Goal: Task Accomplishment & Management: Manage account settings

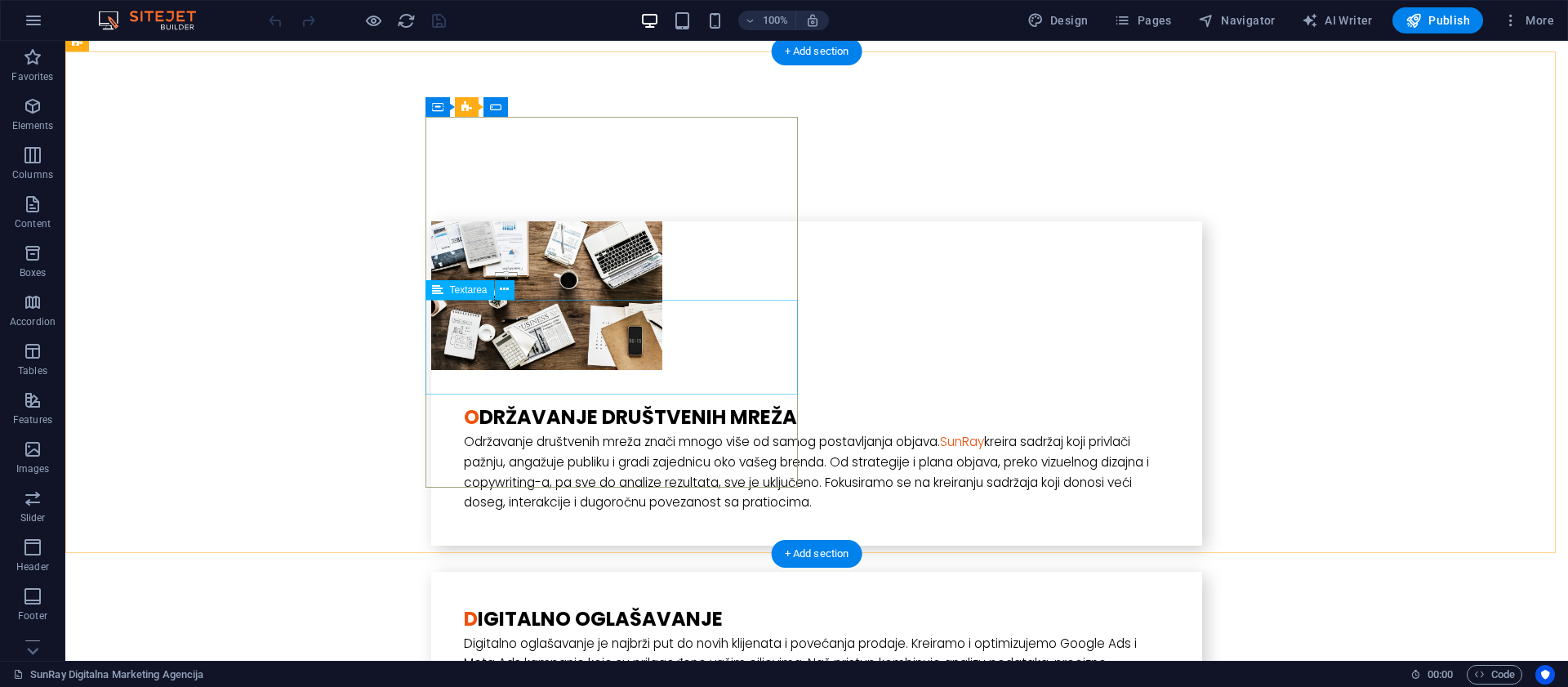
scroll to position [3230, 0]
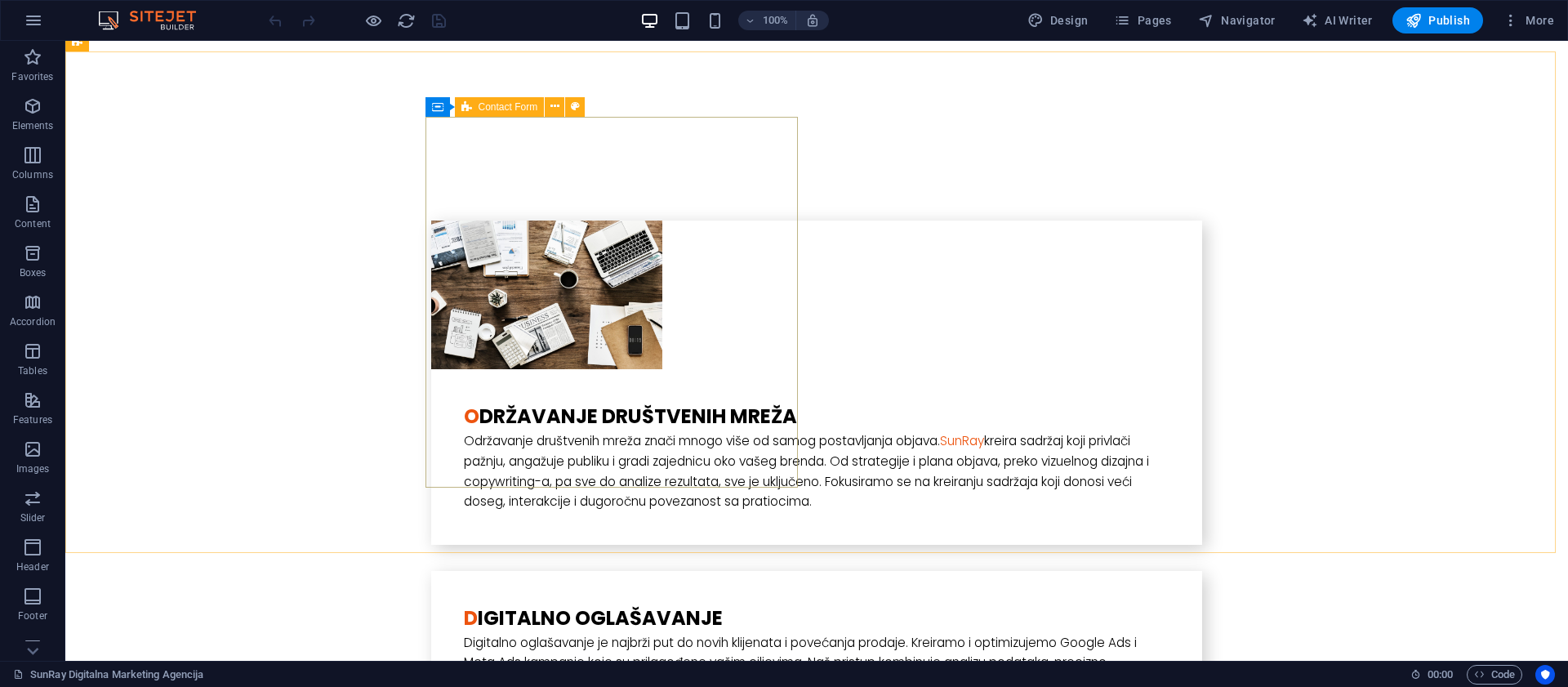
click at [465, 106] on icon at bounding box center [466, 107] width 11 height 20
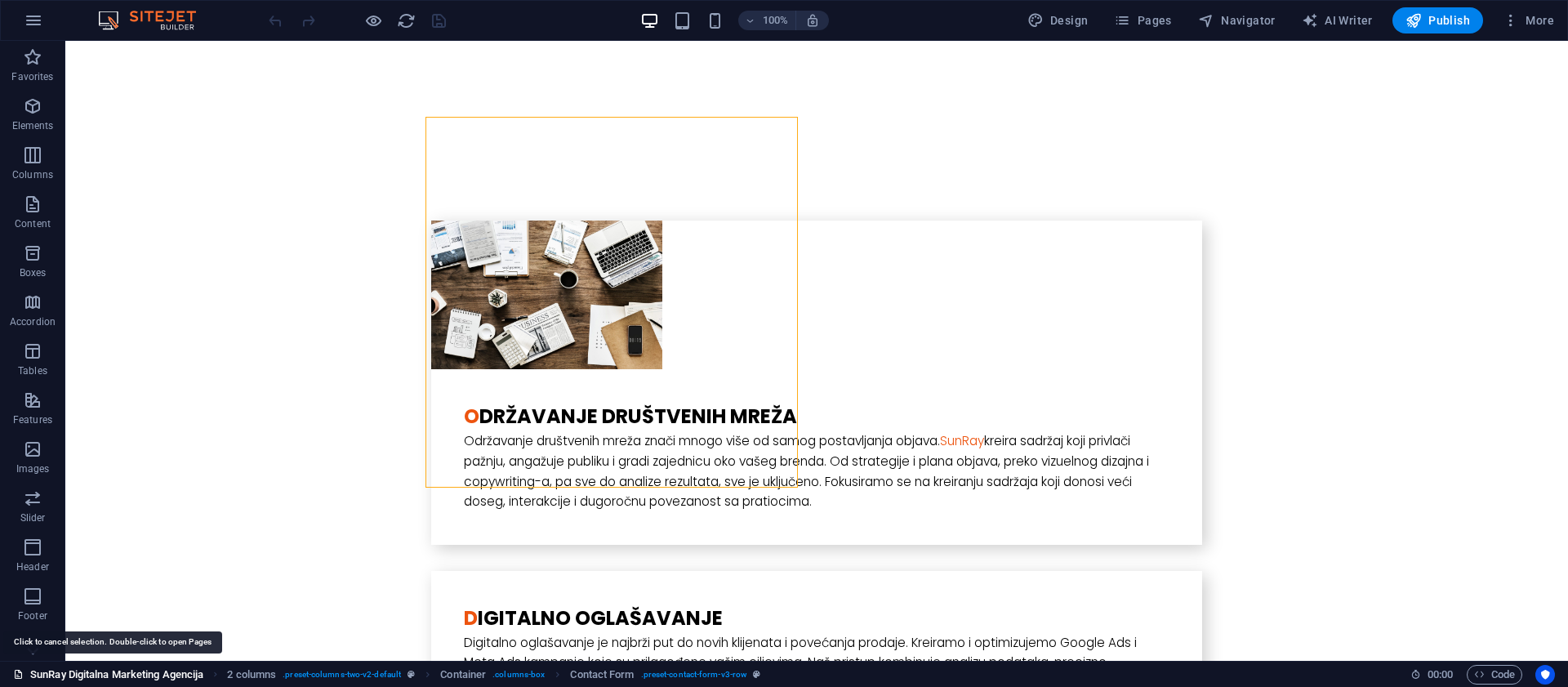
click at [141, 673] on link "SunRay Digitalna Marketing Agencija" at bounding box center [108, 675] width 190 height 20
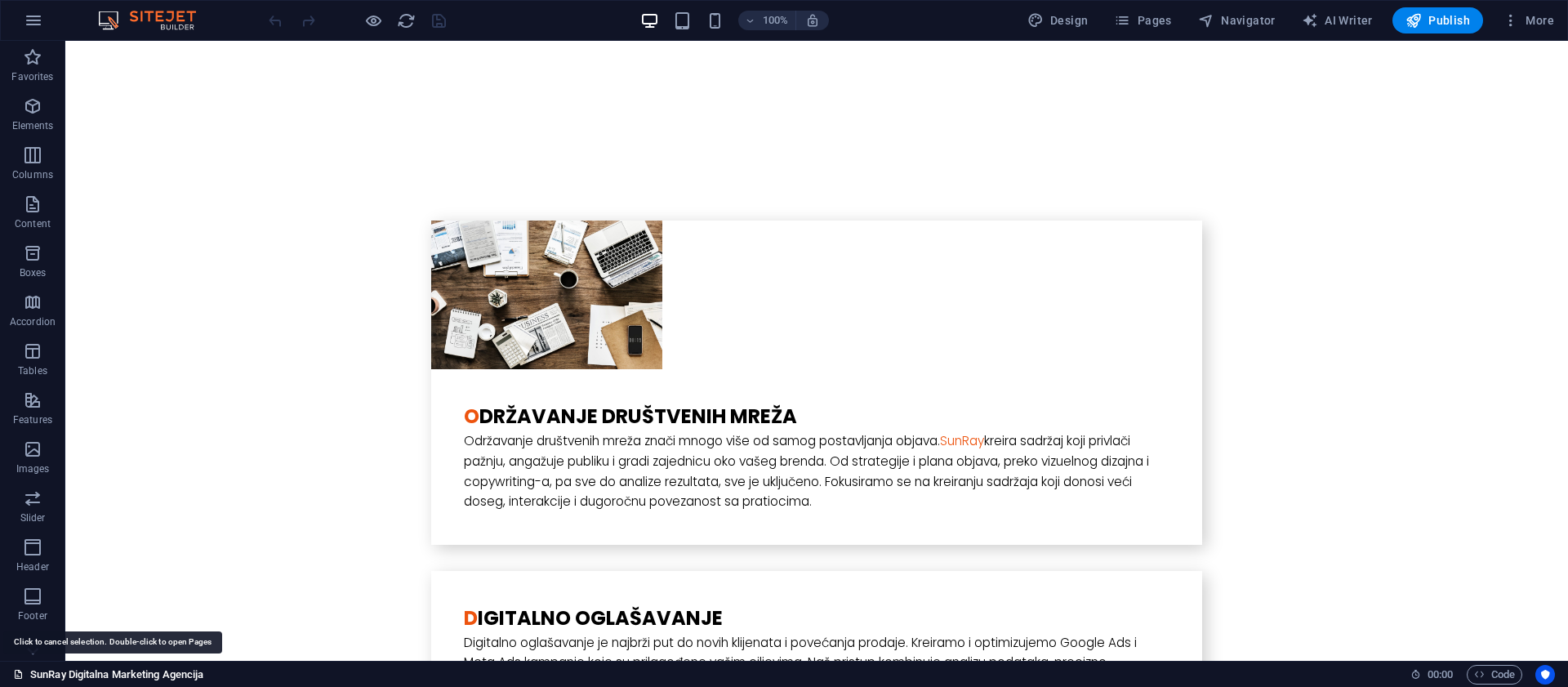
click at [137, 674] on link "SunRay Digitalna Marketing Agencija" at bounding box center [108, 675] width 190 height 20
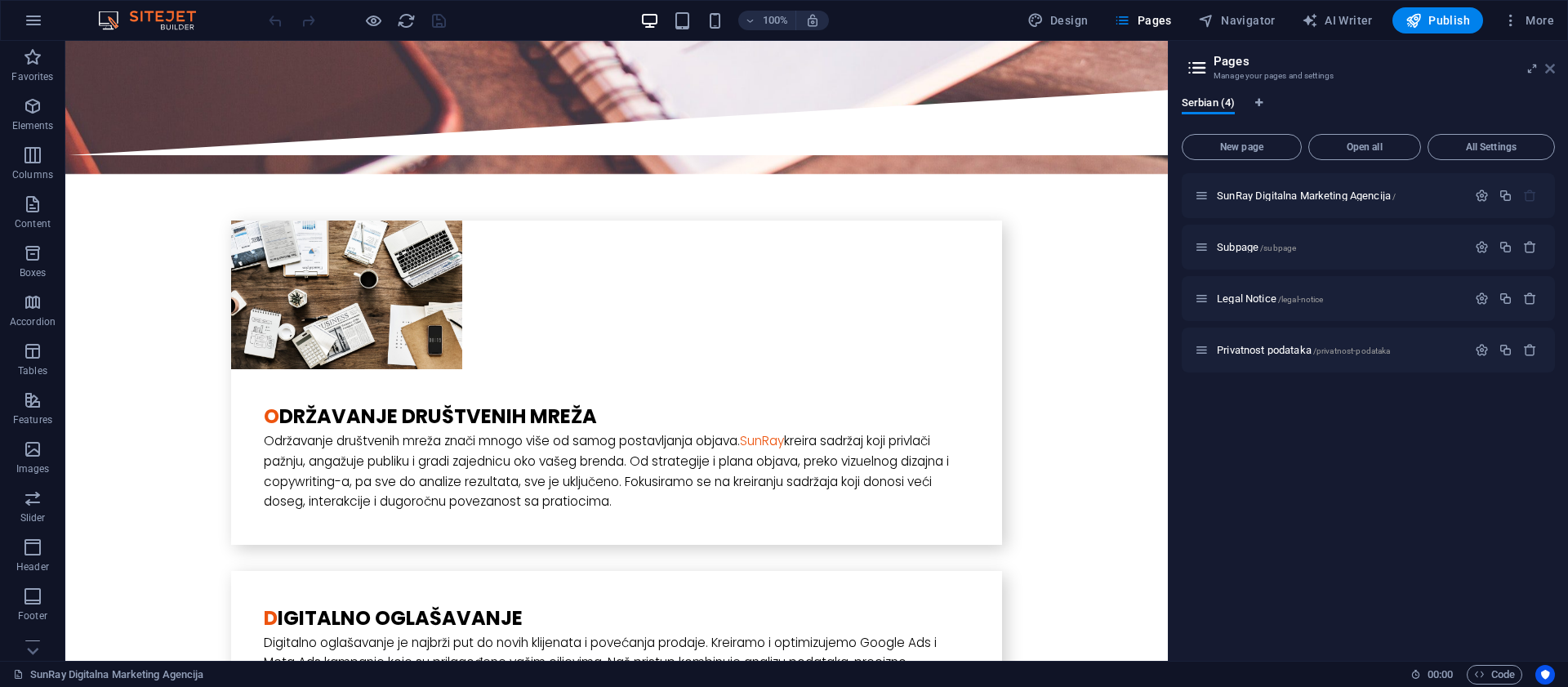
click at [1554, 63] on icon at bounding box center [1550, 69] width 10 height 13
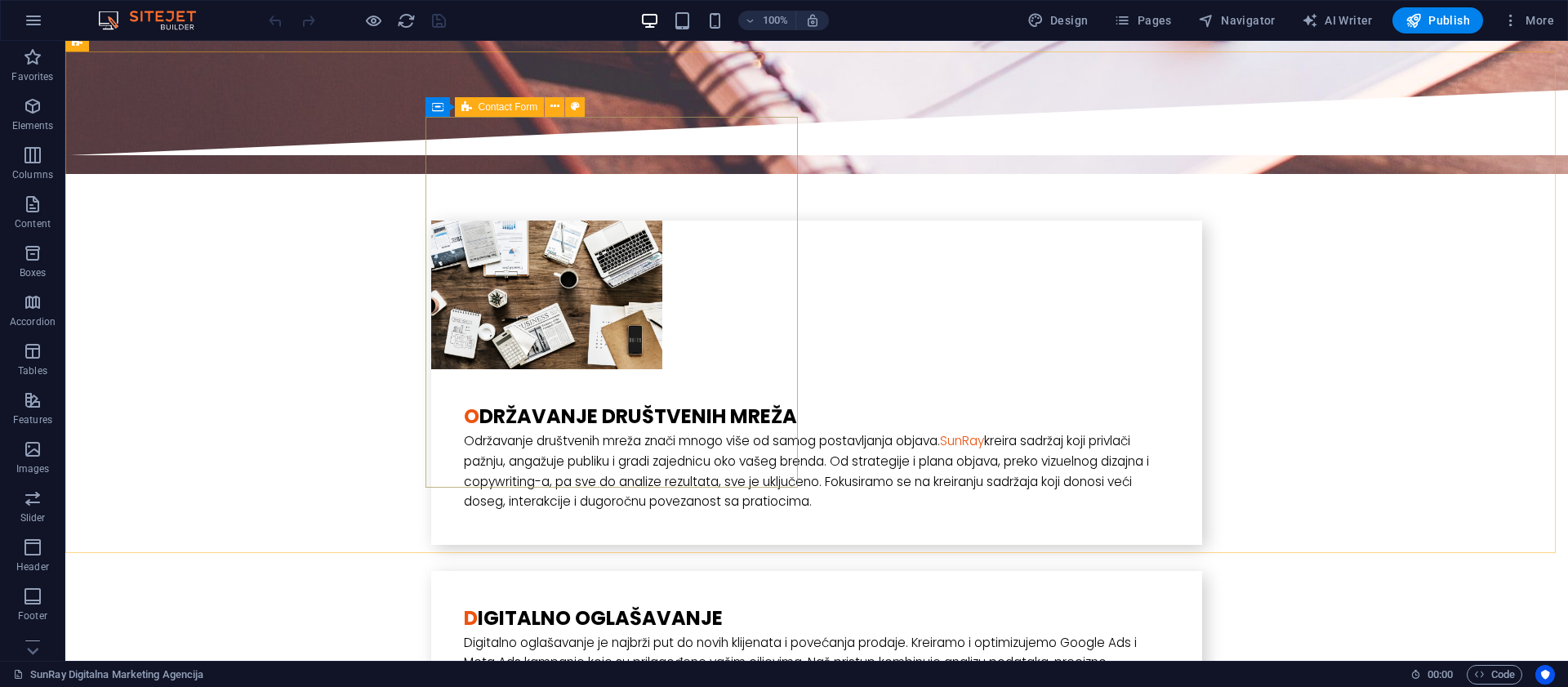
click at [470, 105] on icon at bounding box center [466, 107] width 11 height 20
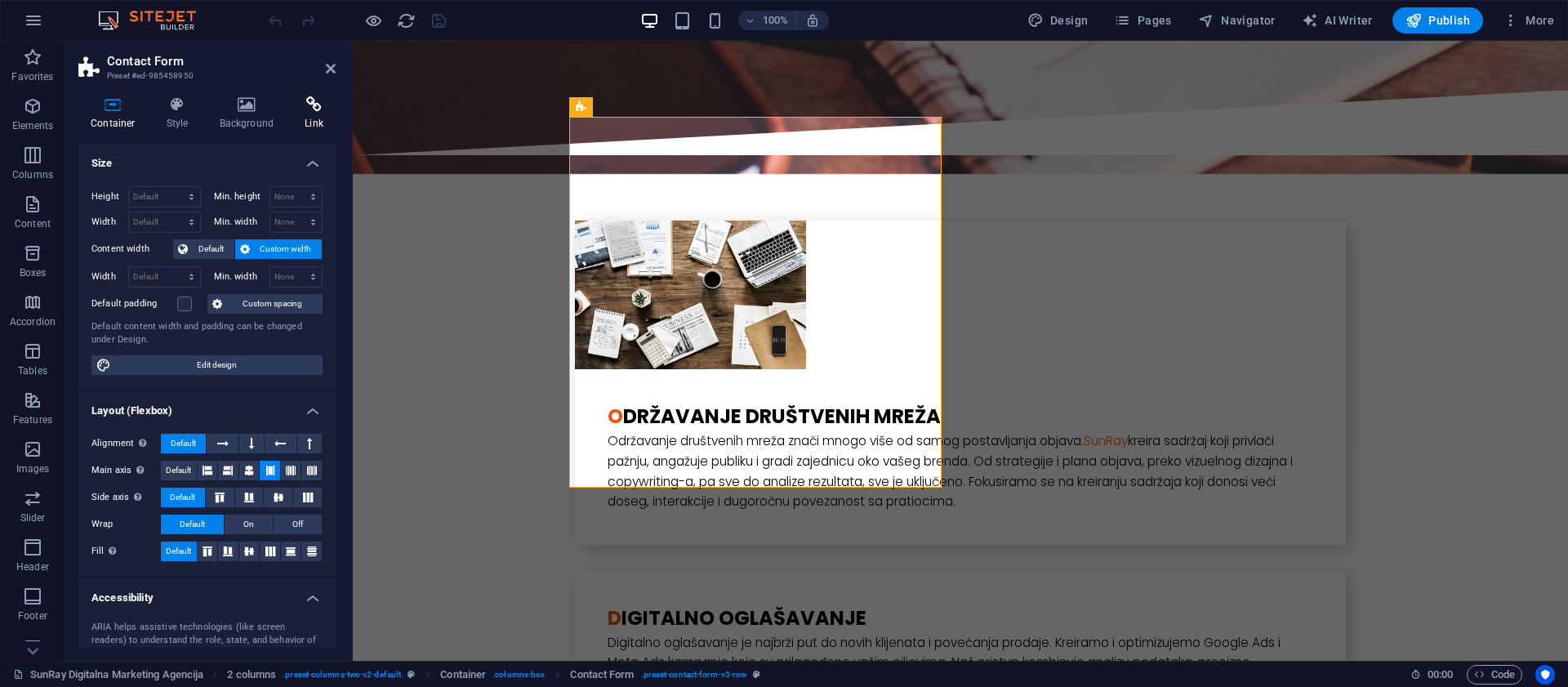
click at [307, 107] on icon at bounding box center [314, 105] width 43 height 17
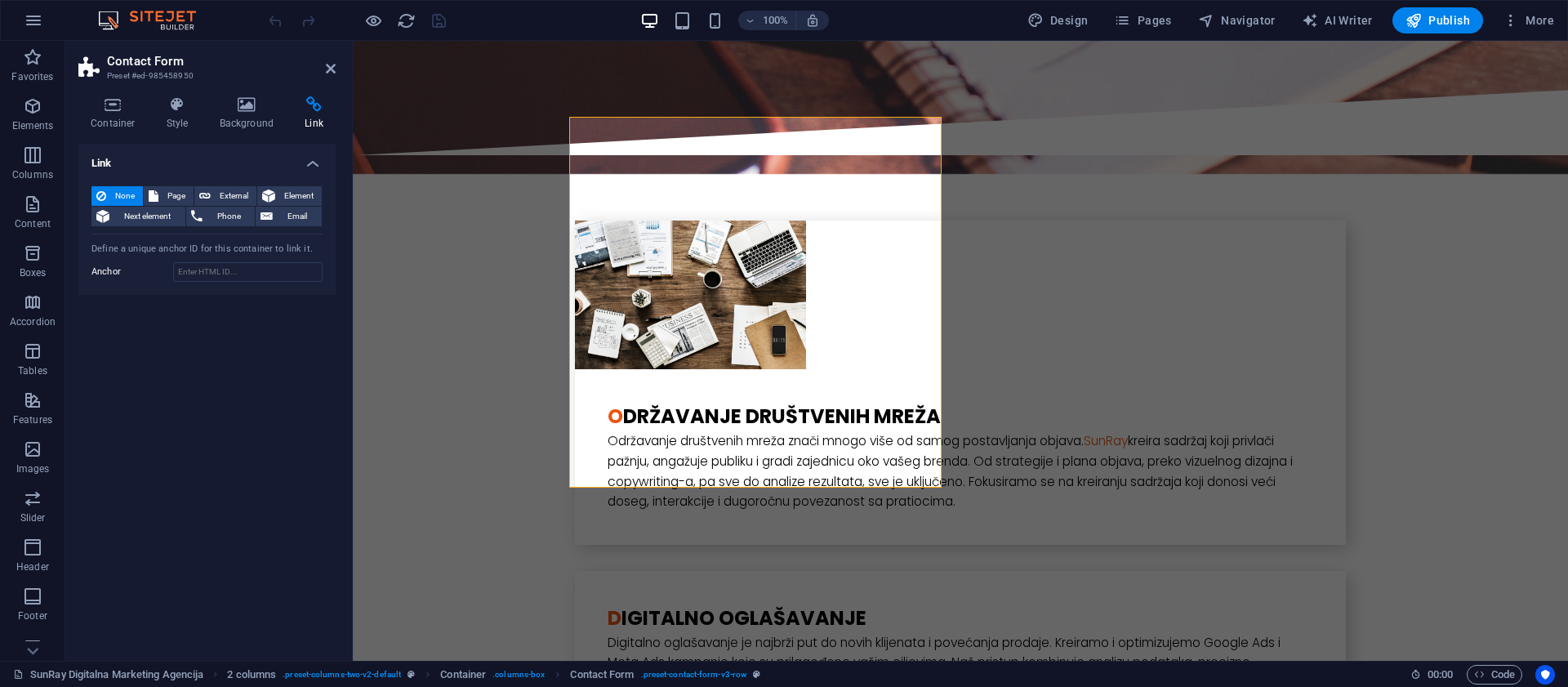
click at [75, 114] on div "Container Style Background Link Size Height Default px rem % vh vw Min. height …" at bounding box center [207, 372] width 284 height 577
click at [95, 113] on h4 "Container" at bounding box center [116, 113] width 76 height 34
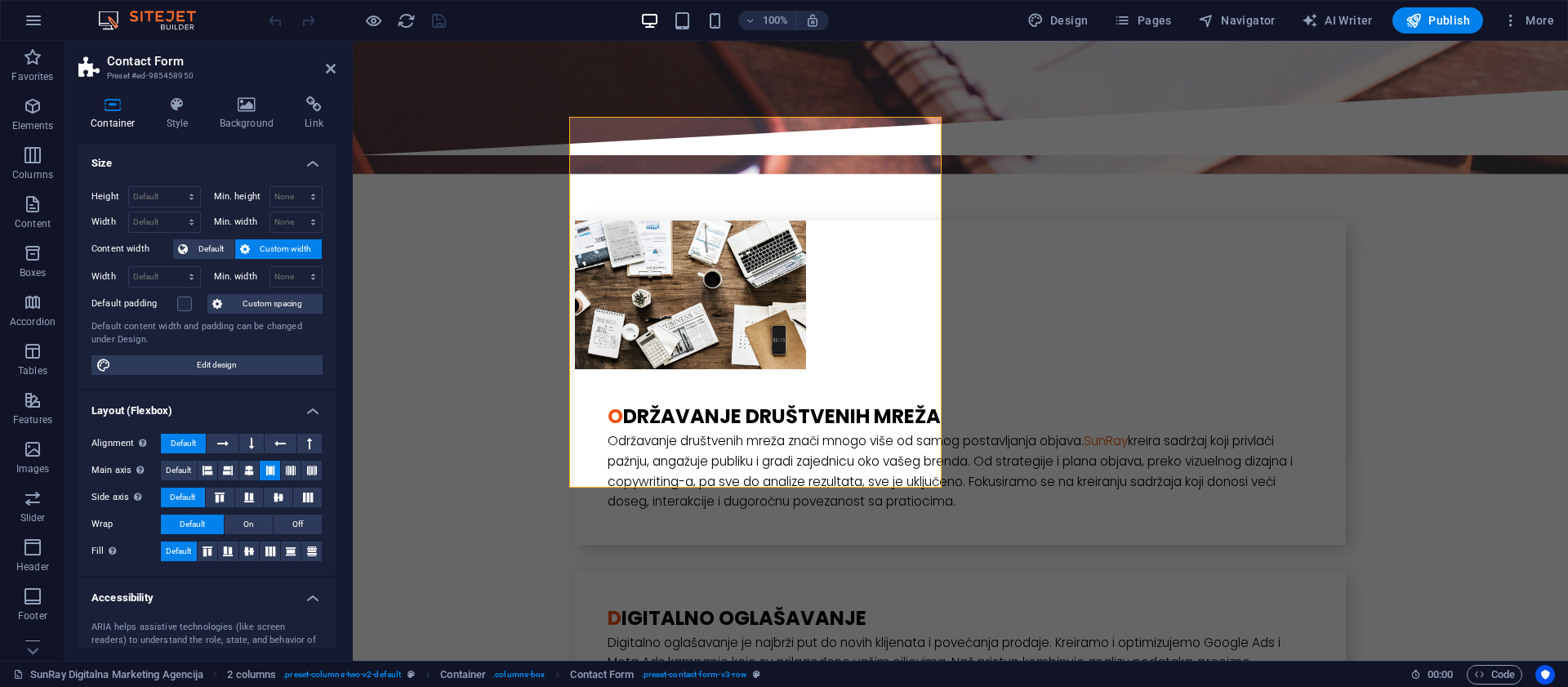
scroll to position [0, 0]
click at [33, 11] on icon "button" at bounding box center [34, 21] width 20 height 20
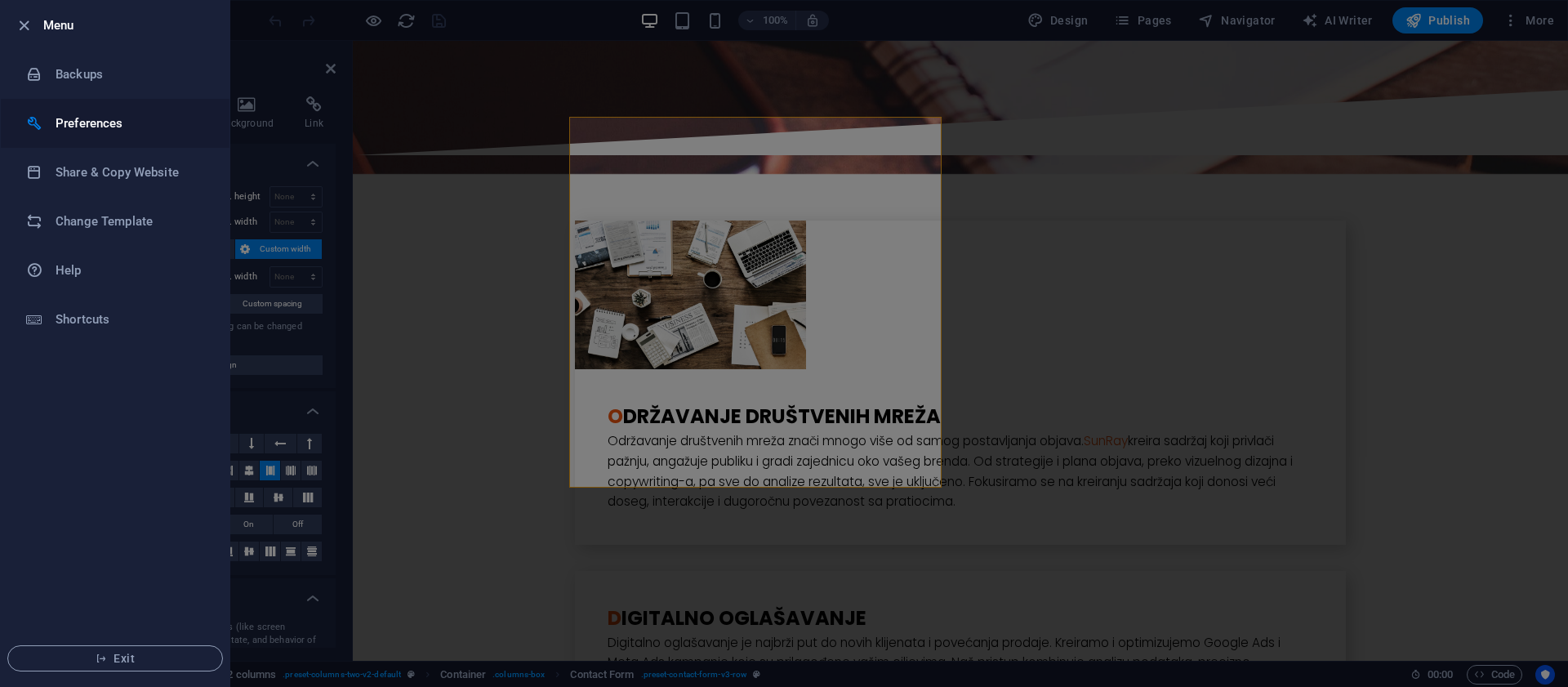
click at [72, 112] on li "Preferences" at bounding box center [115, 123] width 229 height 49
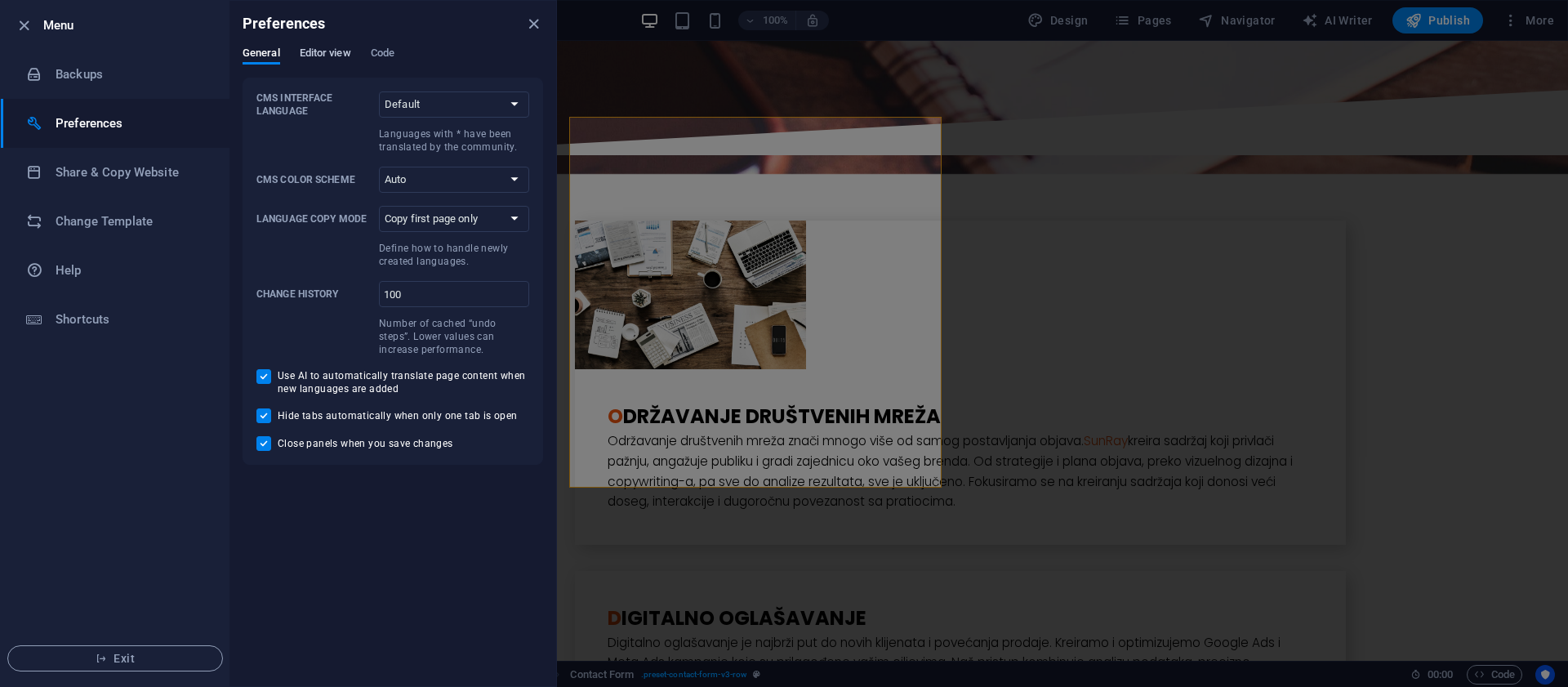
click at [341, 59] on span "Editor view" at bounding box center [325, 55] width 51 height 23
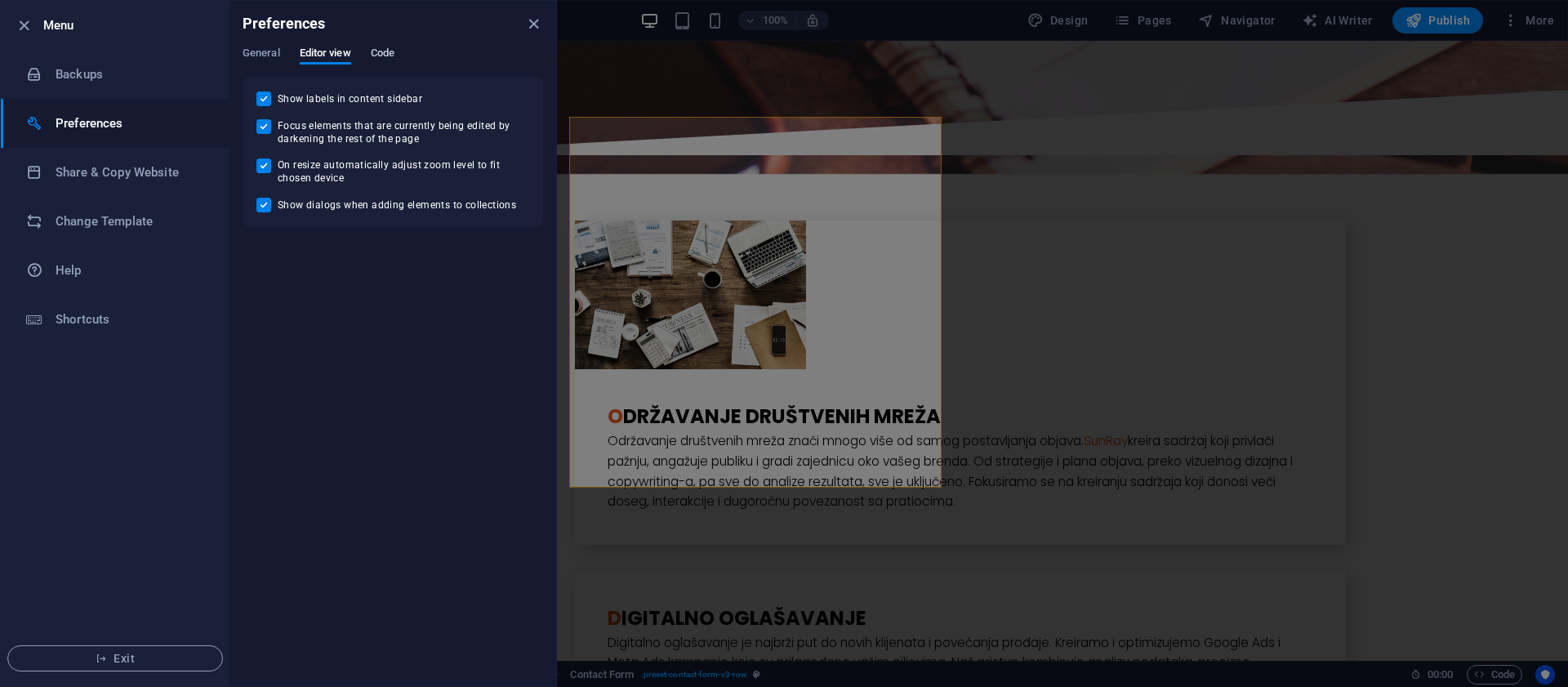
click at [376, 57] on span "Code" at bounding box center [382, 55] width 24 height 23
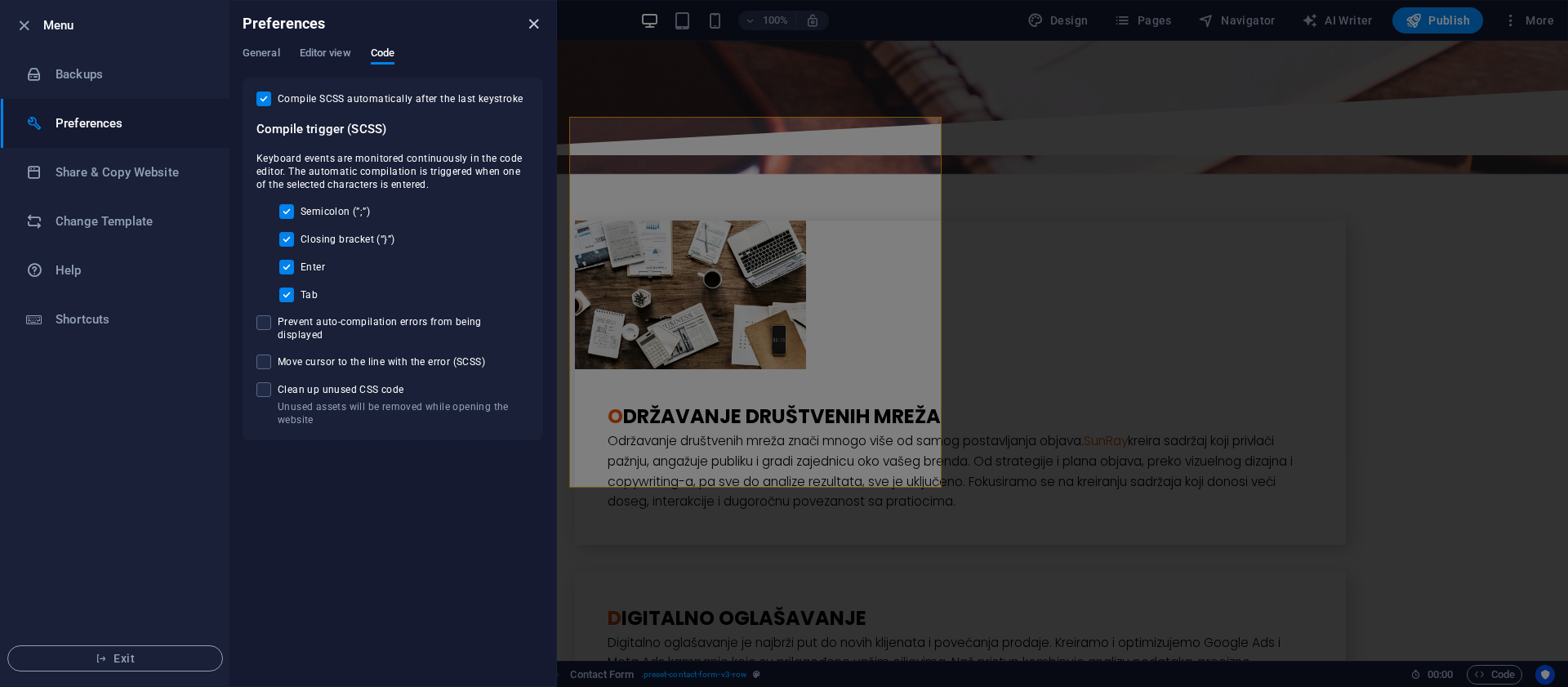
click at [526, 24] on icon "close" at bounding box center [533, 24] width 19 height 19
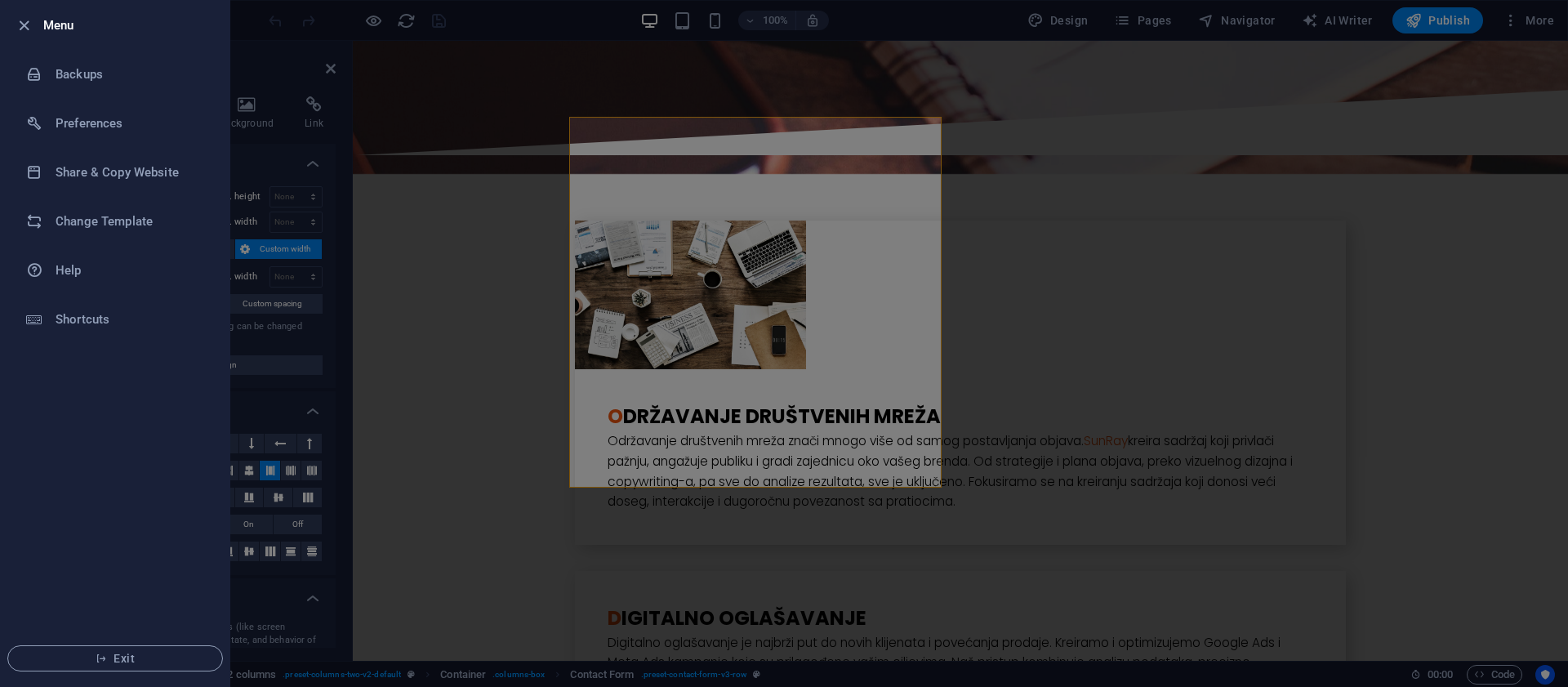
click at [521, 71] on div at bounding box center [784, 344] width 1568 height 687
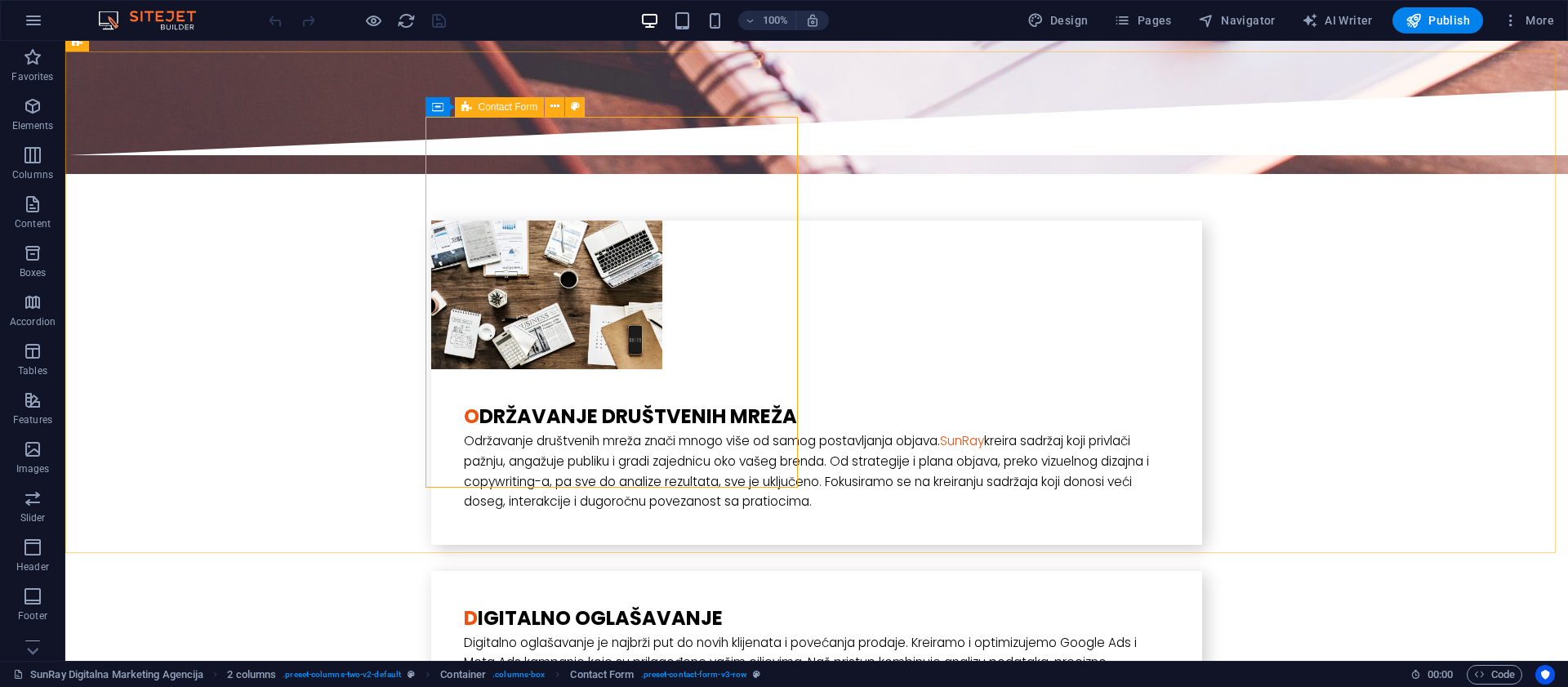
click at [466, 109] on icon at bounding box center [466, 107] width 11 height 20
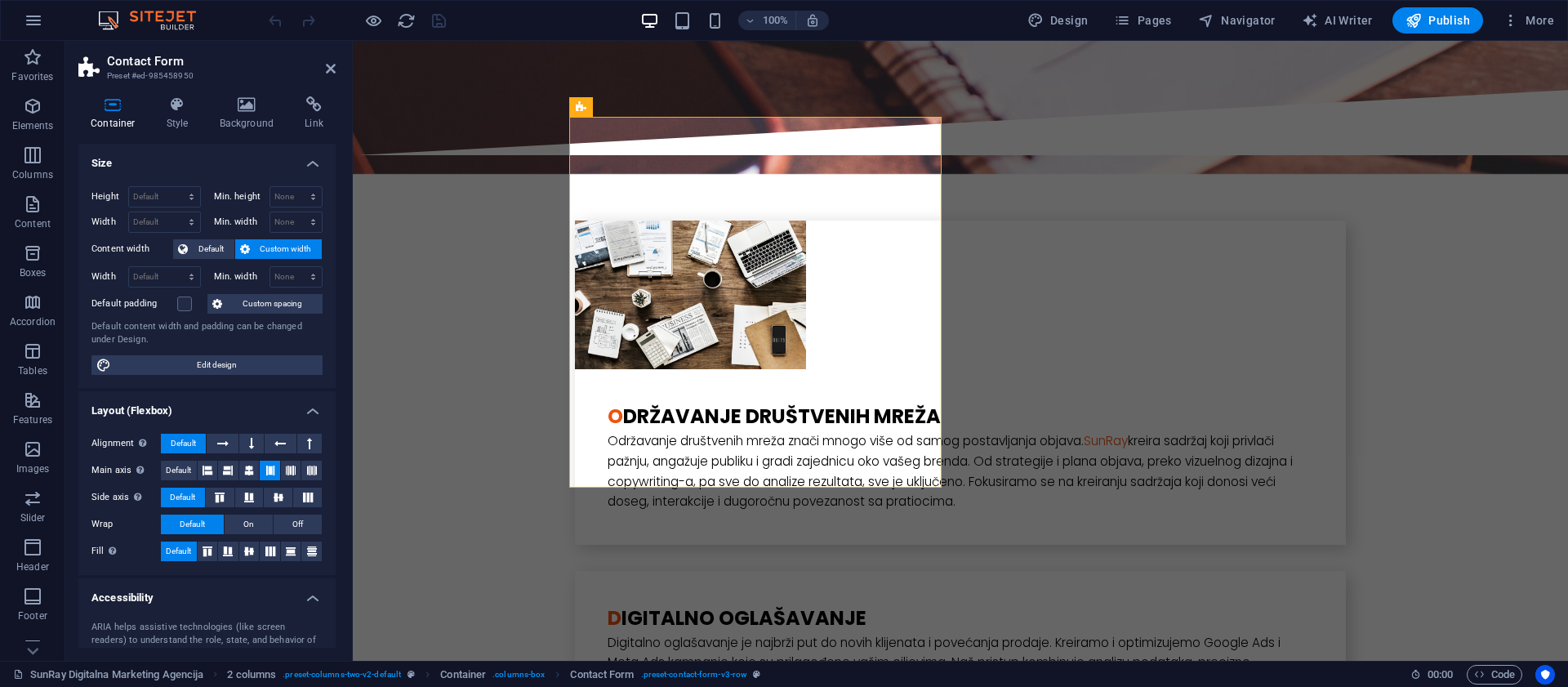
click at [126, 77] on h3 "Preset #ed-985458950" at bounding box center [205, 76] width 196 height 15
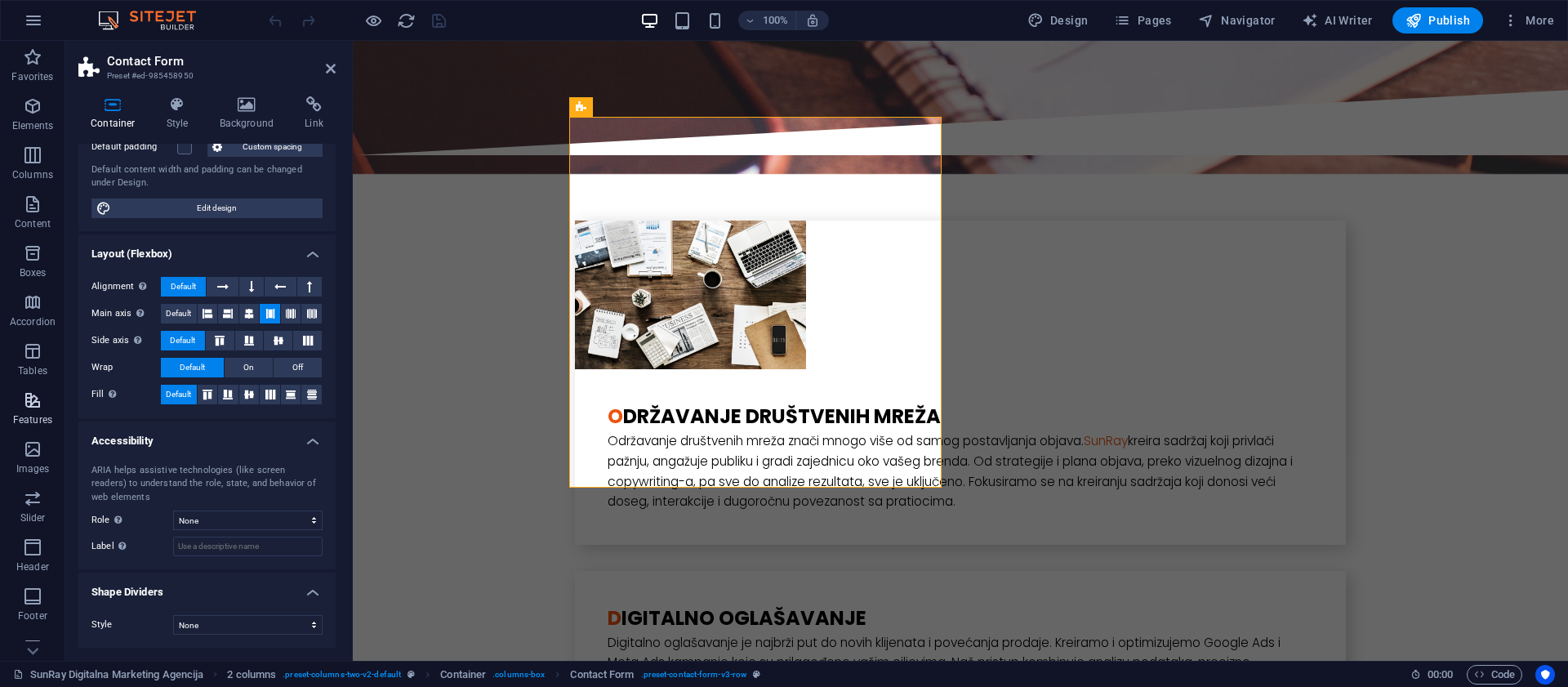
scroll to position [115, 0]
click at [38, 633] on icon "button" at bounding box center [33, 628] width 20 height 20
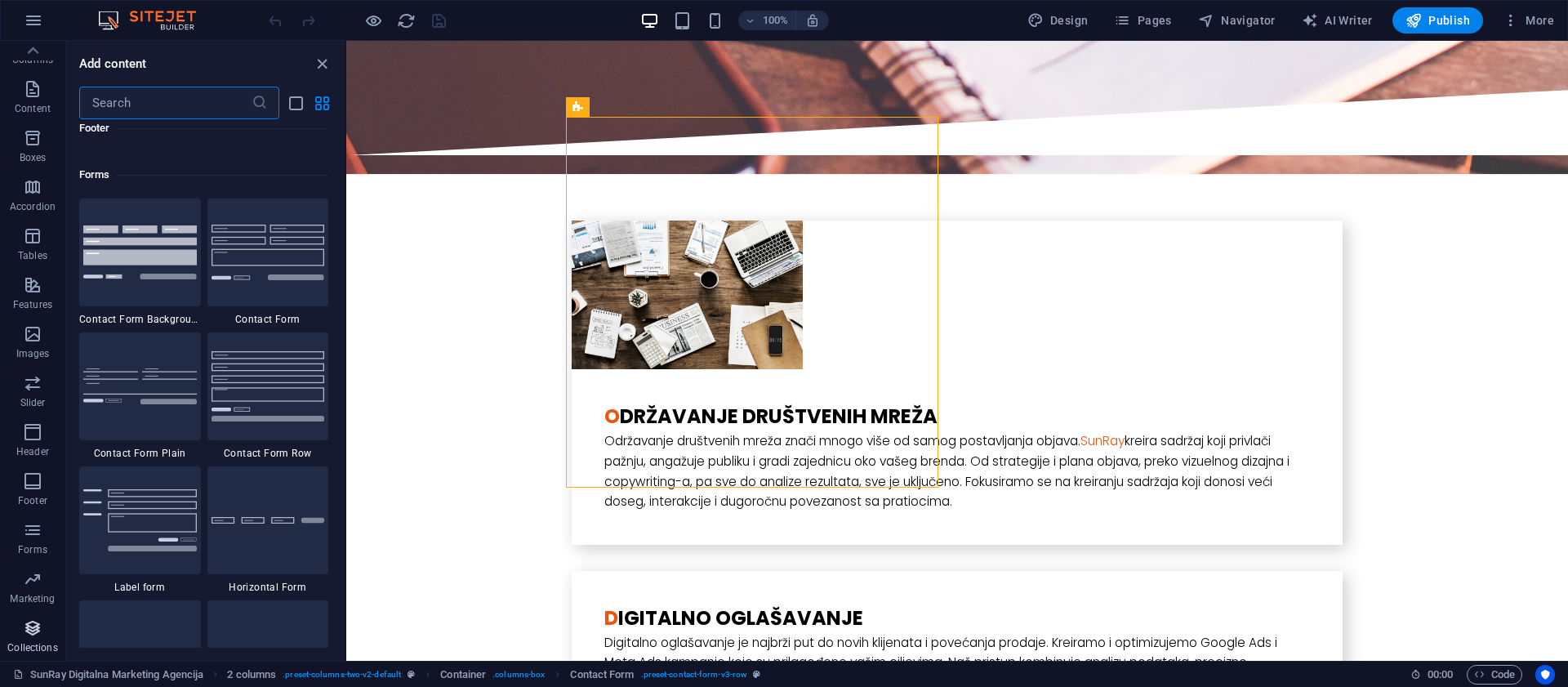
scroll to position [14950, 0]
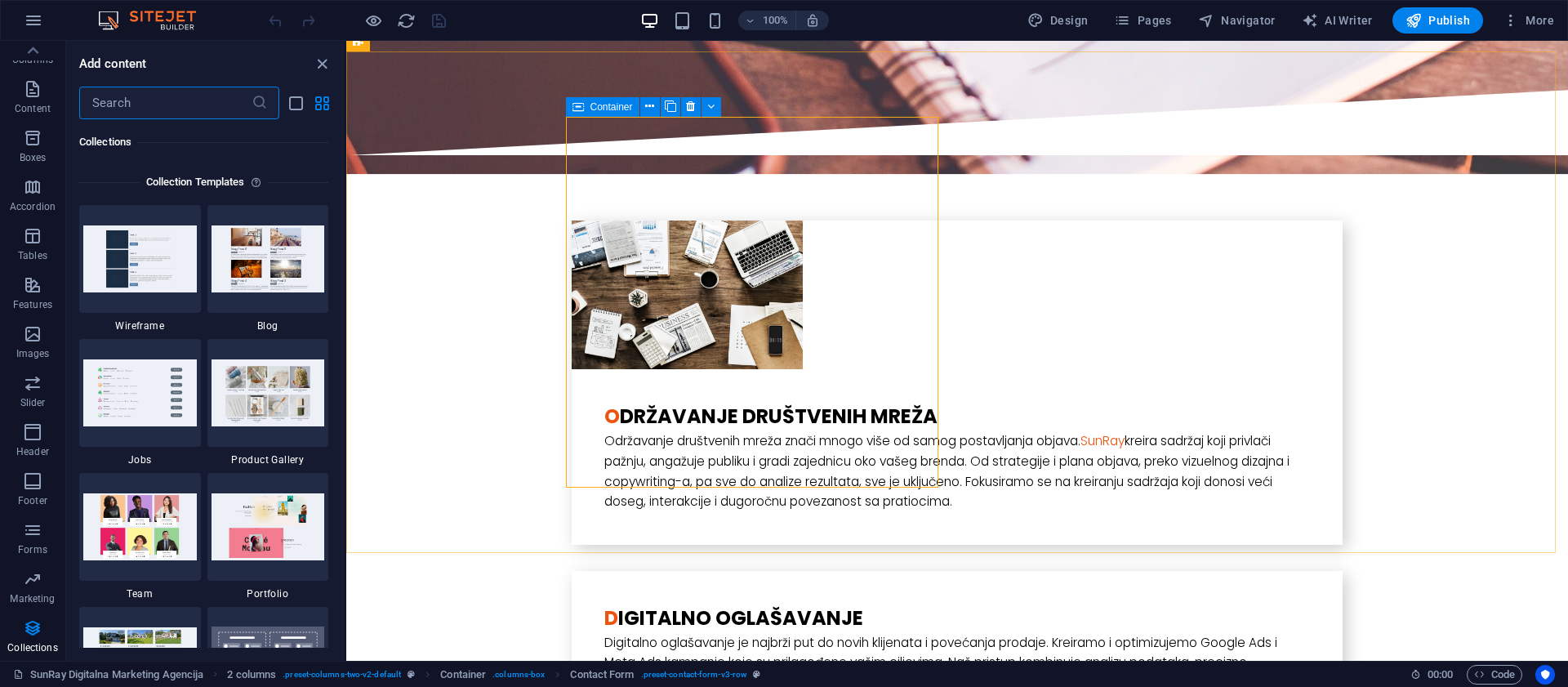
click at [577, 108] on icon at bounding box center [578, 107] width 12 height 20
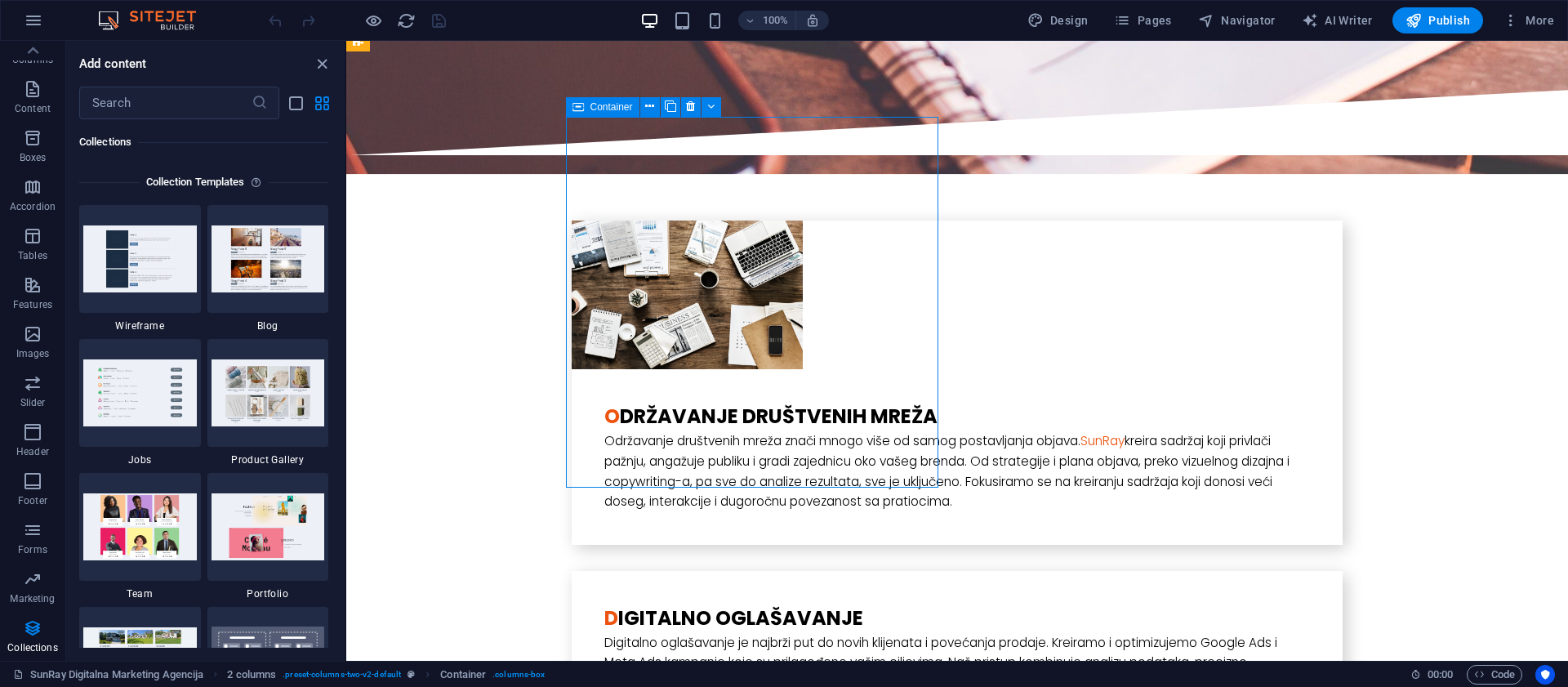
click at [577, 108] on icon at bounding box center [578, 107] width 12 height 20
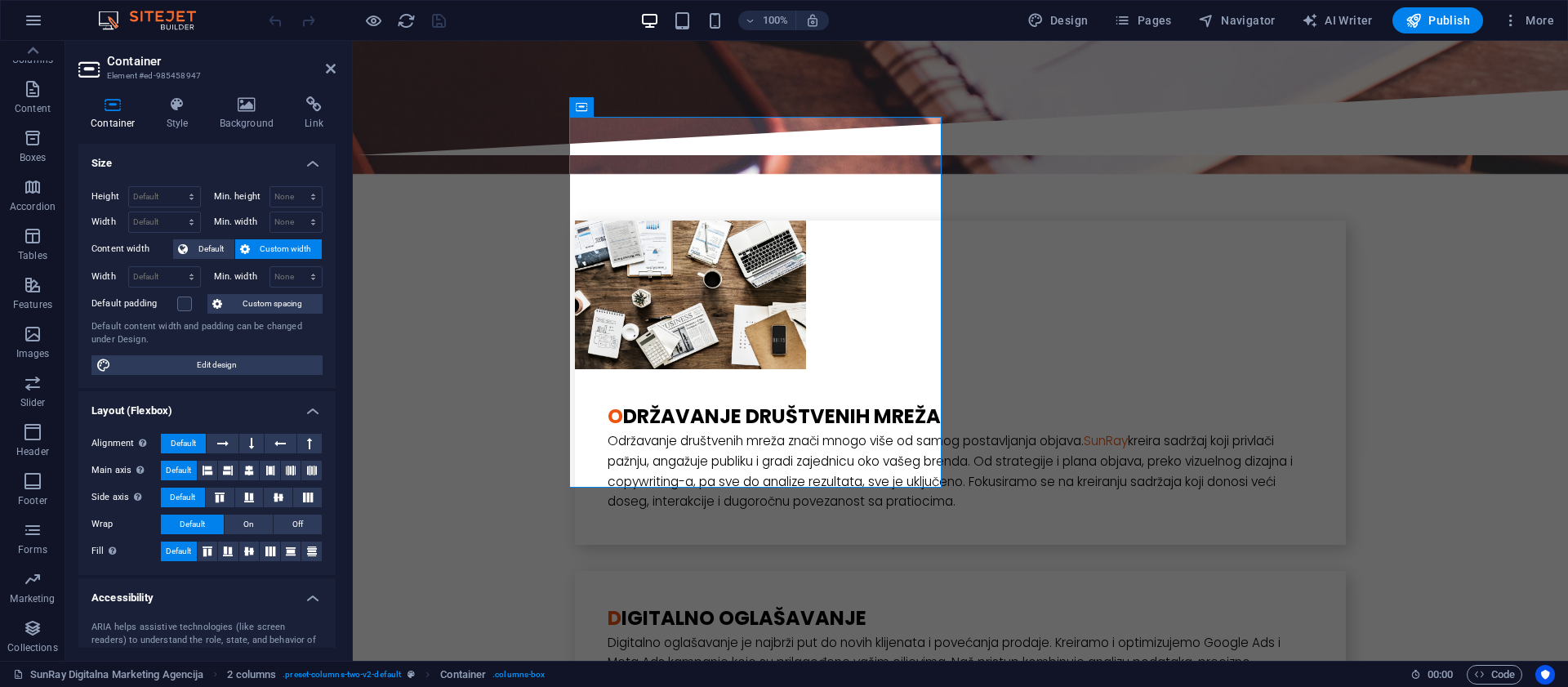
scroll to position [157, 0]
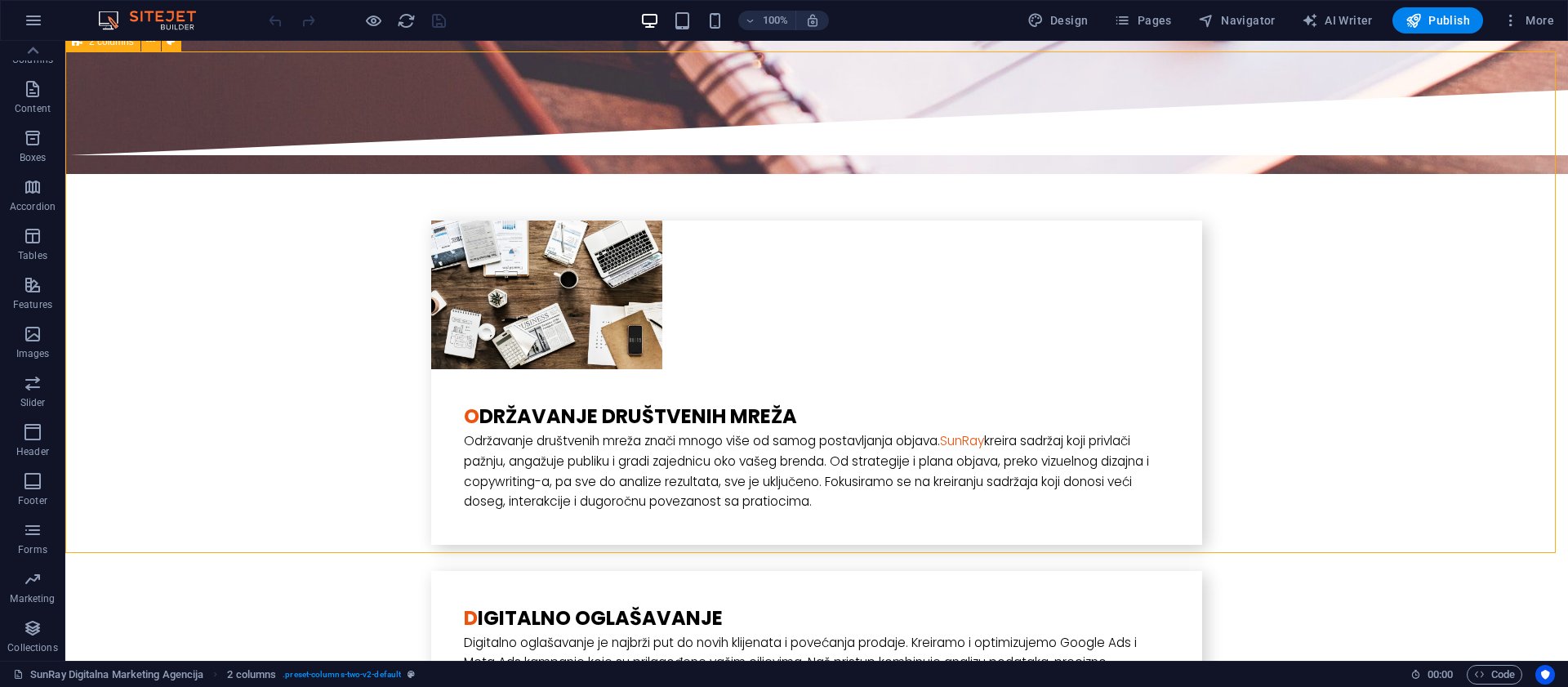
click at [556, 105] on icon at bounding box center [554, 106] width 9 height 17
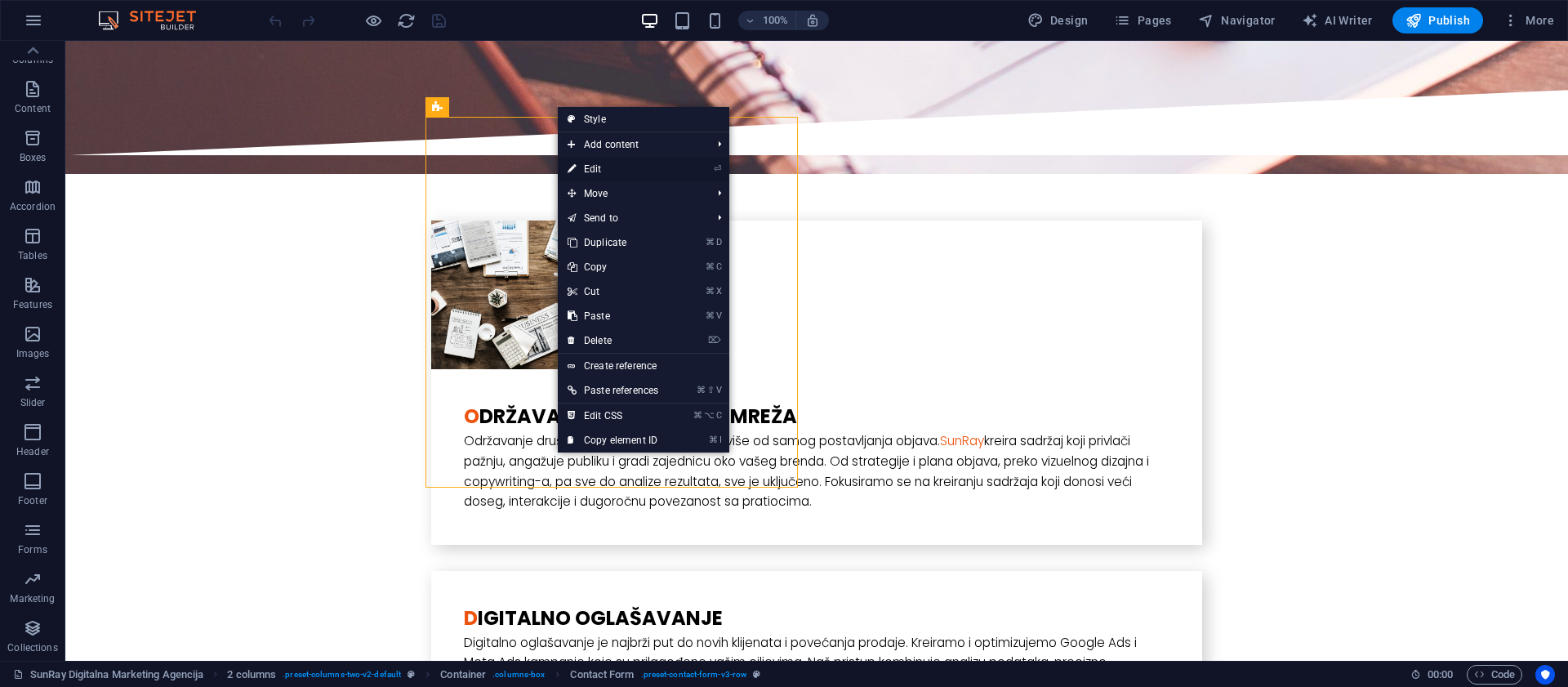
click at [593, 168] on link "⏎ Edit" at bounding box center [612, 169] width 110 height 25
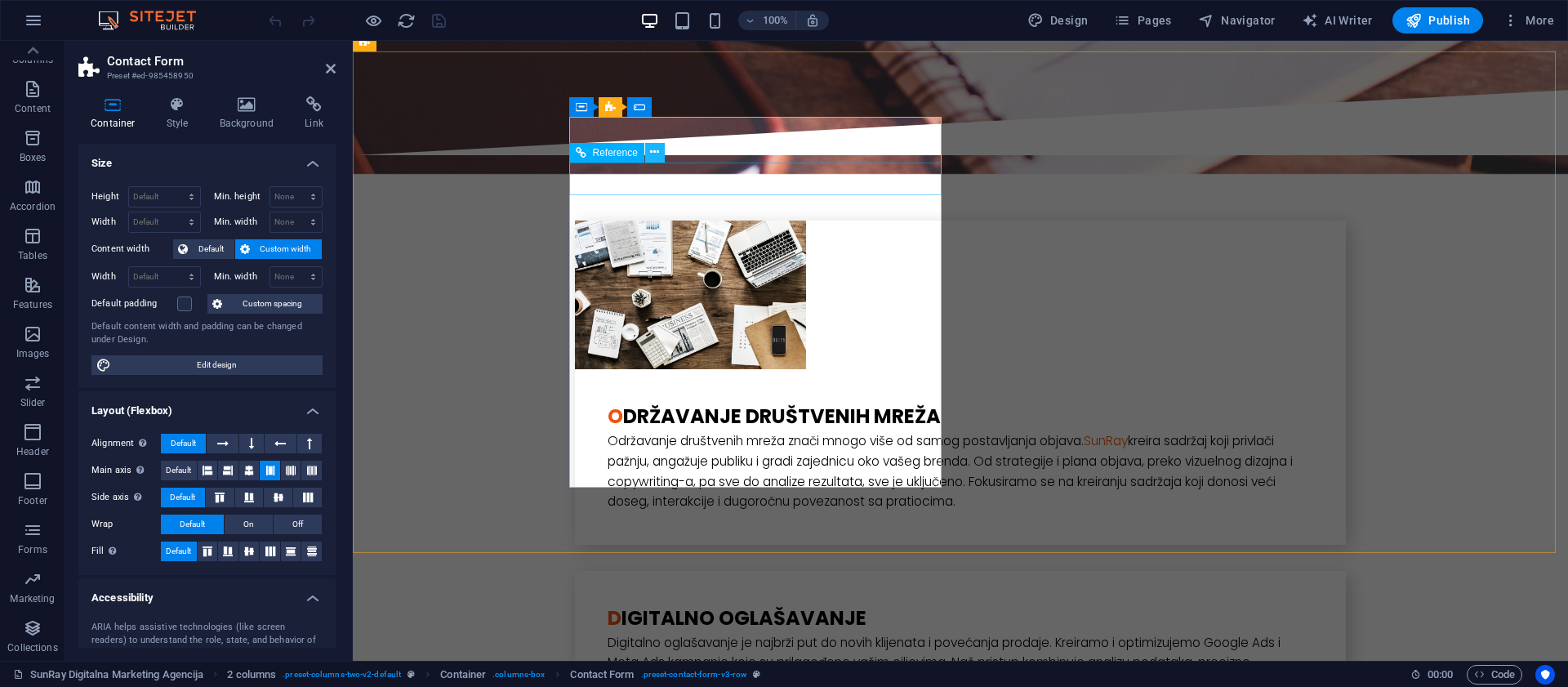
click at [653, 153] on icon at bounding box center [654, 152] width 9 height 17
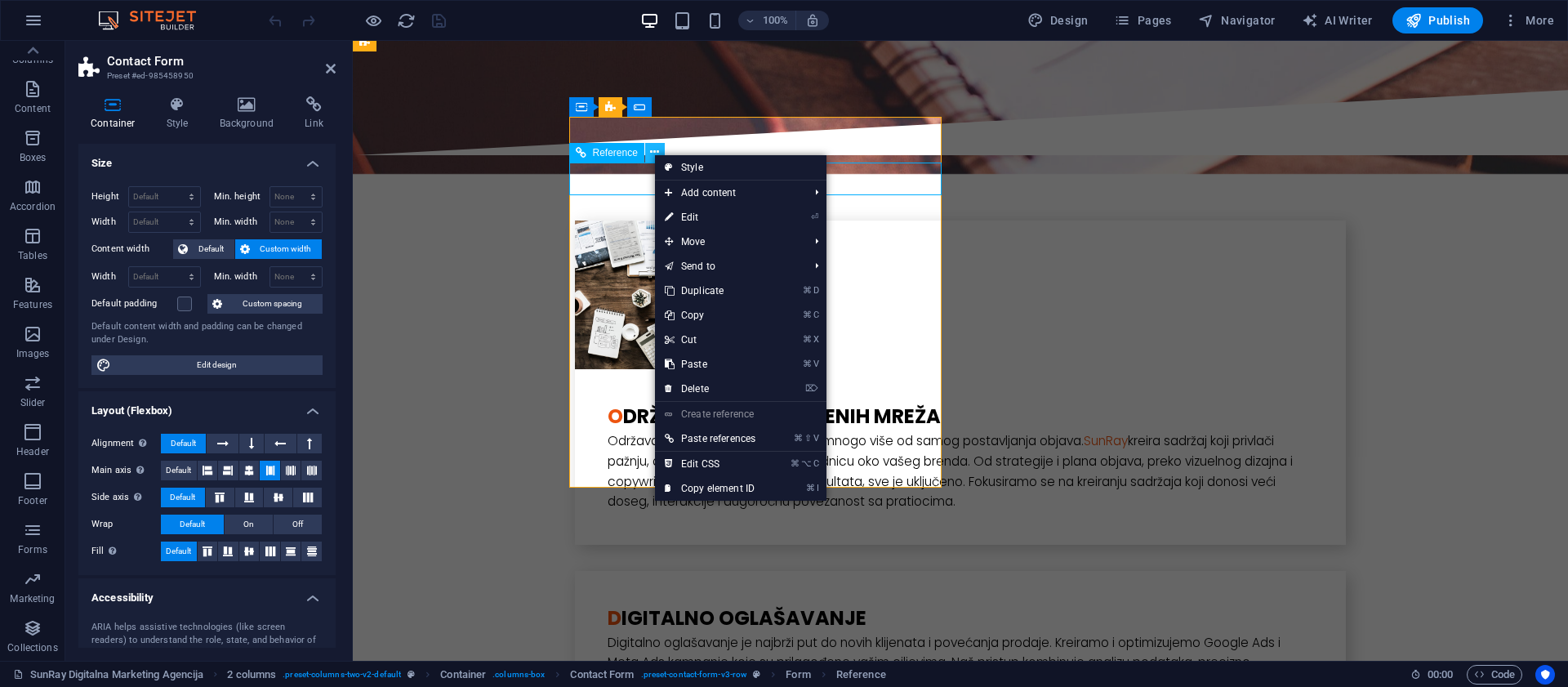
click at [653, 153] on icon at bounding box center [654, 152] width 9 height 17
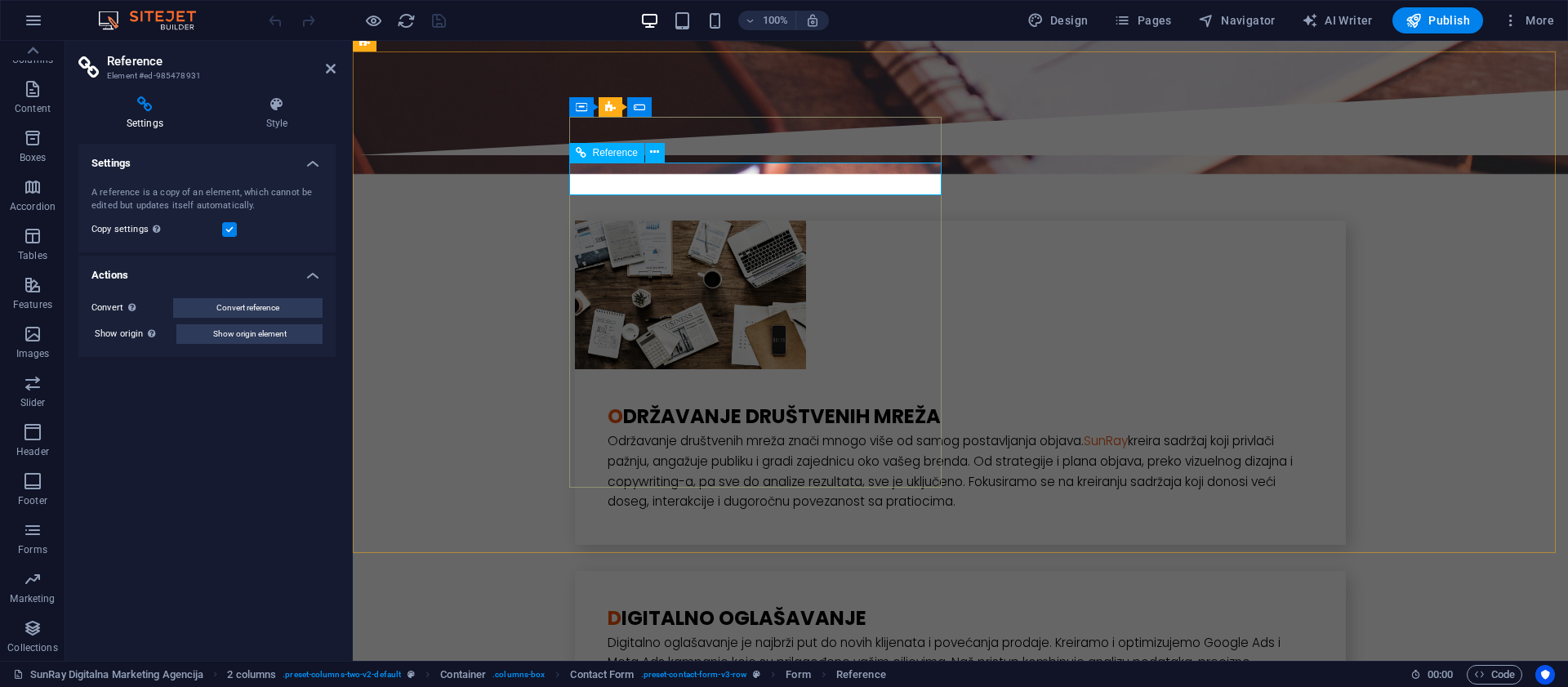
type input "Prezime*"
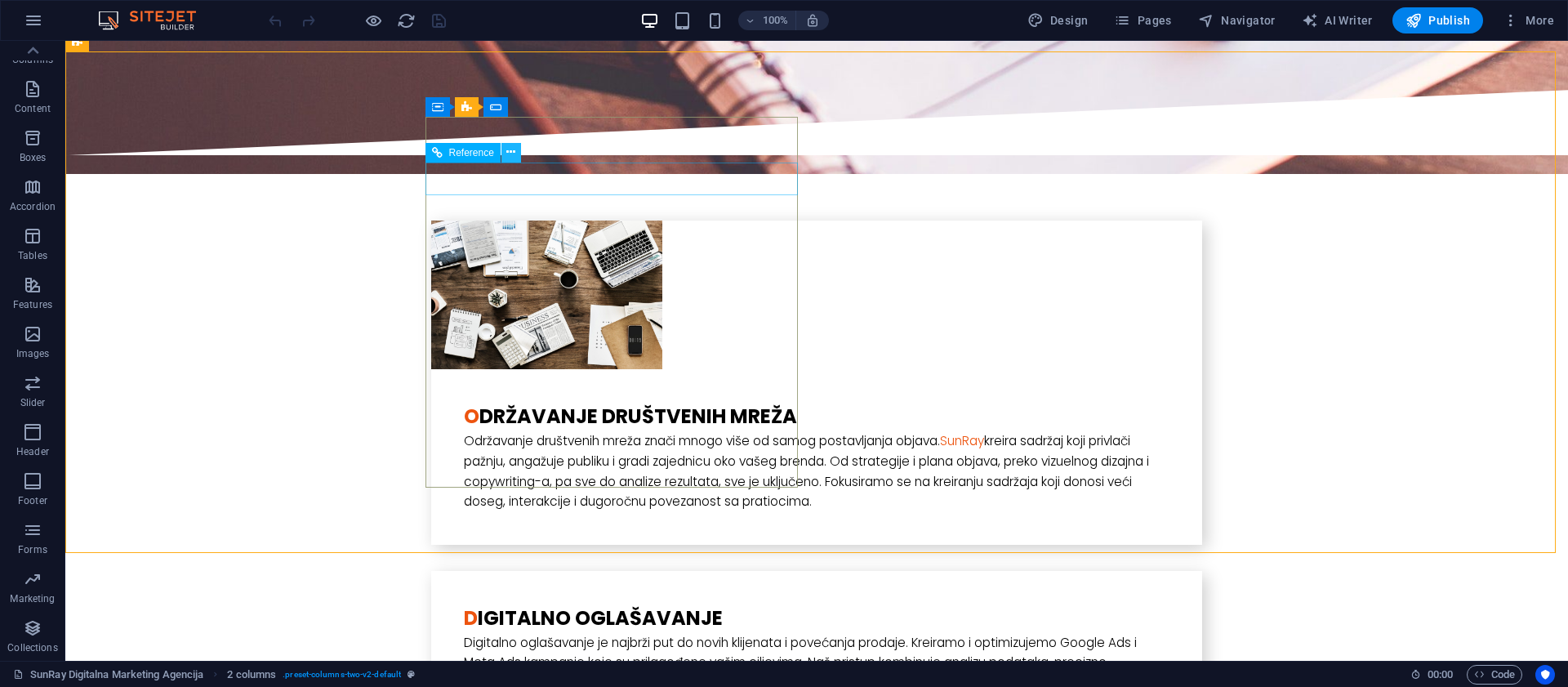
click at [509, 158] on icon at bounding box center [510, 152] width 9 height 17
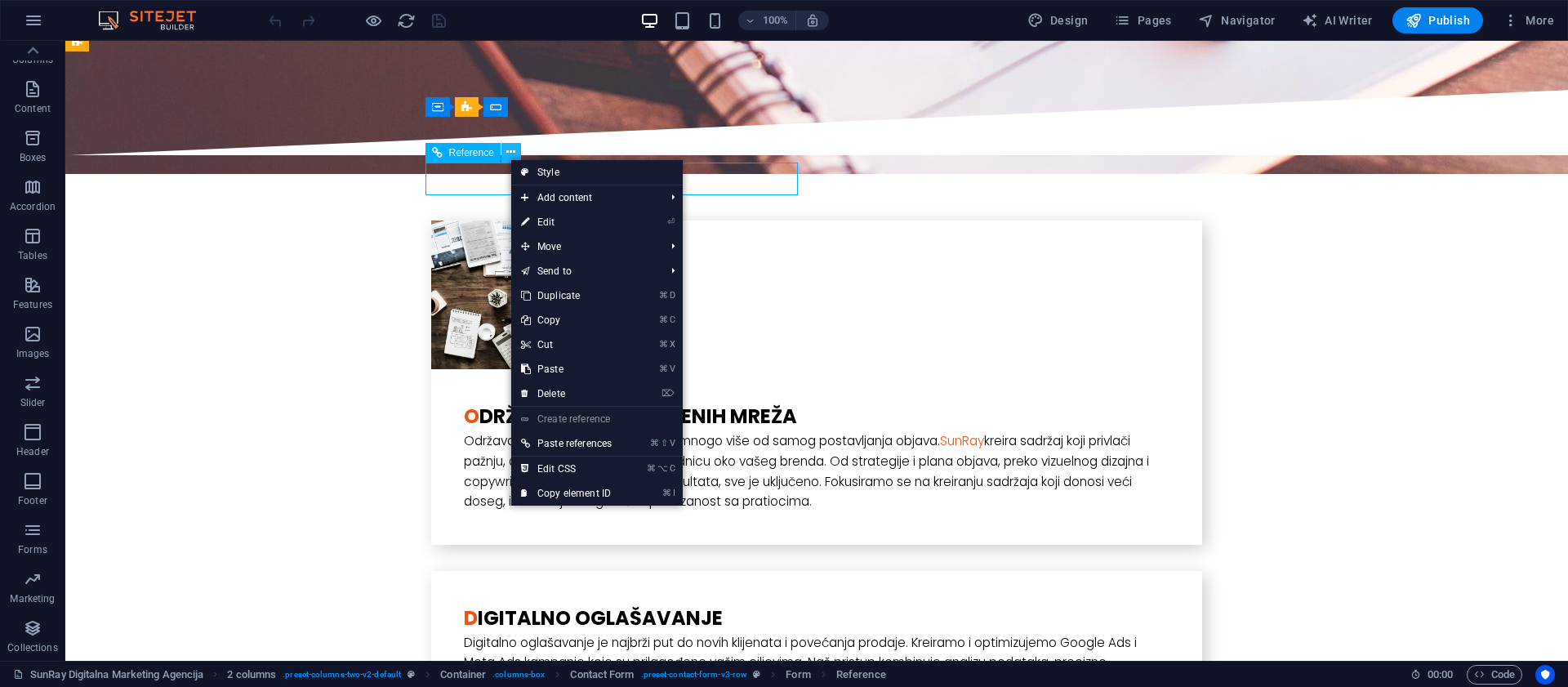
click at [509, 158] on icon at bounding box center [510, 152] width 9 height 17
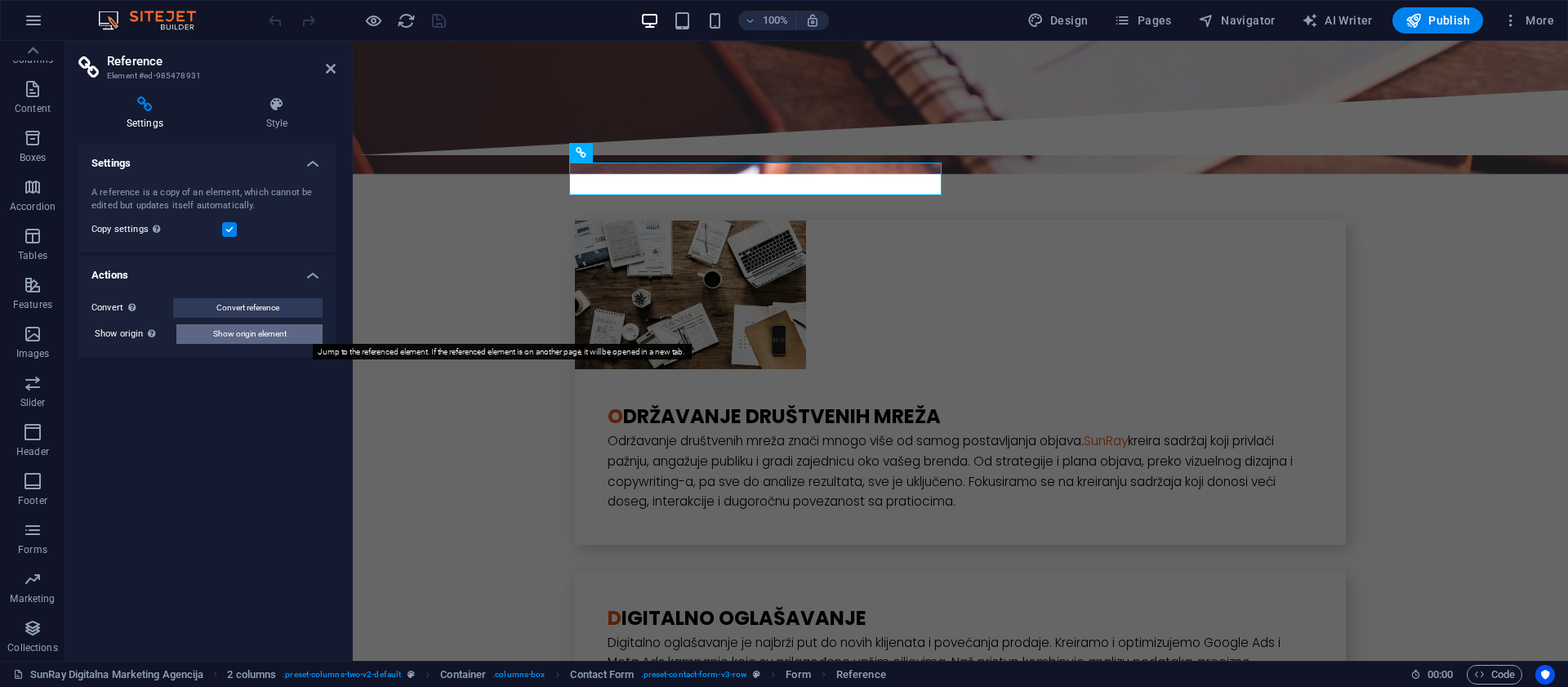
click at [264, 337] on span "Show origin element" at bounding box center [250, 334] width 74 height 20
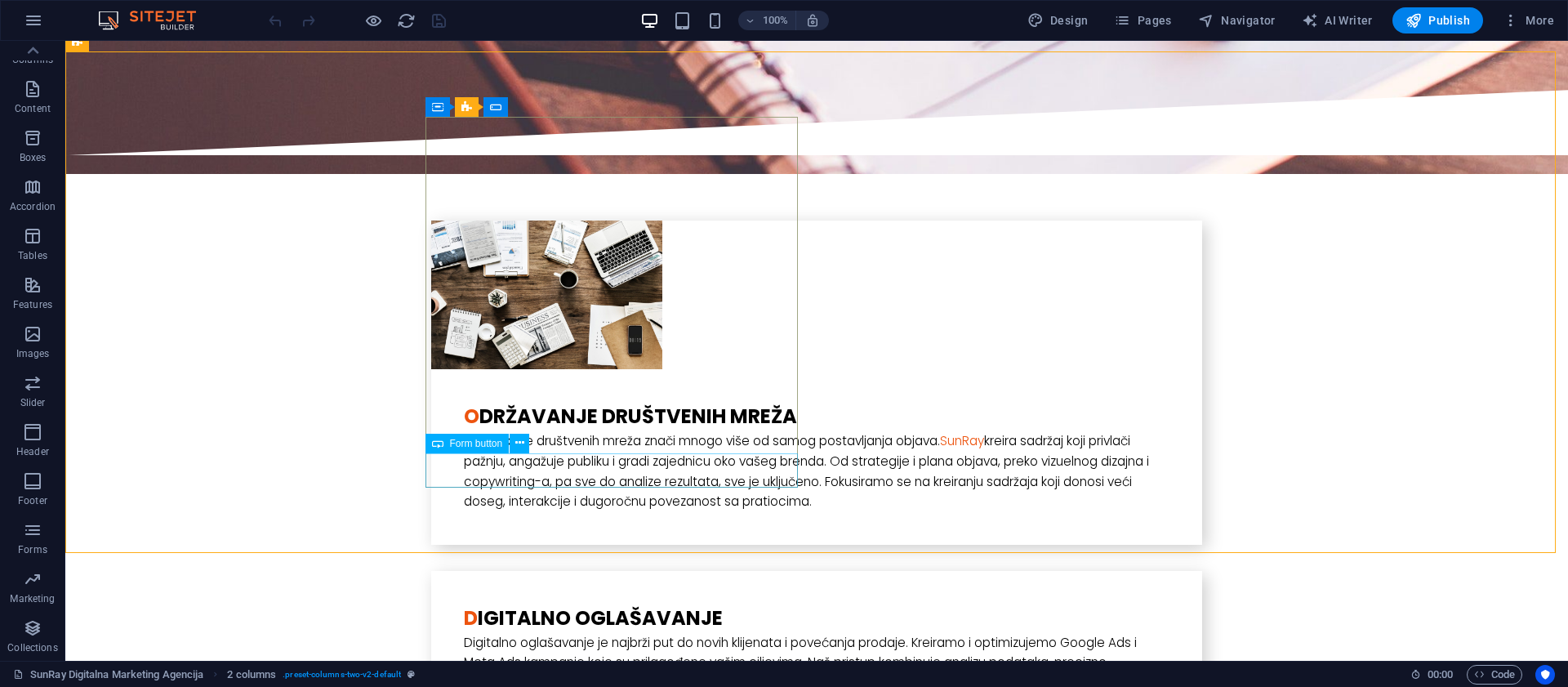
click at [491, 445] on span "Form button" at bounding box center [476, 444] width 53 height 10
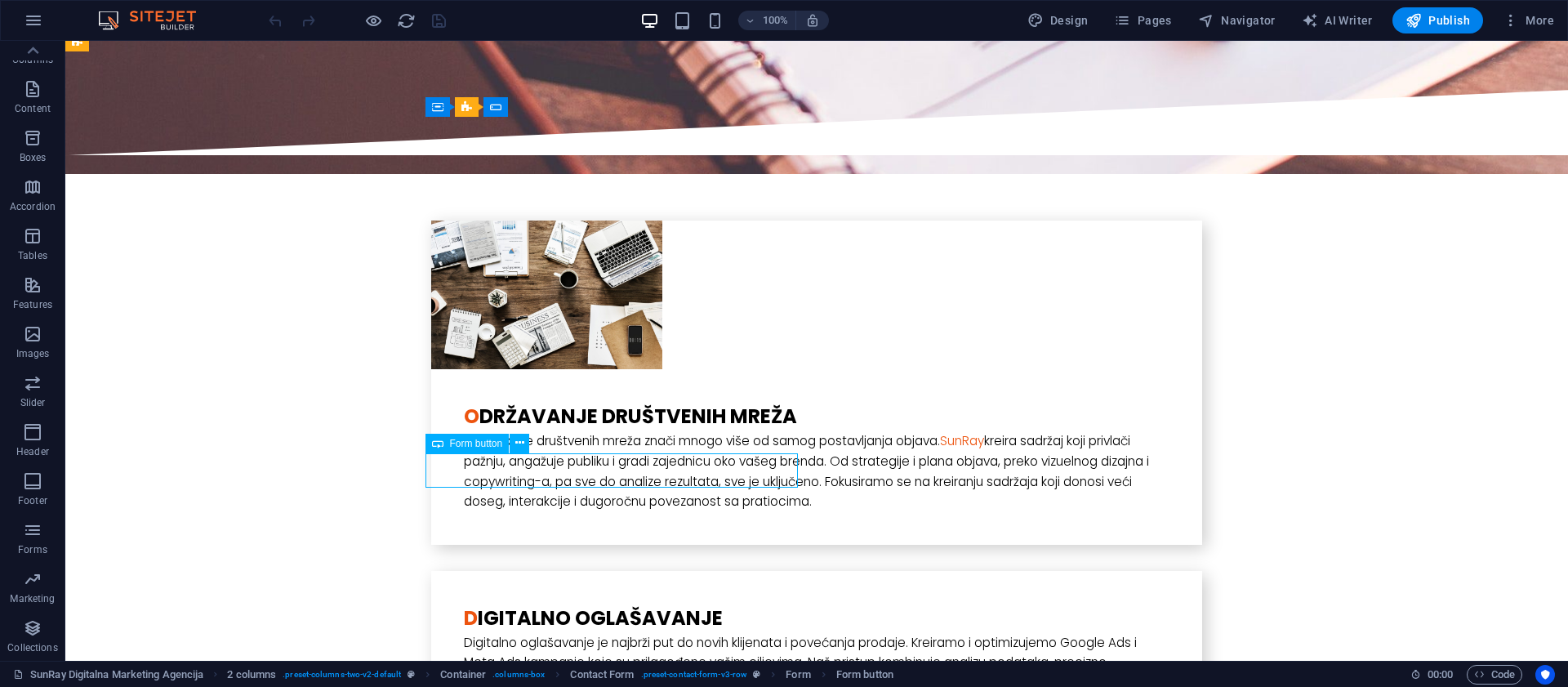
click at [491, 445] on span "Form button" at bounding box center [476, 444] width 53 height 10
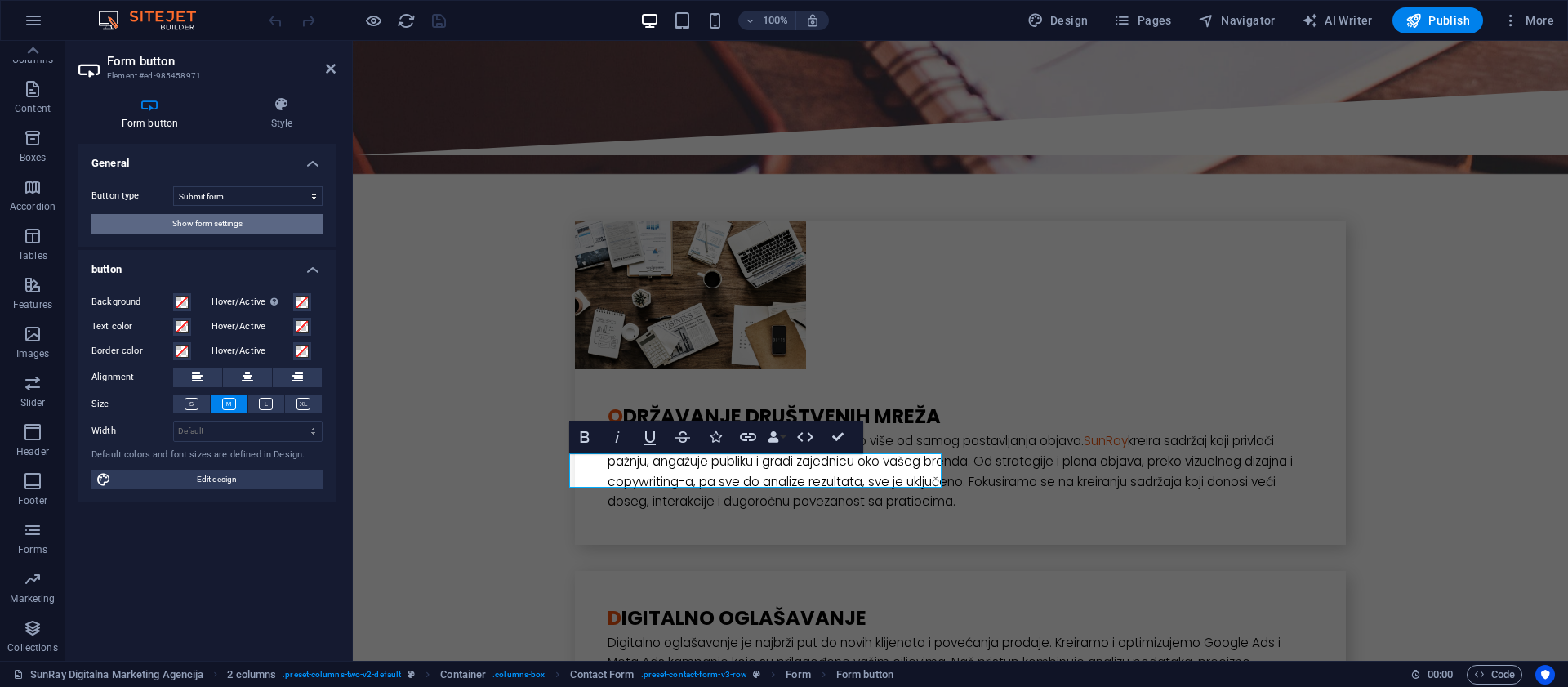
click at [256, 221] on button "Show form settings" at bounding box center [207, 224] width 231 height 20
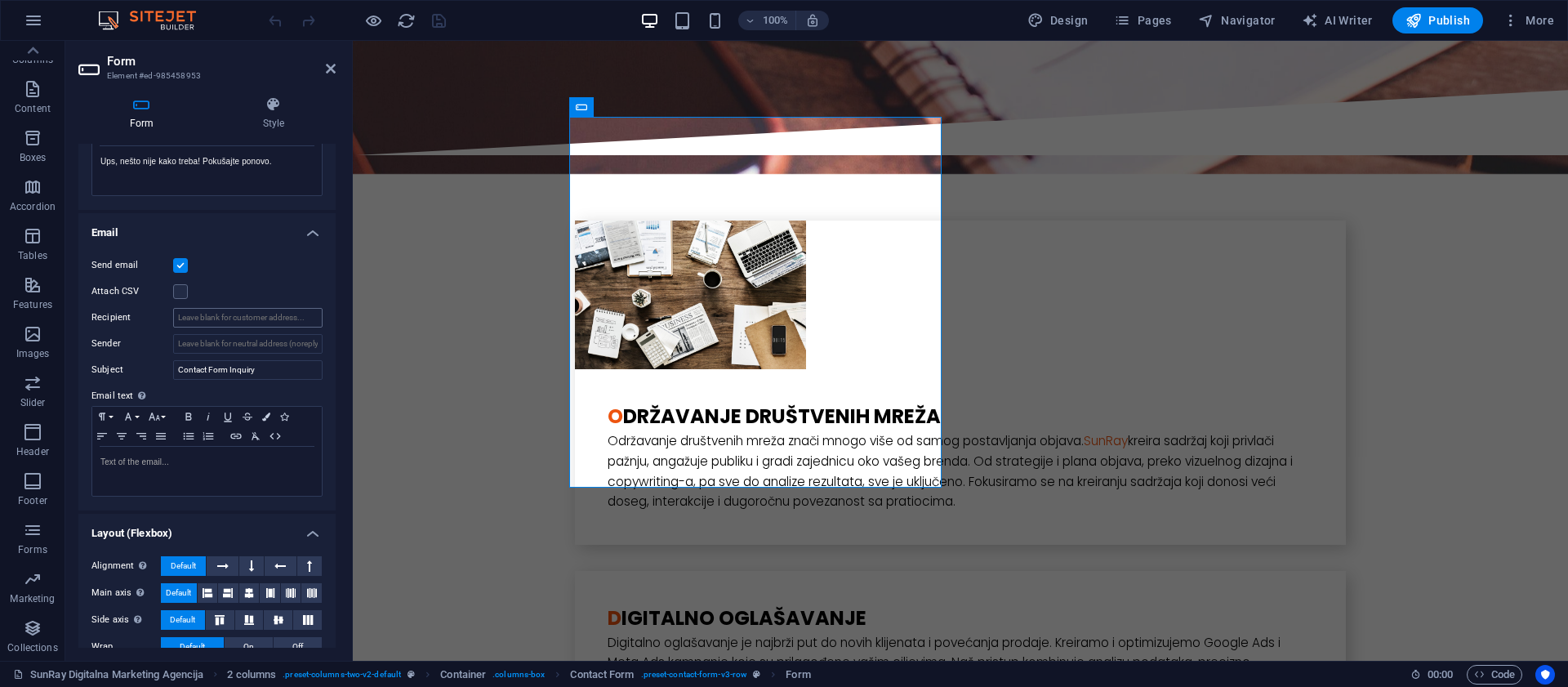
scroll to position [348, 0]
click at [238, 317] on input "Recipient" at bounding box center [248, 318] width 149 height 20
click at [223, 341] on input "Sender" at bounding box center [248, 344] width 149 height 20
click at [182, 267] on label at bounding box center [181, 266] width 15 height 15
click at [0, 0] on input "Send email" at bounding box center [0, 0] width 0 height 0
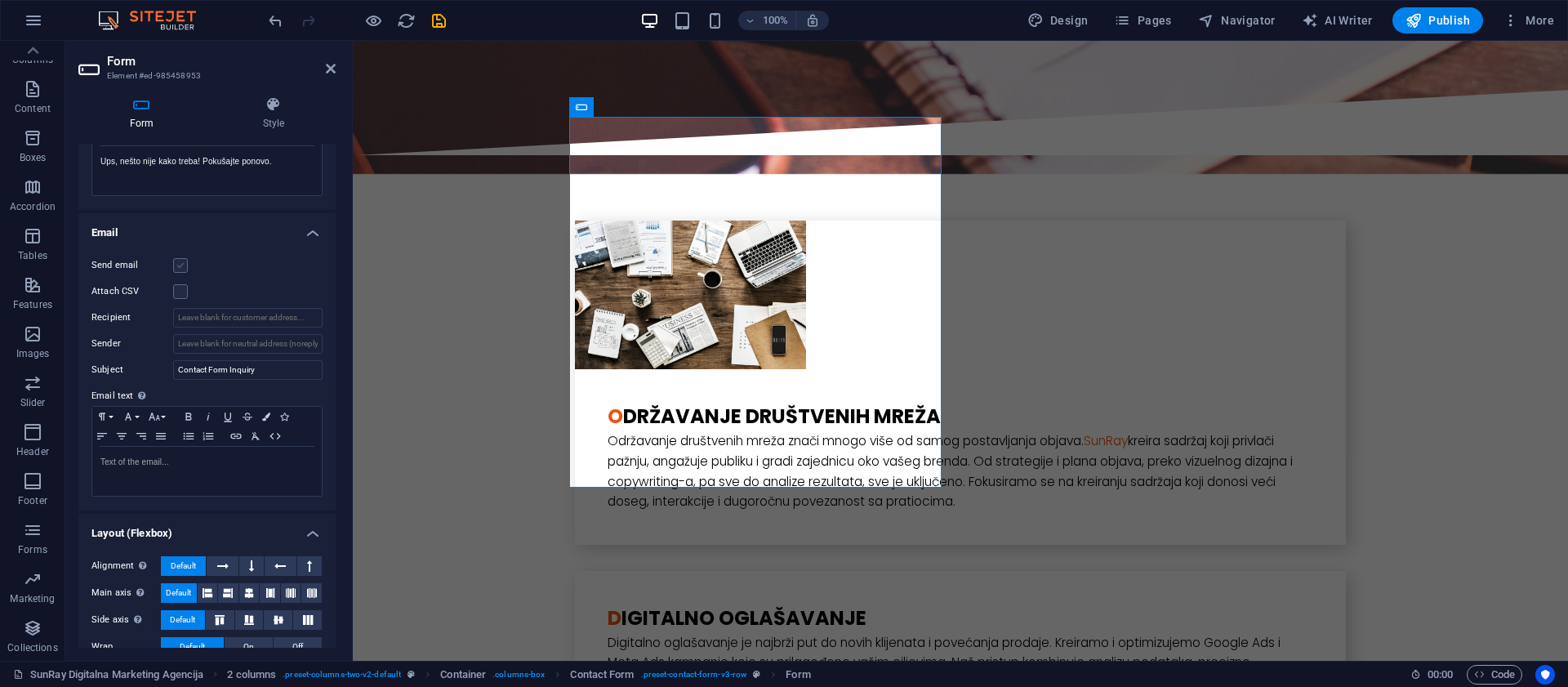
click at [182, 266] on label at bounding box center [181, 266] width 15 height 15
click at [0, 0] on input "Send email" at bounding box center [0, 0] width 0 height 0
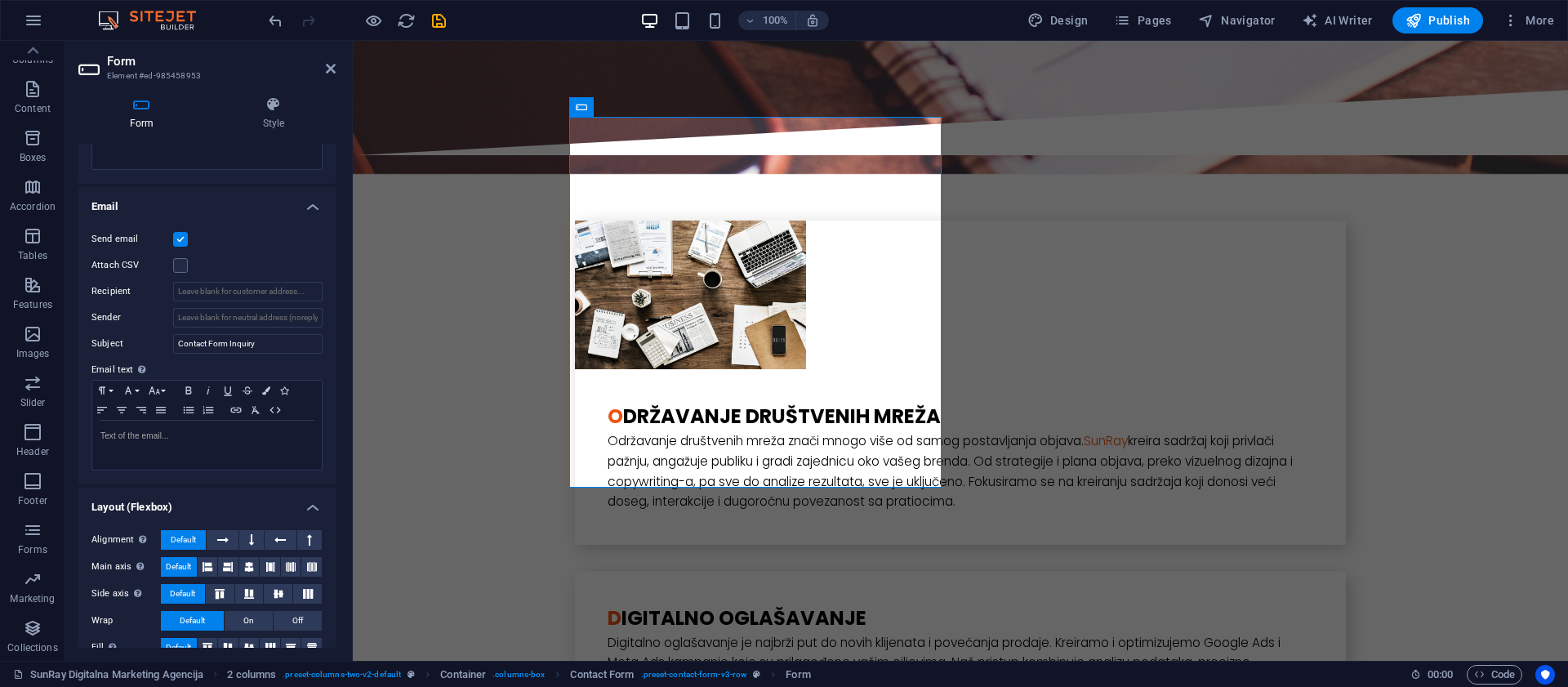
scroll to position [359, 0]
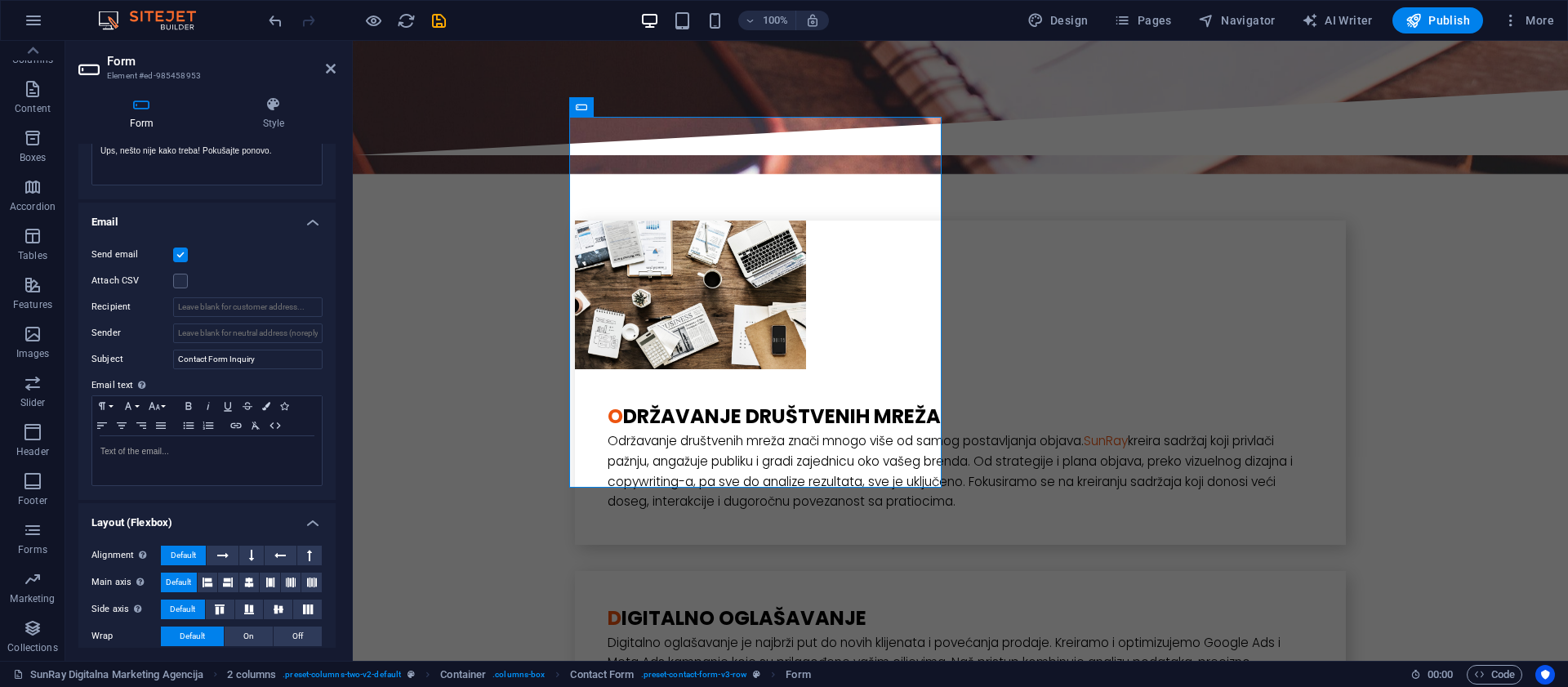
click at [128, 258] on label "Send email" at bounding box center [132, 255] width 81 height 20
click at [0, 0] on input "Send email" at bounding box center [0, 0] width 0 height 0
click at [128, 258] on label "Send email" at bounding box center [132, 255] width 81 height 20
click at [0, 0] on input "Send email" at bounding box center [0, 0] width 0 height 0
click at [436, 21] on icon "save" at bounding box center [439, 21] width 19 height 19
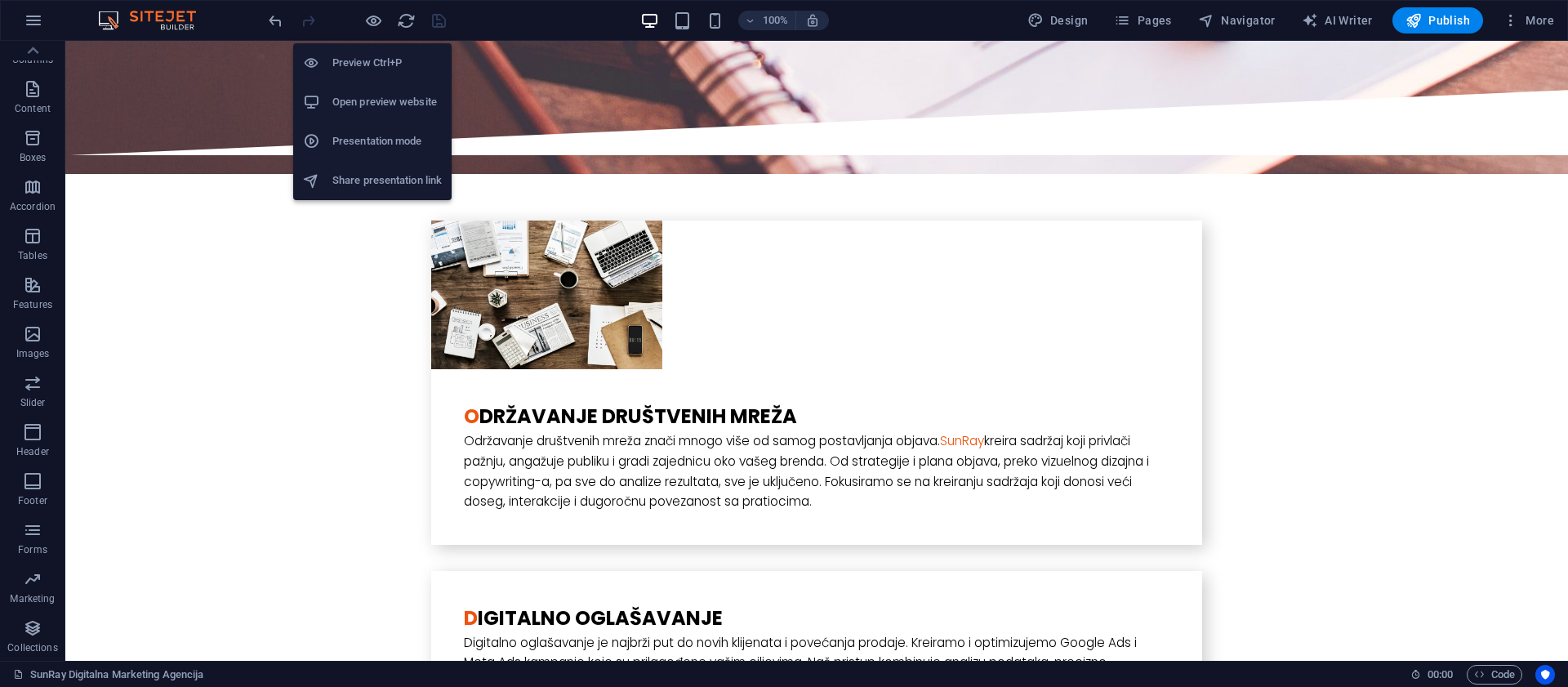
click at [372, 104] on h6 "Open preview website" at bounding box center [387, 102] width 110 height 20
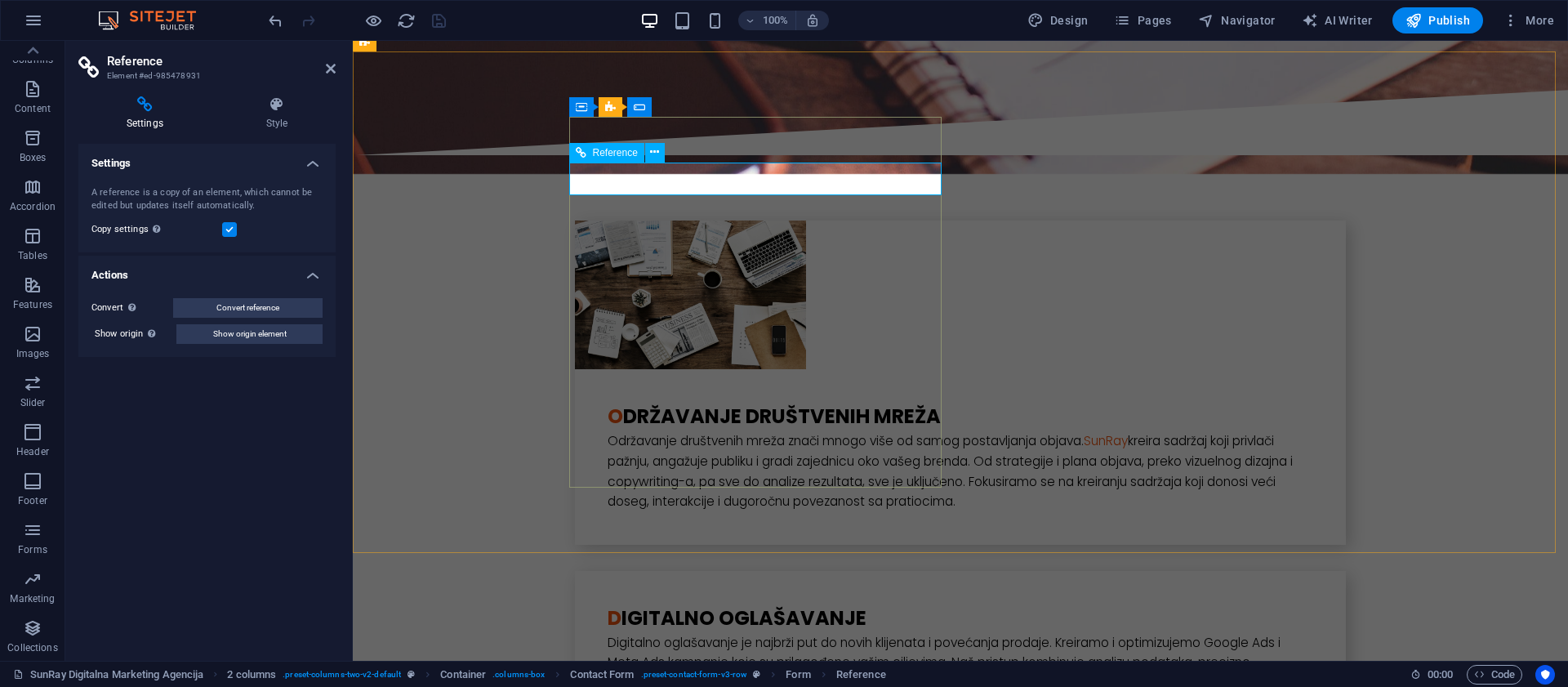
type input "Prezime*"
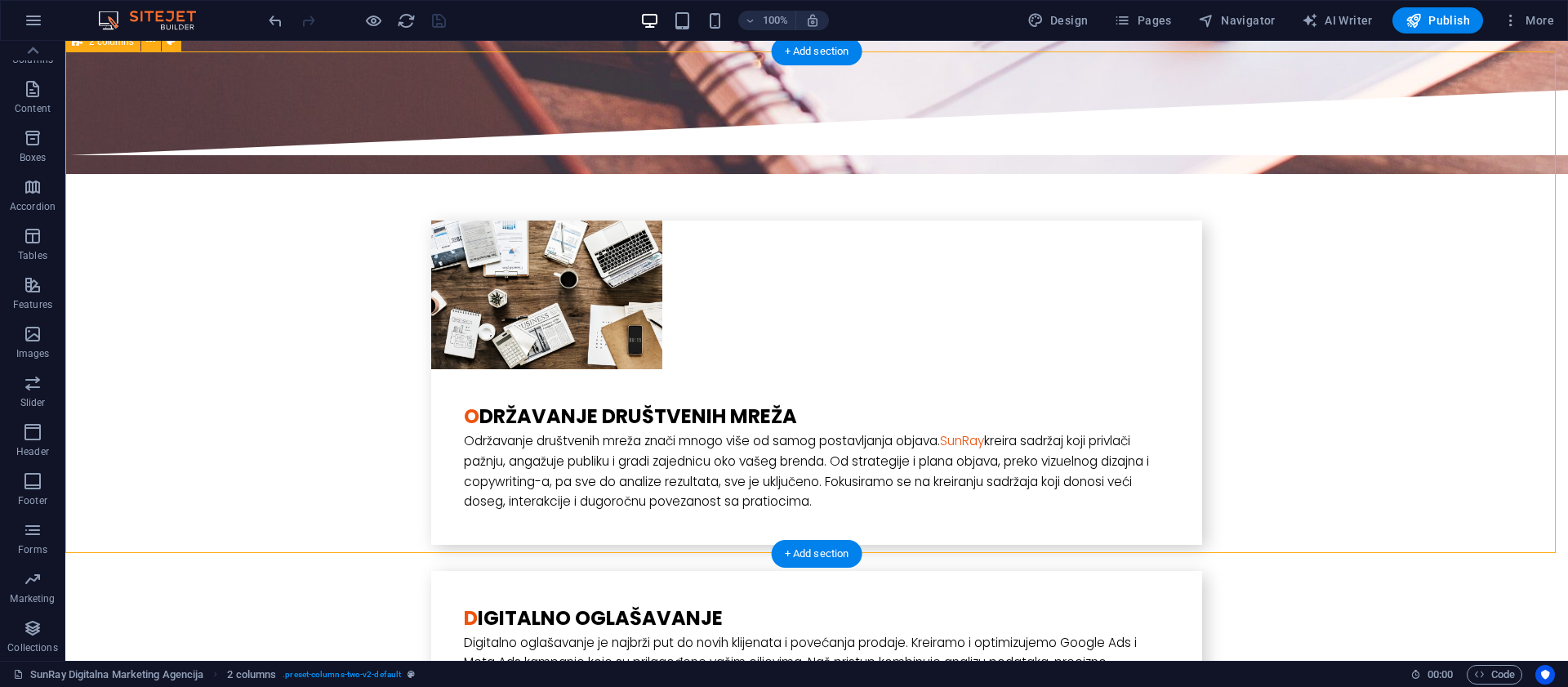
click at [278, 22] on icon "undo" at bounding box center [275, 21] width 19 height 19
click at [278, 22] on div at bounding box center [357, 20] width 183 height 26
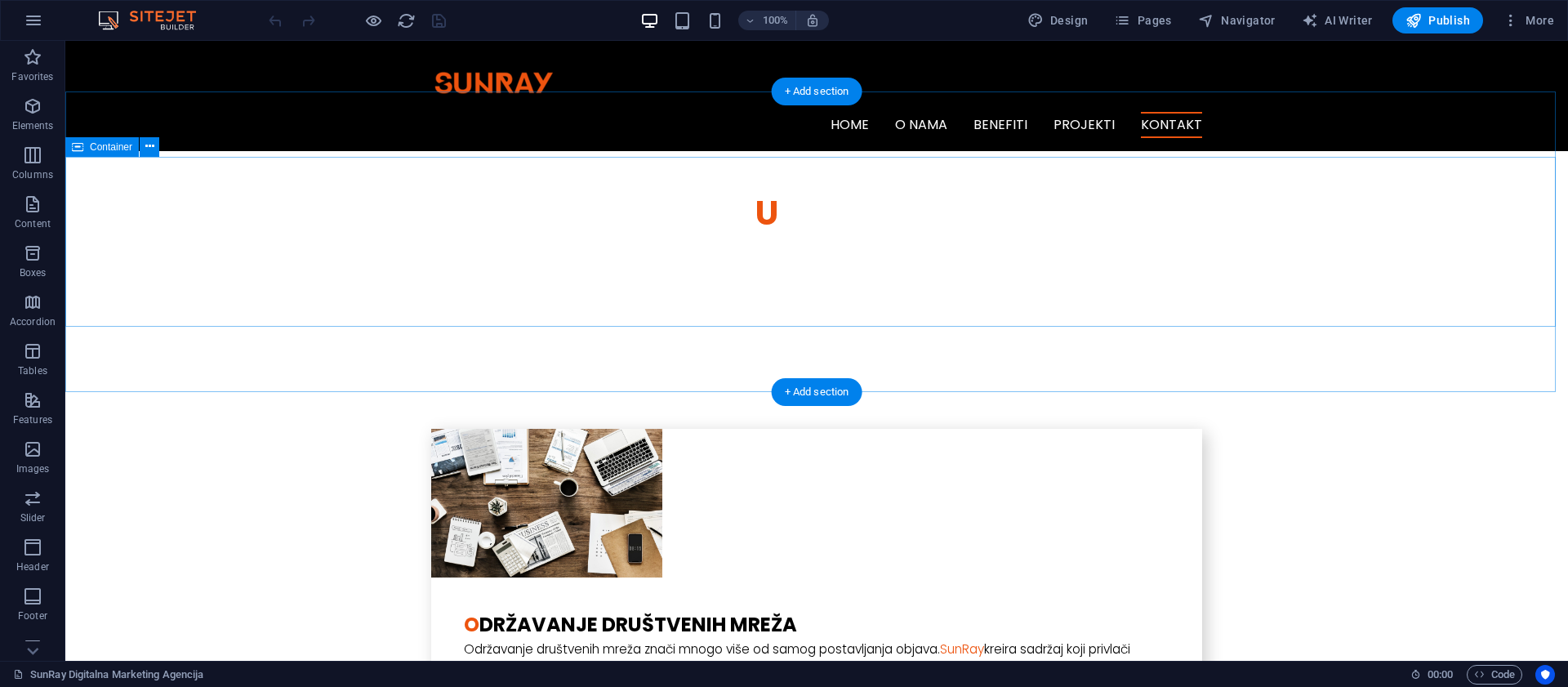
scroll to position [2889, 0]
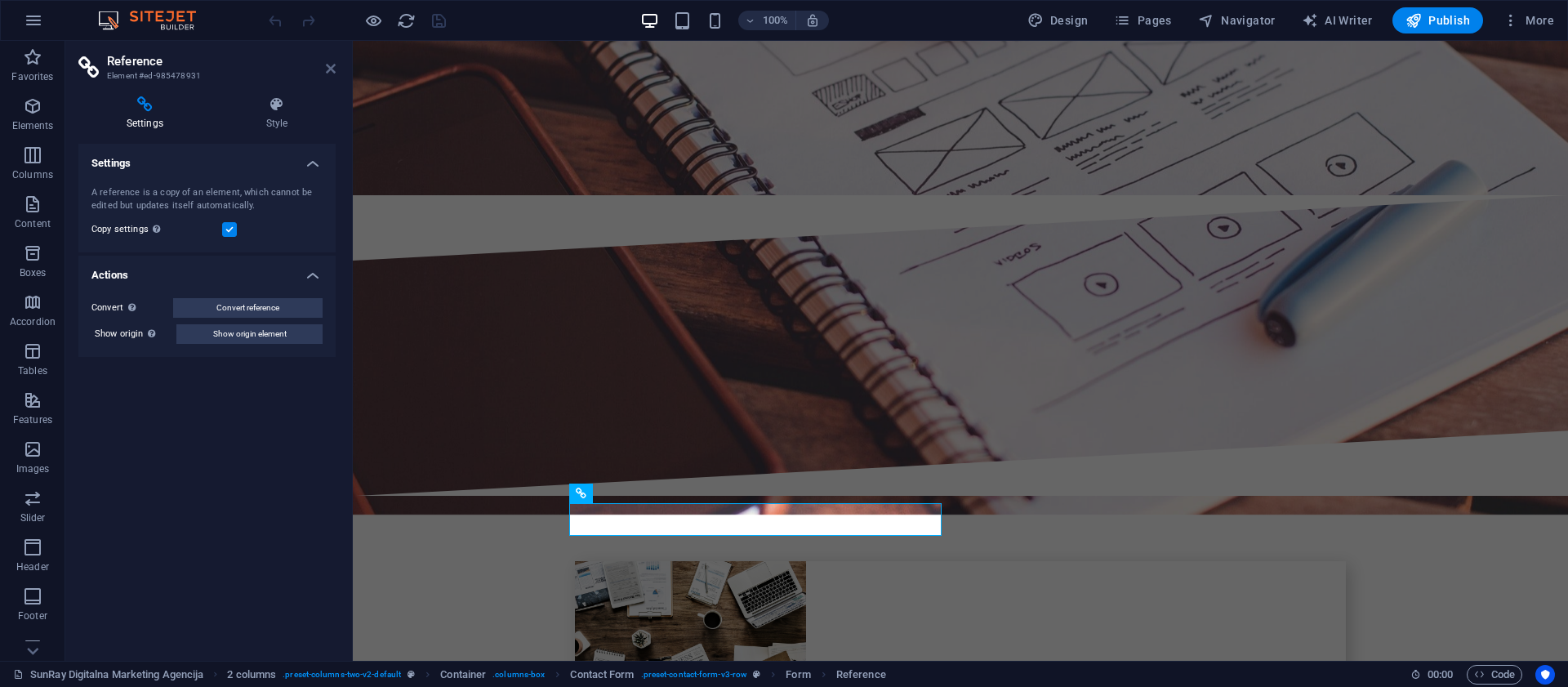
click at [330, 72] on icon at bounding box center [331, 69] width 10 height 13
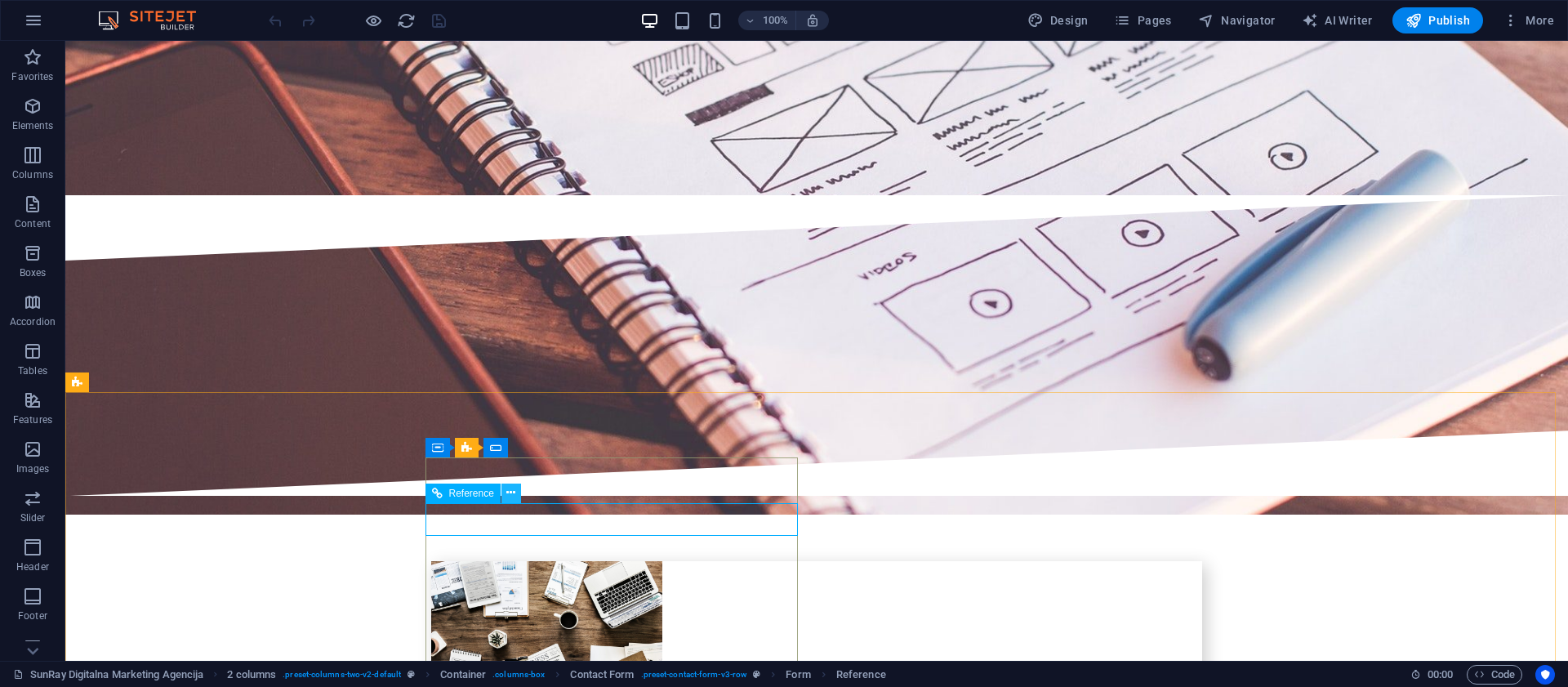
click at [512, 493] on icon at bounding box center [510, 493] width 9 height 17
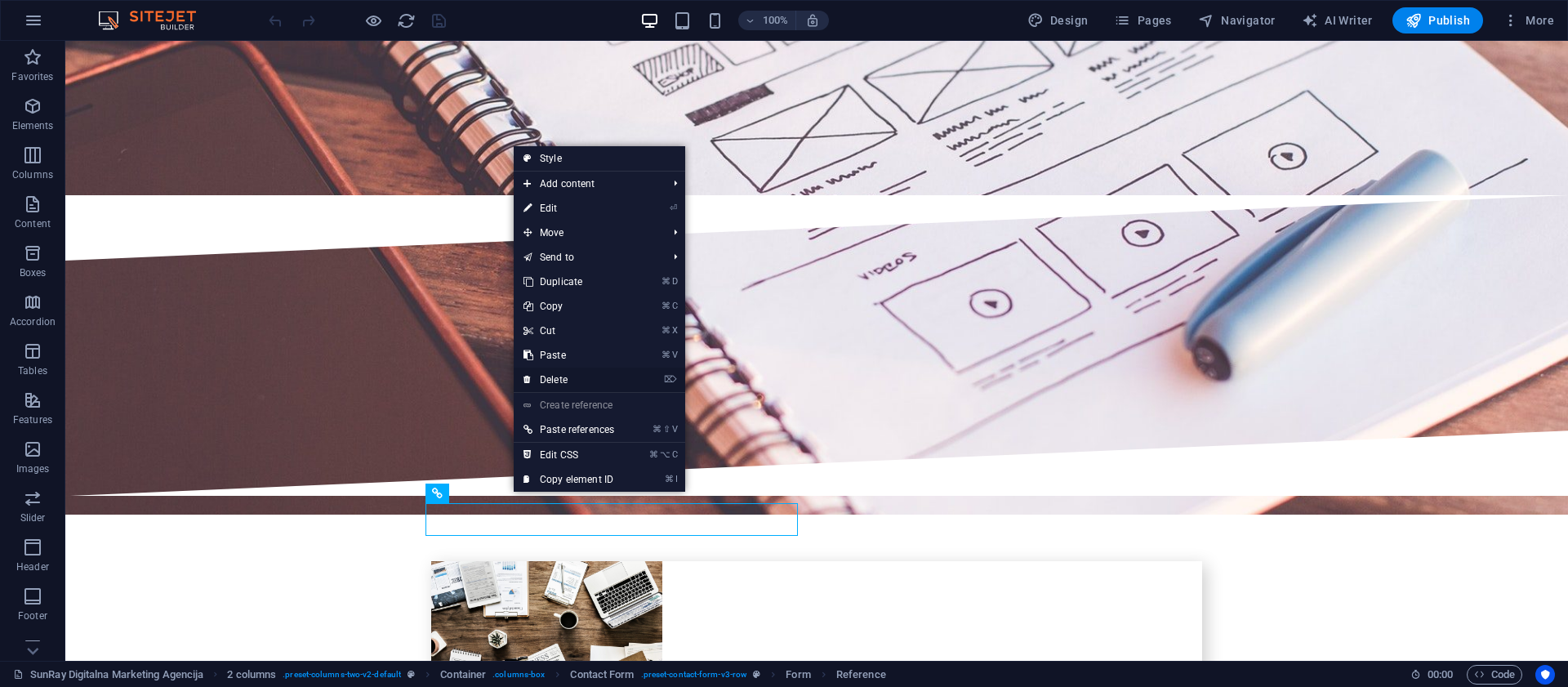
click at [578, 380] on link "⌦ Delete" at bounding box center [568, 380] width 110 height 25
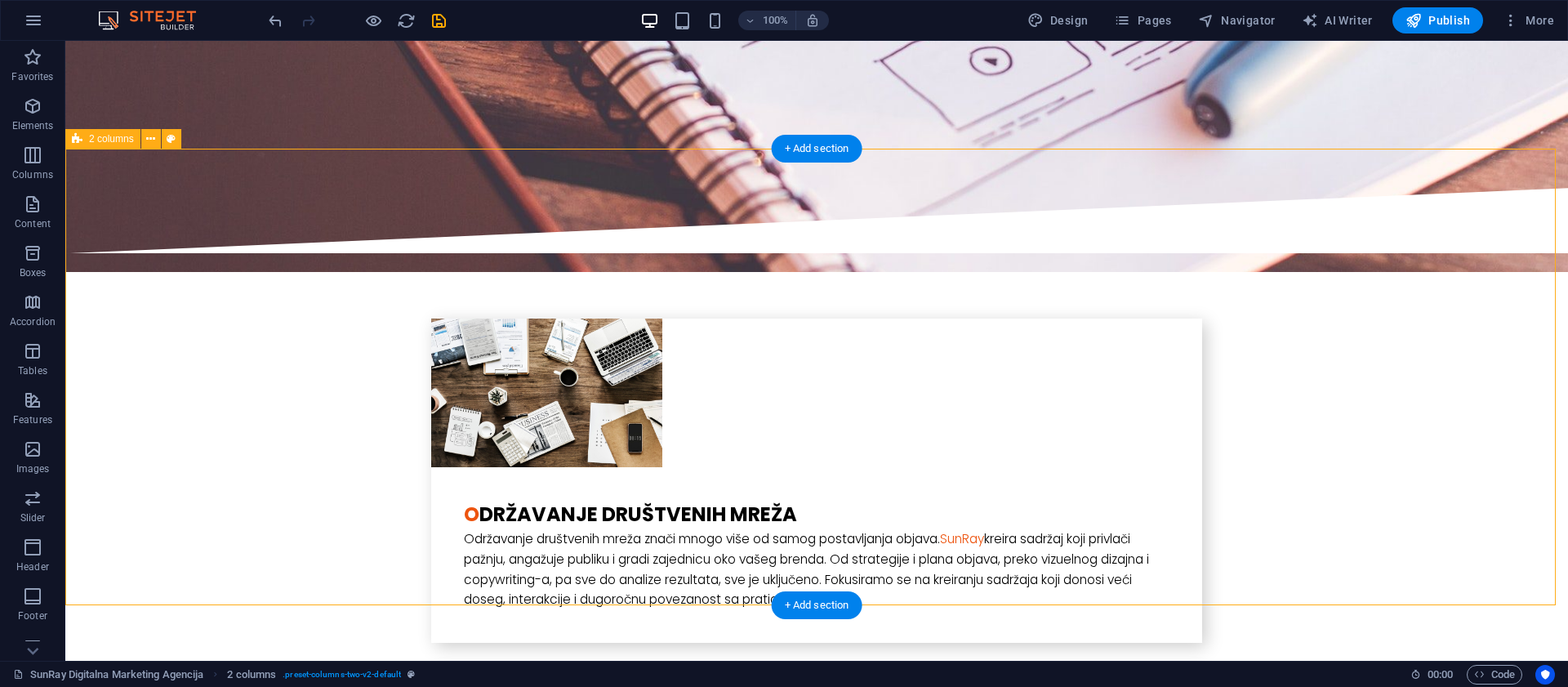
scroll to position [3133, 0]
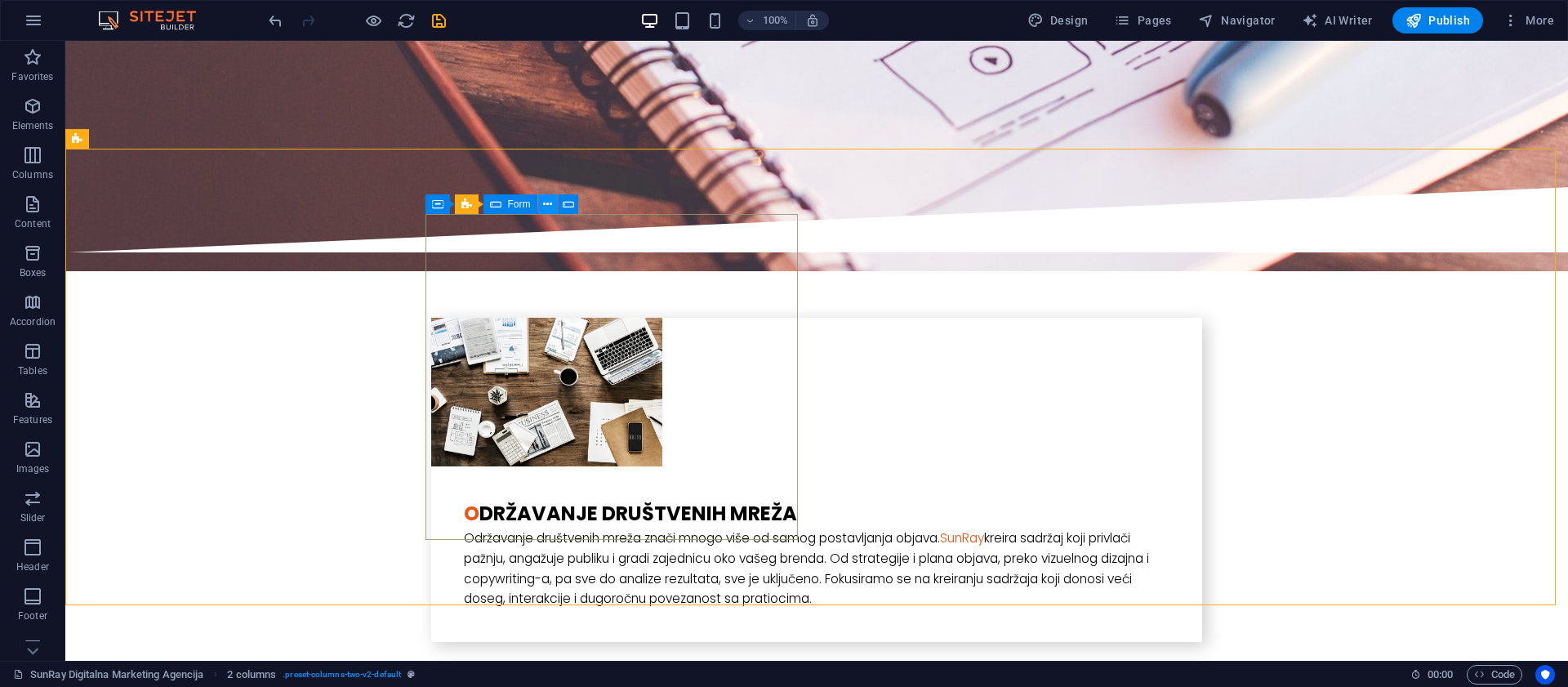
click at [550, 202] on icon at bounding box center [548, 204] width 9 height 17
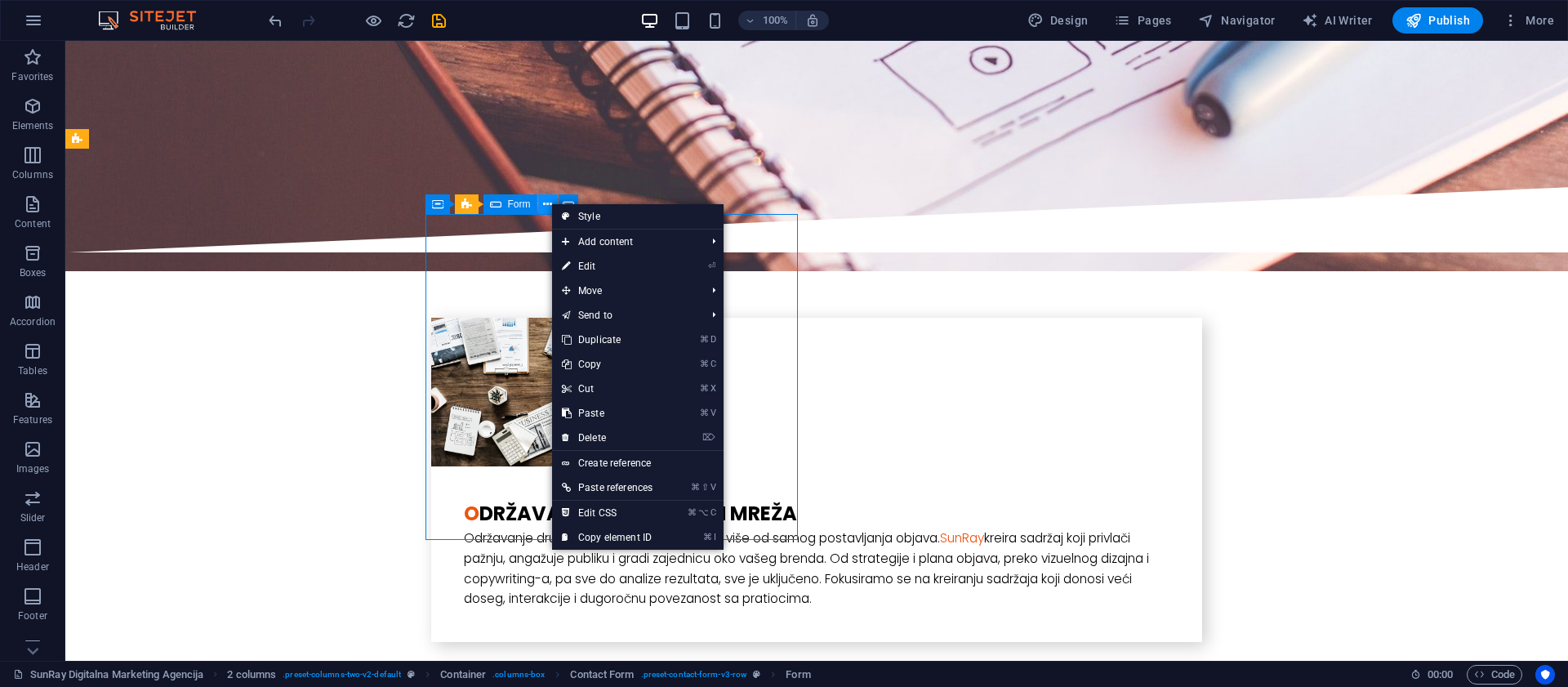
click at [550, 202] on icon at bounding box center [548, 204] width 9 height 17
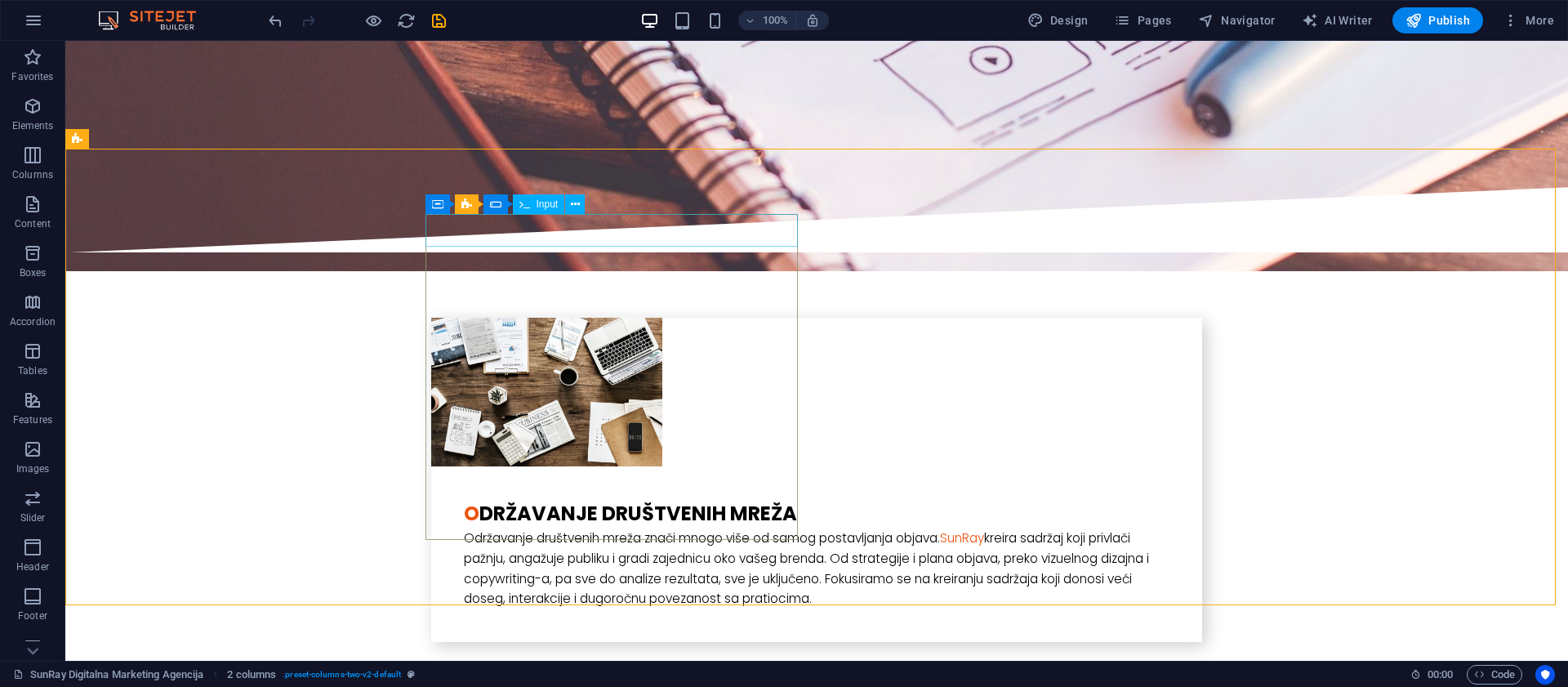
click at [541, 208] on span "Input" at bounding box center [548, 204] width 22 height 10
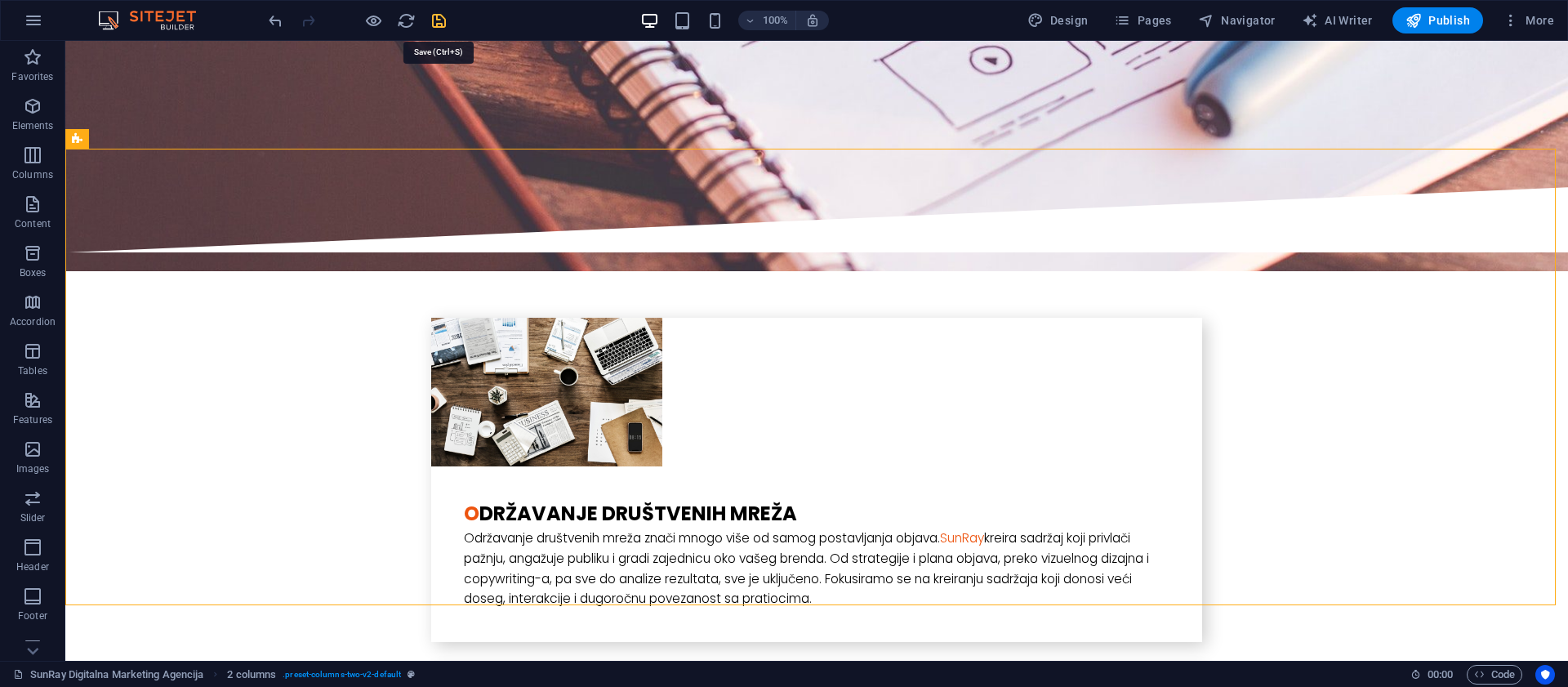
click at [441, 27] on icon "save" at bounding box center [439, 21] width 19 height 19
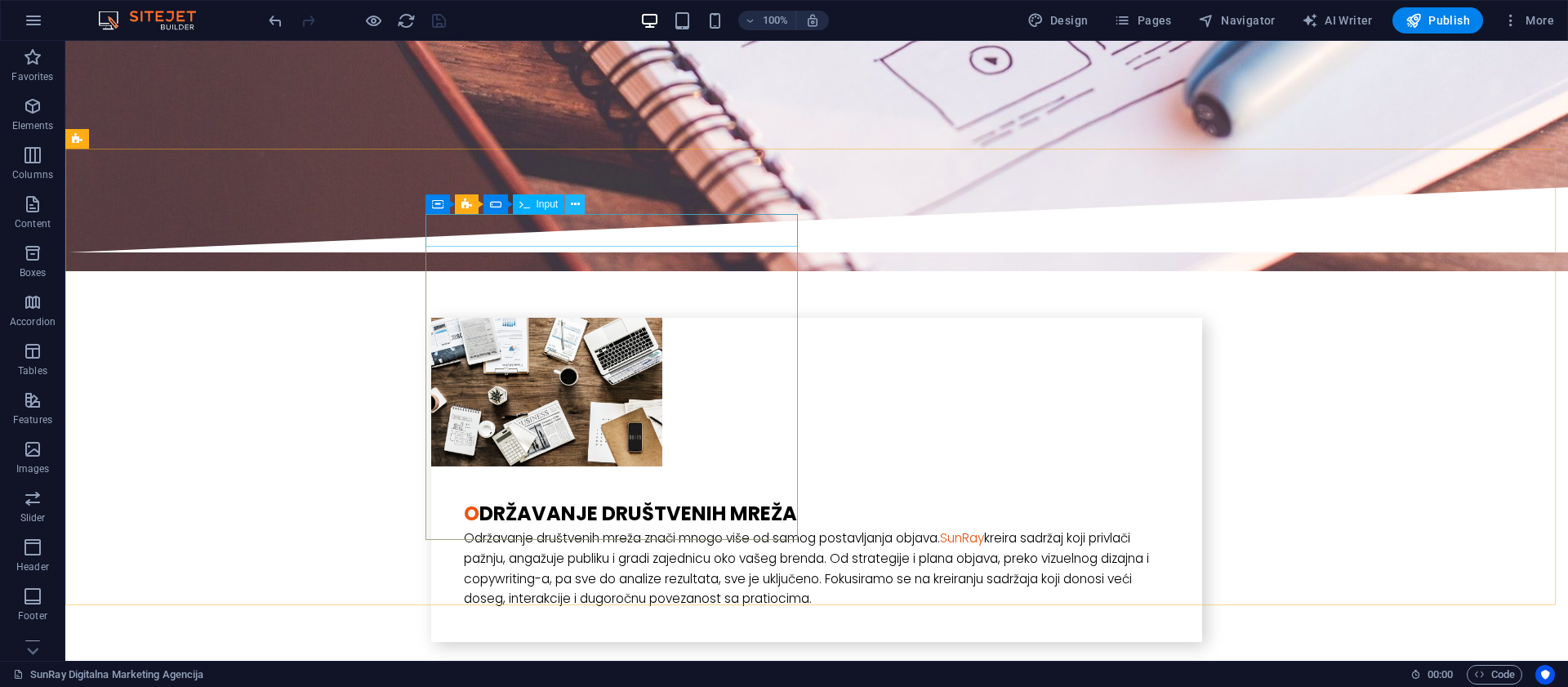
click at [571, 206] on icon at bounding box center [575, 204] width 9 height 17
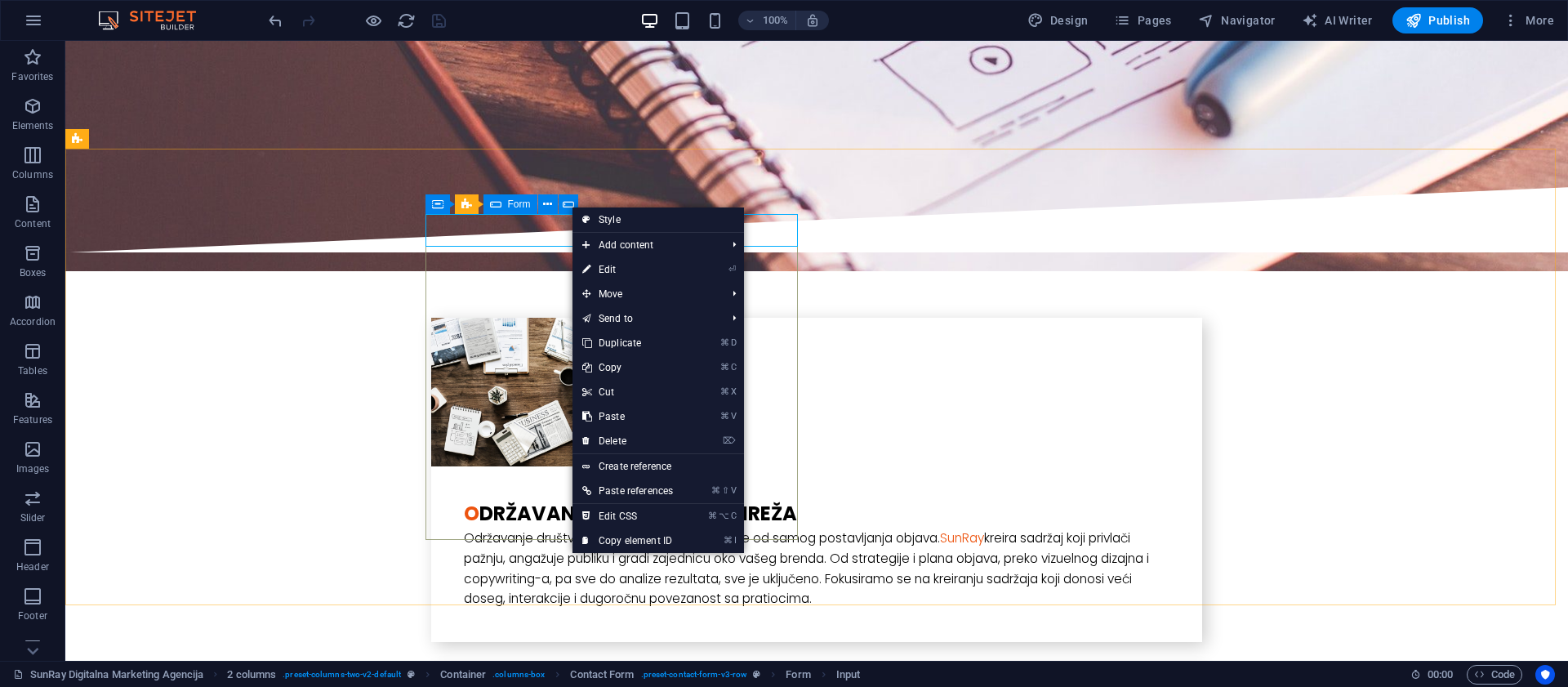
click at [498, 206] on icon at bounding box center [496, 204] width 12 height 20
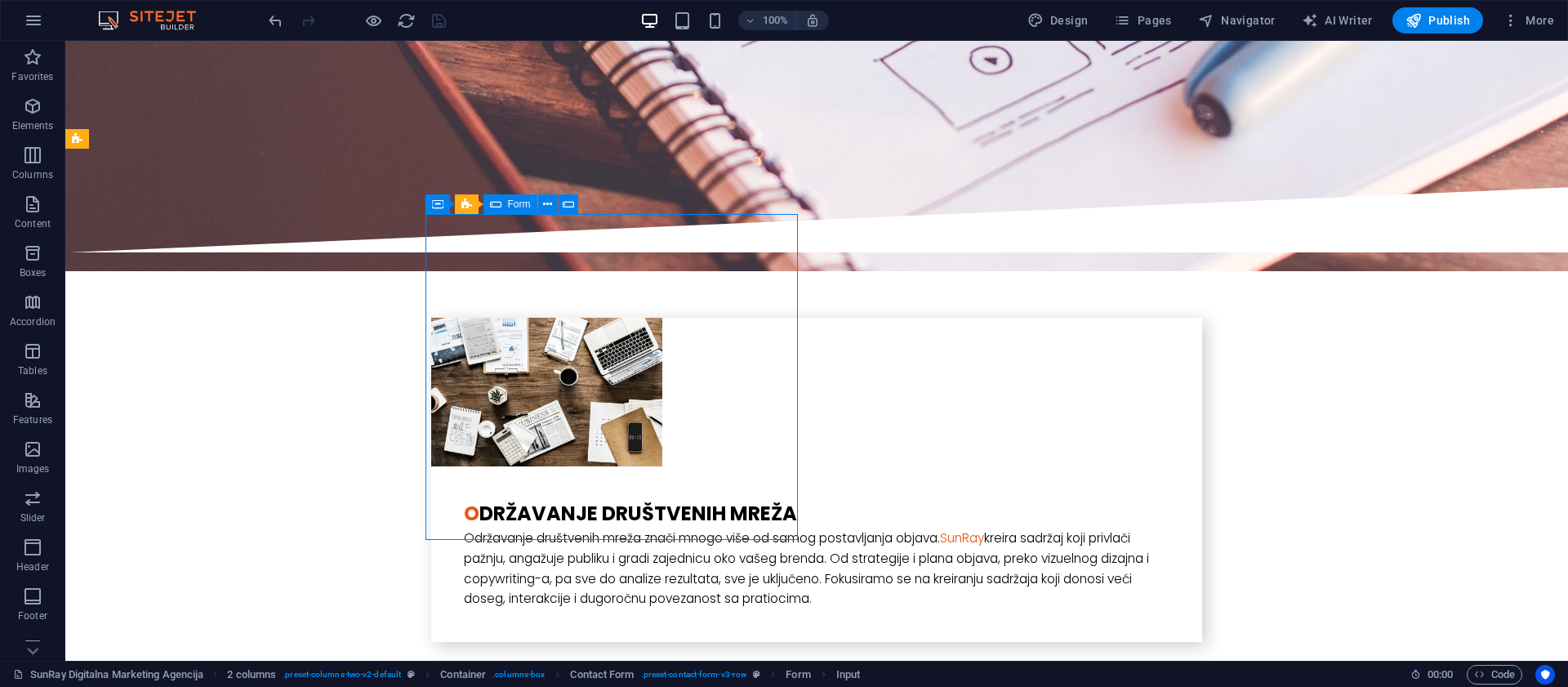
click at [498, 206] on icon at bounding box center [496, 204] width 12 height 20
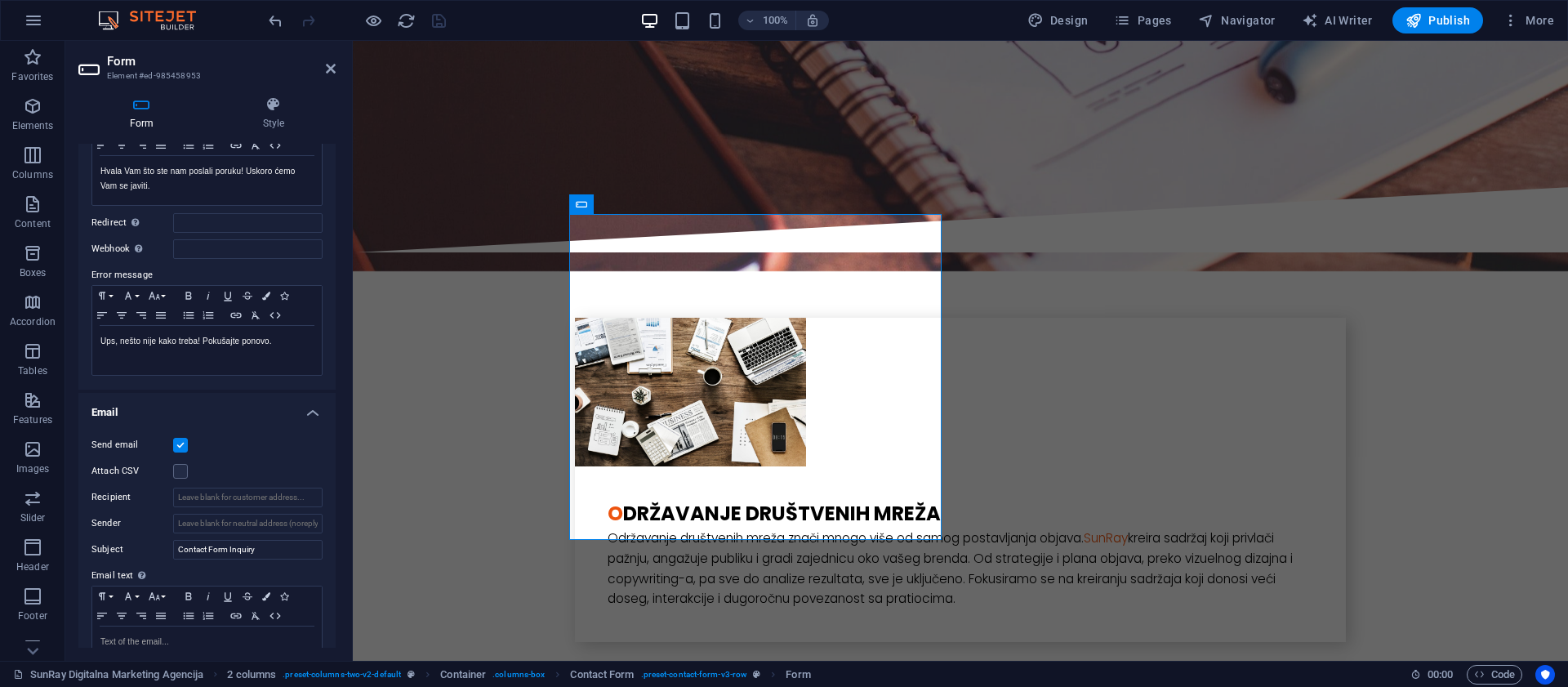
scroll to position [397, 0]
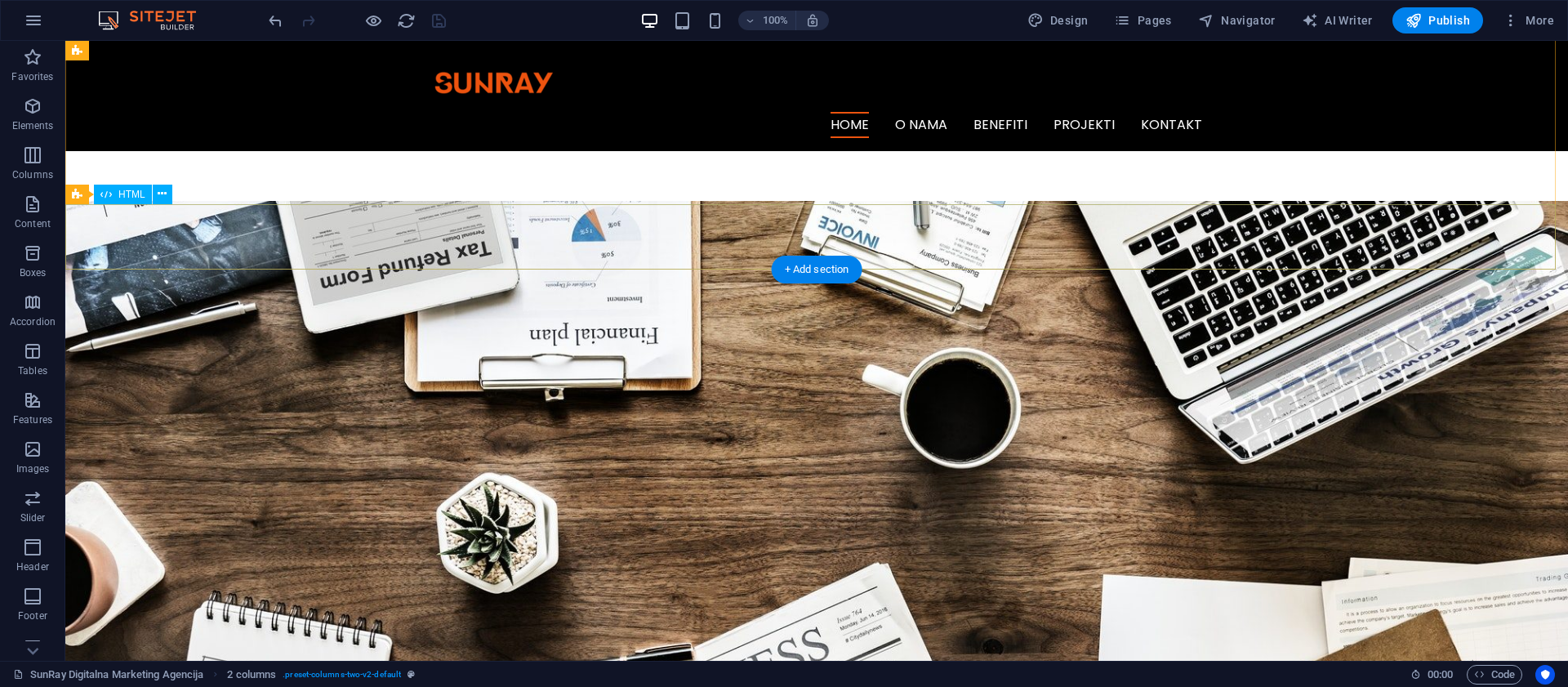
scroll to position [0, 0]
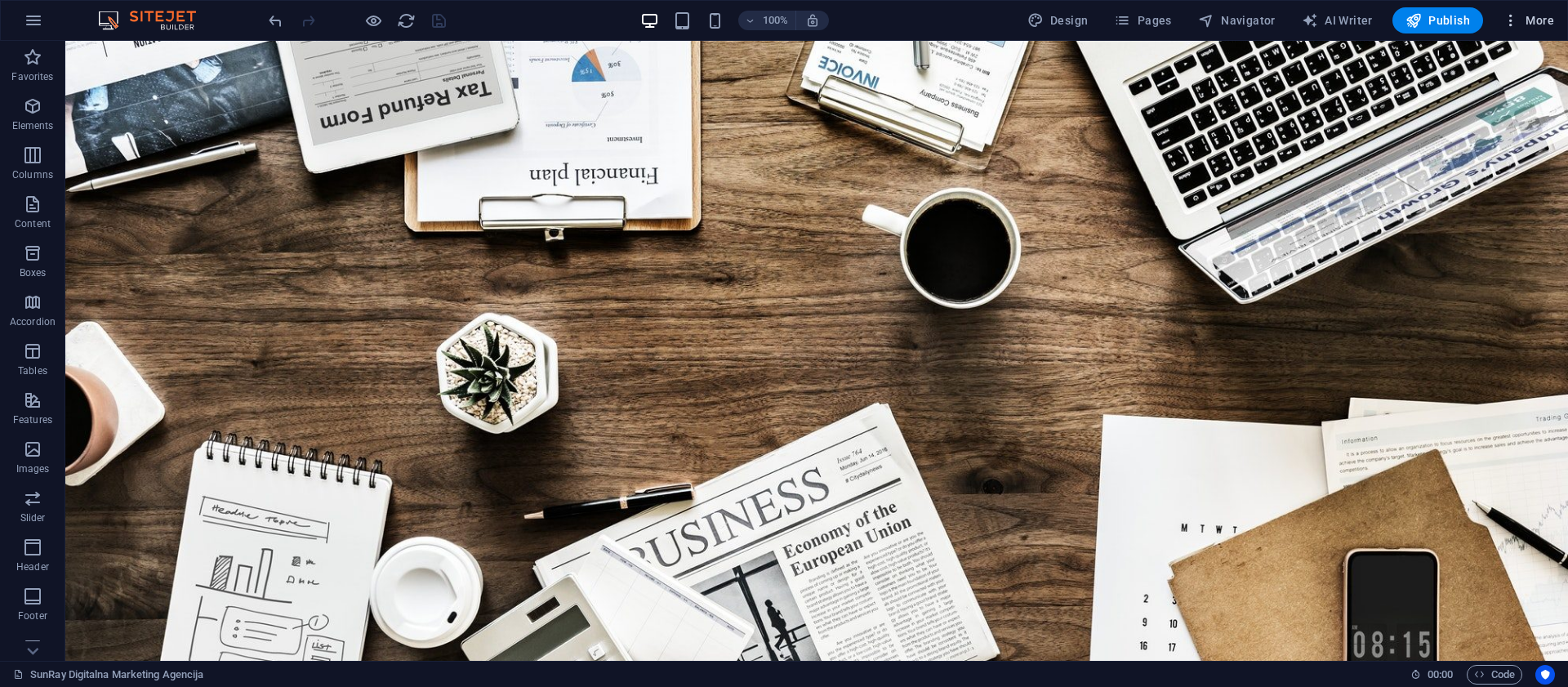
click at [1514, 23] on icon "button" at bounding box center [1511, 21] width 17 height 17
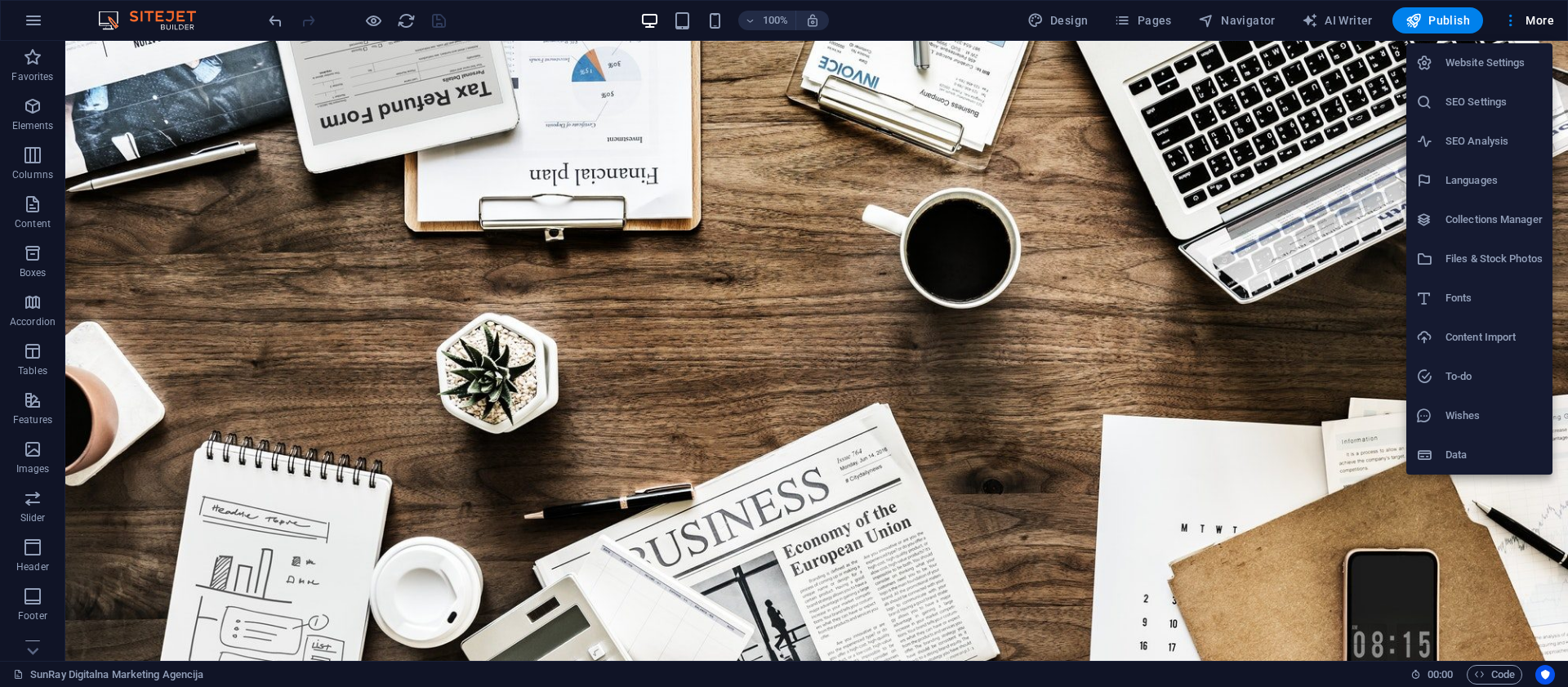
click at [909, 22] on div at bounding box center [784, 344] width 1568 height 687
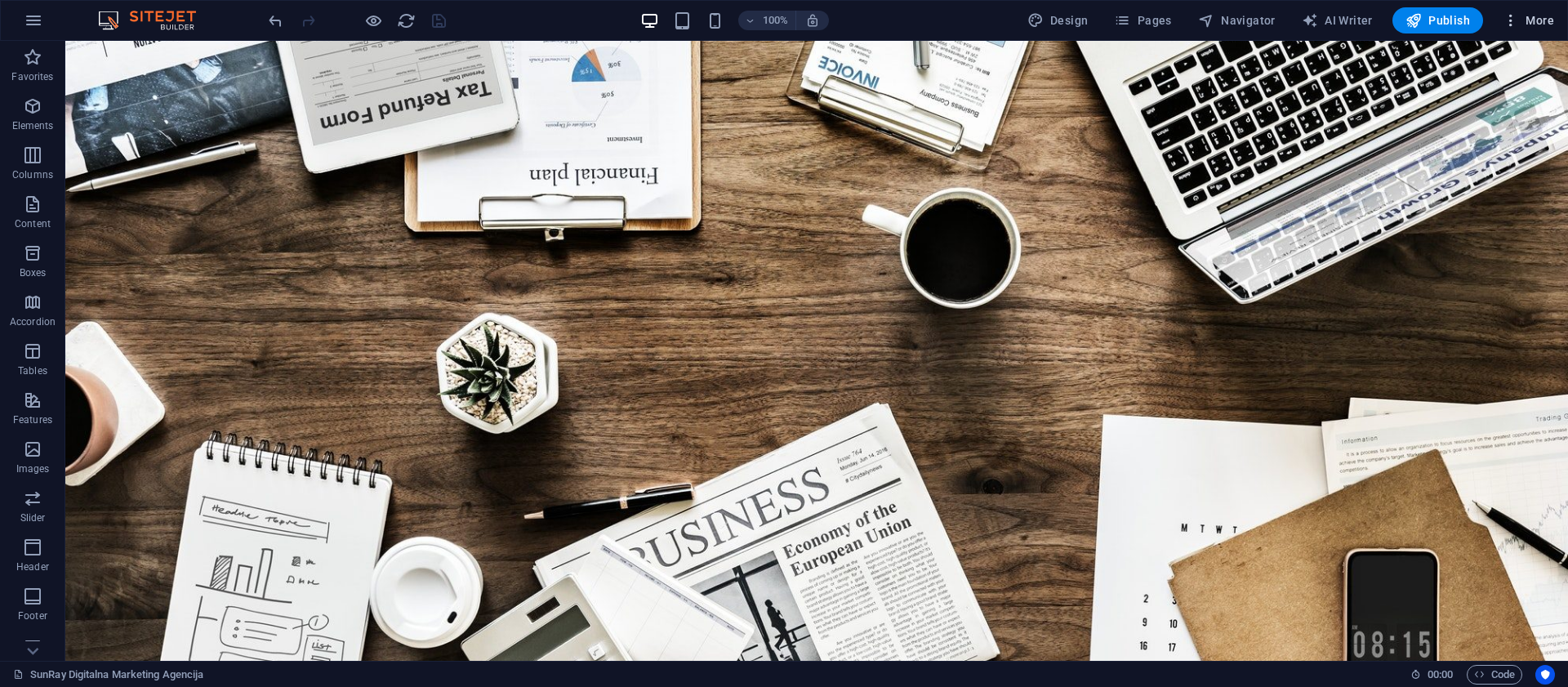
click at [1538, 27] on span "More" at bounding box center [1528, 21] width 51 height 17
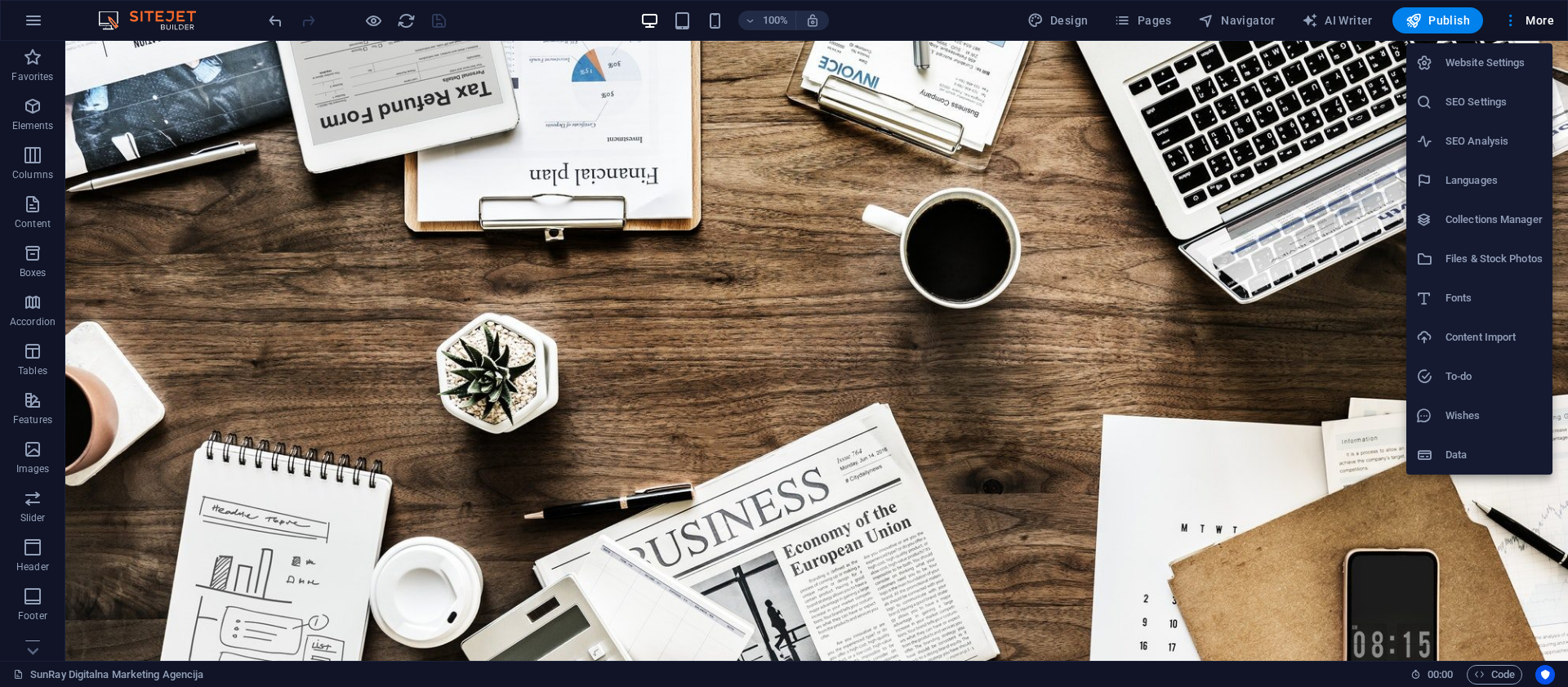
click at [1494, 57] on h6 "Website Settings" at bounding box center [1493, 63] width 97 height 20
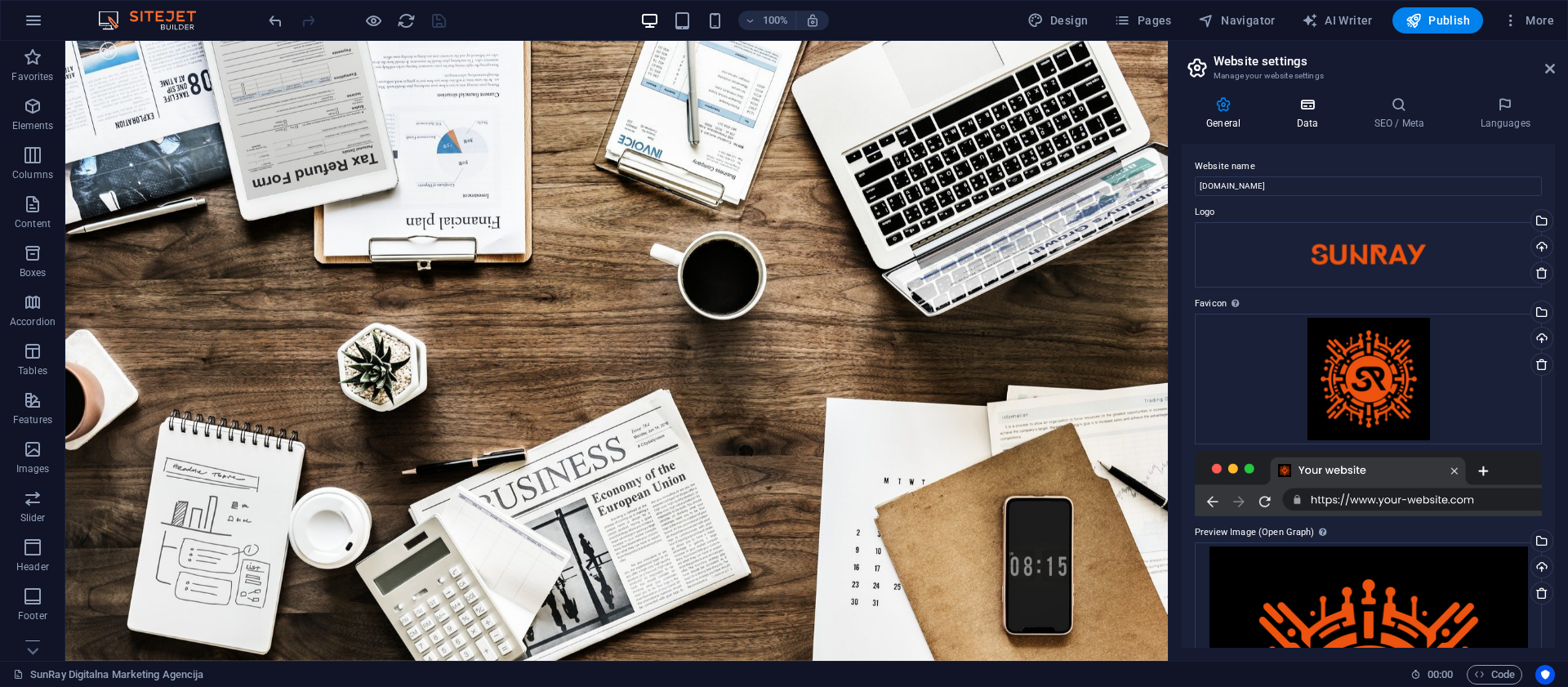
click at [1322, 116] on h4 "Data" at bounding box center [1310, 113] width 78 height 34
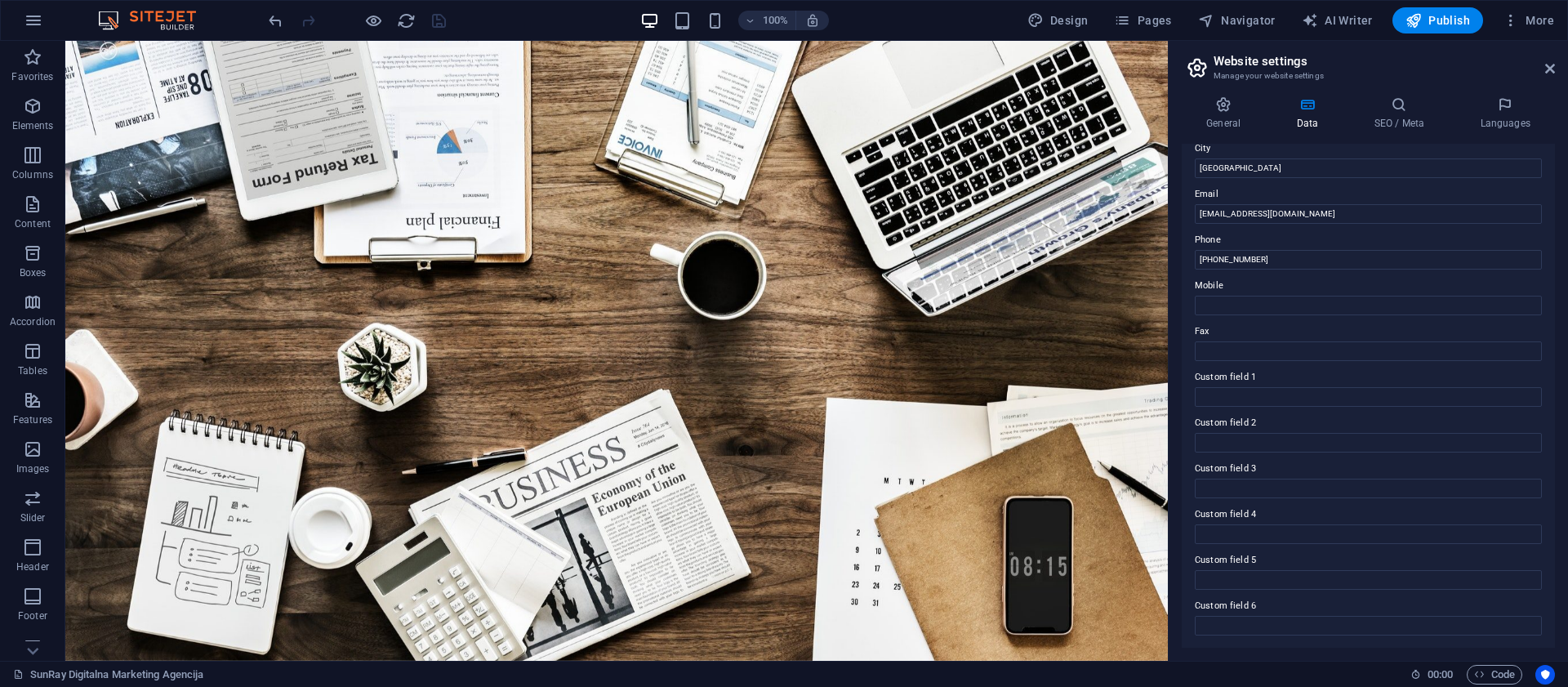
scroll to position [280, 0]
click at [1411, 119] on h4 "SEO / Meta" at bounding box center [1402, 113] width 106 height 34
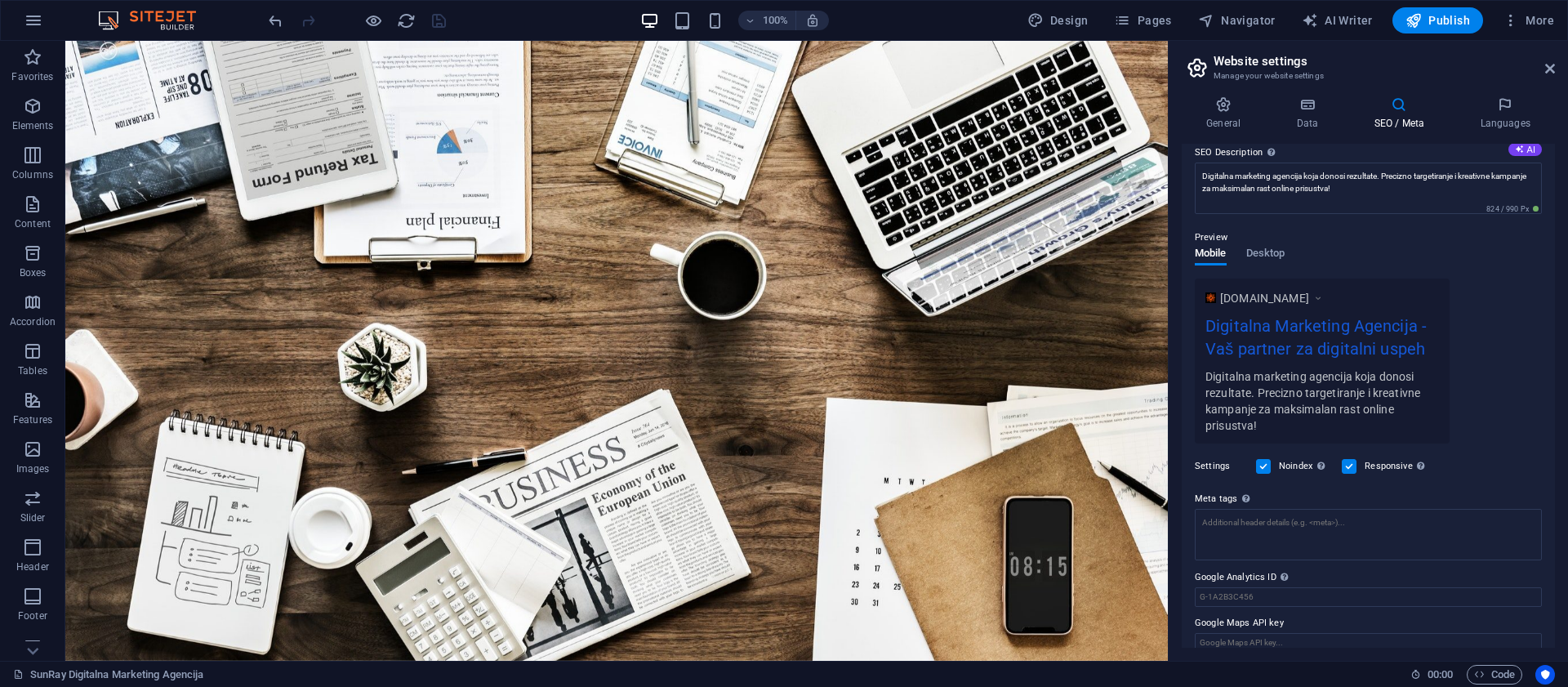
scroll to position [168, 0]
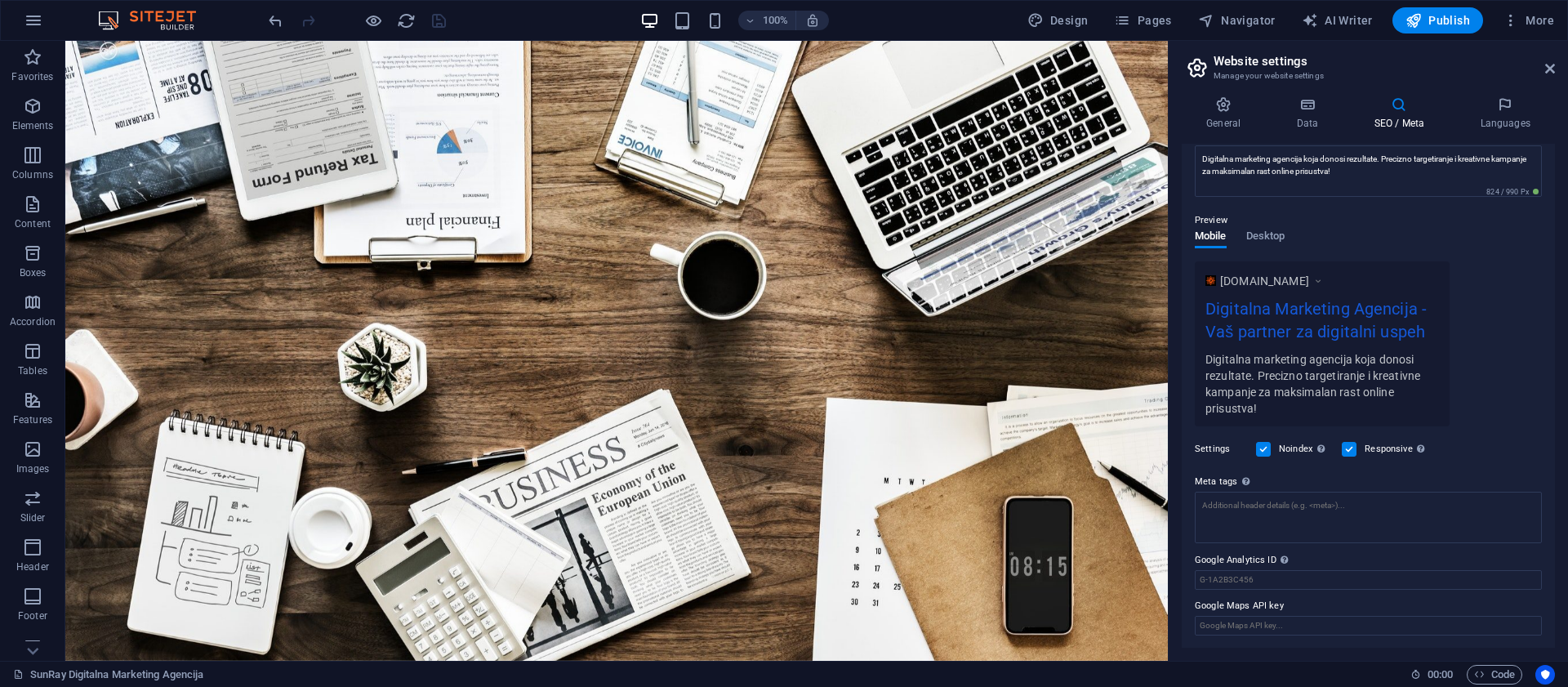
click at [1507, 131] on div "General Data SEO / Meta Languages Website name sunray-digital.com Logo Drag fil…" at bounding box center [1368, 372] width 373 height 551
click at [1515, 128] on h4 "Languages" at bounding box center [1505, 113] width 100 height 34
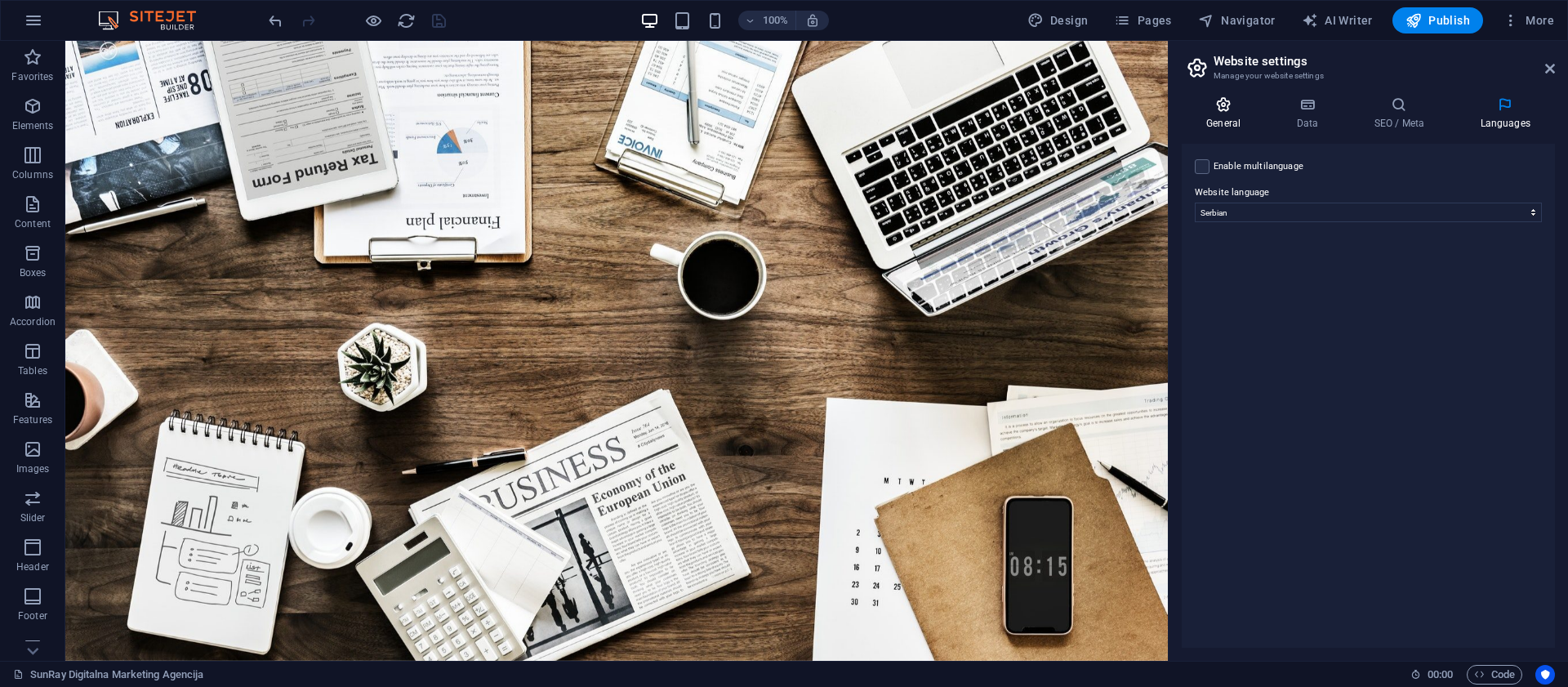
click at [1228, 110] on icon at bounding box center [1223, 105] width 83 height 17
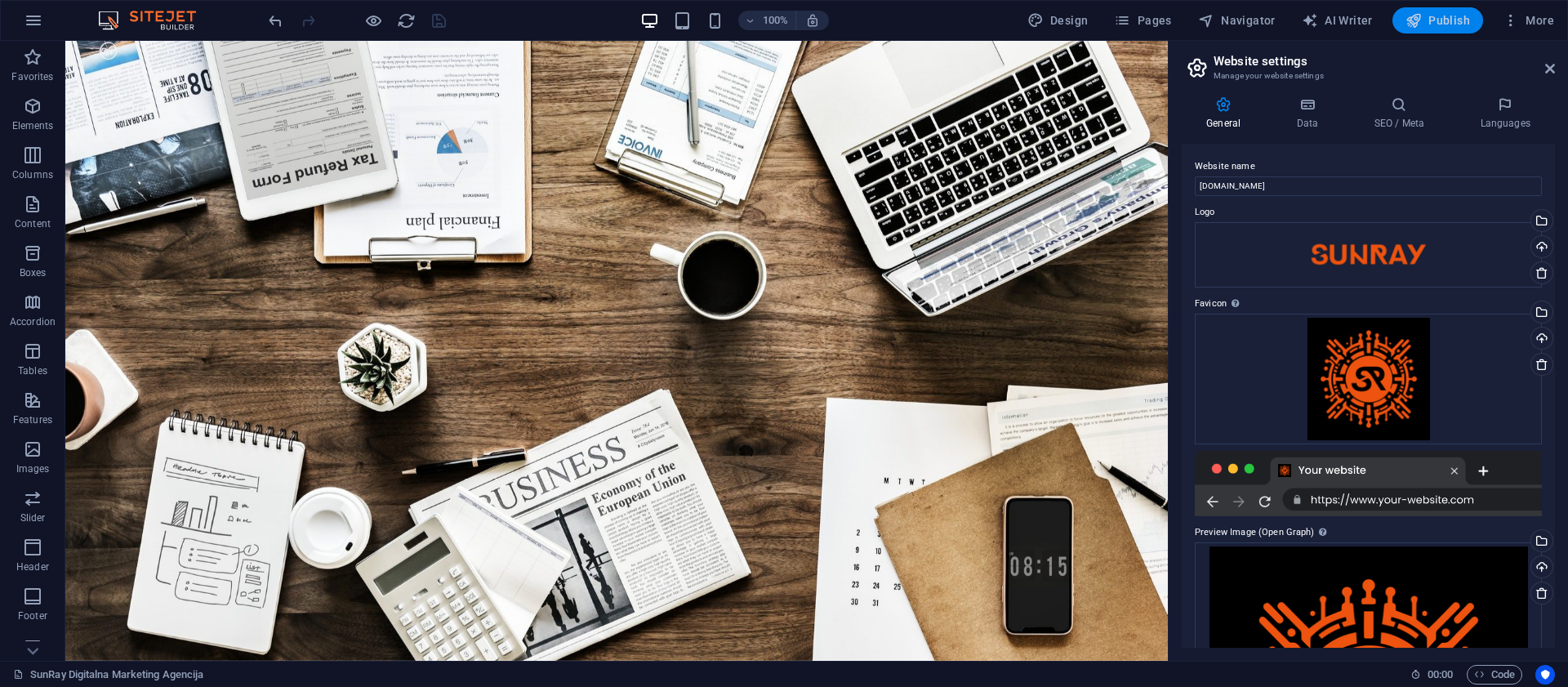
click at [1422, 27] on icon "button" at bounding box center [1414, 21] width 17 height 17
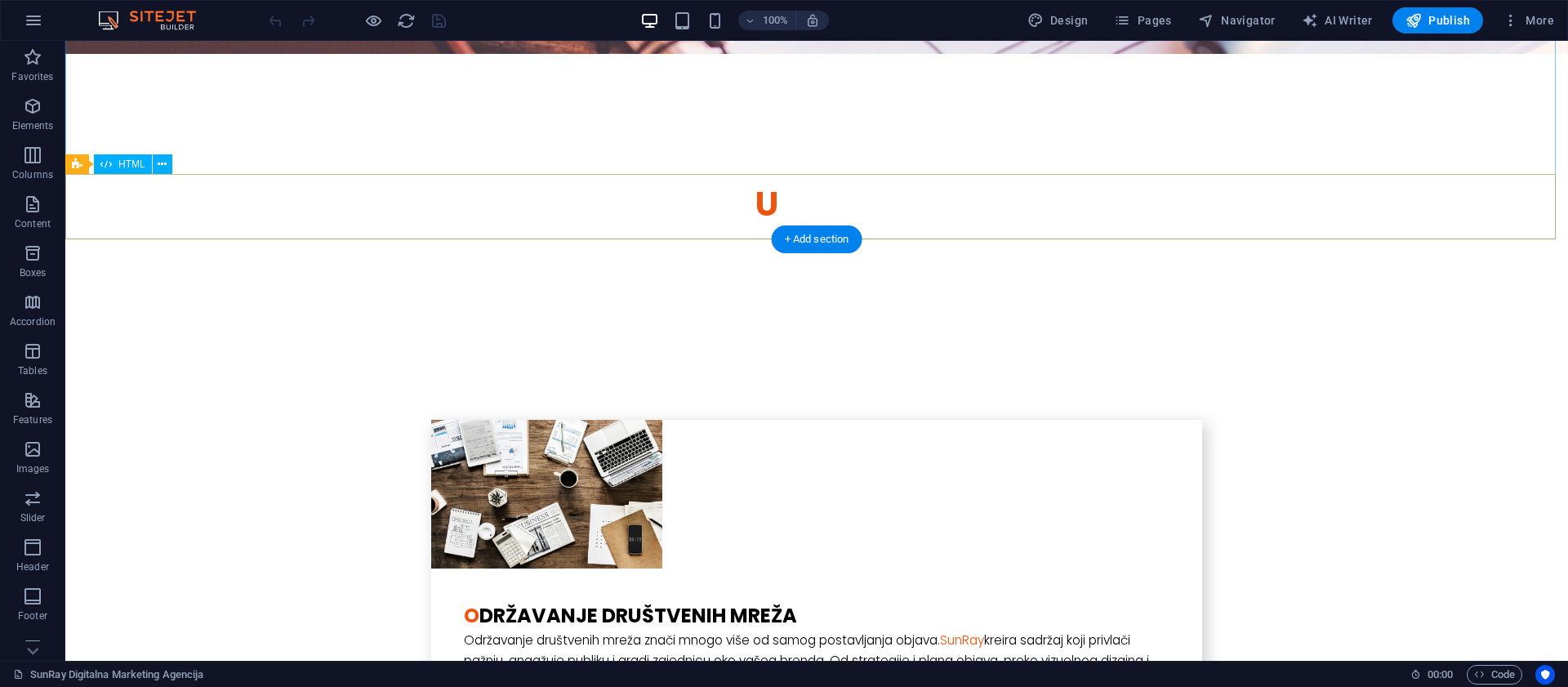
scroll to position [3048, 0]
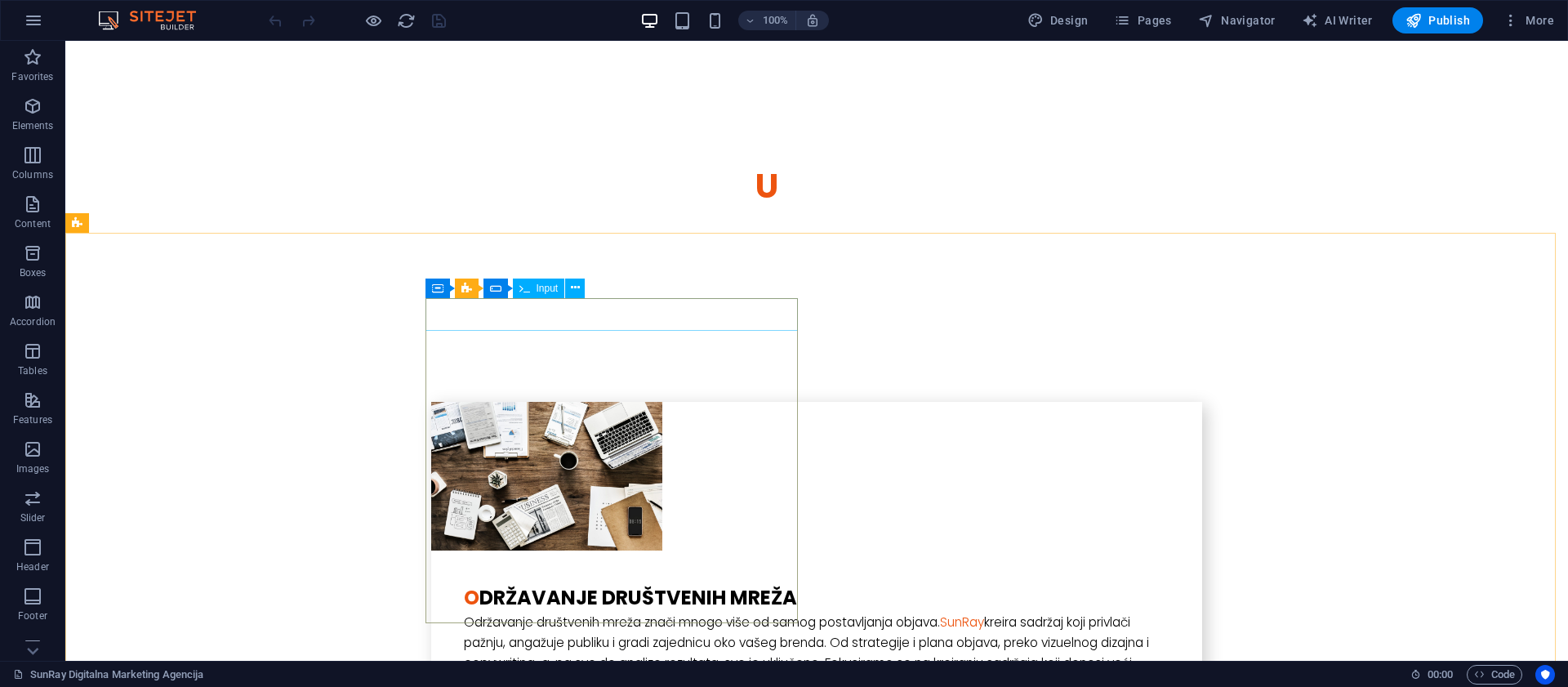
click at [493, 284] on icon at bounding box center [496, 289] width 12 height 20
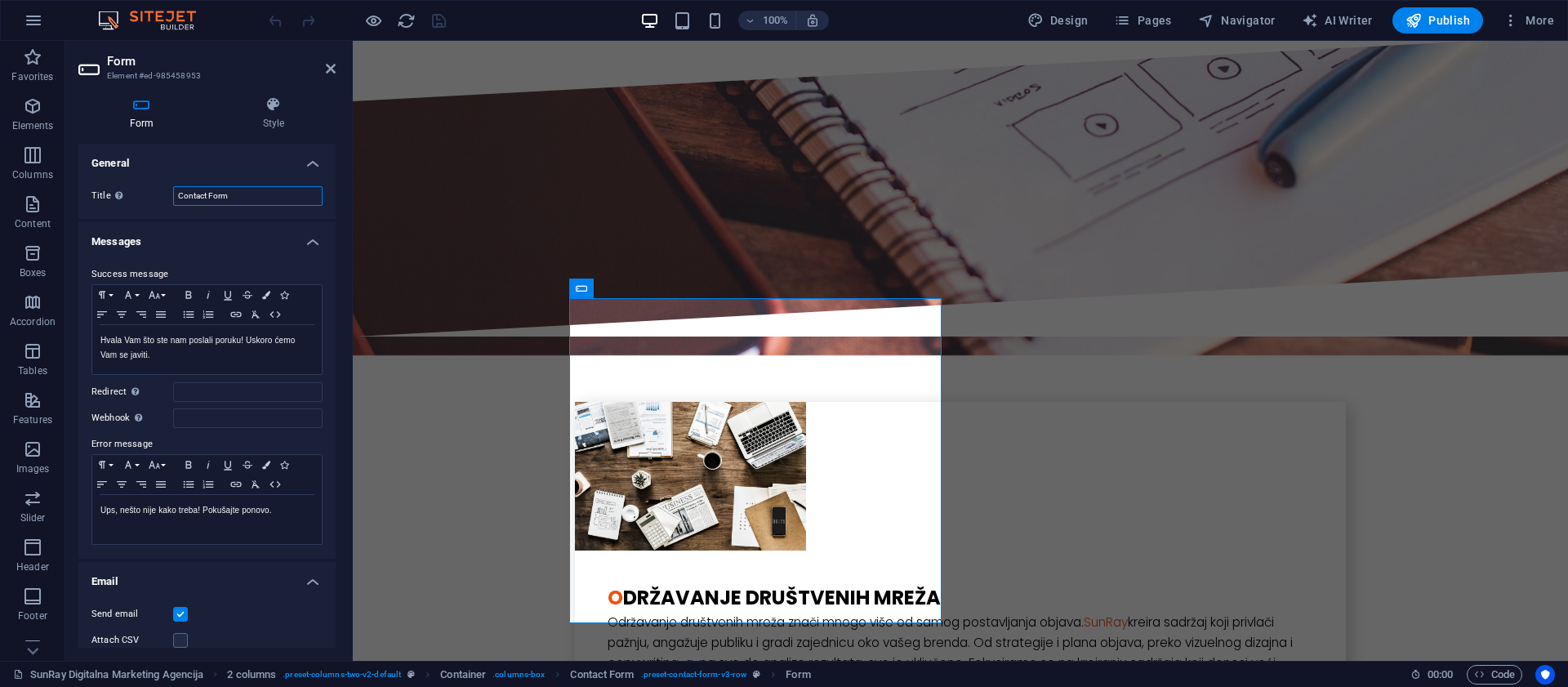
click at [231, 200] on input "Contact Form" at bounding box center [248, 196] width 149 height 20
click at [264, 198] on input "Contact Form" at bounding box center [248, 196] width 149 height 20
click at [304, 168] on h4 "General" at bounding box center [207, 158] width 257 height 29
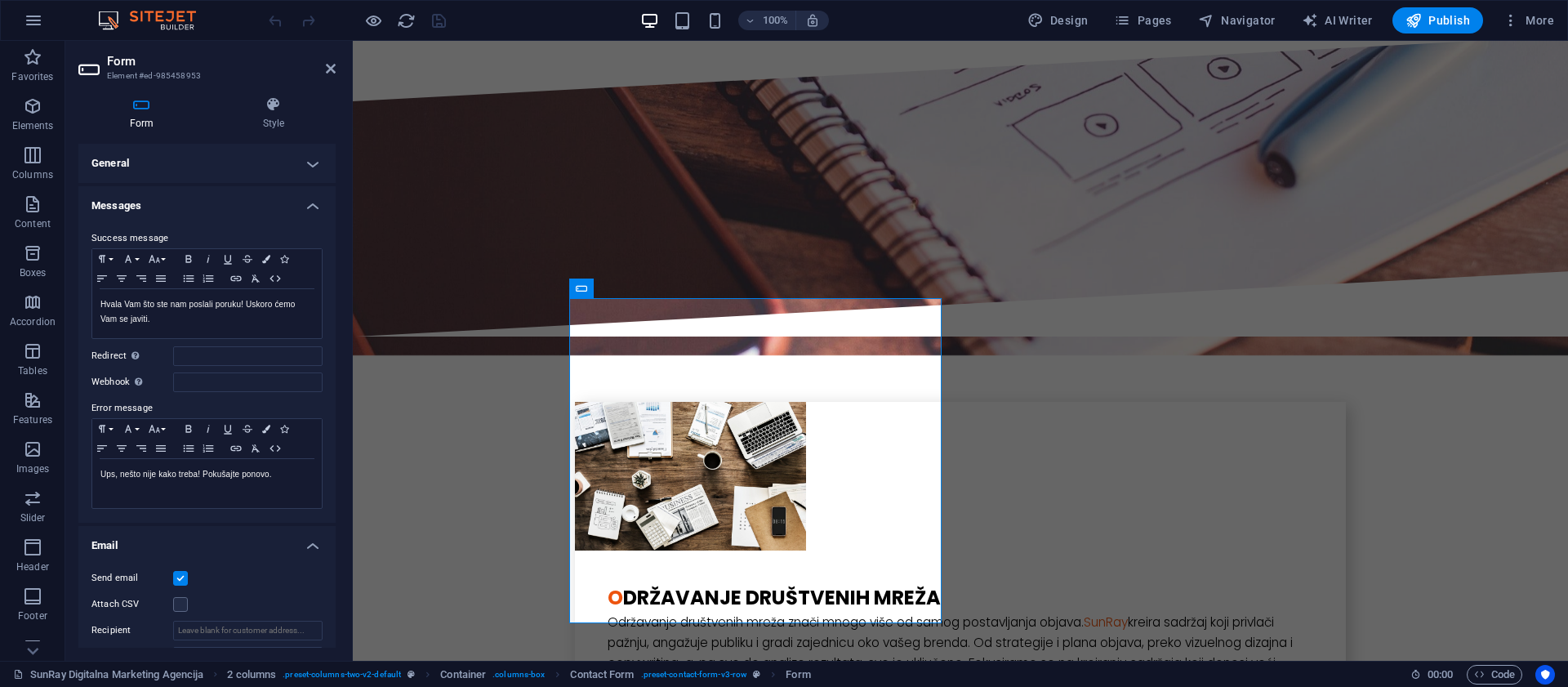
click at [304, 167] on h4 "General" at bounding box center [207, 163] width 257 height 39
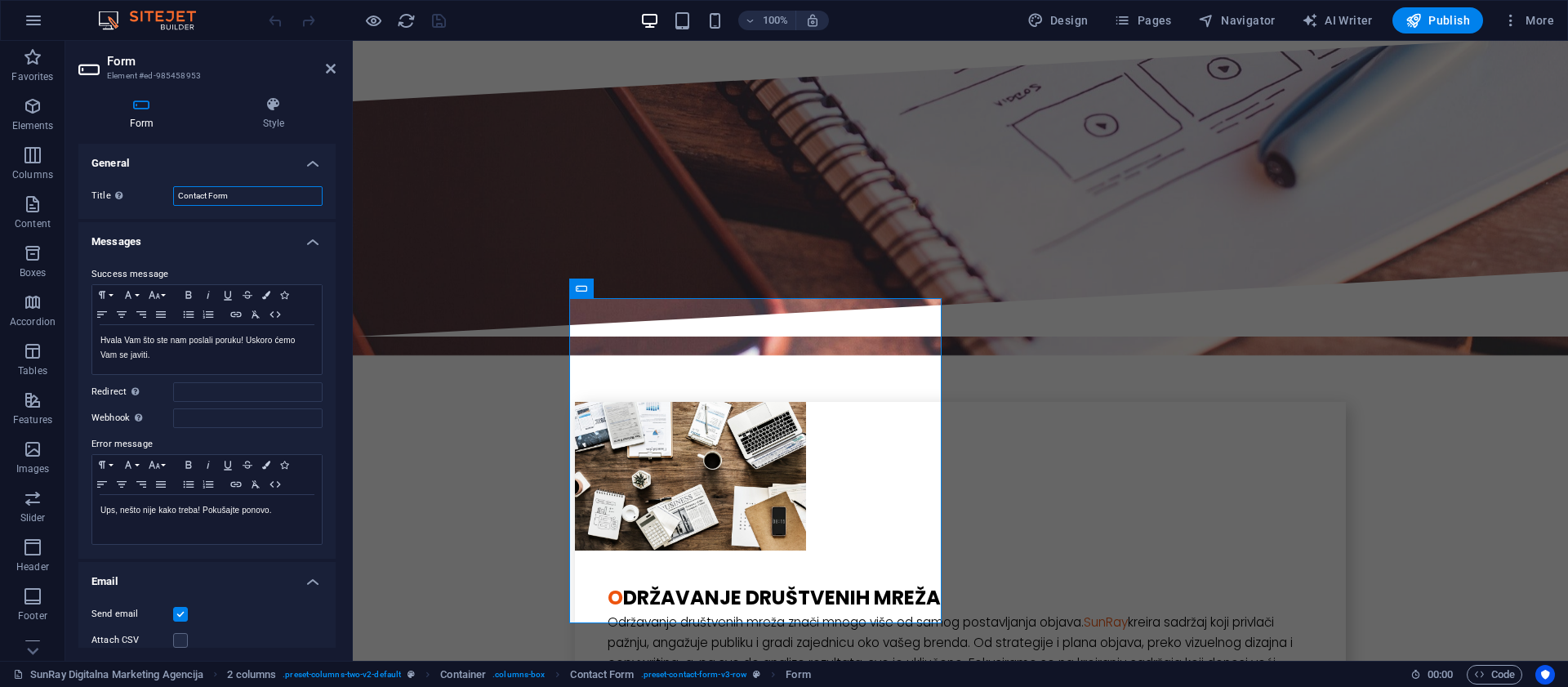
click at [241, 200] on input "Contact Form" at bounding box center [248, 196] width 149 height 20
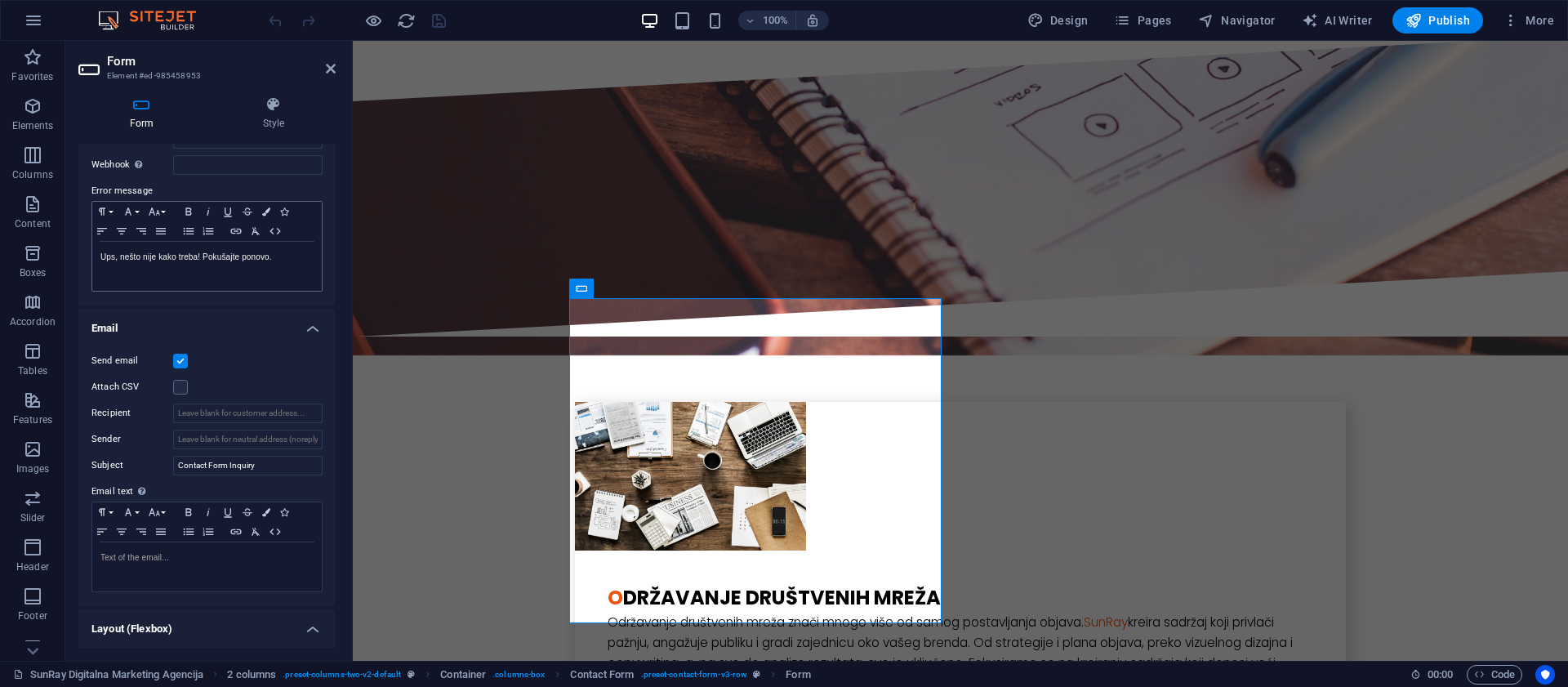
scroll to position [275, 0]
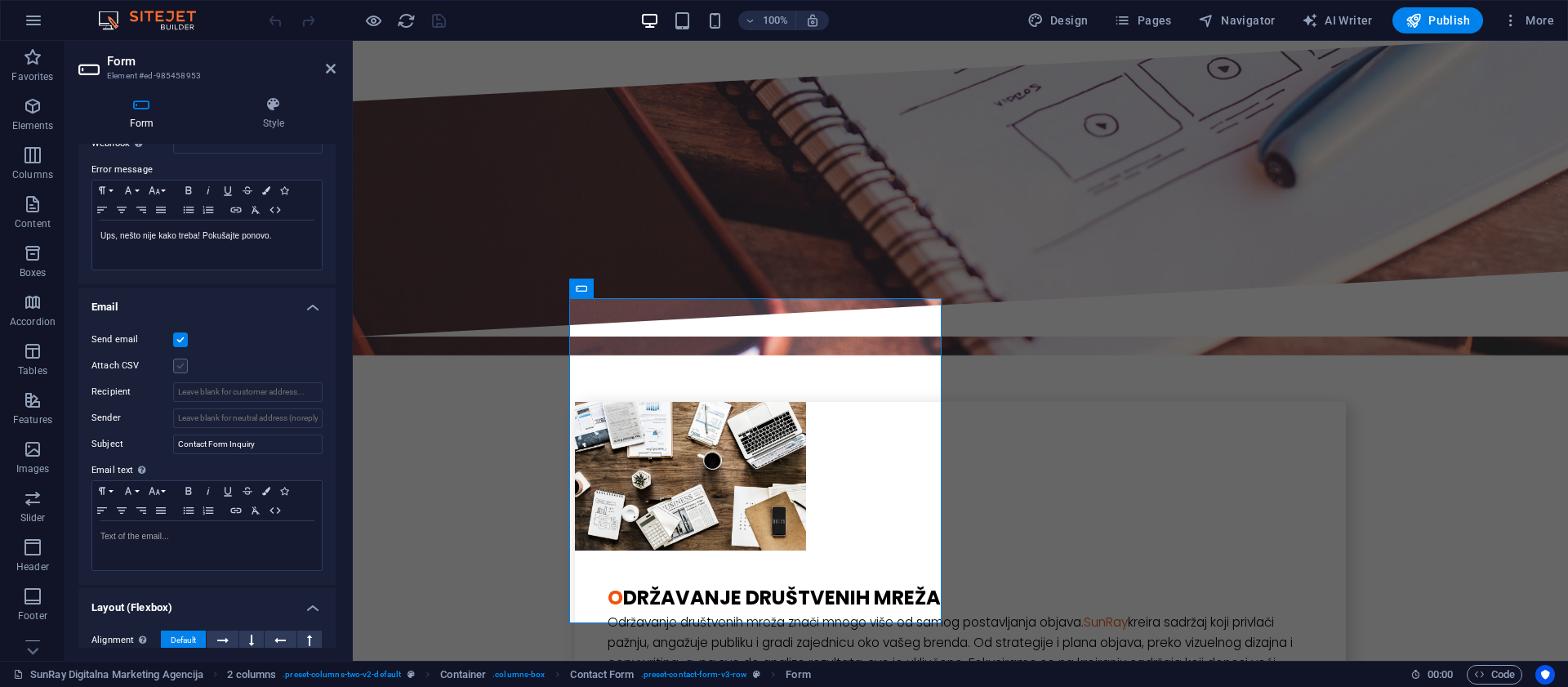
click at [183, 367] on label at bounding box center [181, 366] width 15 height 15
click at [0, 0] on input "Attach CSV" at bounding box center [0, 0] width 0 height 0
click at [182, 367] on label at bounding box center [181, 366] width 15 height 15
click at [0, 0] on input "Attach CSV" at bounding box center [0, 0] width 0 height 0
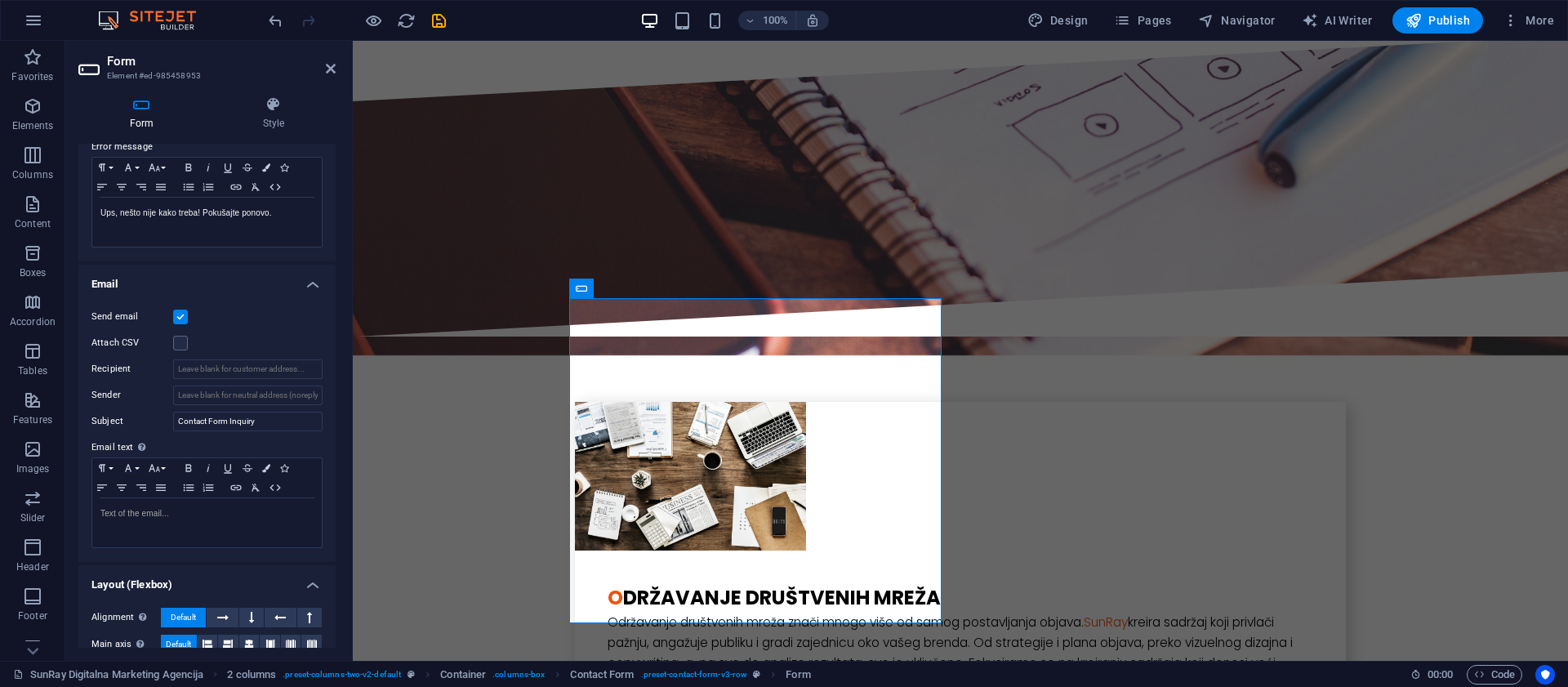
scroll to position [318, 0]
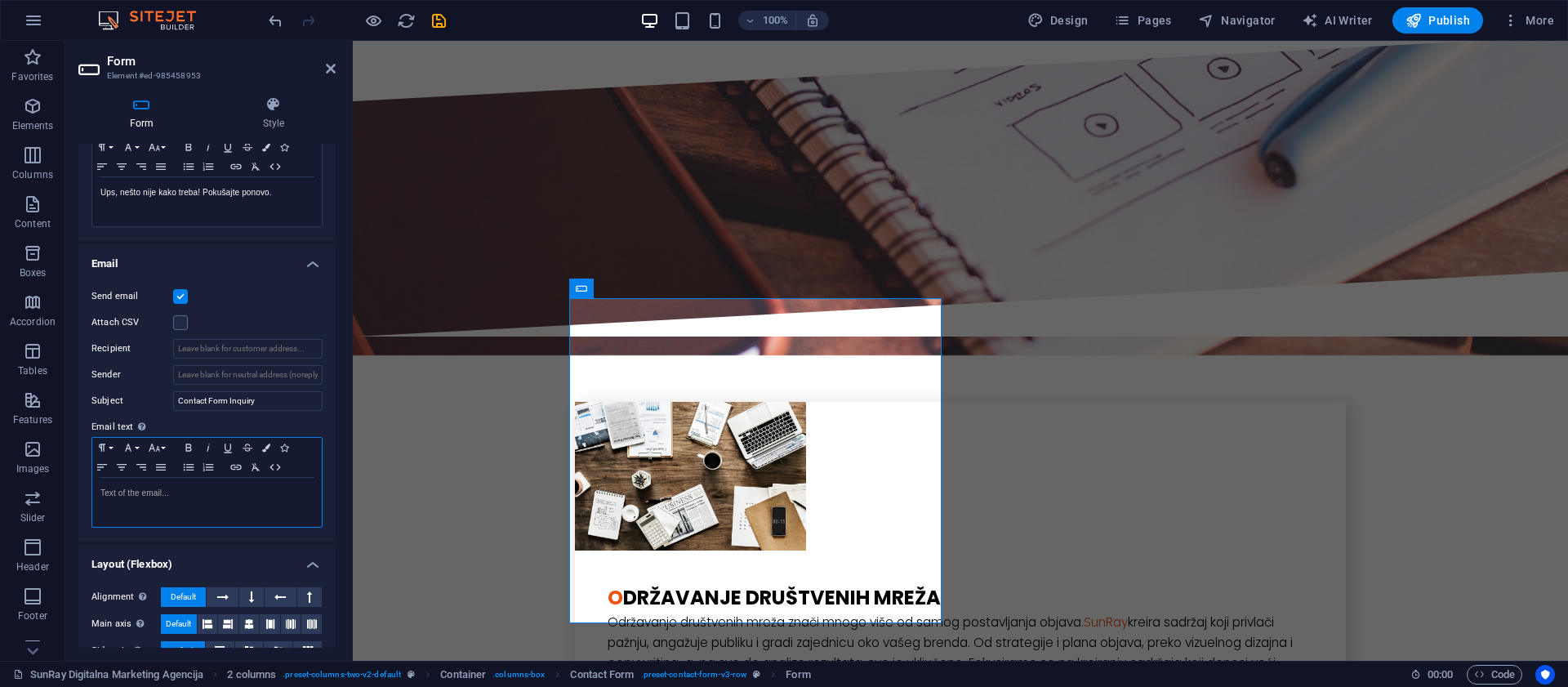
click at [174, 489] on p at bounding box center [207, 494] width 213 height 15
click at [245, 256] on h4 "Email" at bounding box center [207, 258] width 257 height 29
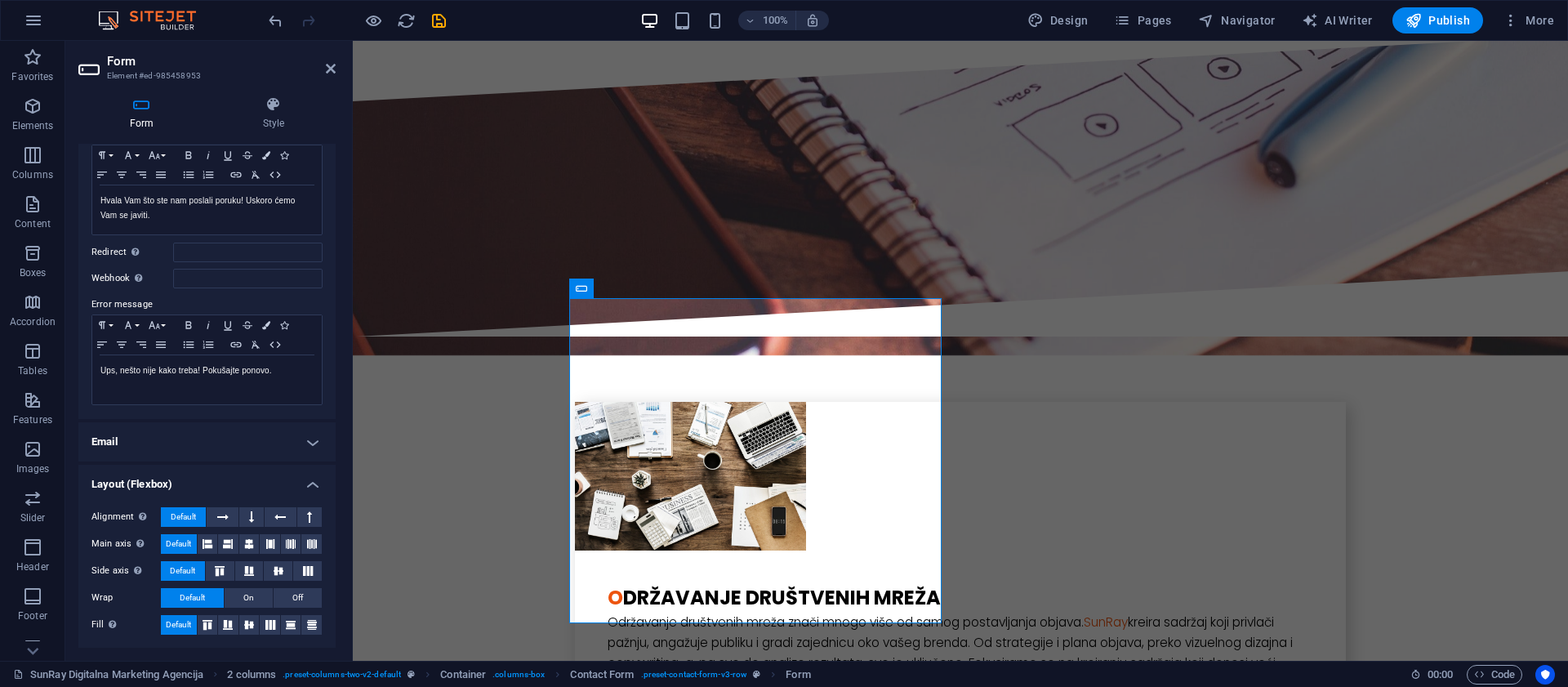
click at [254, 441] on h4 "Email" at bounding box center [207, 441] width 257 height 39
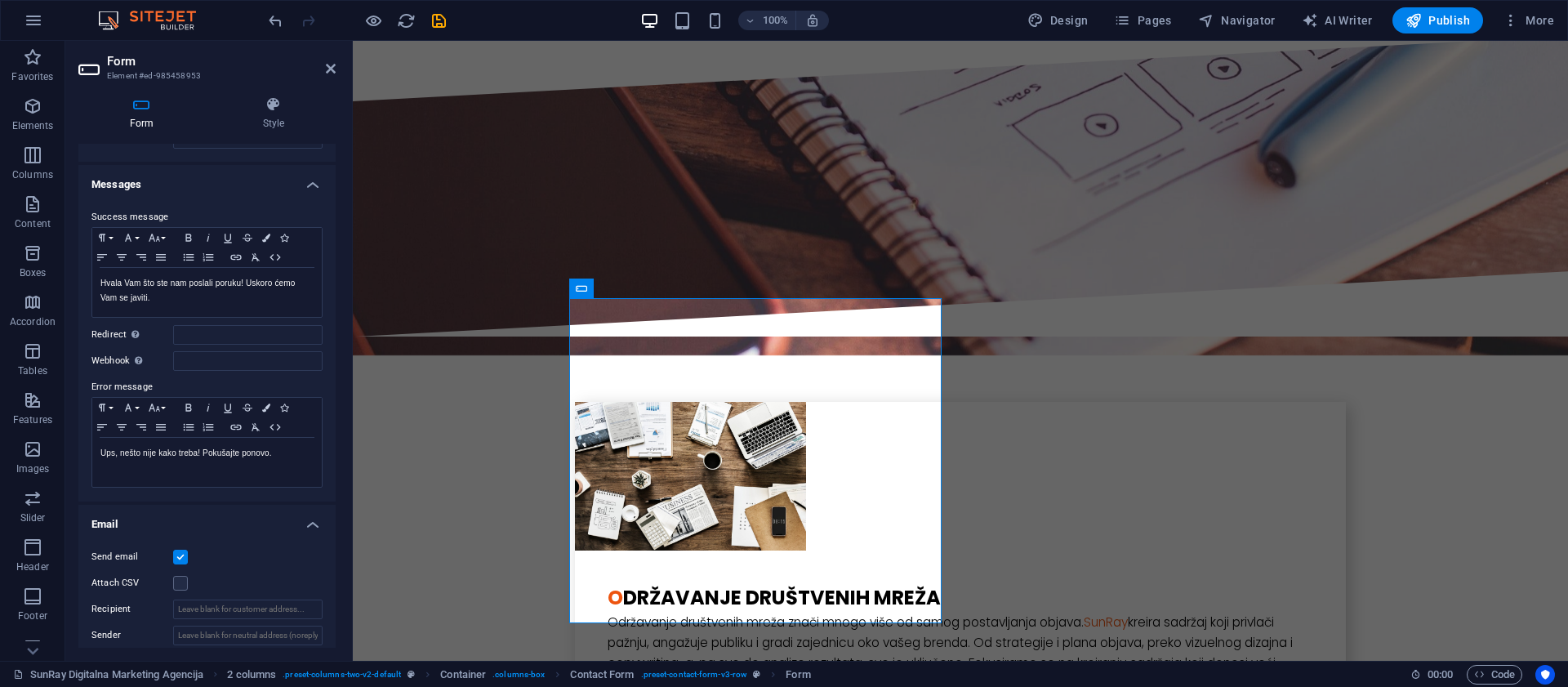
scroll to position [0, 0]
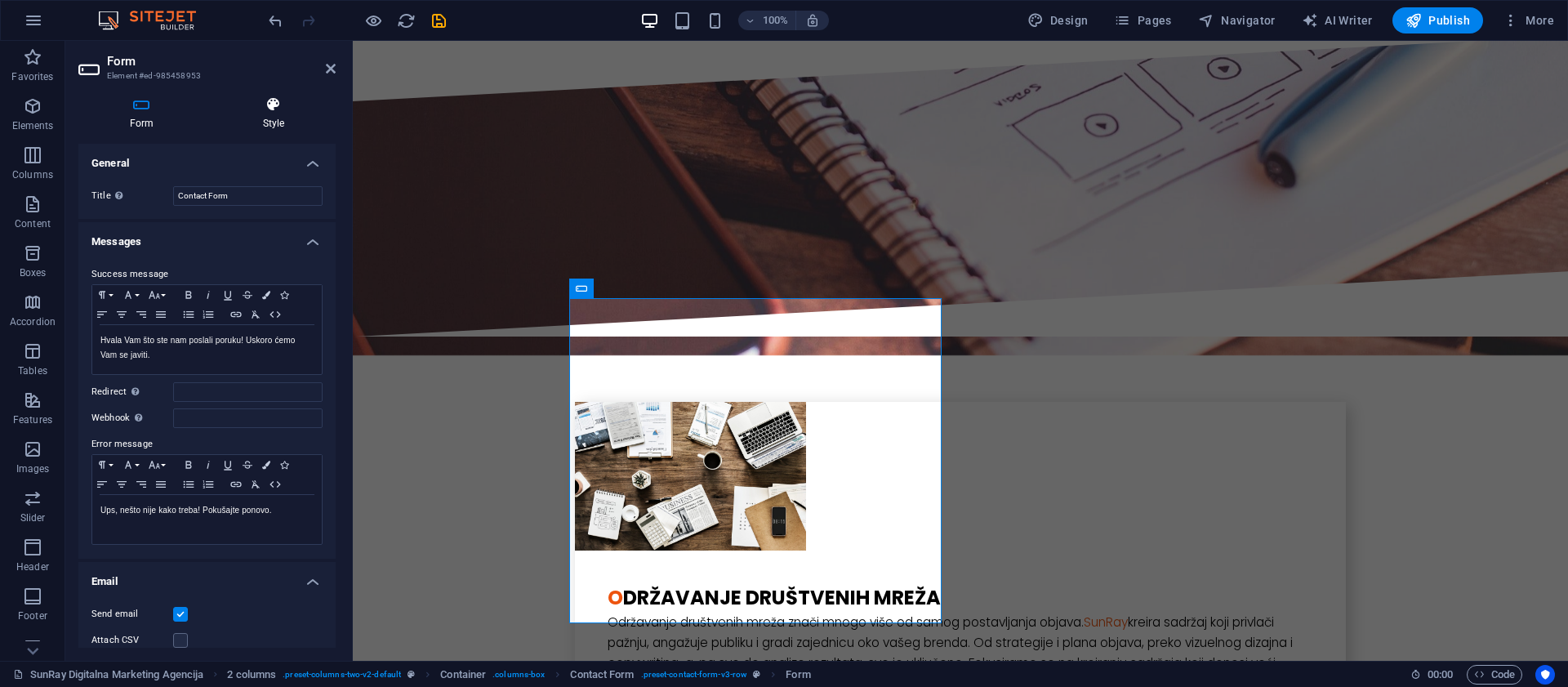
click at [273, 123] on h4 "Style" at bounding box center [274, 113] width 124 height 34
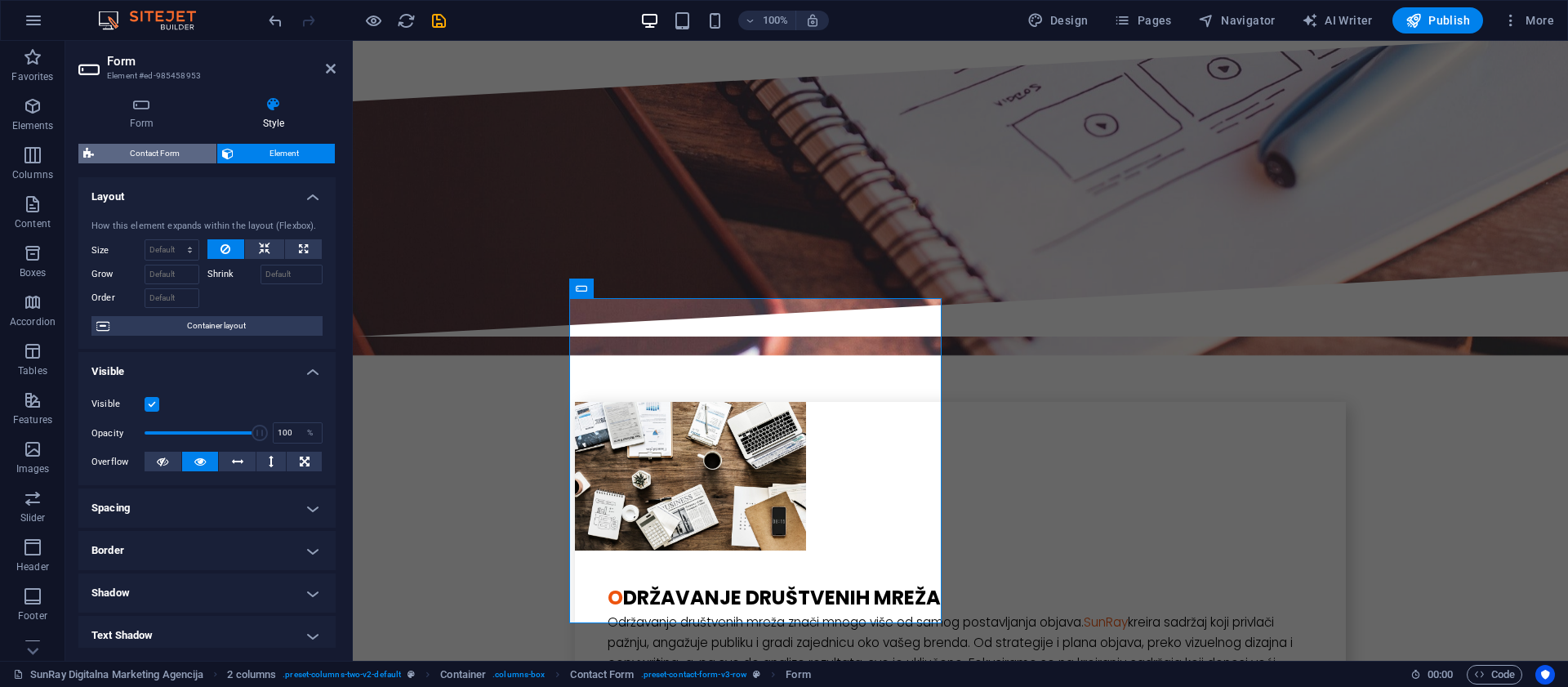
click at [188, 152] on span "Contact Form" at bounding box center [155, 153] width 113 height 20
select select "rem"
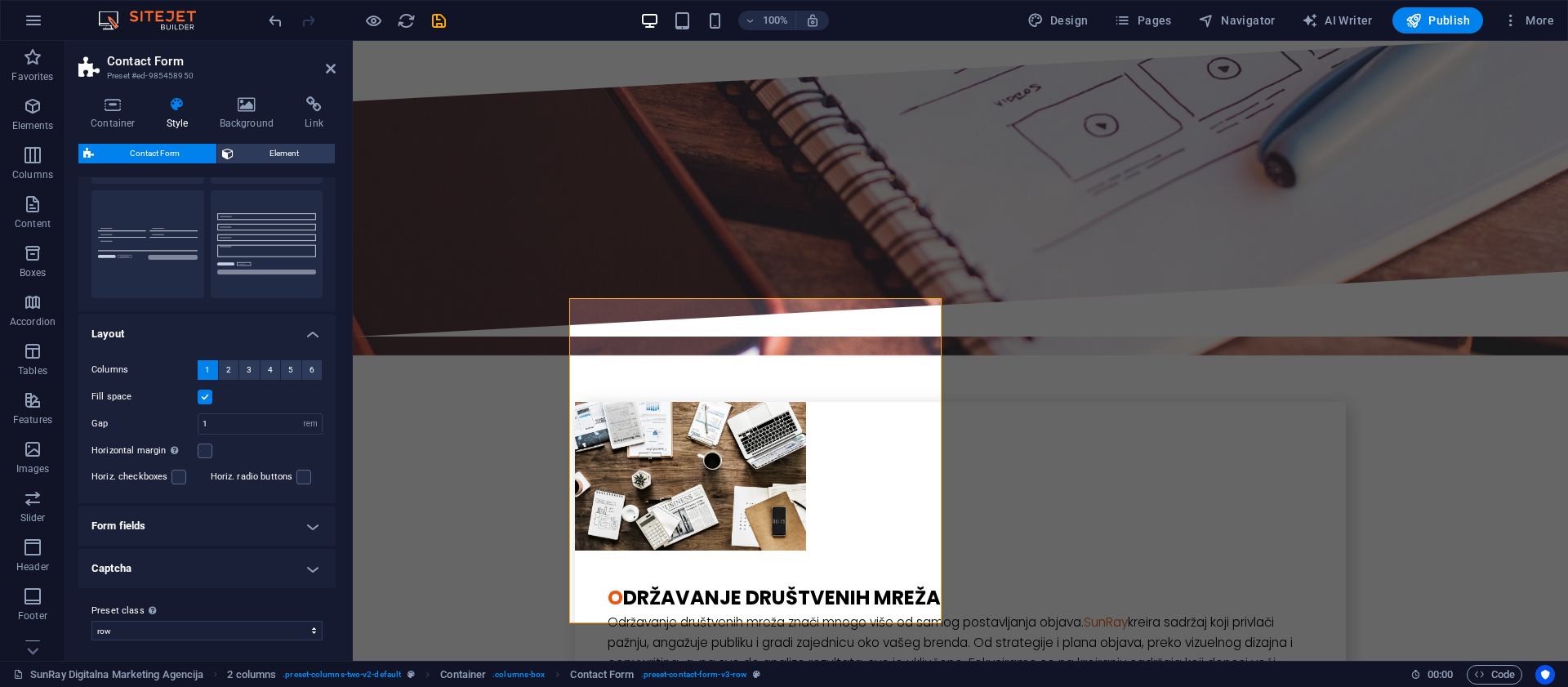
scroll to position [149, 0]
click at [195, 520] on h4 "Form fields" at bounding box center [207, 520] width 257 height 39
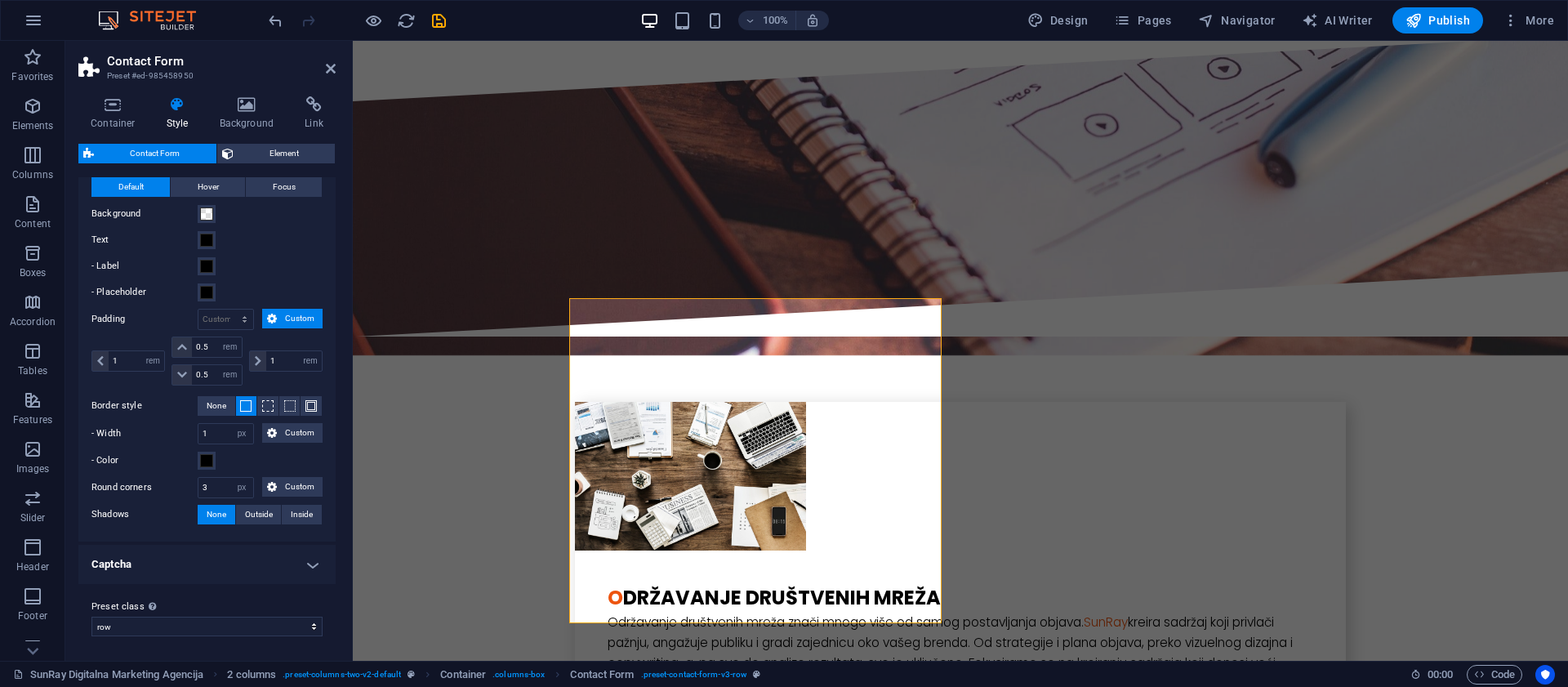
scroll to position [553, 0]
click at [170, 558] on h4 "Captcha" at bounding box center [207, 563] width 257 height 39
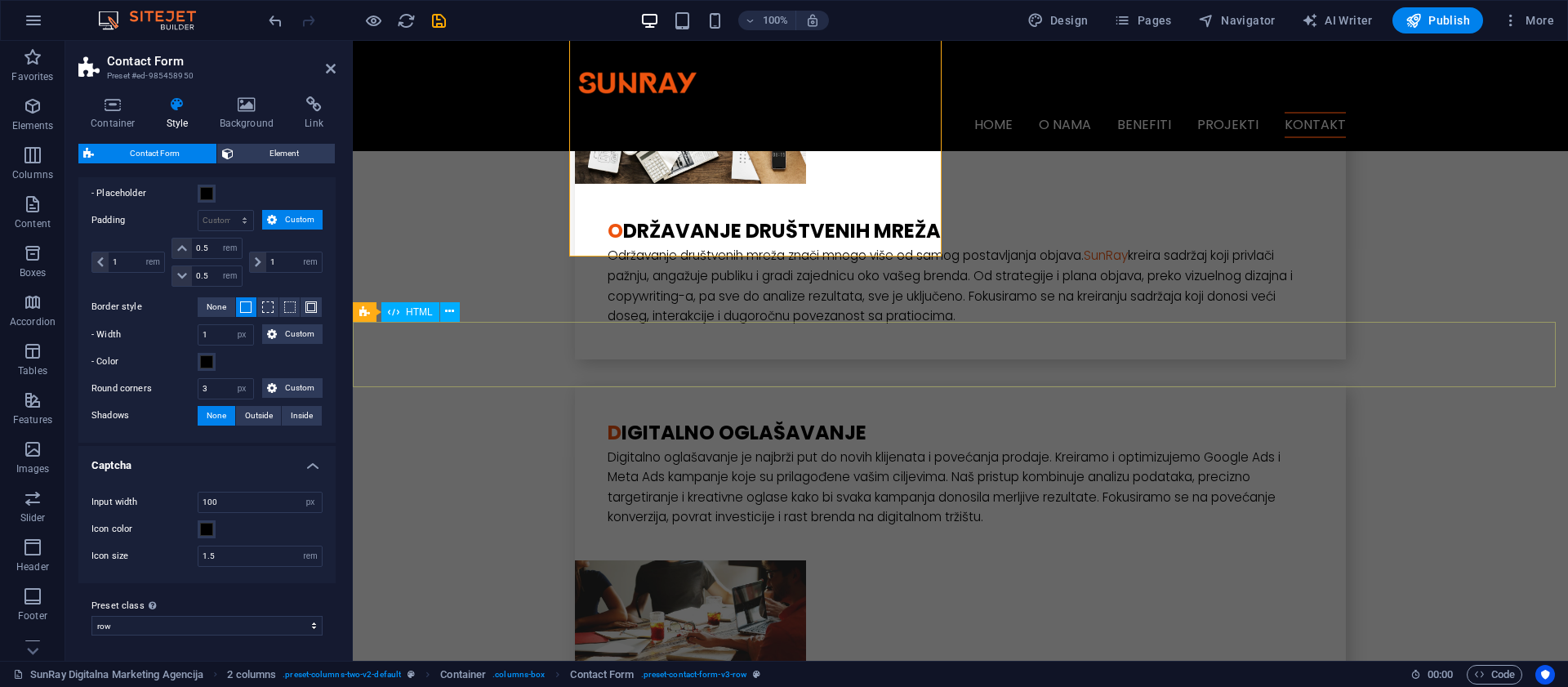
scroll to position [3311, 0]
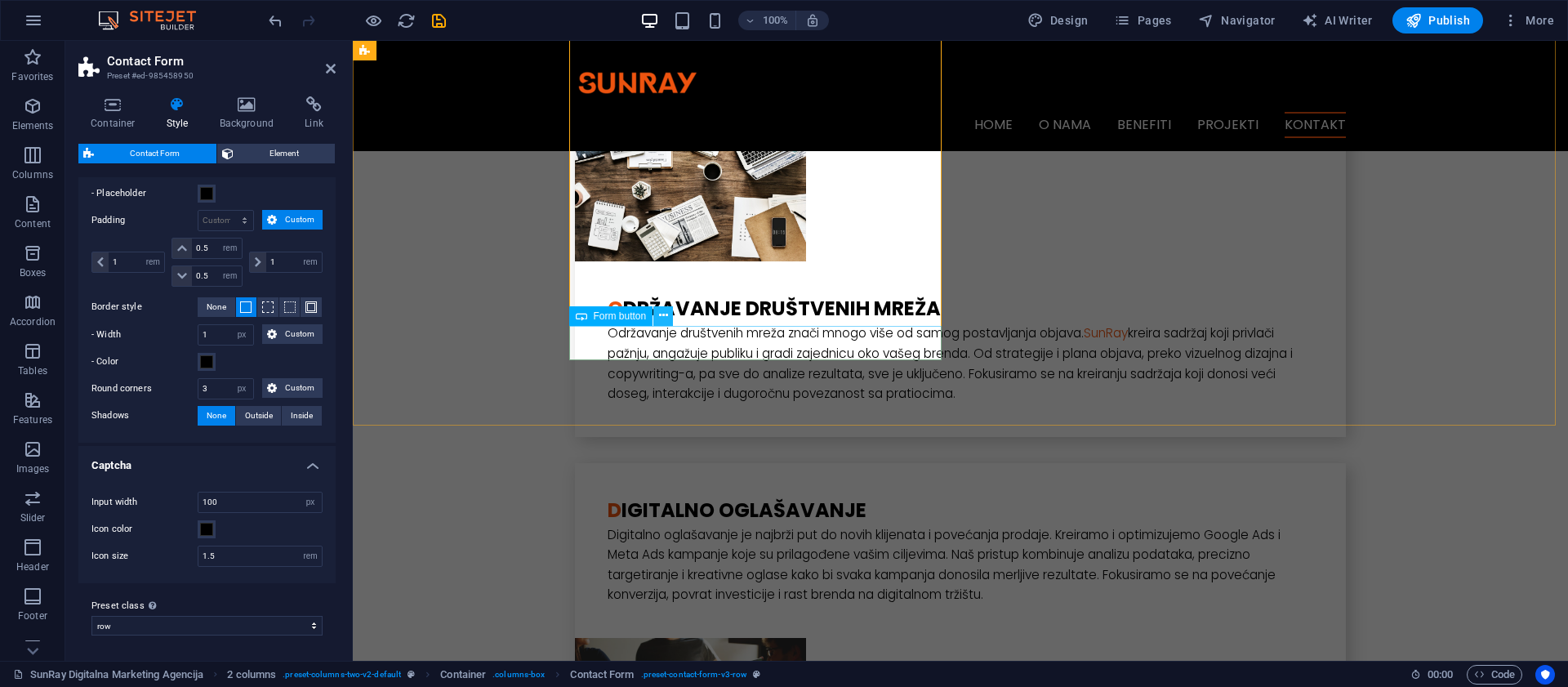
click at [663, 319] on icon at bounding box center [663, 315] width 9 height 17
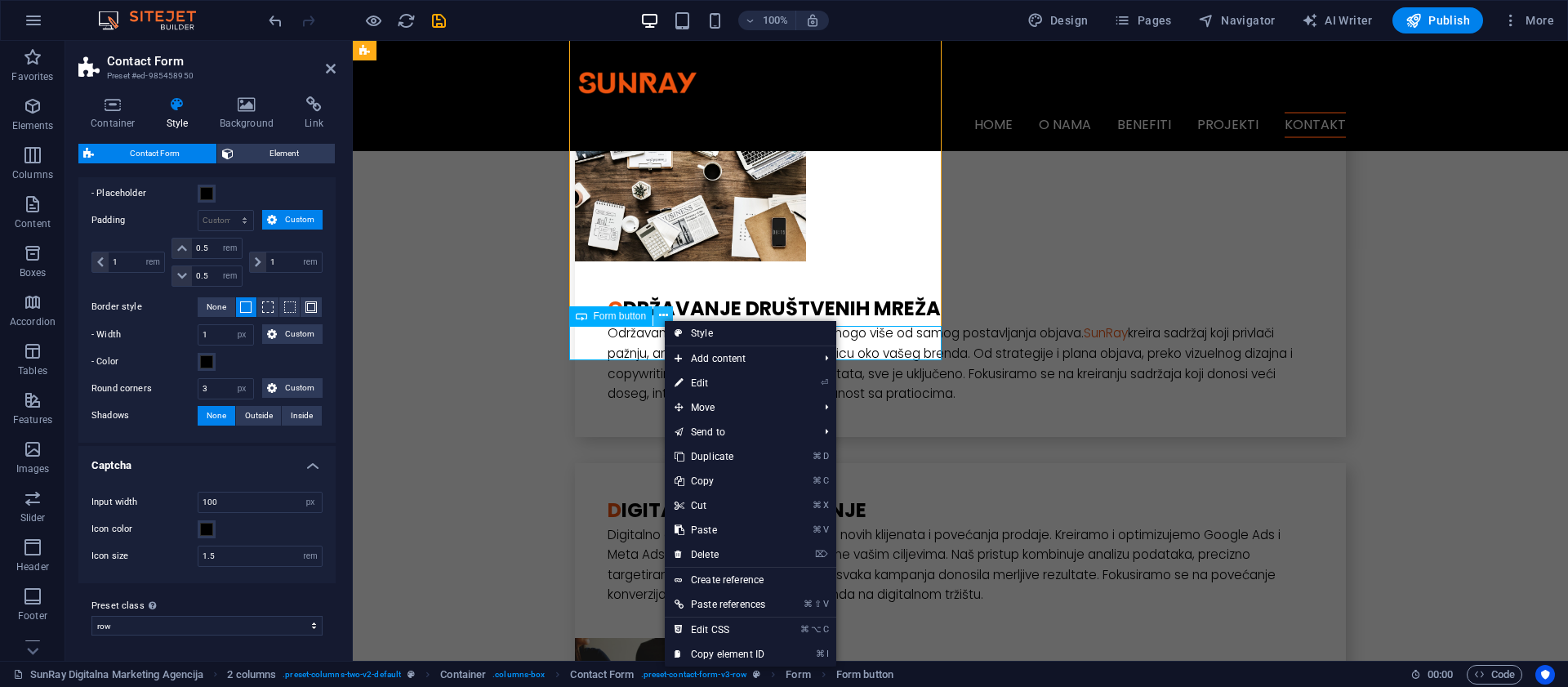
drag, startPoint x: 663, startPoint y: 319, endPoint x: 287, endPoint y: 294, distance: 376.8
click at [663, 319] on icon at bounding box center [663, 315] width 9 height 17
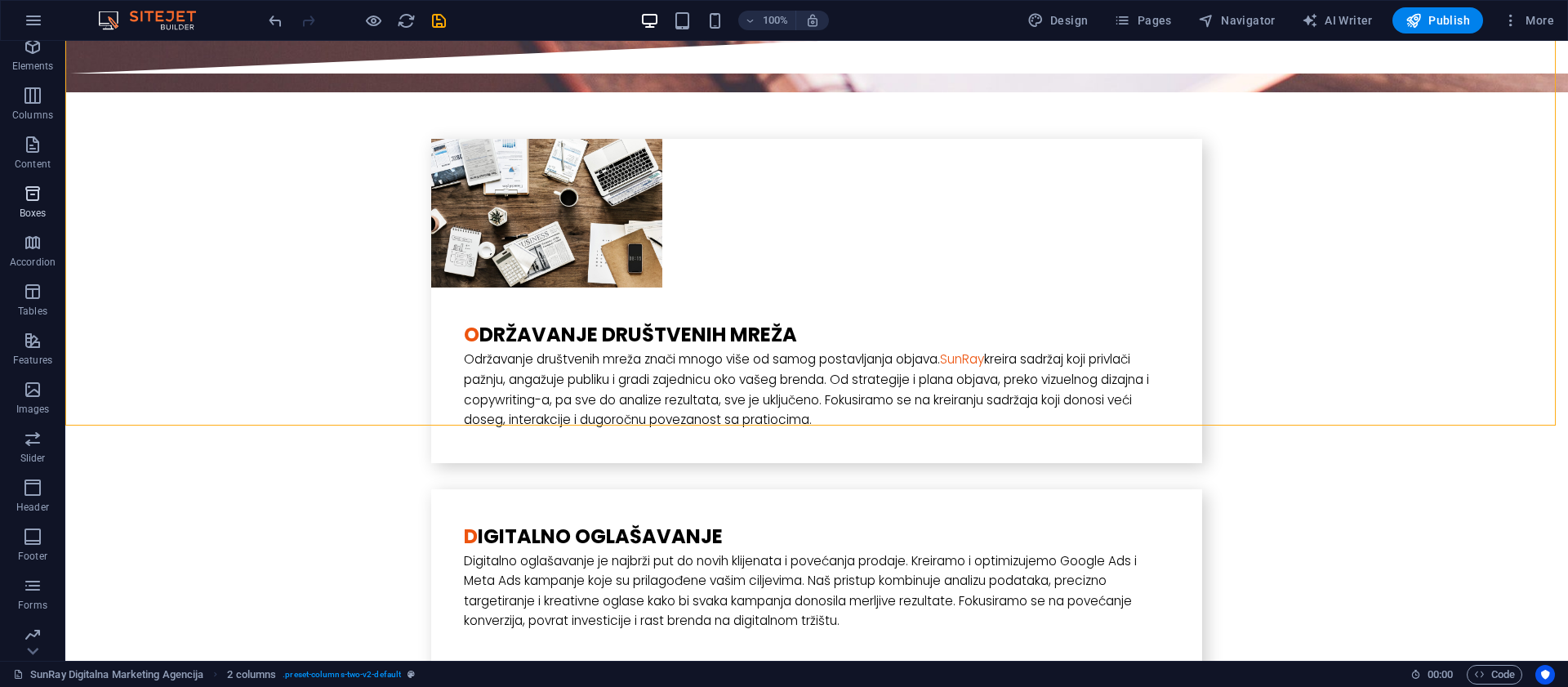
scroll to position [115, 0]
click at [41, 532] on icon "button" at bounding box center [33, 530] width 20 height 20
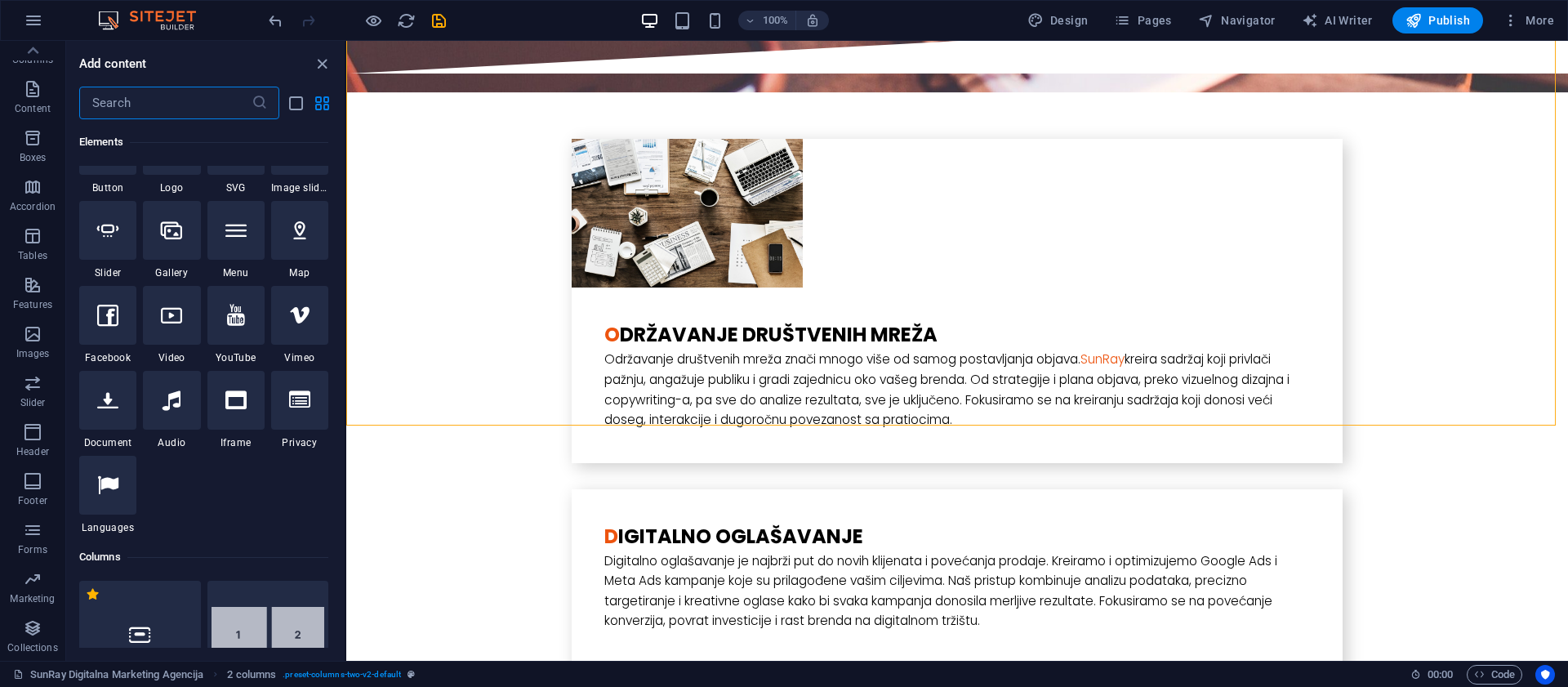
scroll to position [0, 0]
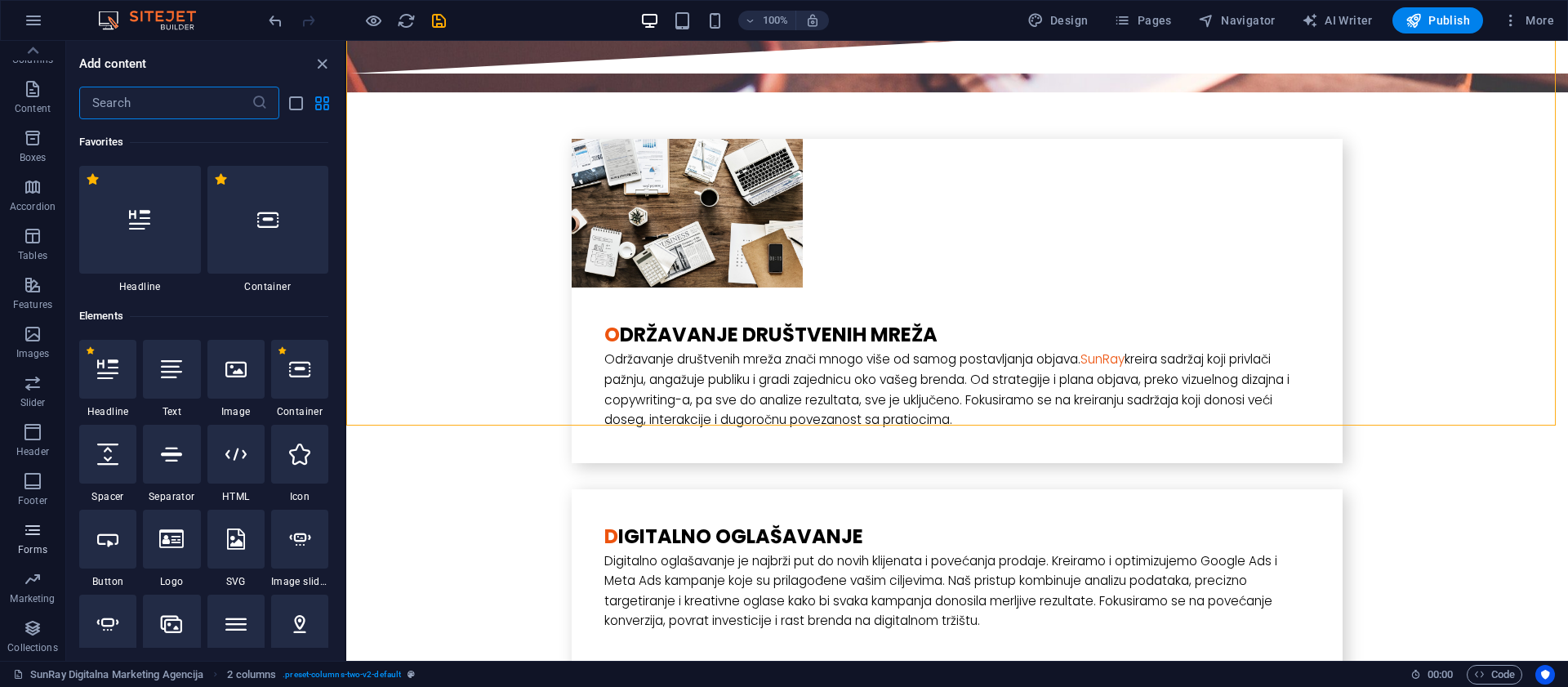
click at [32, 524] on icon "button" at bounding box center [33, 530] width 20 height 20
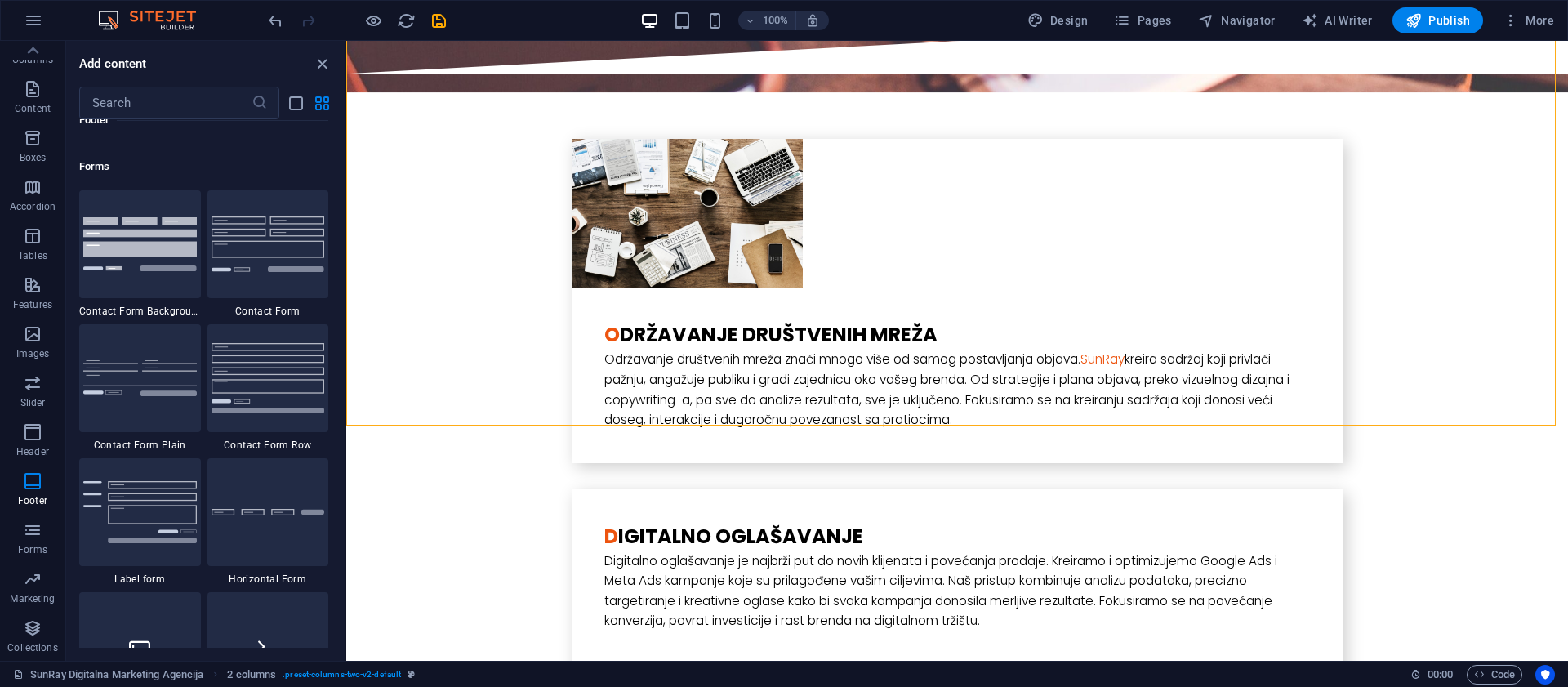
scroll to position [11890, 0]
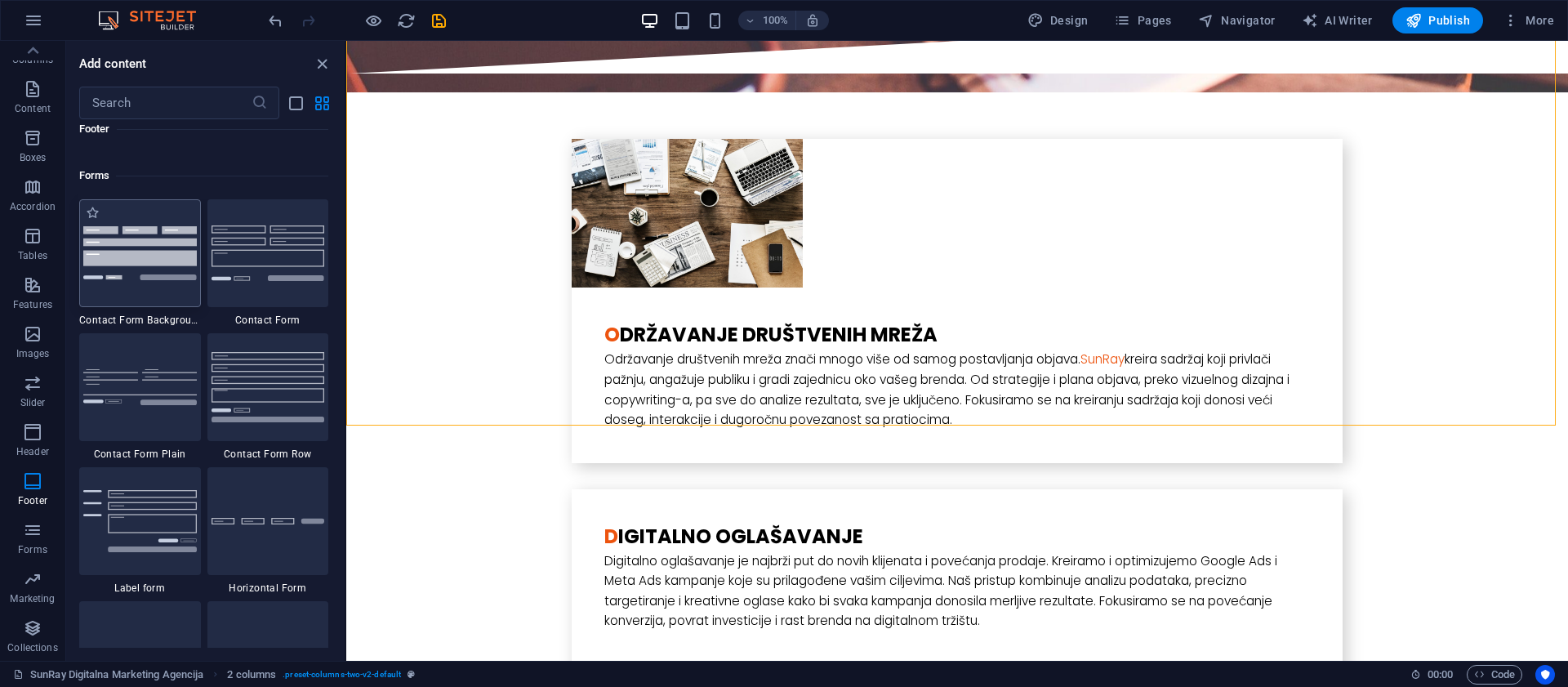
click at [158, 283] on div at bounding box center [139, 253] width 122 height 108
select select "rem"
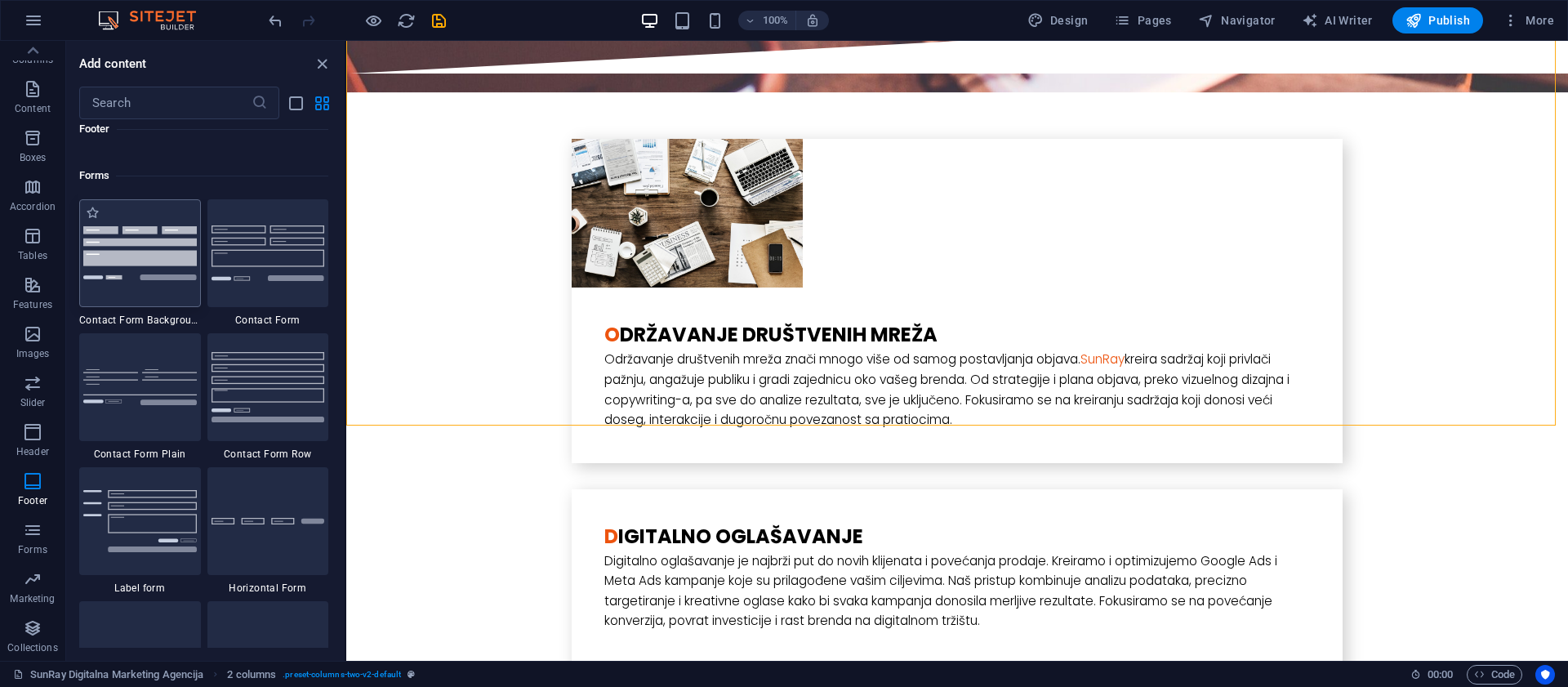
select select "rem"
select select "px"
select select "preset-contact-form-v3-background"
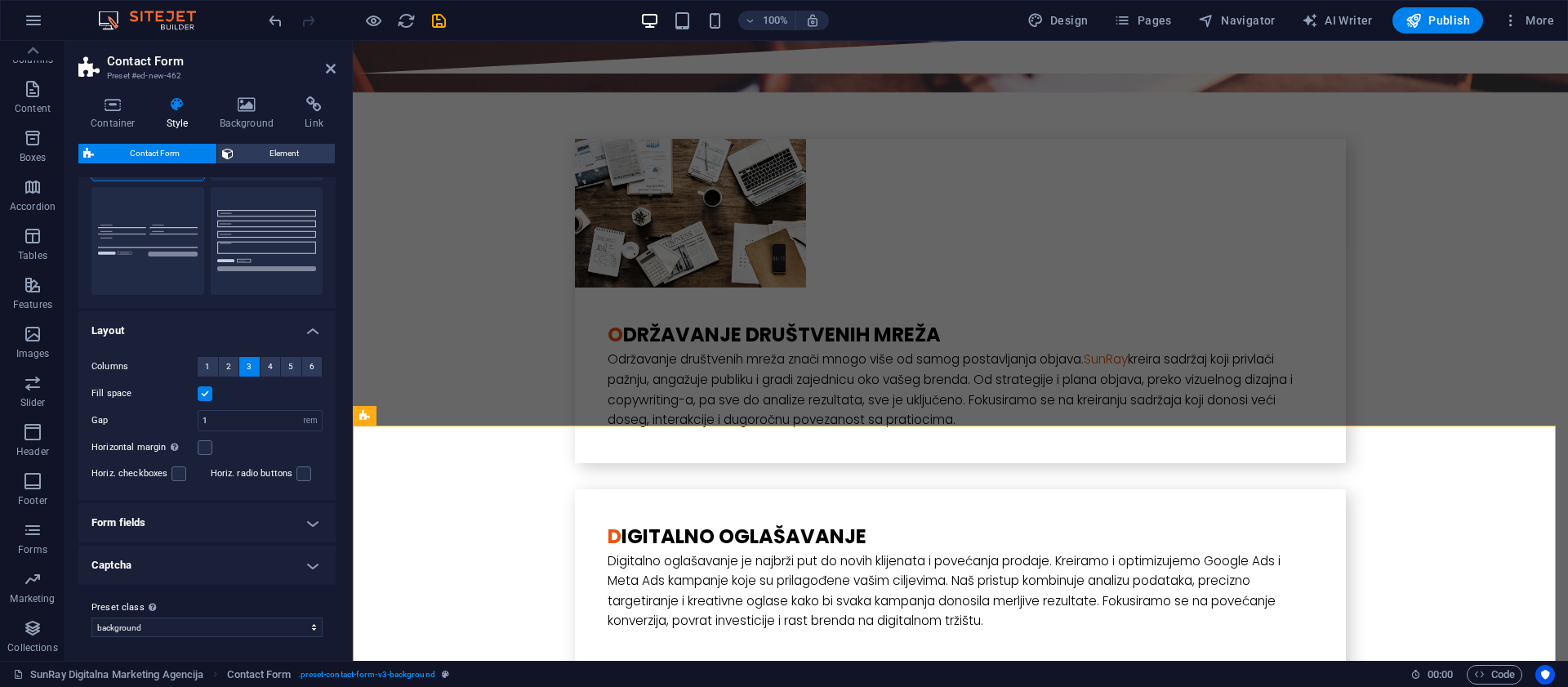
scroll to position [149, 0]
click at [183, 524] on h4 "Form fields" at bounding box center [207, 520] width 257 height 39
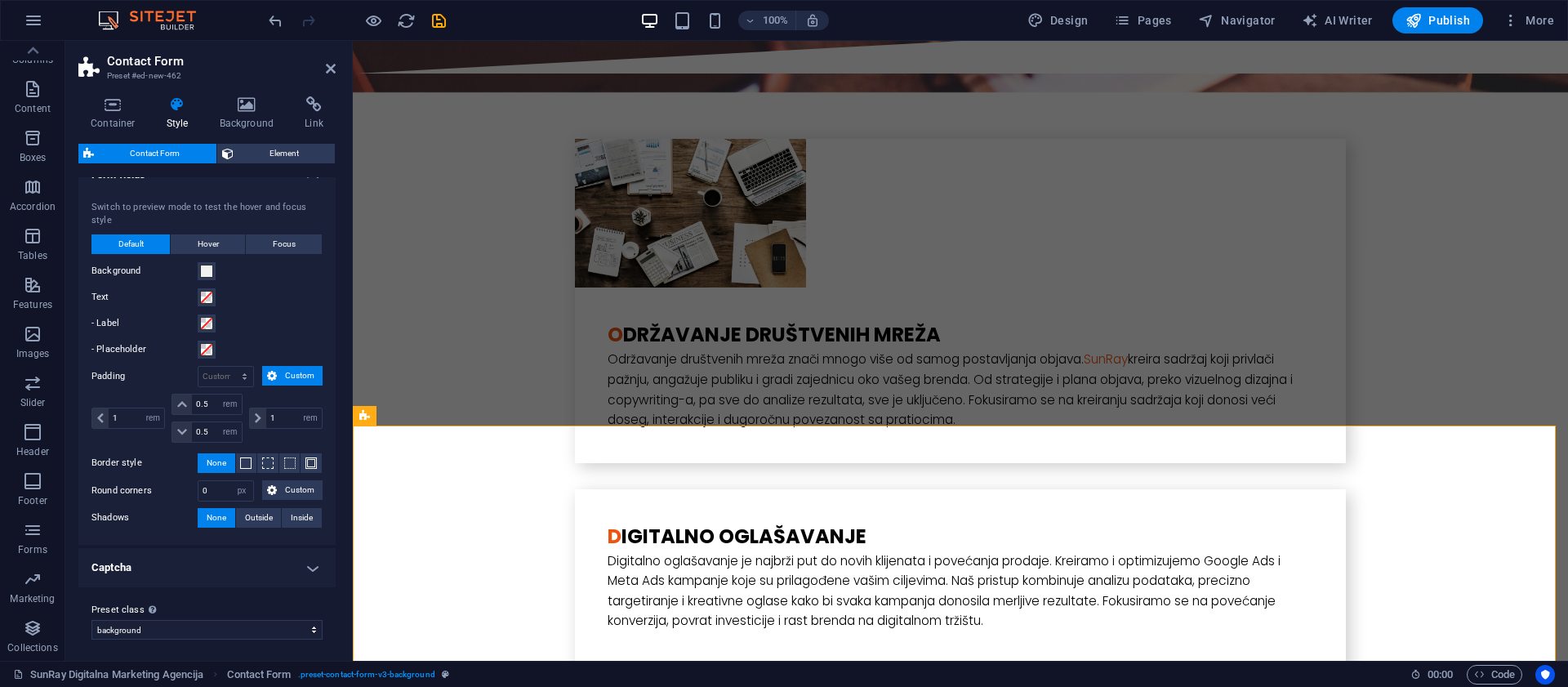
scroll to position [499, 0]
click at [172, 568] on h4 "Captcha" at bounding box center [207, 563] width 257 height 39
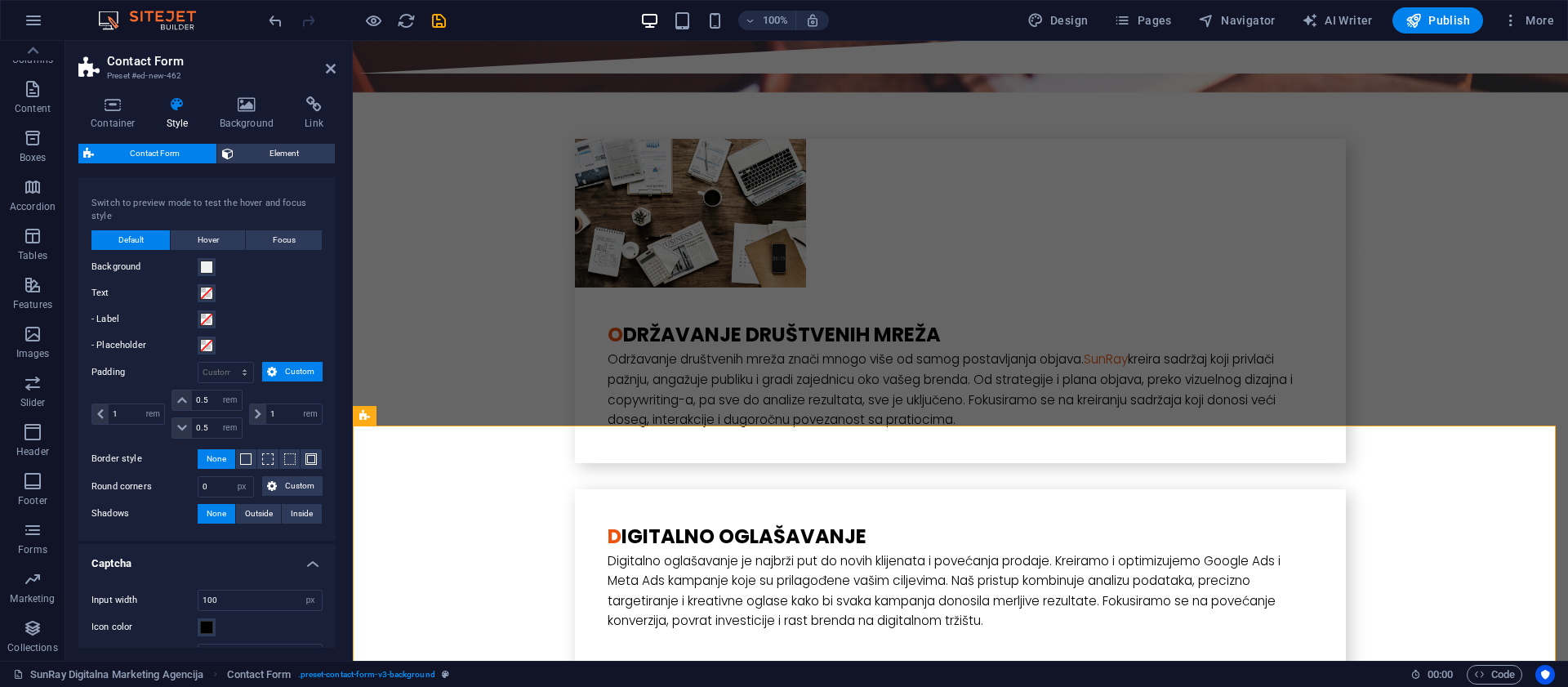
click at [172, 564] on h4 "Captcha" at bounding box center [207, 558] width 257 height 29
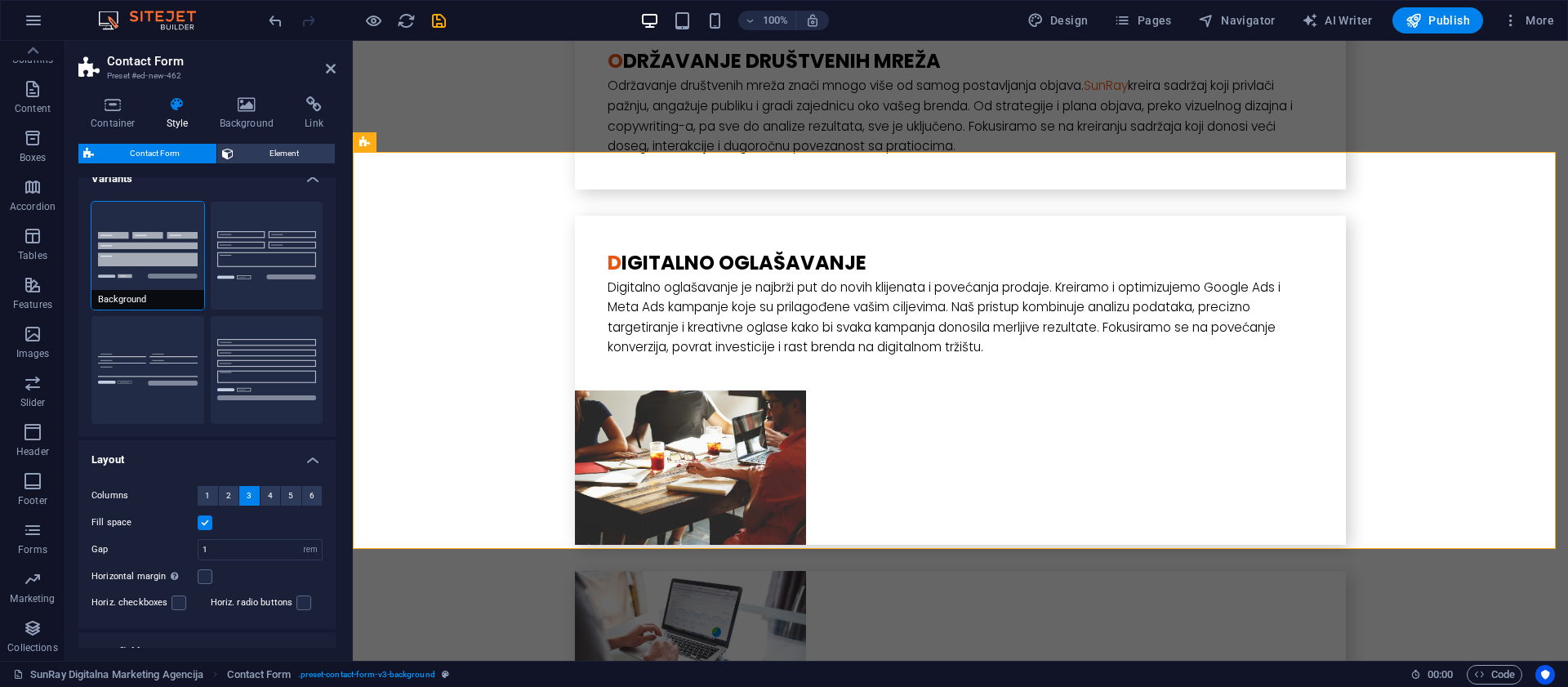
scroll to position [0, 0]
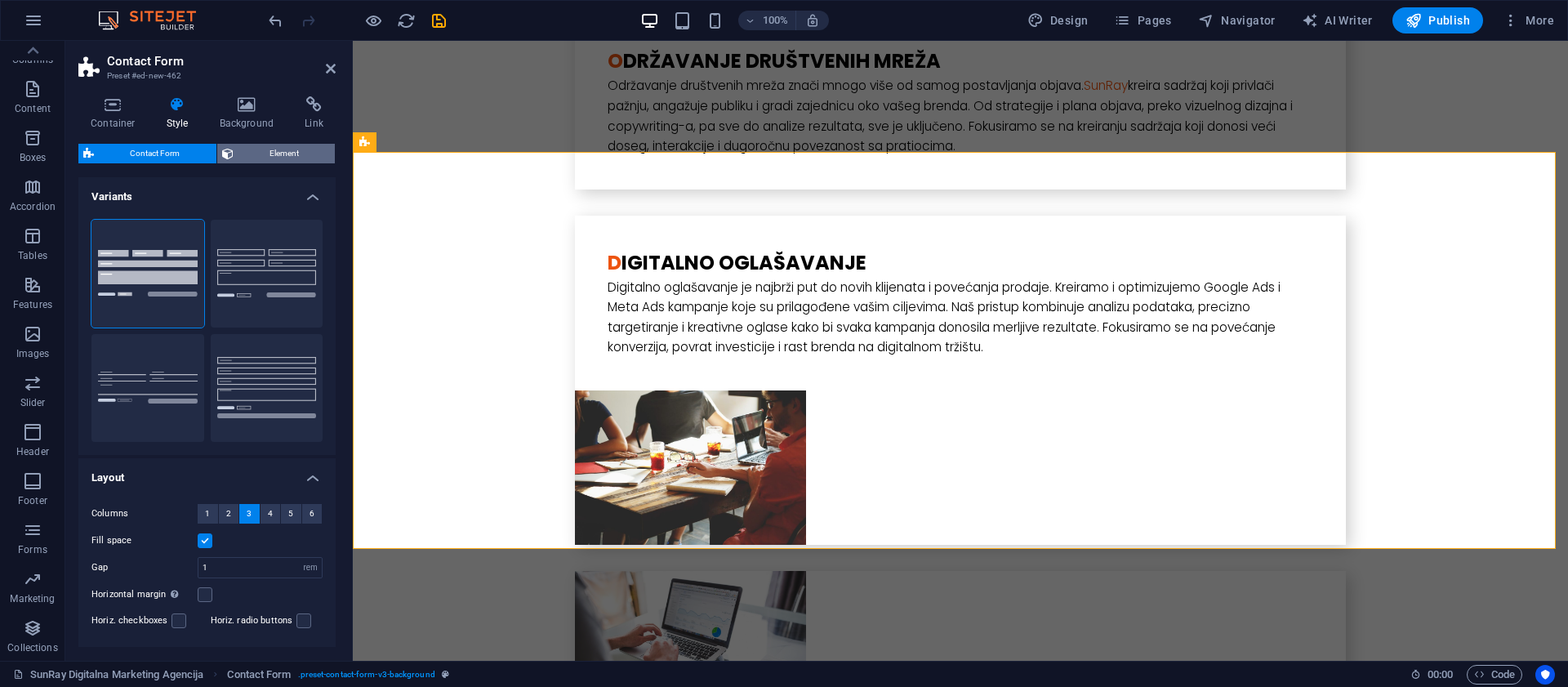
click at [257, 155] on span "Element" at bounding box center [284, 153] width 92 height 20
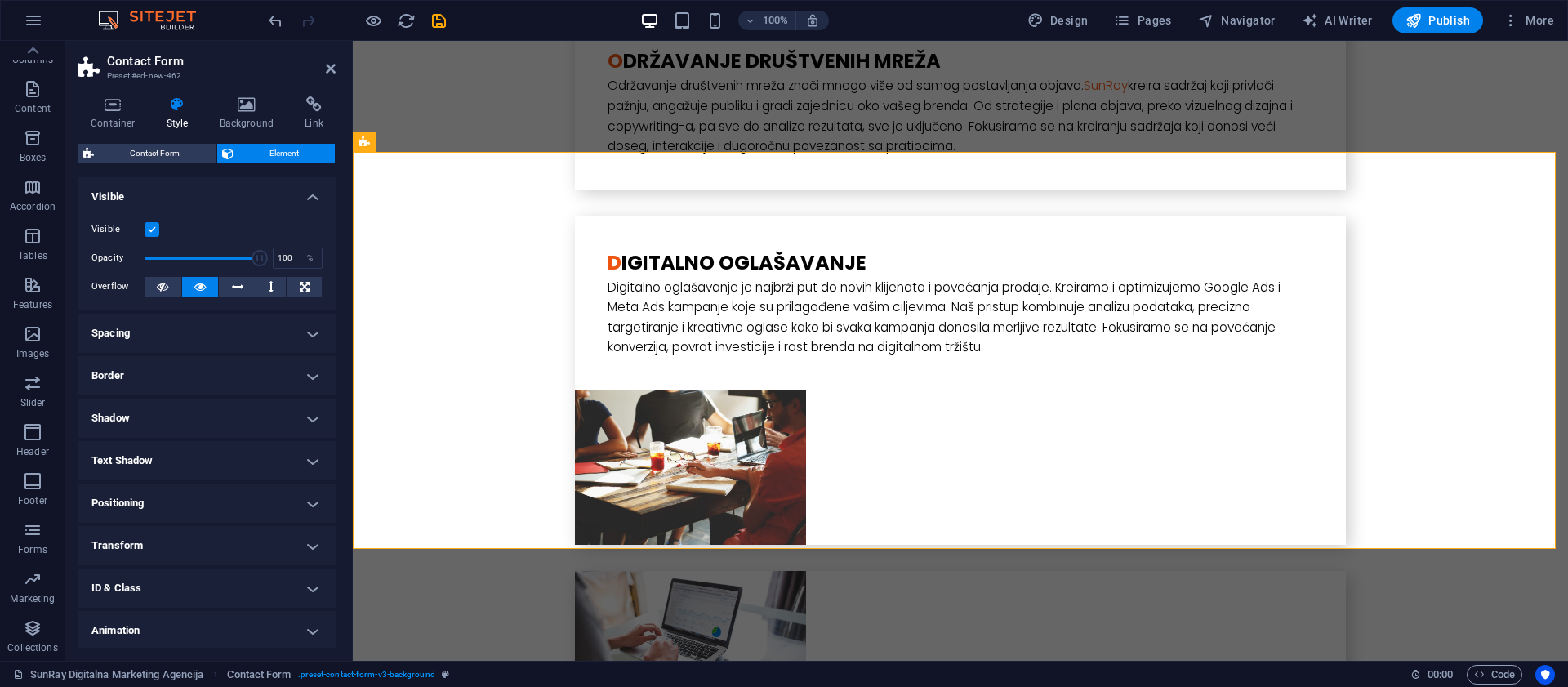
click at [172, 337] on h4 "Spacing" at bounding box center [207, 333] width 257 height 39
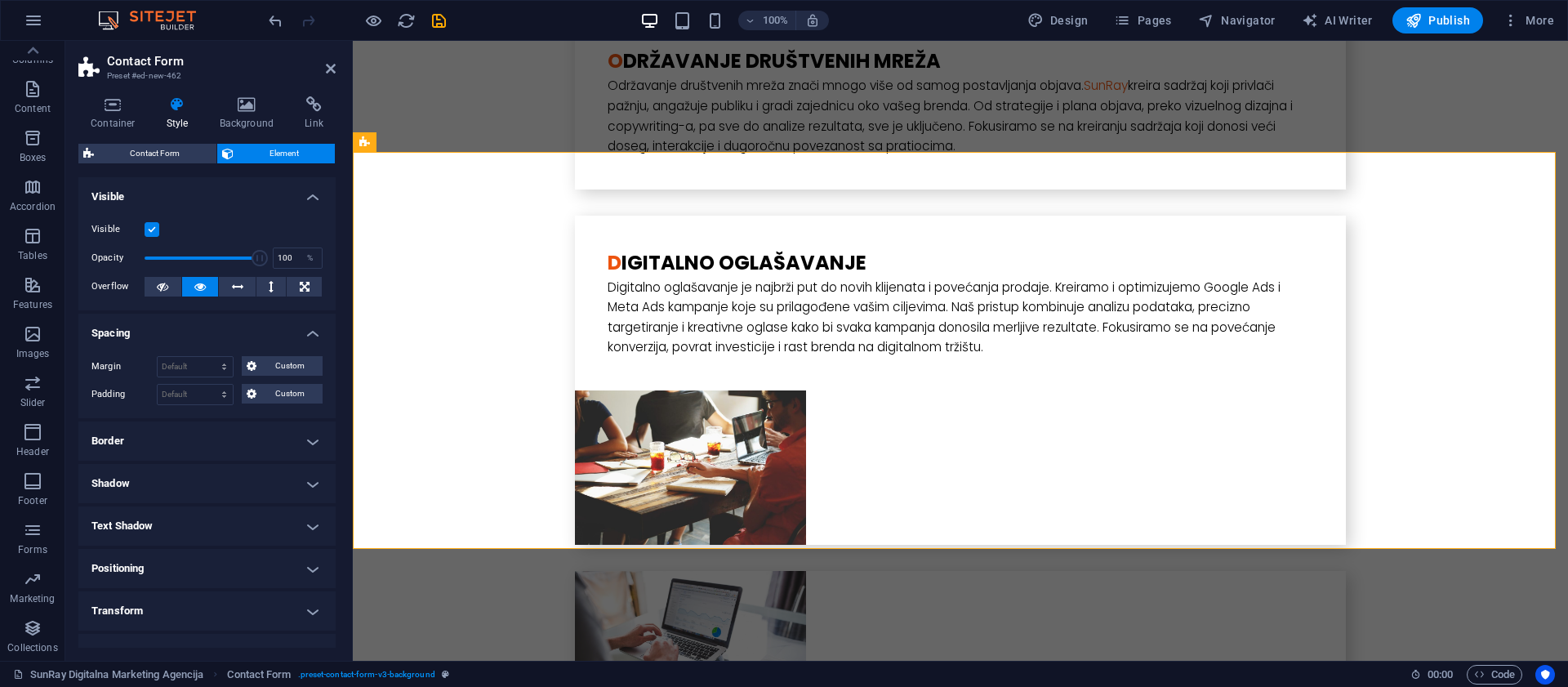
click at [150, 431] on h4 "Border" at bounding box center [207, 441] width 257 height 39
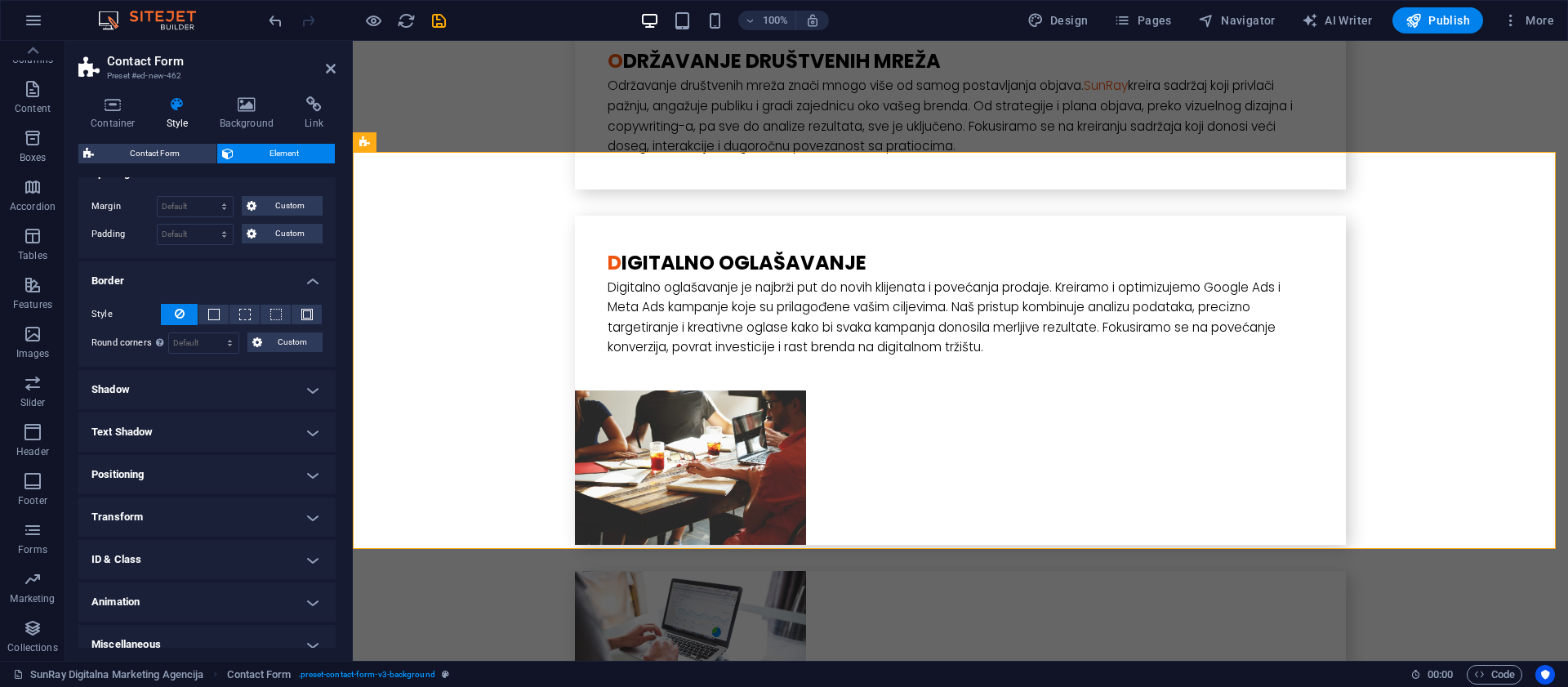
scroll to position [176, 0]
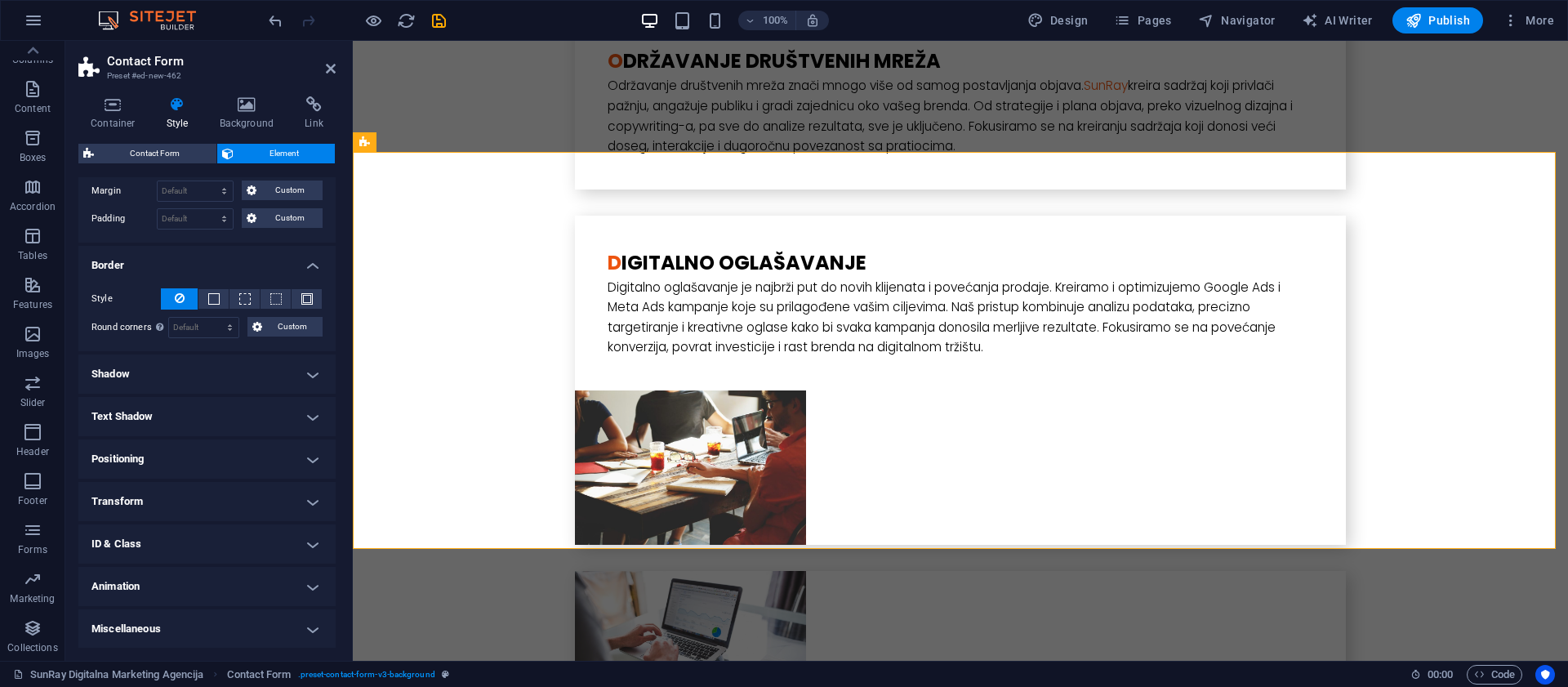
click at [164, 358] on h4 "Shadow" at bounding box center [207, 373] width 257 height 39
click at [162, 439] on h4 "Text Shadow" at bounding box center [207, 453] width 257 height 39
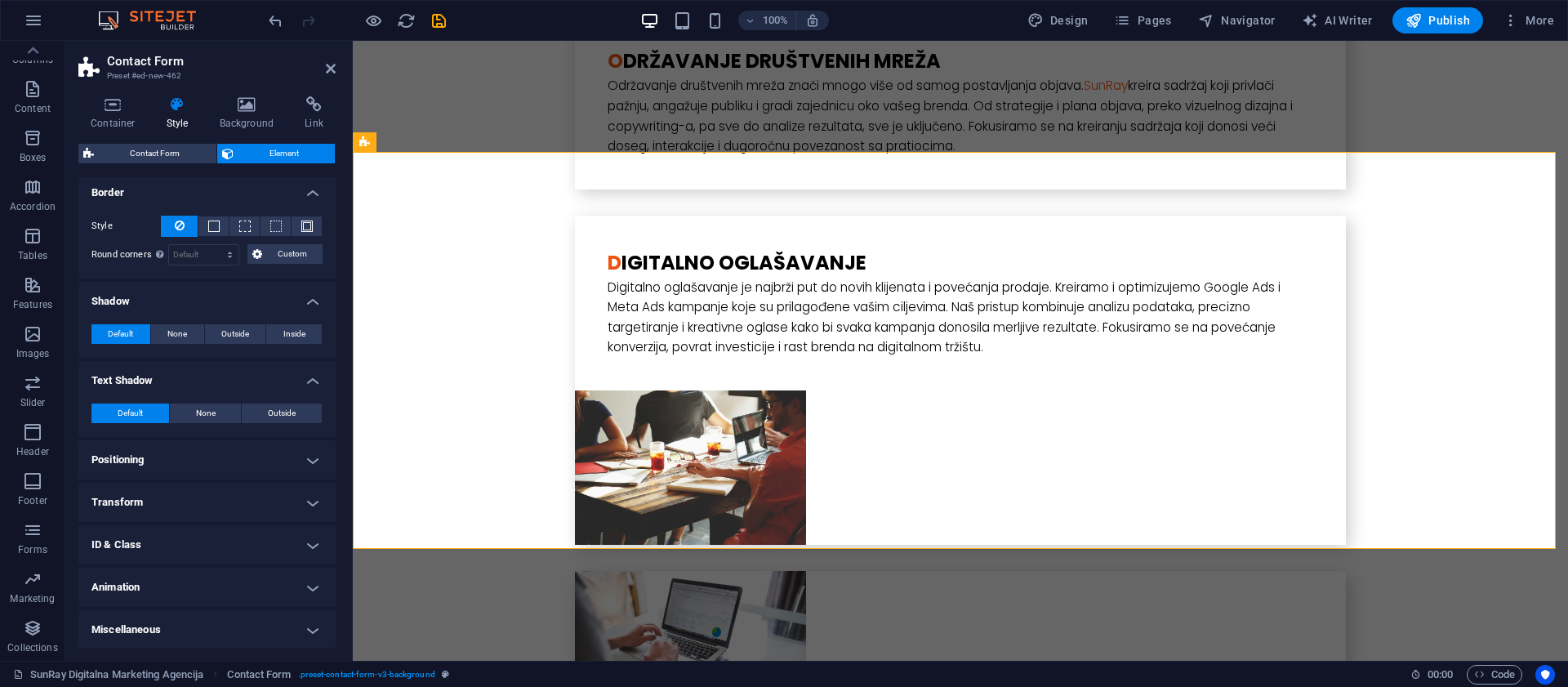
scroll to position [249, 0]
click at [179, 451] on h4 "Positioning" at bounding box center [207, 459] width 257 height 39
click at [183, 557] on h4 "Transform" at bounding box center [207, 558] width 257 height 39
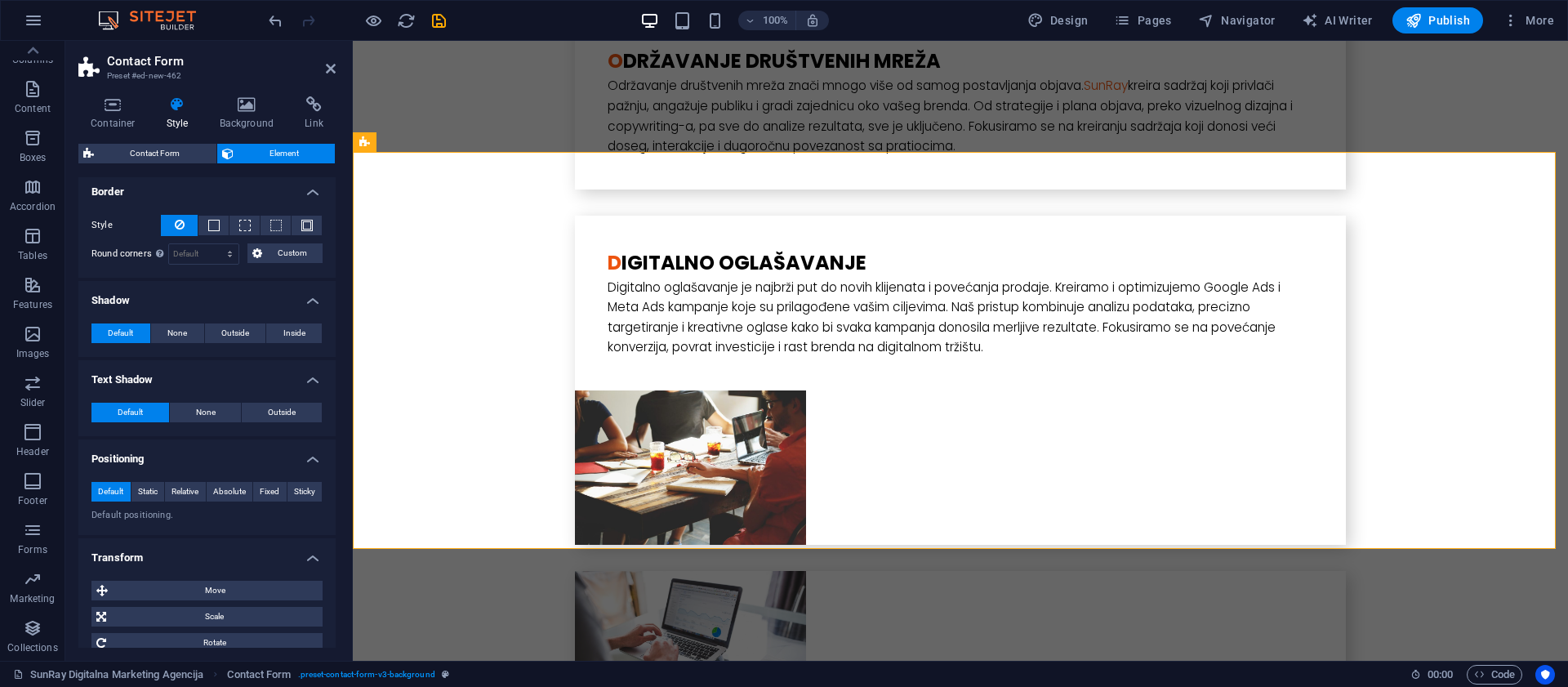
scroll to position [420, 0]
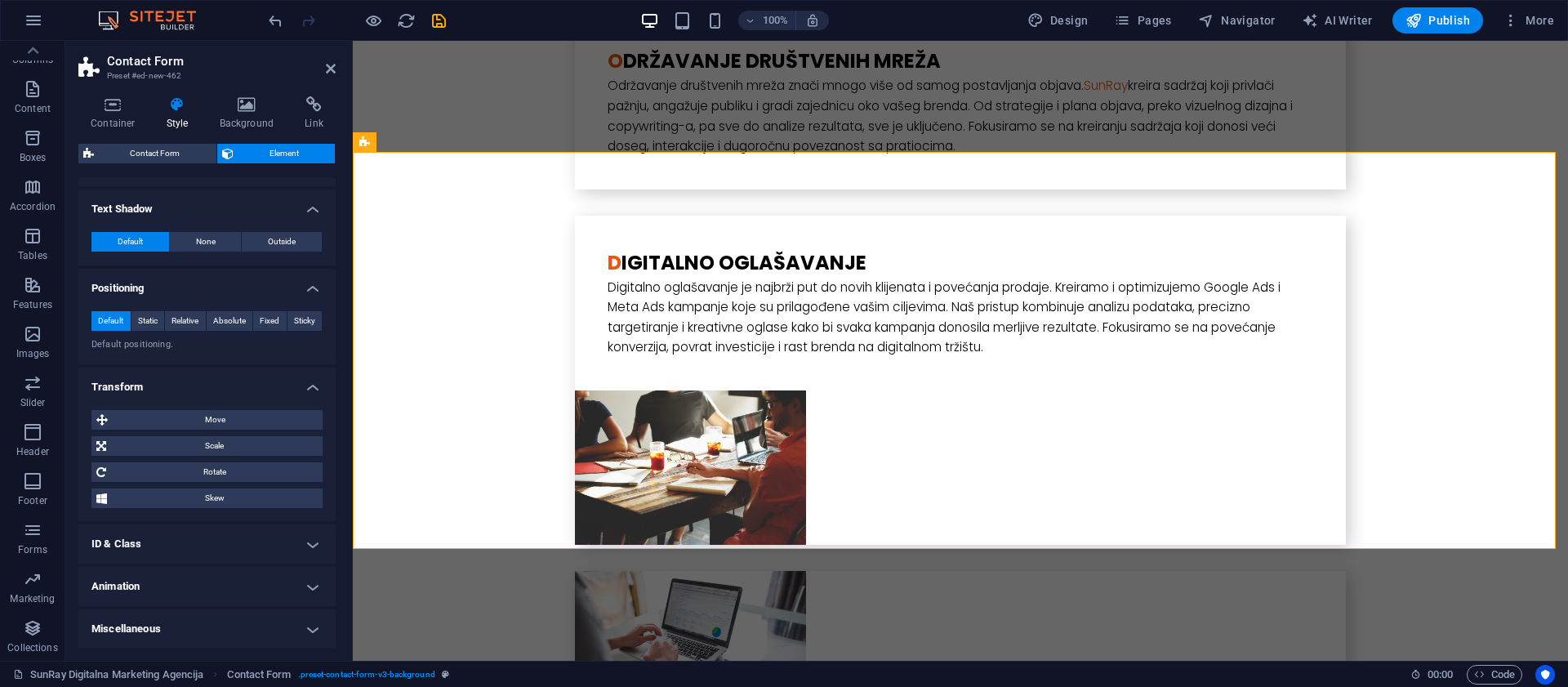
click at [170, 538] on h4 "ID & Class" at bounding box center [207, 543] width 257 height 39
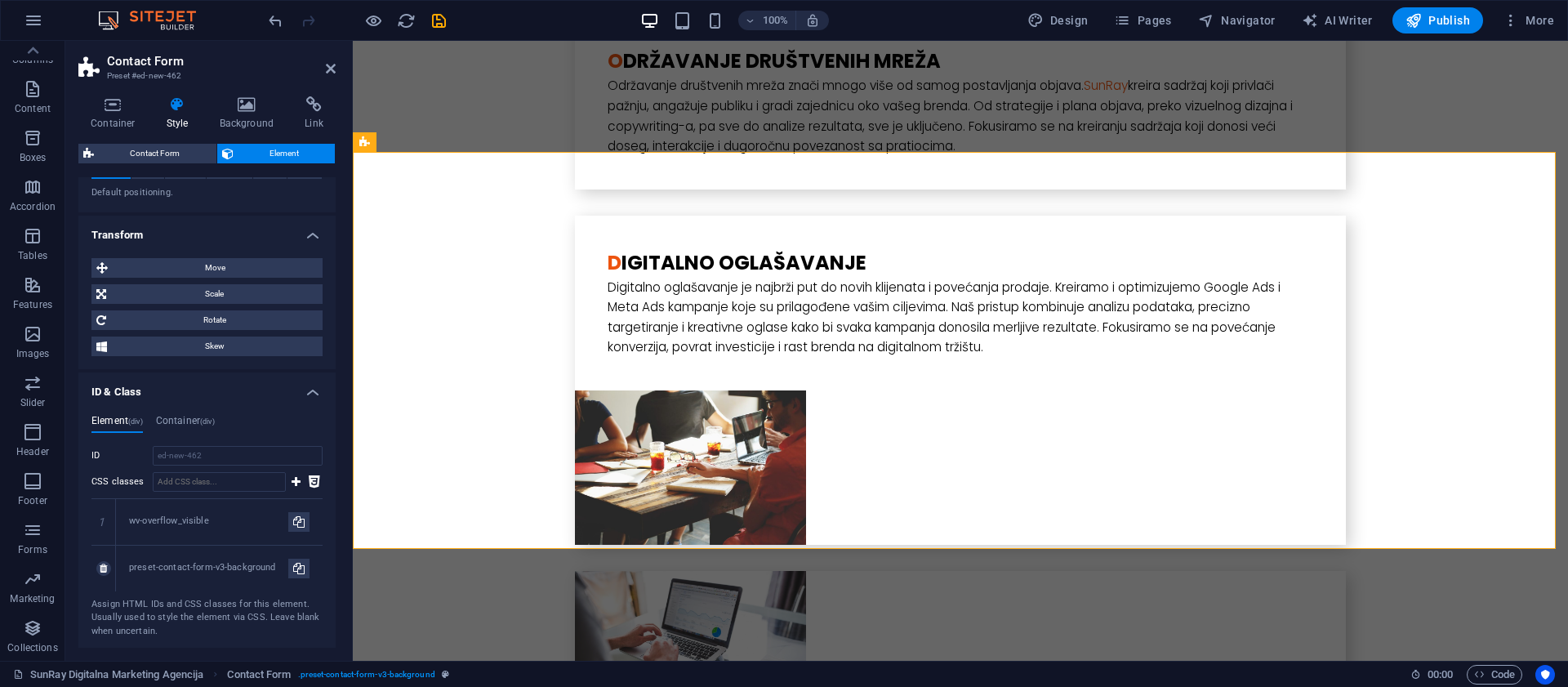
scroll to position [659, 0]
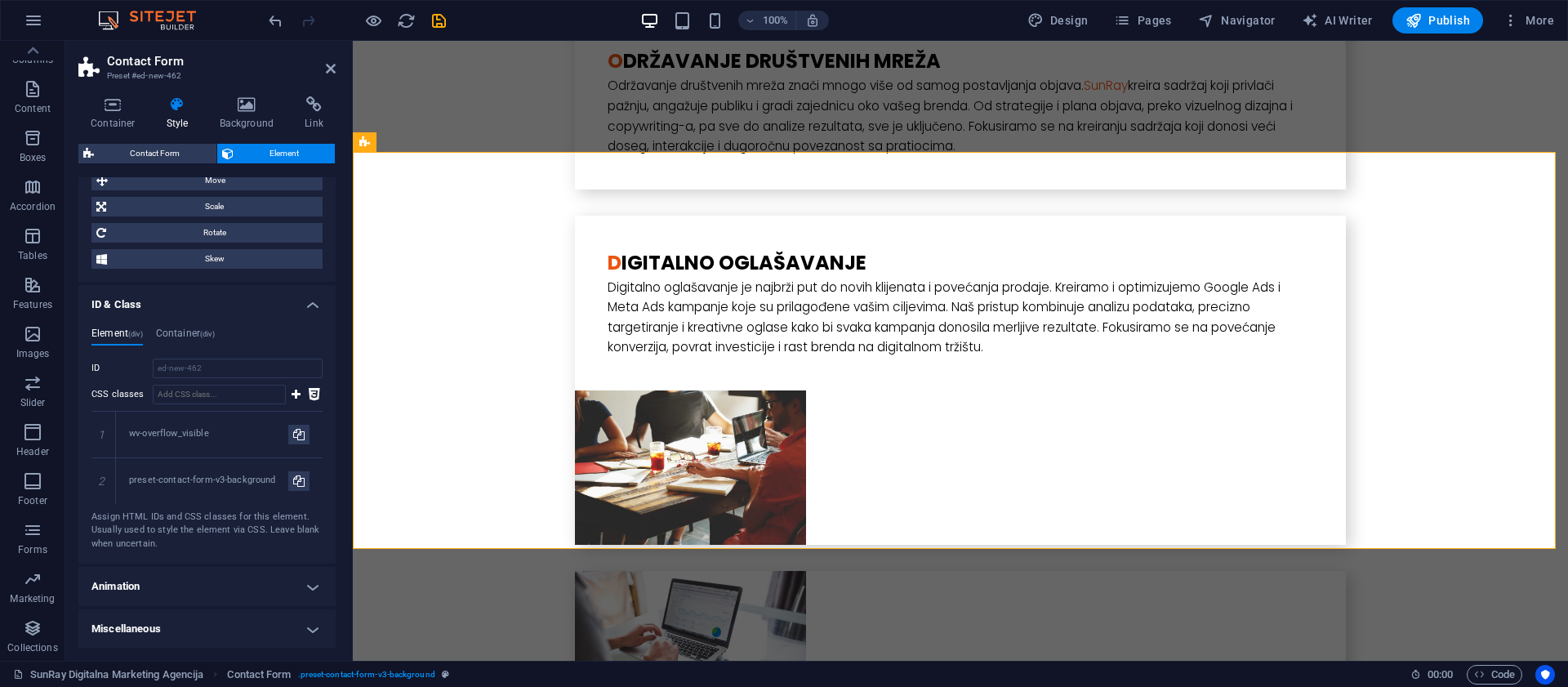
click at [185, 592] on h4 "Animation" at bounding box center [207, 586] width 257 height 39
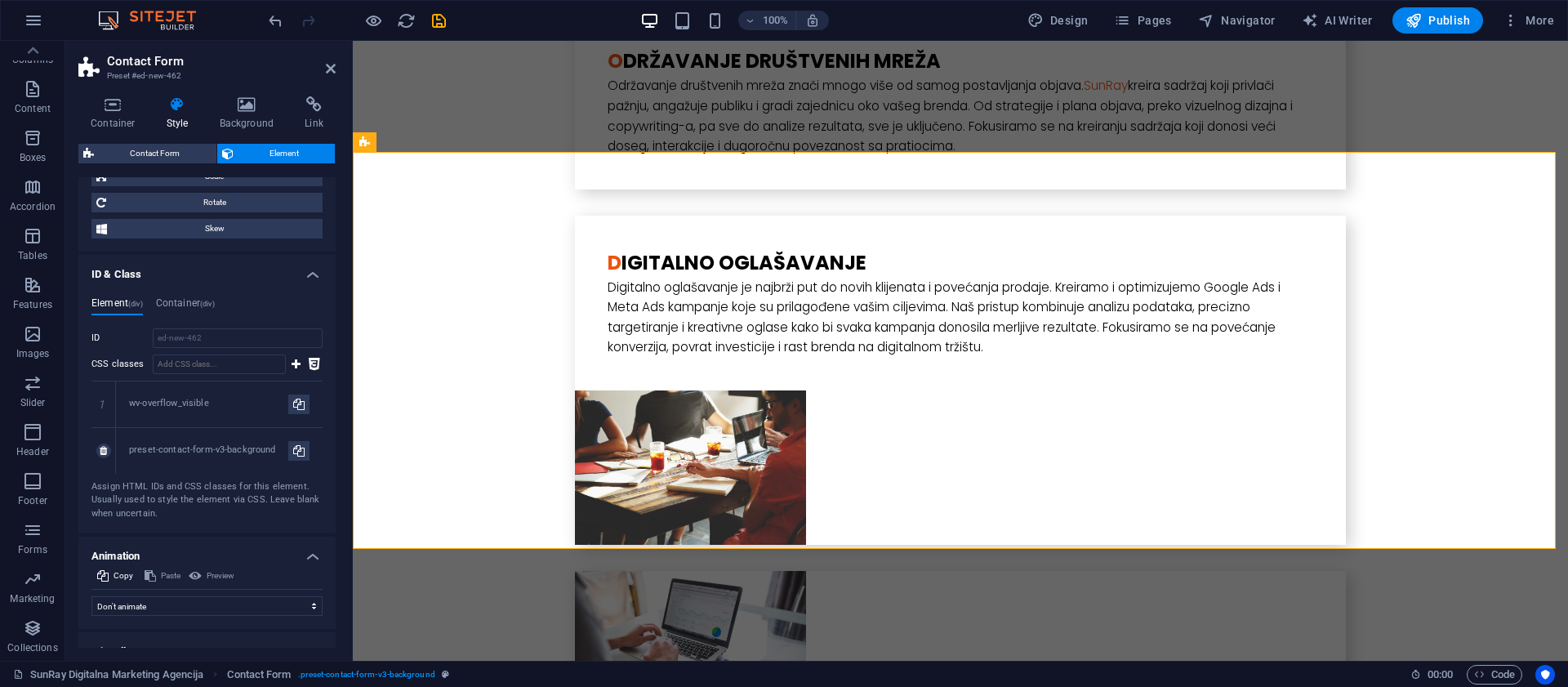
scroll to position [712, 0]
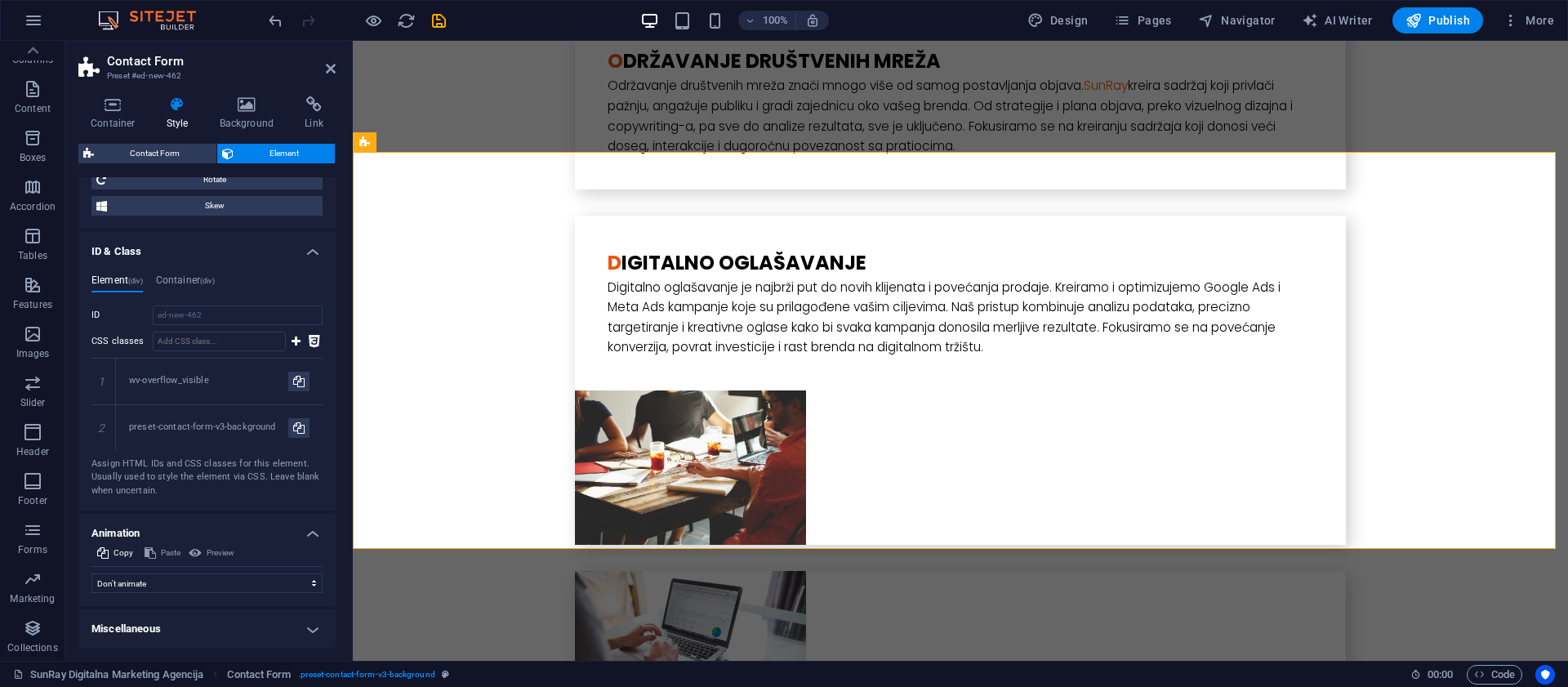
click at [195, 623] on h4 "Miscellaneous" at bounding box center [207, 628] width 257 height 39
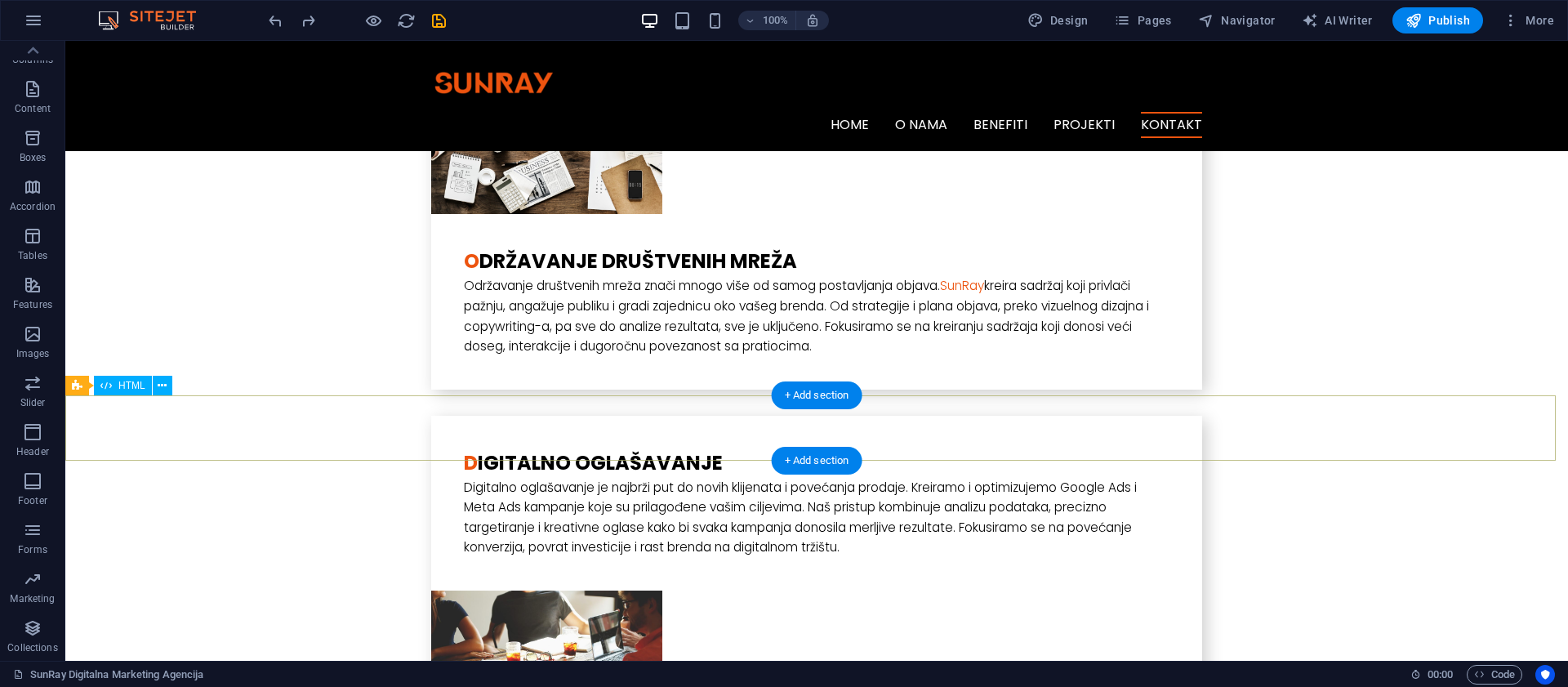
scroll to position [3160, 0]
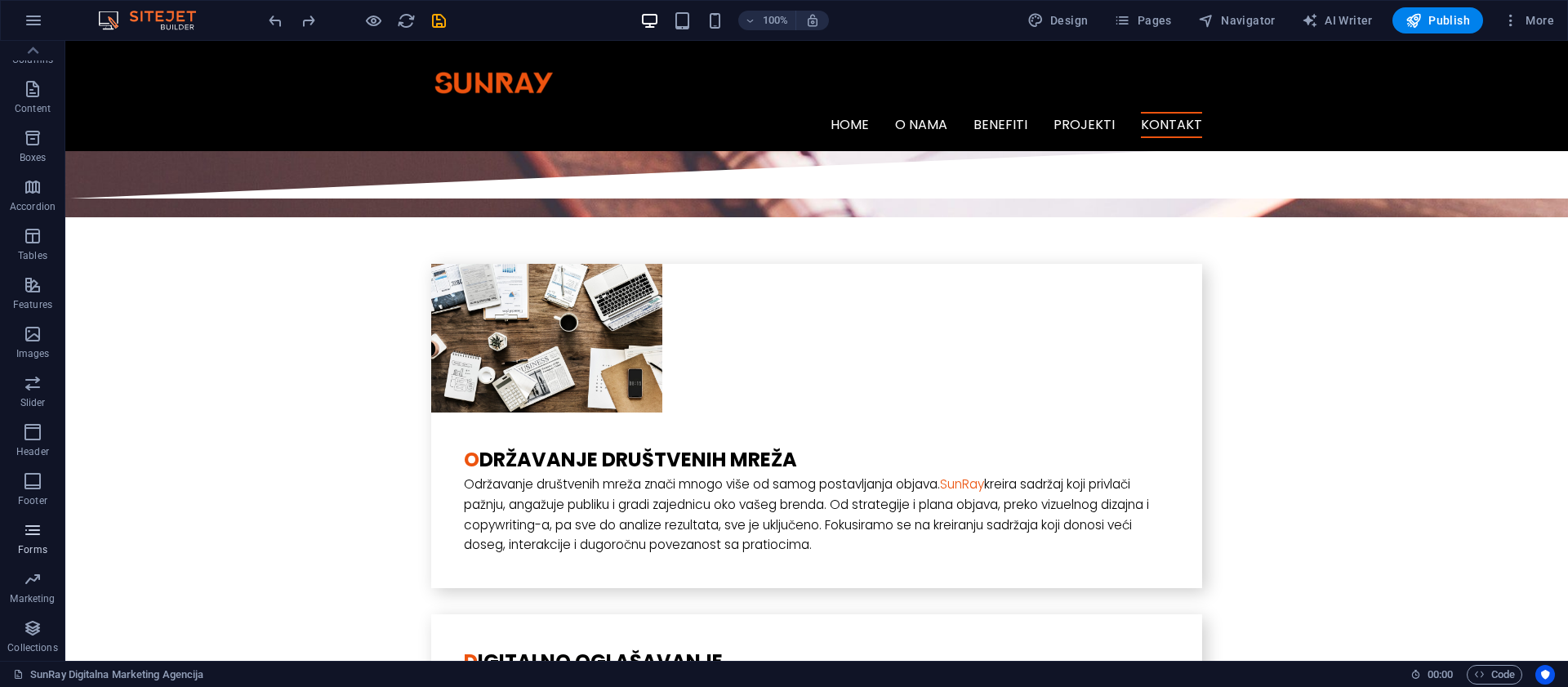
click at [36, 528] on icon "button" at bounding box center [33, 530] width 20 height 20
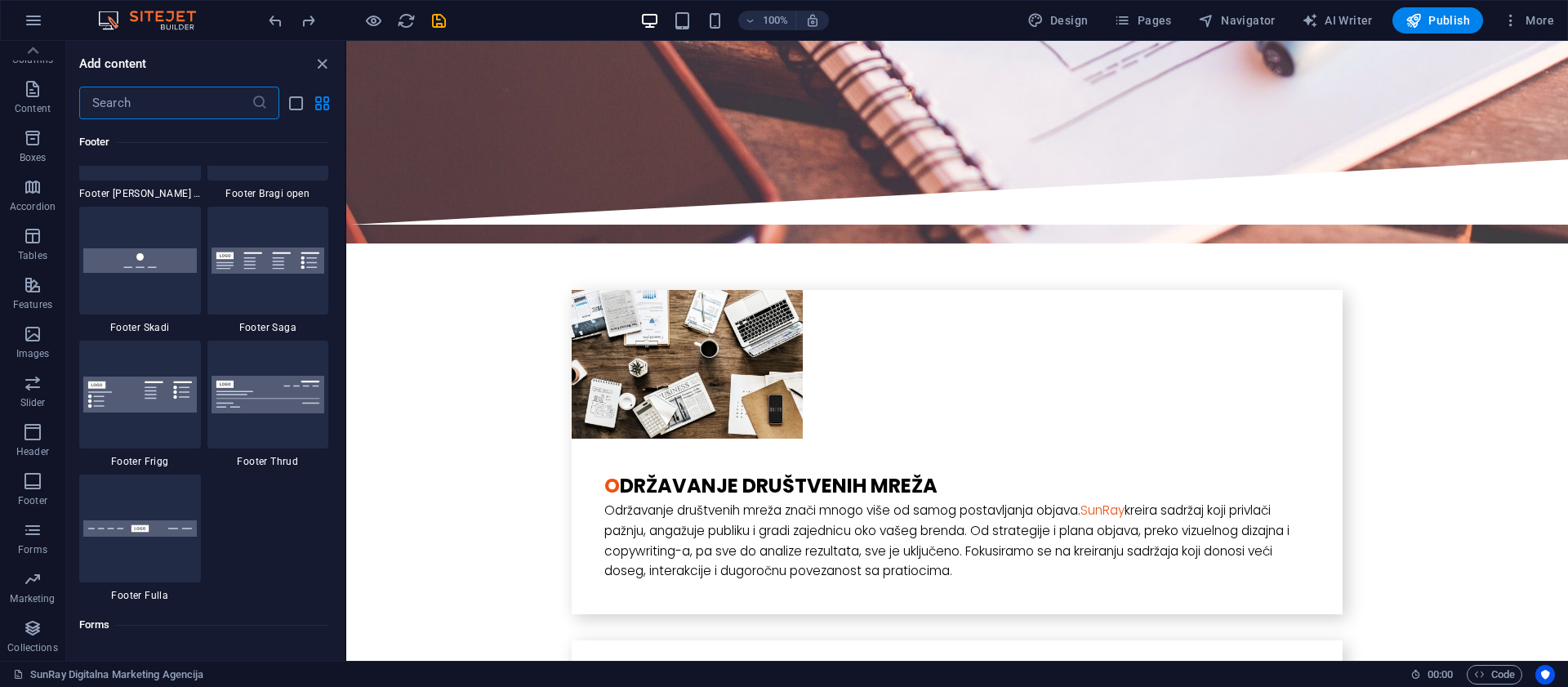
scroll to position [11923, 0]
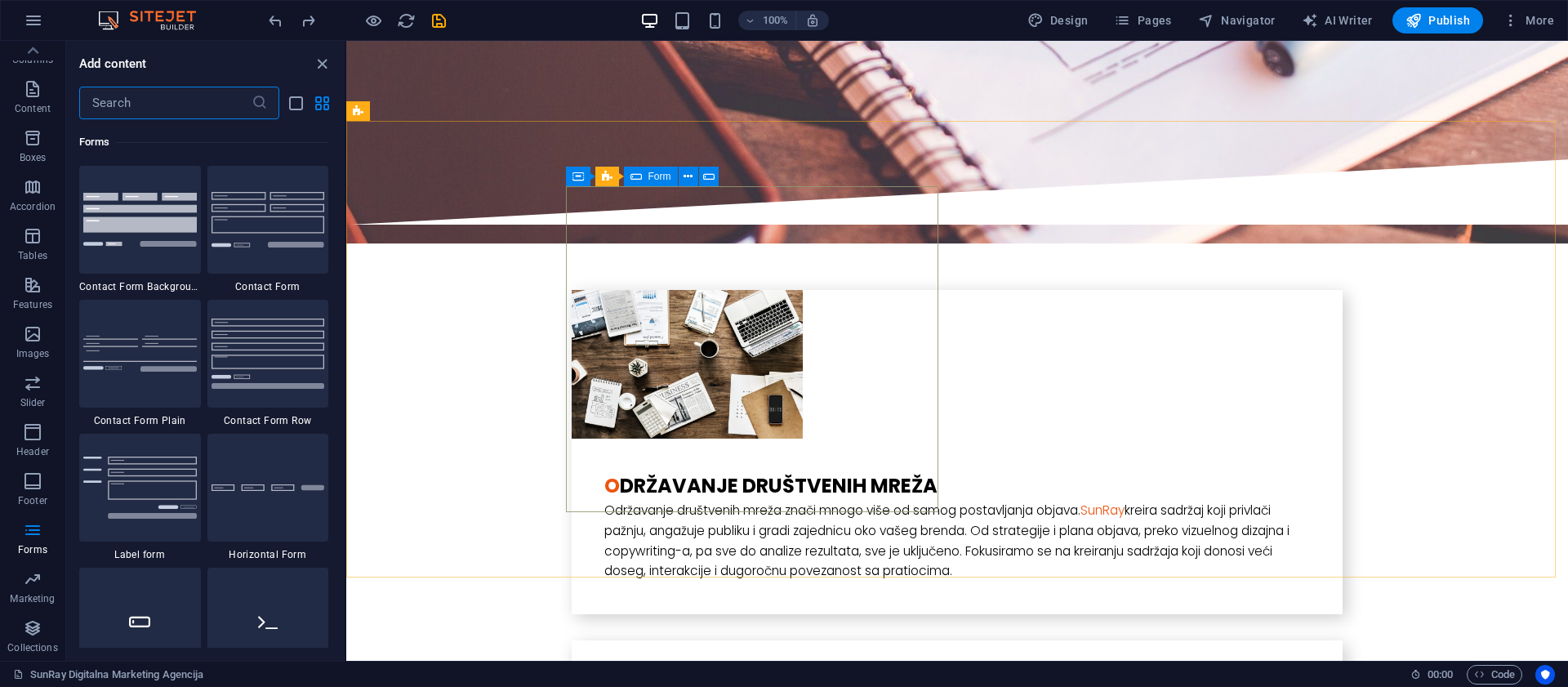
click at [645, 176] on div "Form" at bounding box center [650, 177] width 54 height 20
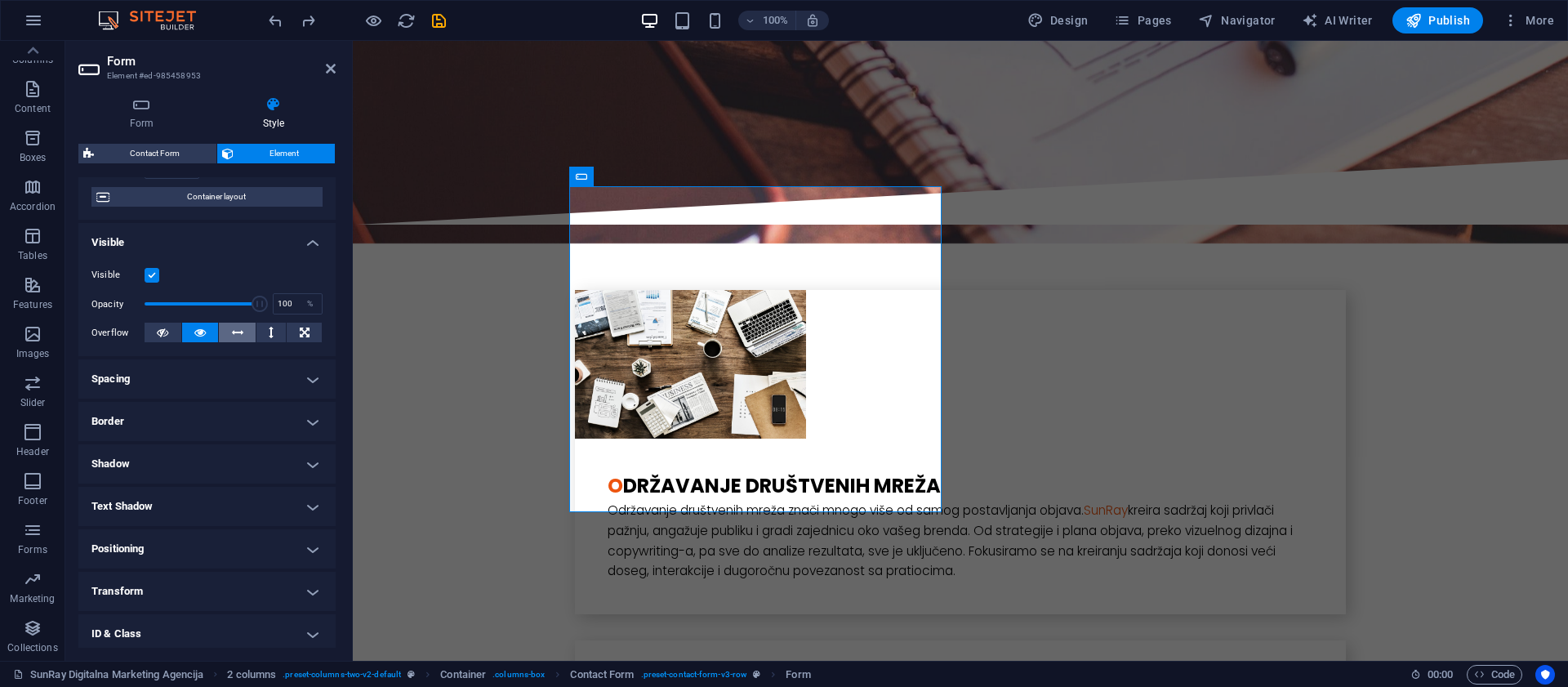
scroll to position [129, 0]
click at [222, 364] on h4 "Spacing" at bounding box center [207, 378] width 257 height 39
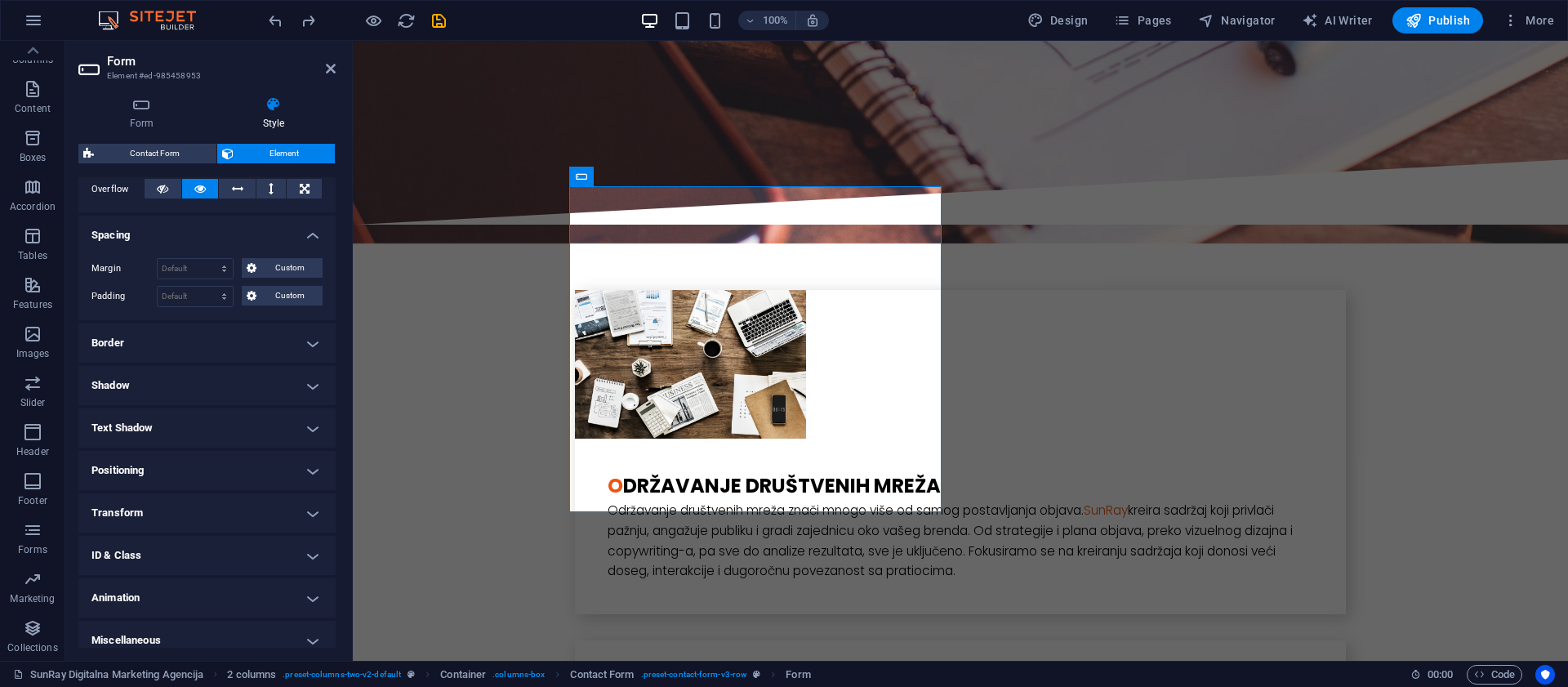
scroll to position [285, 0]
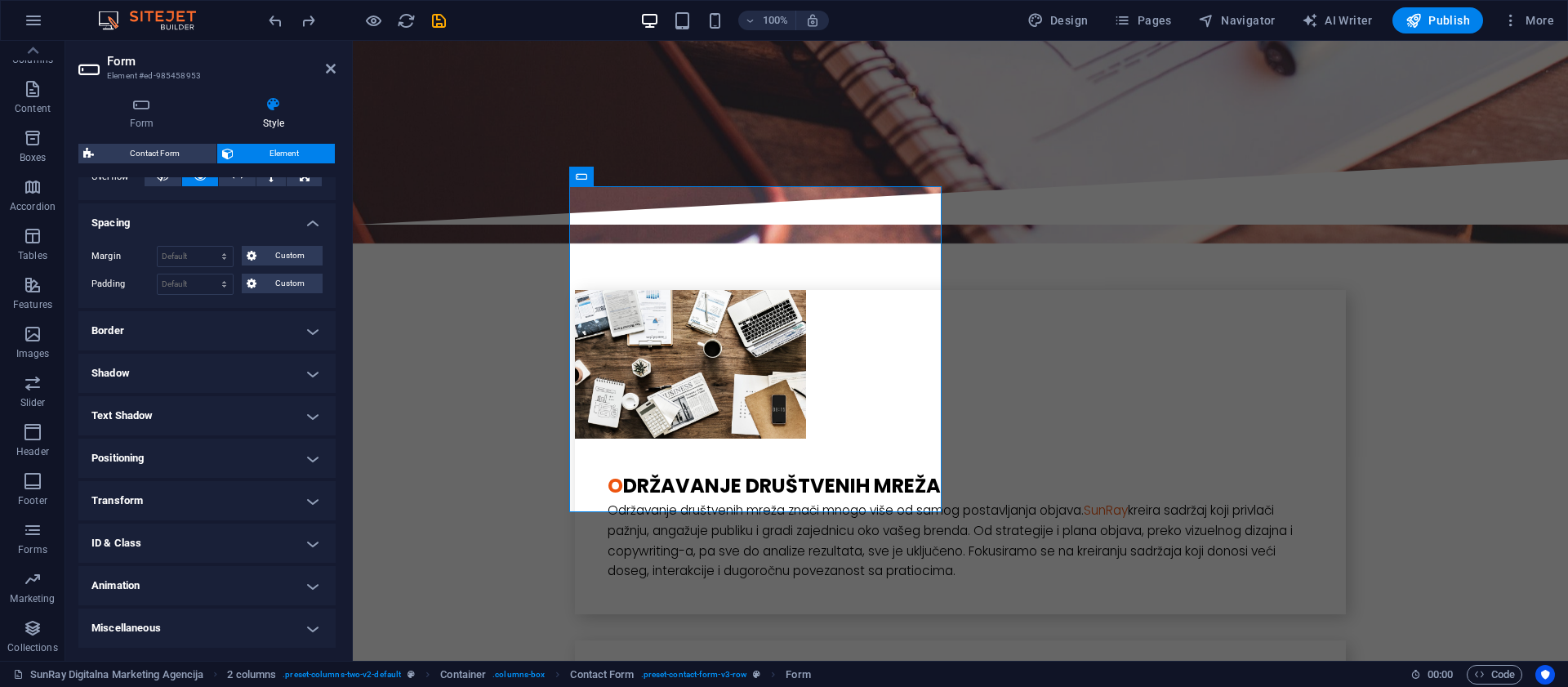
click at [198, 337] on h4 "Border" at bounding box center [207, 330] width 257 height 39
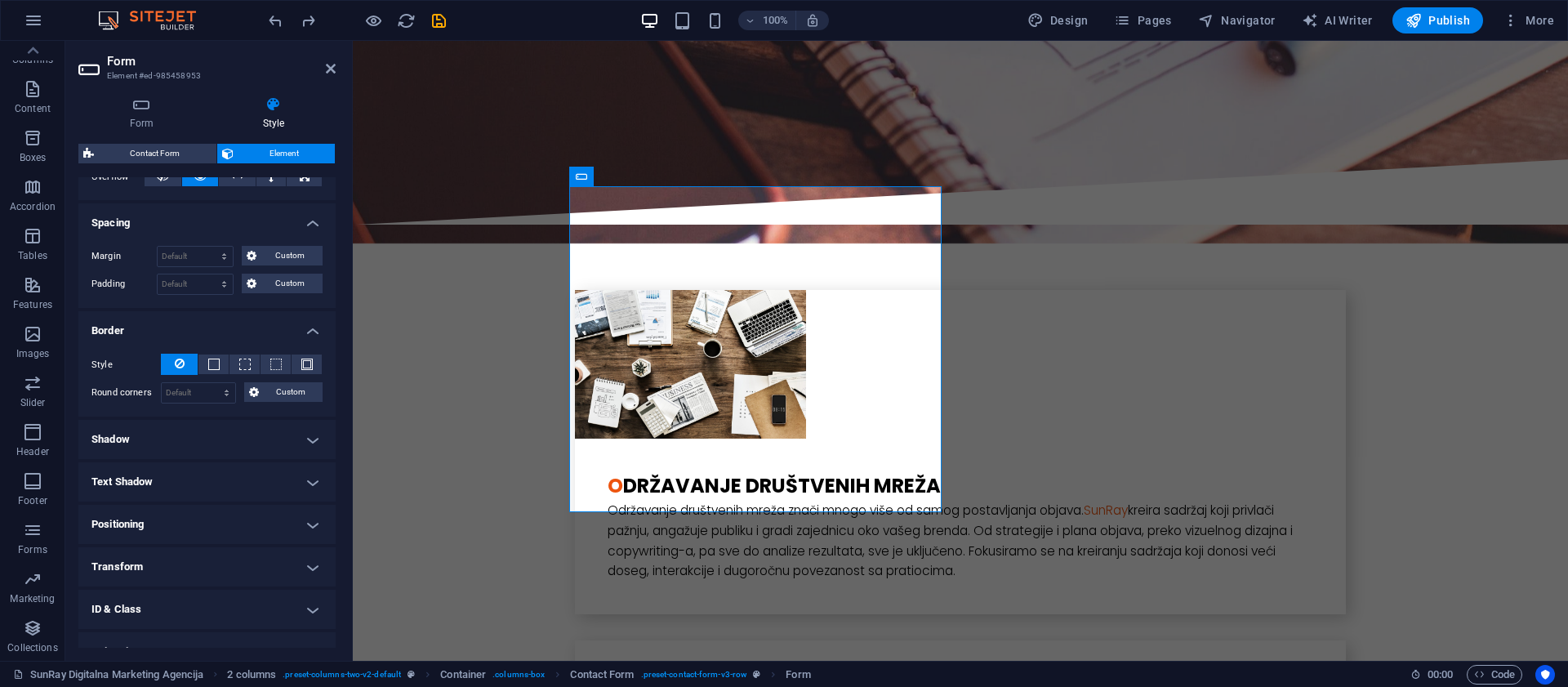
click at [180, 433] on h4 "Shadow" at bounding box center [207, 439] width 257 height 39
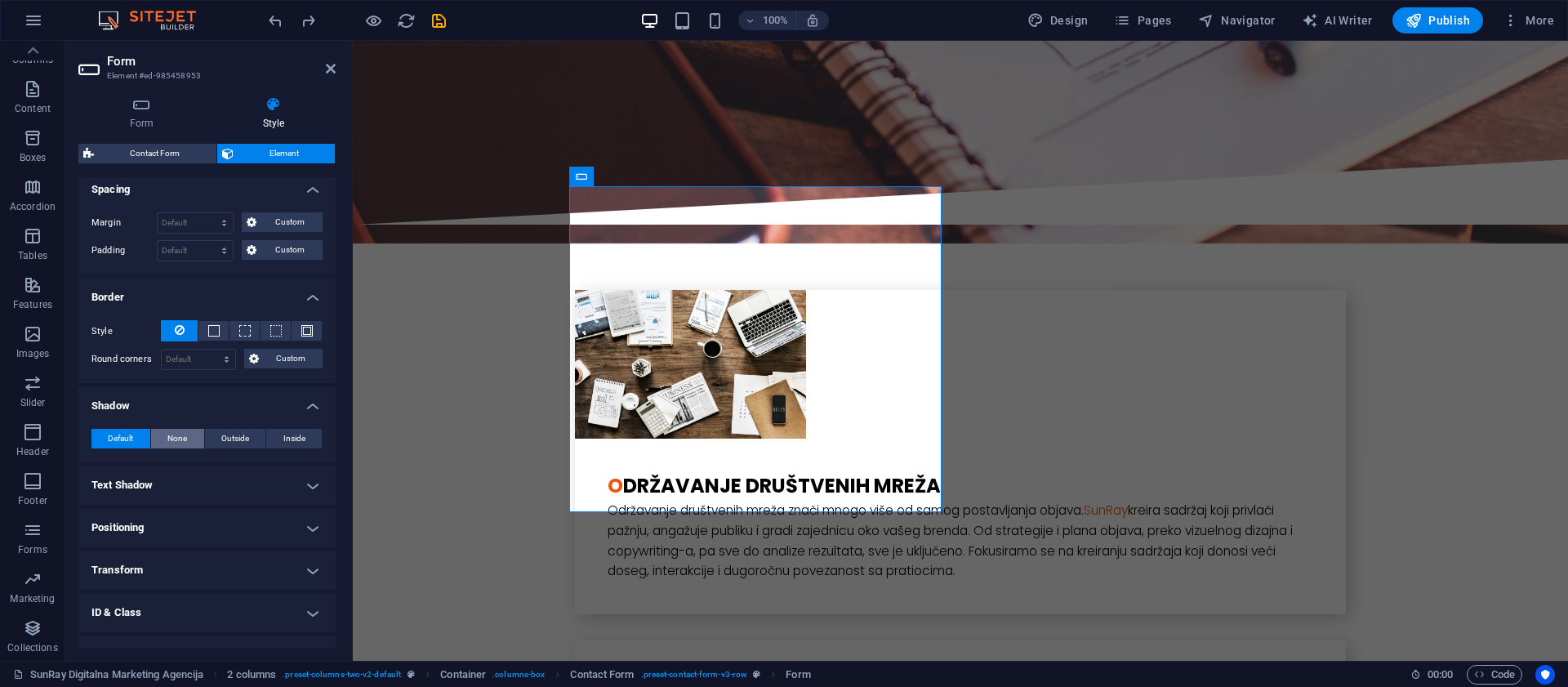
scroll to position [387, 0]
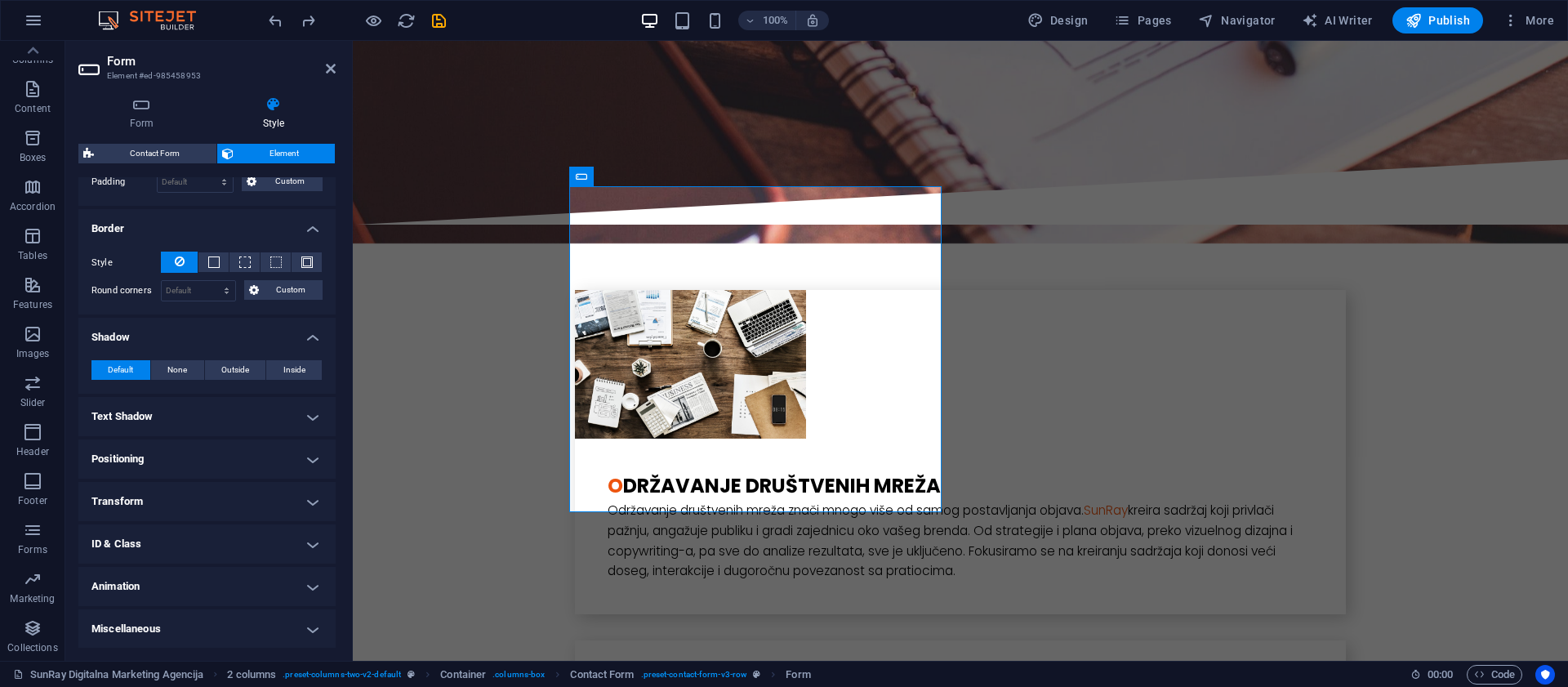
click at [178, 409] on h4 "Text Shadow" at bounding box center [207, 416] width 257 height 39
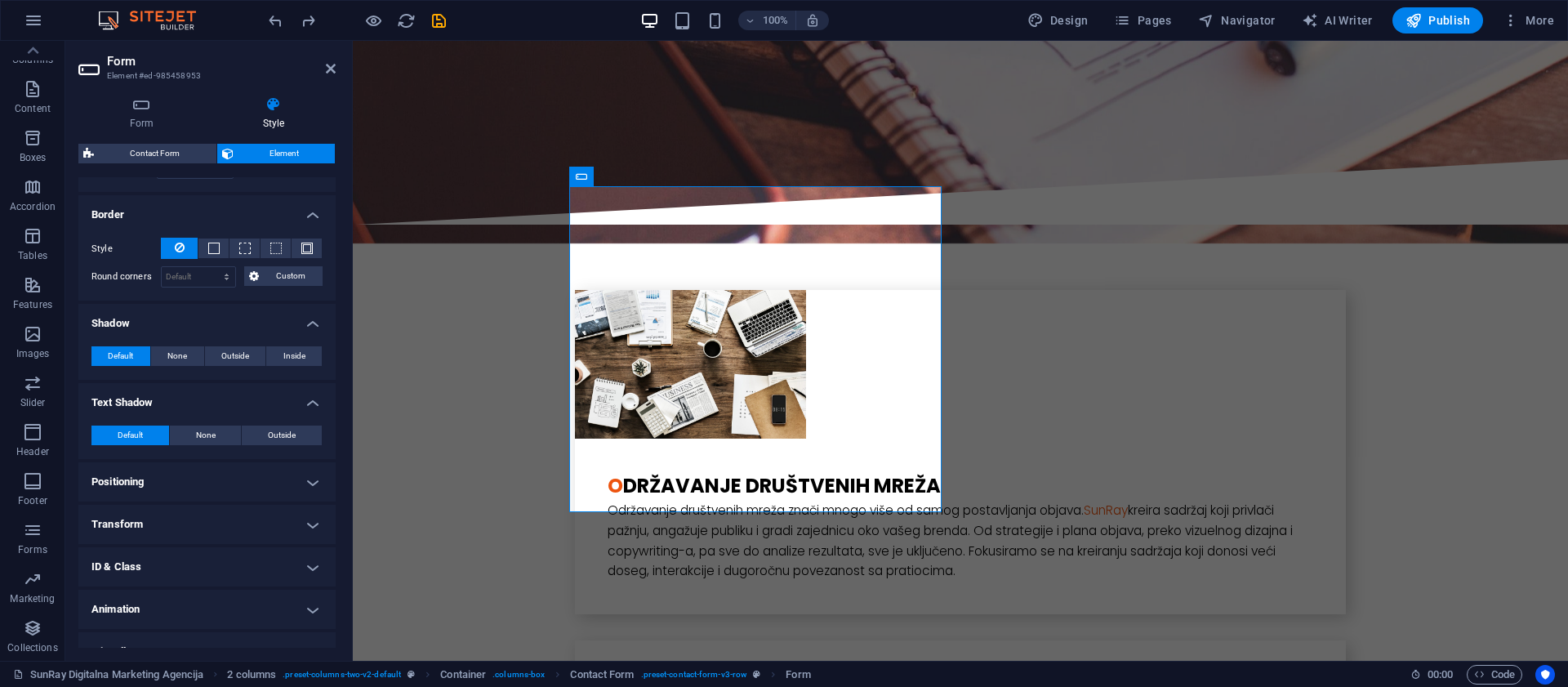
scroll to position [424, 0]
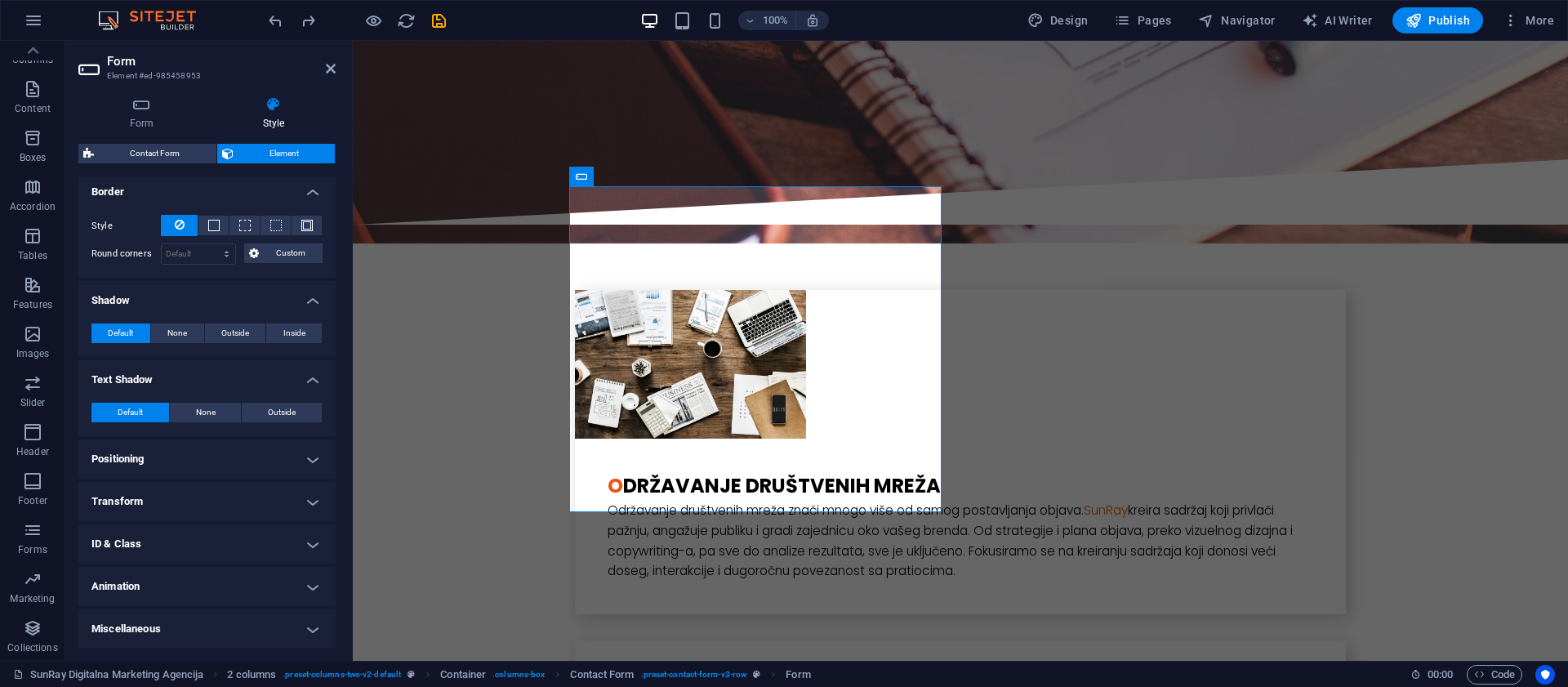
click at [174, 454] on h4 "Positioning" at bounding box center [207, 459] width 257 height 39
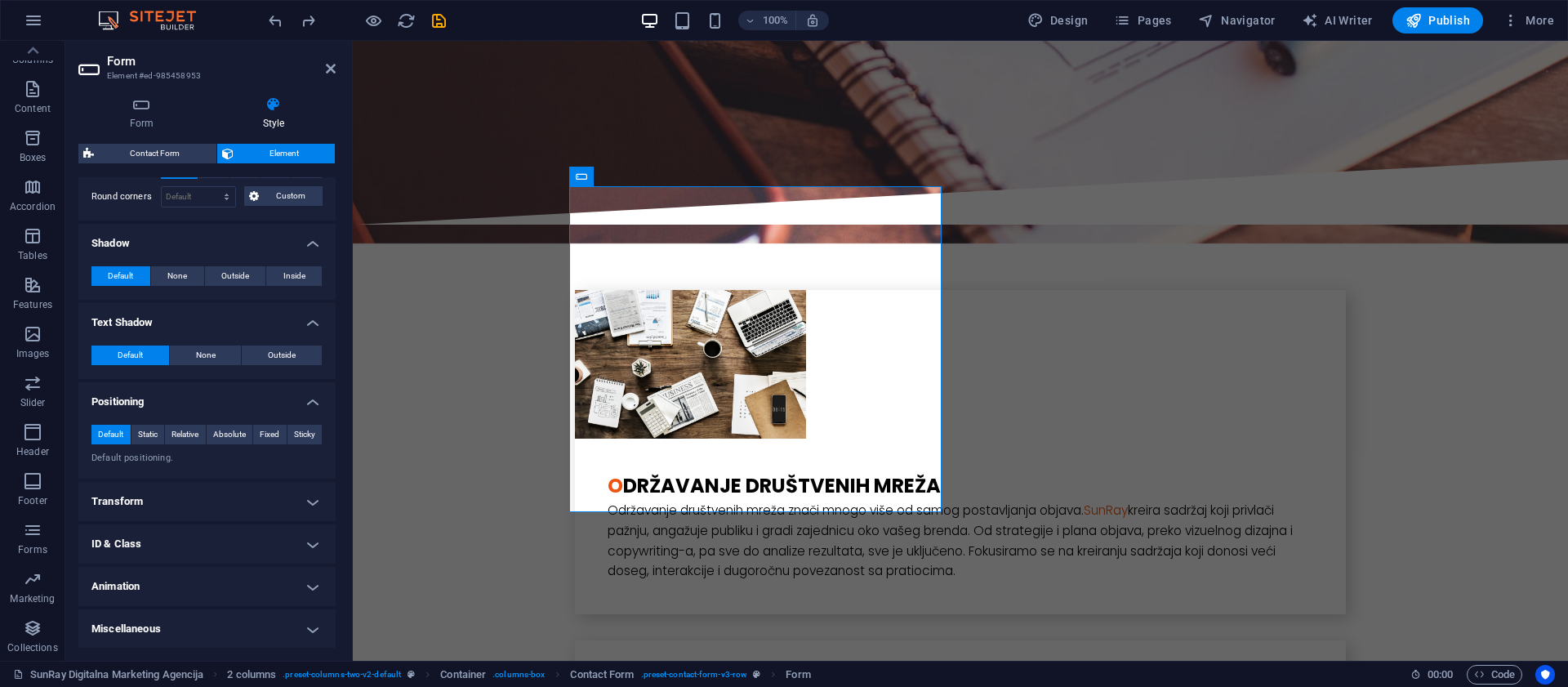
click at [178, 512] on h4 "Transform" at bounding box center [207, 501] width 257 height 39
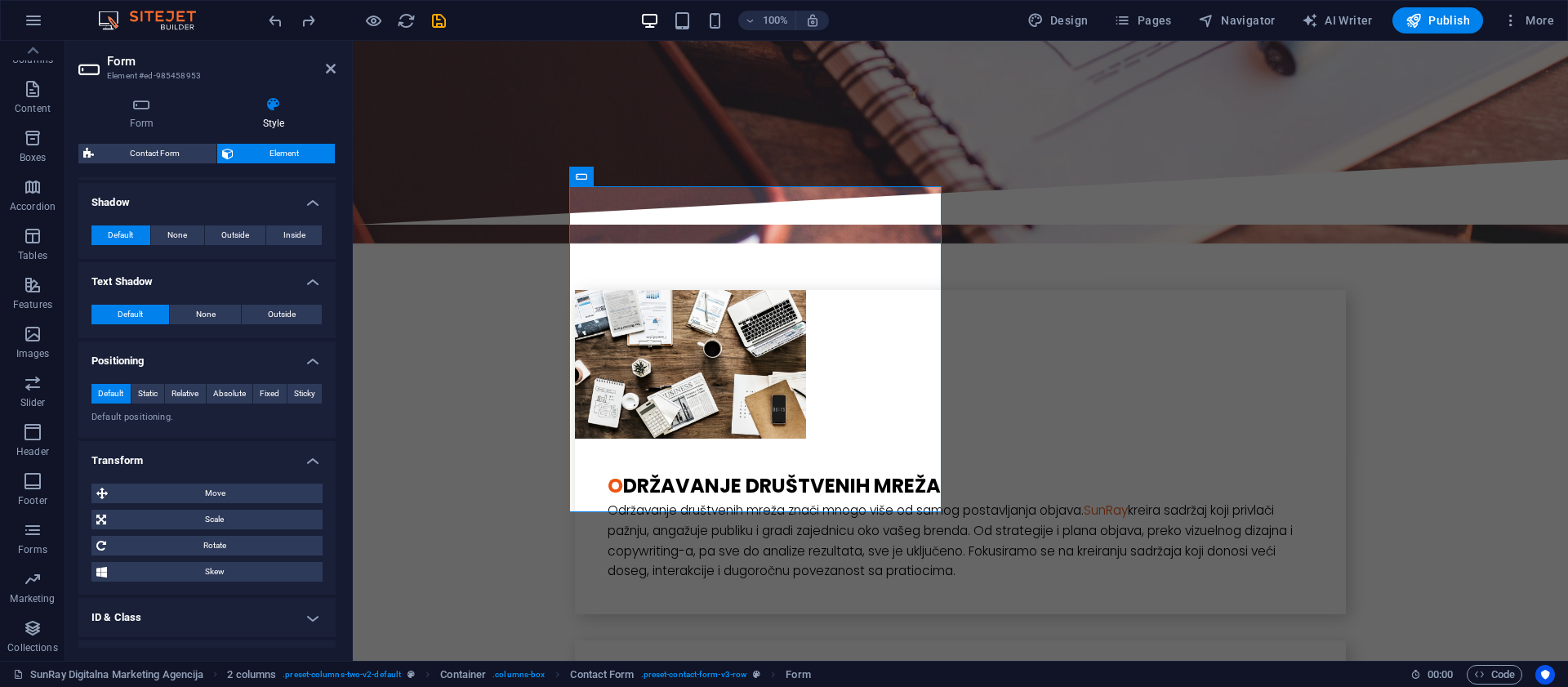
scroll to position [596, 0]
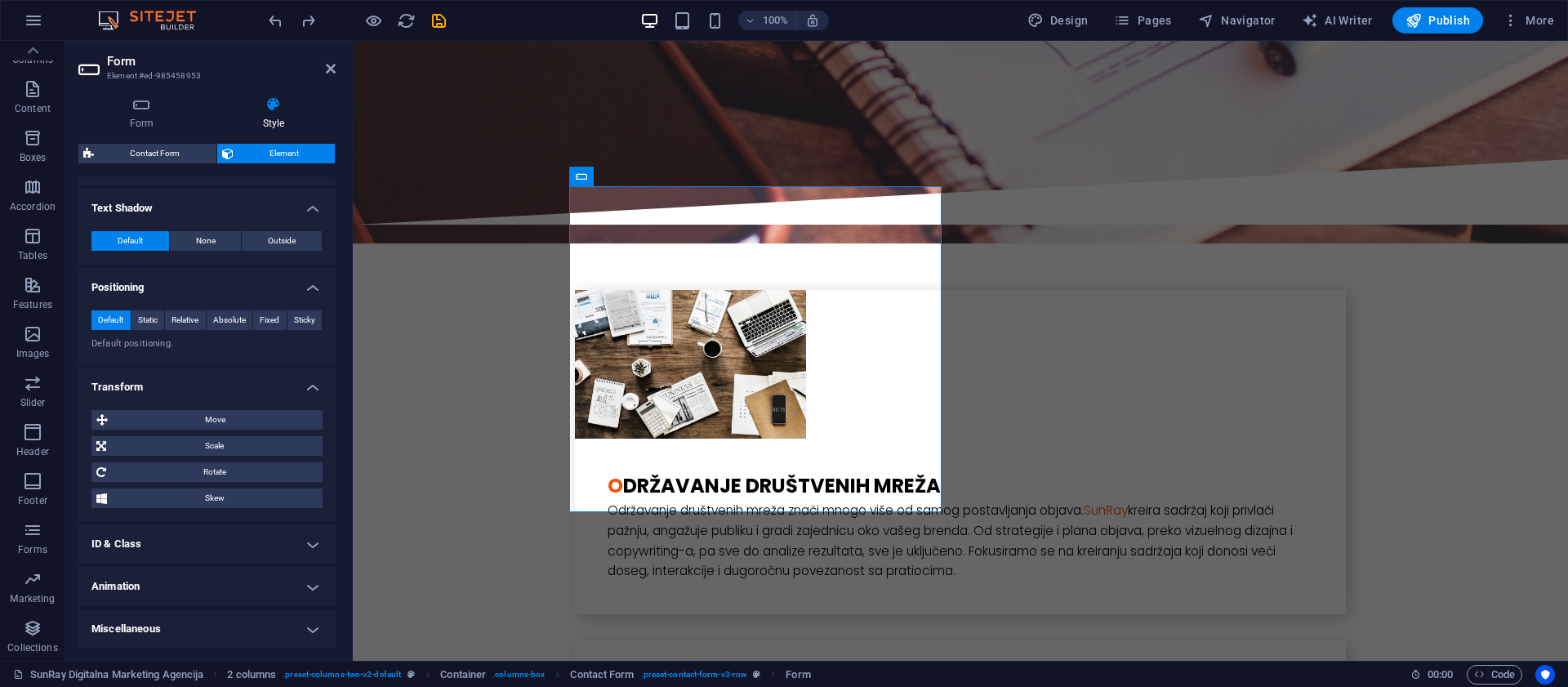
click at [169, 547] on h4 "ID & Class" at bounding box center [207, 543] width 257 height 39
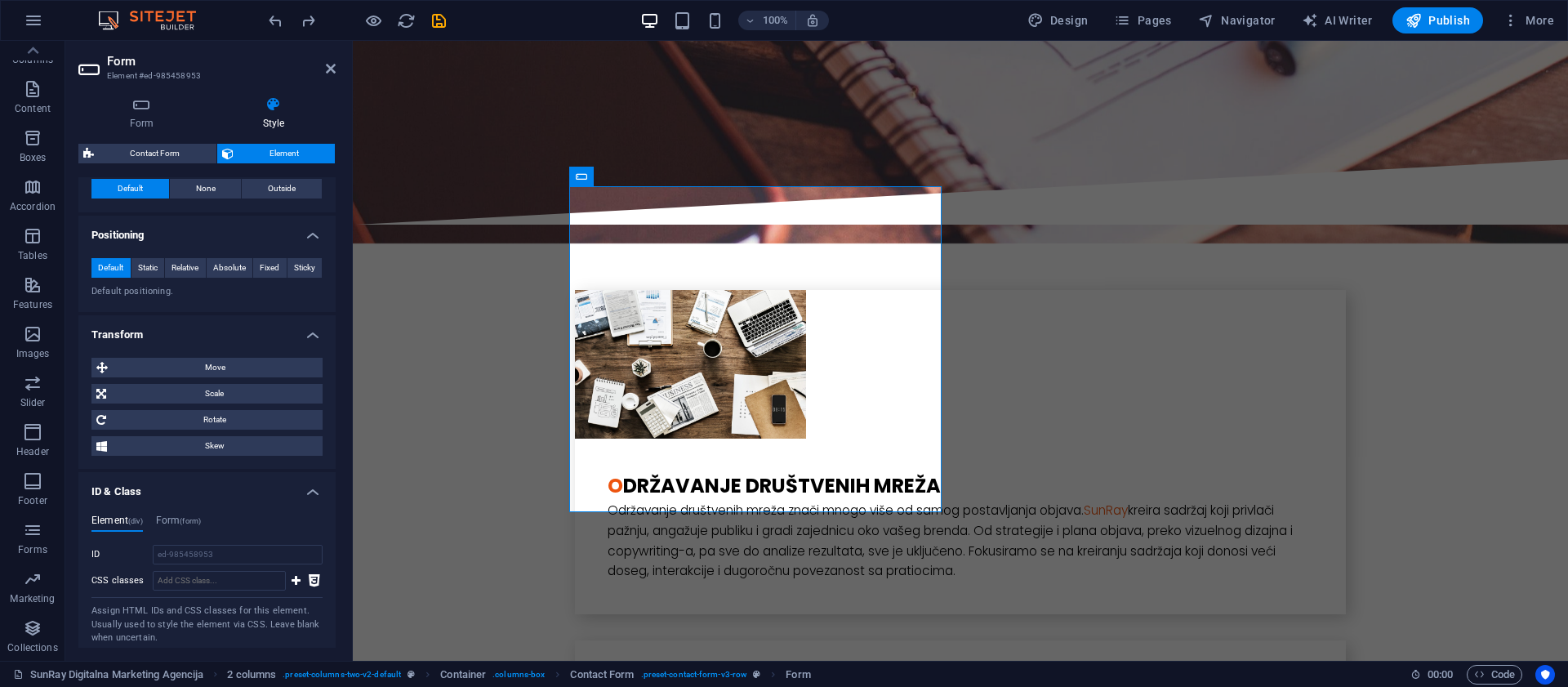
scroll to position [743, 0]
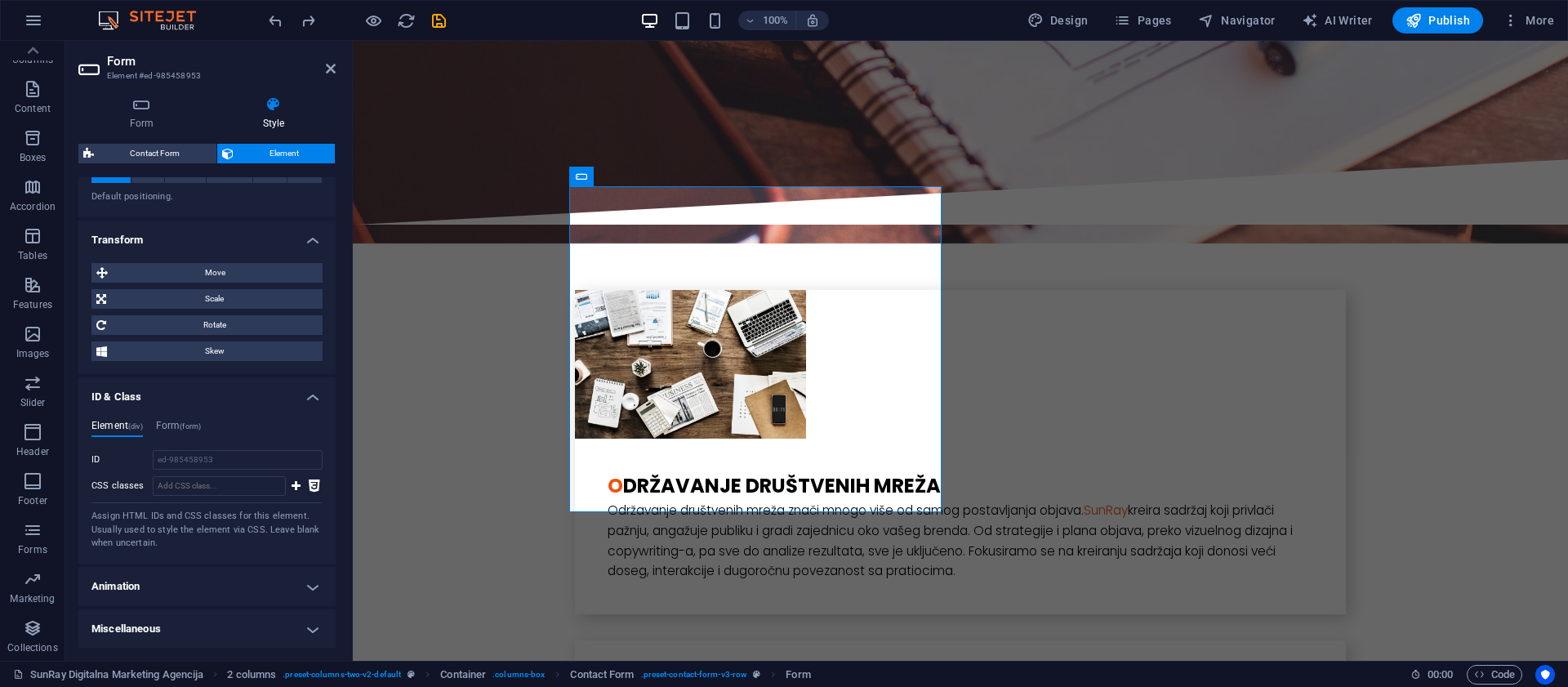
drag, startPoint x: 117, startPoint y: 514, endPoint x: 337, endPoint y: 517, distance: 220.0
click at [337, 517] on div "Form Style General Title Define a name for the form. Contact Form Messages Succ…" at bounding box center [207, 372] width 284 height 577
click at [291, 486] on icon at bounding box center [295, 486] width 9 height 20
click at [191, 427] on span "(form)" at bounding box center [191, 426] width 22 height 8
click at [153, 626] on h4 "Miscellaneous" at bounding box center [207, 628] width 257 height 39
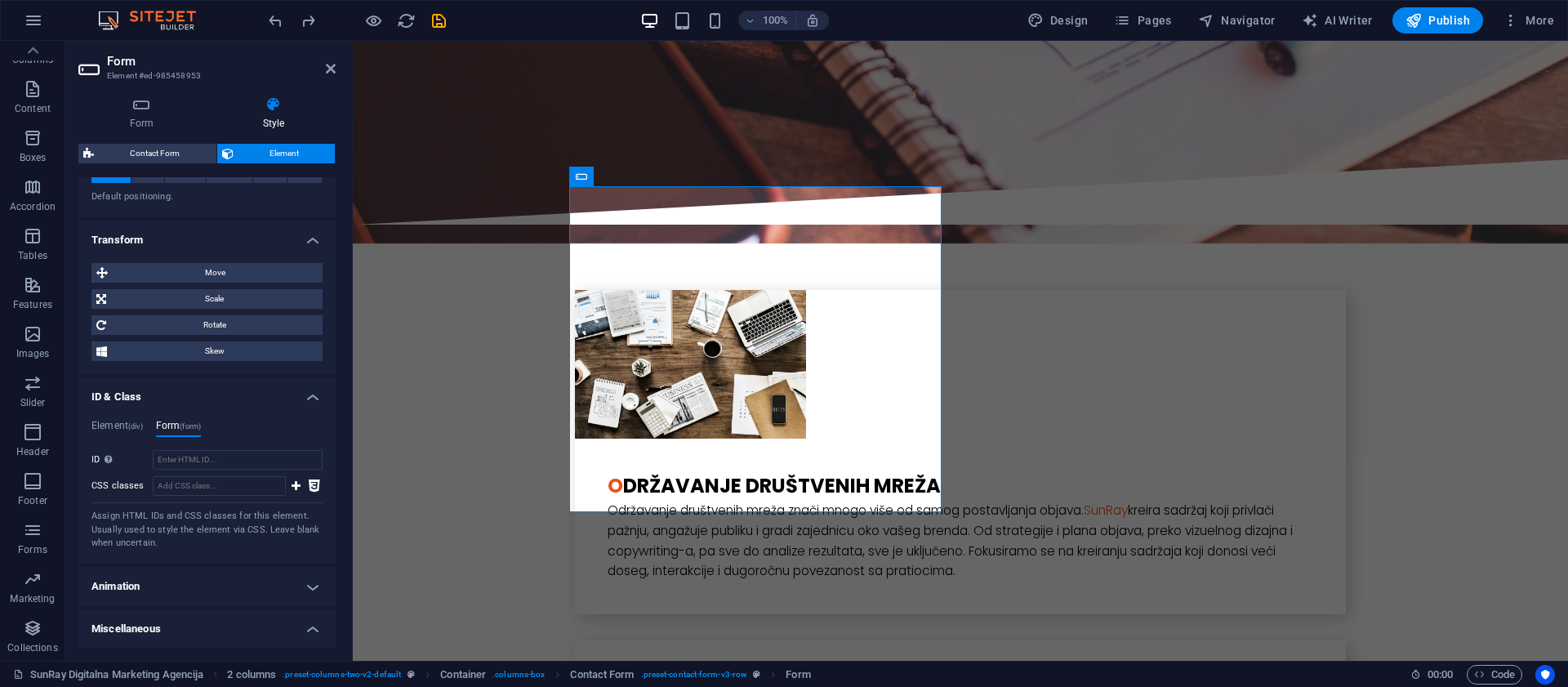
click at [149, 591] on h4 "Animation" at bounding box center [207, 586] width 257 height 39
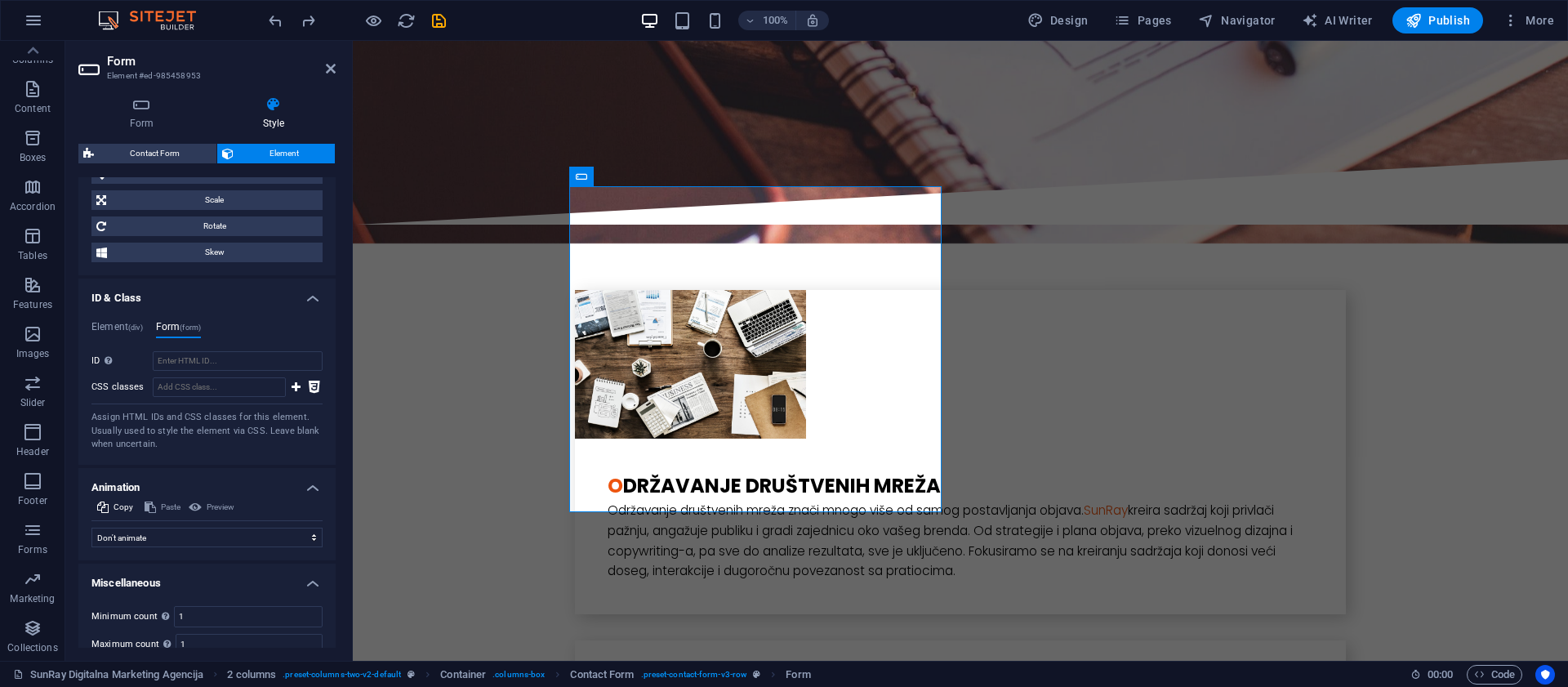
scroll to position [610, 0]
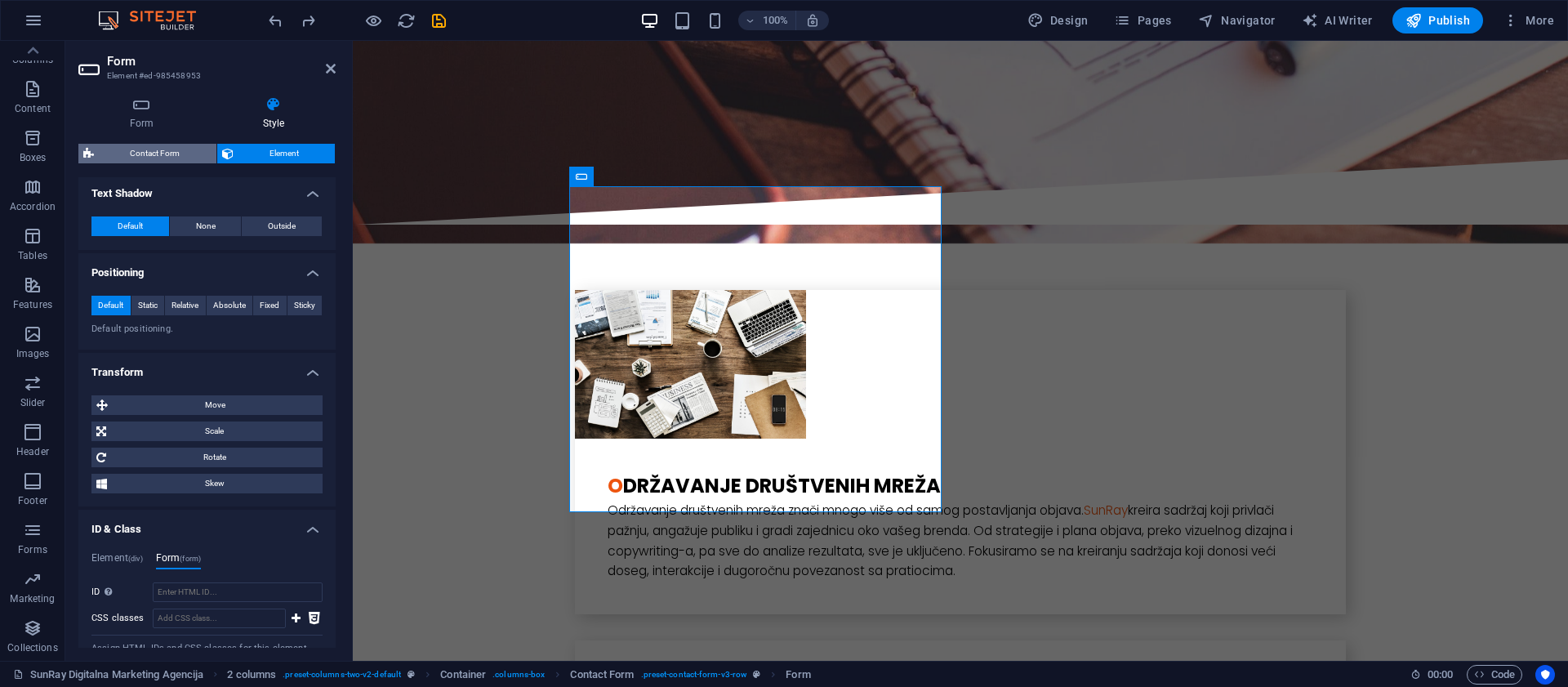
click at [161, 155] on span "Contact Form" at bounding box center [155, 153] width 113 height 20
select select "rem"
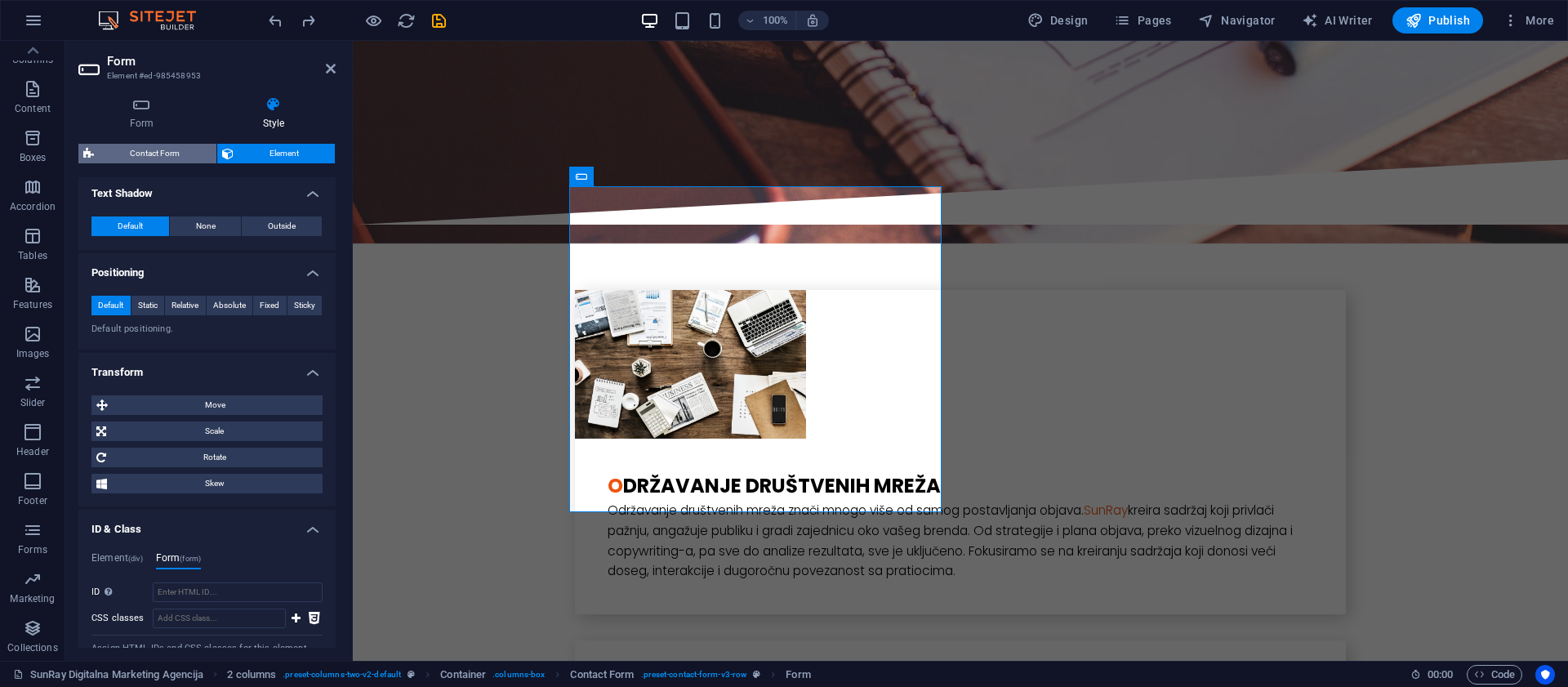
select select "rem"
select select "px"
select select "rem"
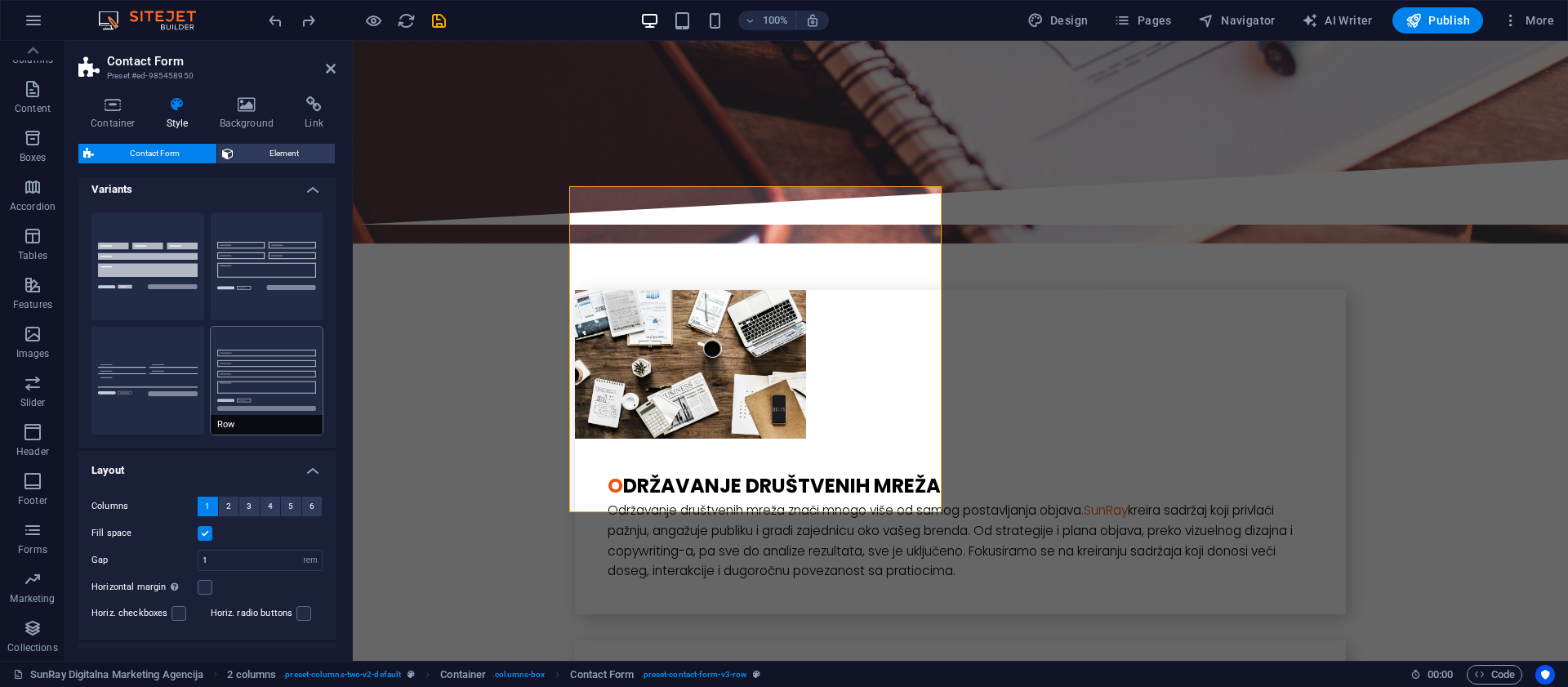
scroll to position [0, 0]
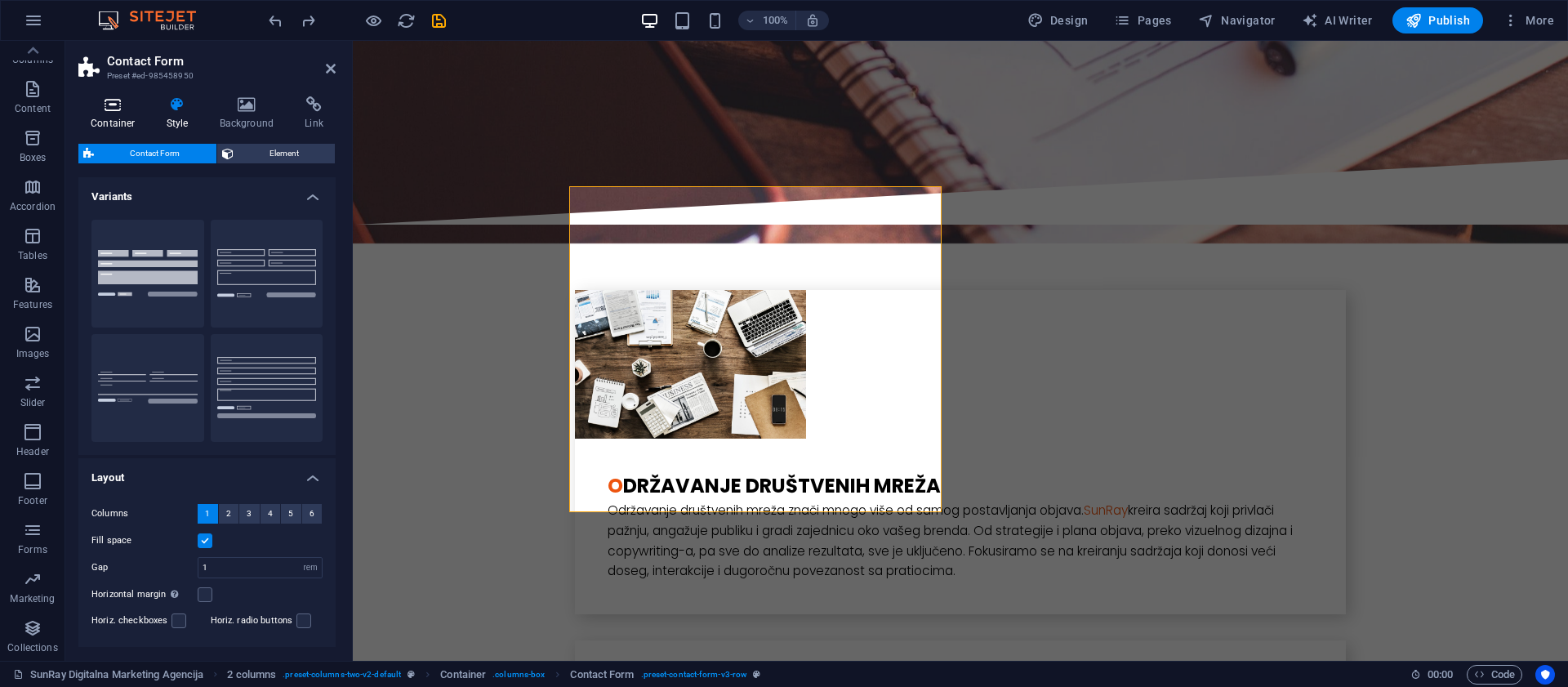
click at [97, 103] on icon at bounding box center [113, 105] width 70 height 17
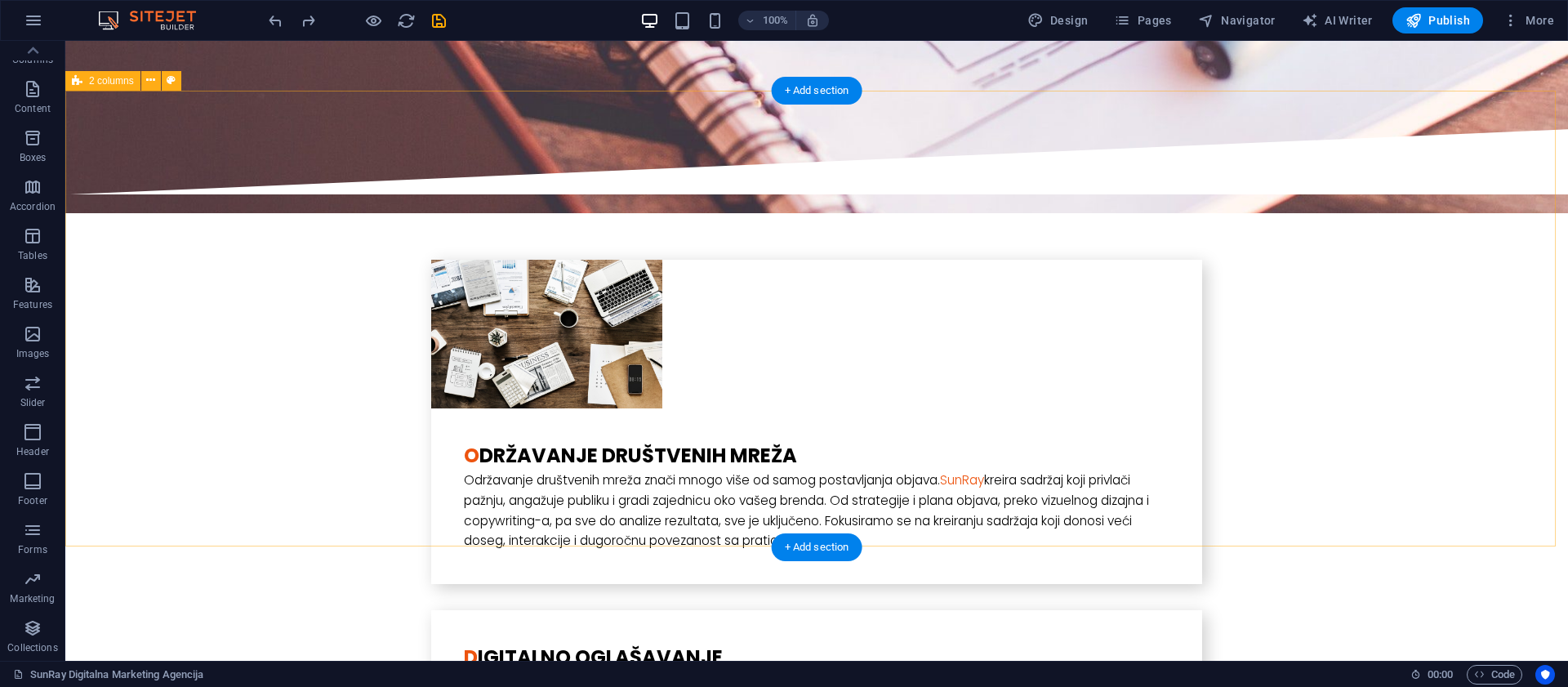
scroll to position [3204, 0]
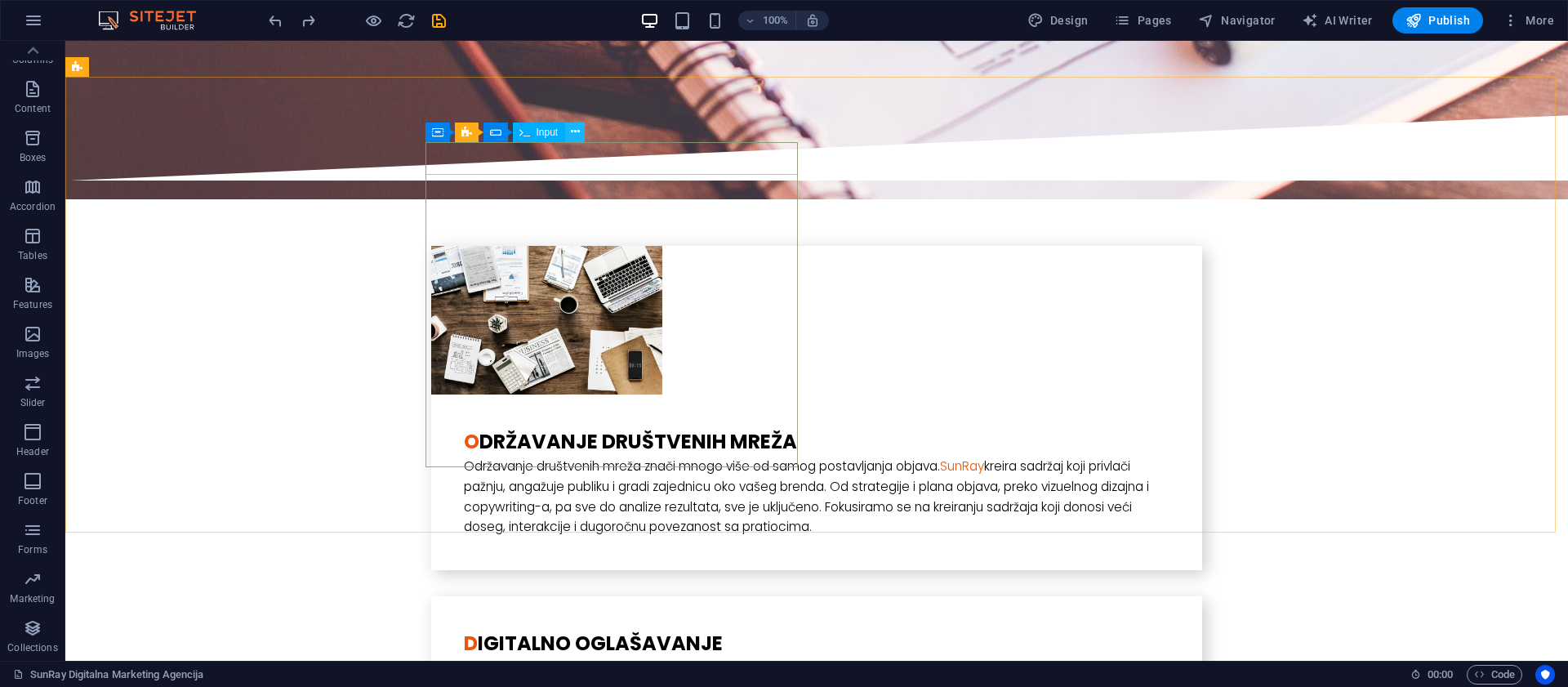
click at [576, 137] on icon at bounding box center [575, 132] width 9 height 17
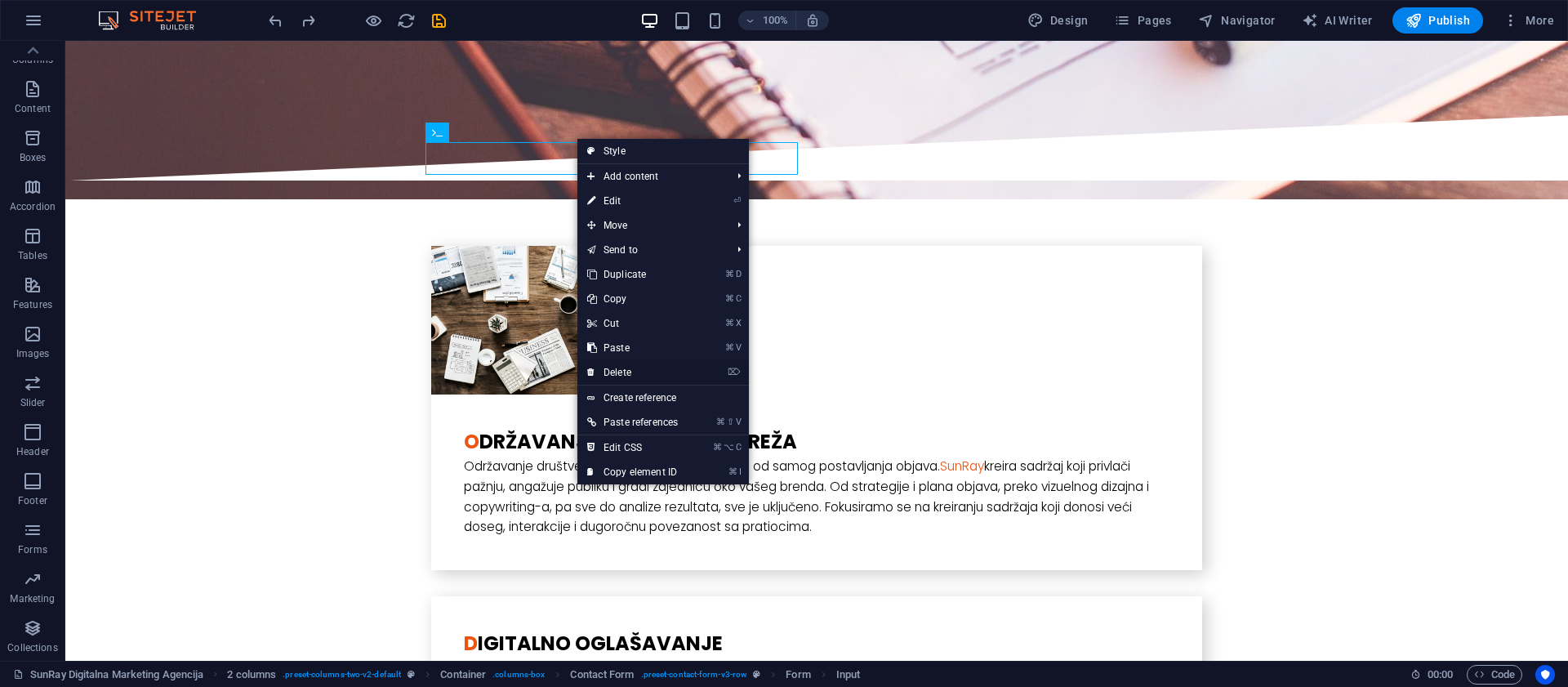
drag, startPoint x: 624, startPoint y: 372, endPoint x: 558, endPoint y: 331, distance: 77.7
click at [624, 372] on link "⌦ Delete" at bounding box center [632, 373] width 110 height 25
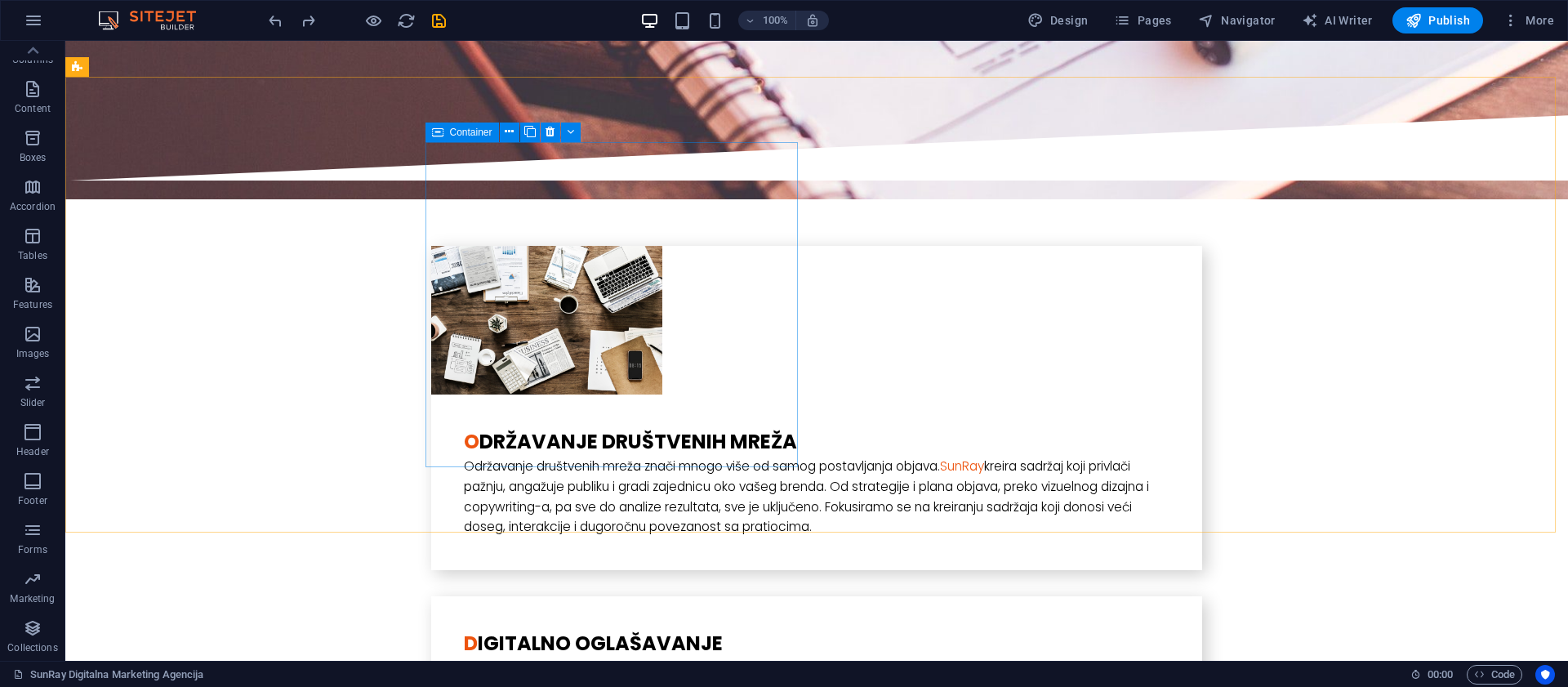
click at [441, 131] on icon at bounding box center [438, 133] width 12 height 20
click at [511, 131] on icon at bounding box center [514, 132] width 9 height 17
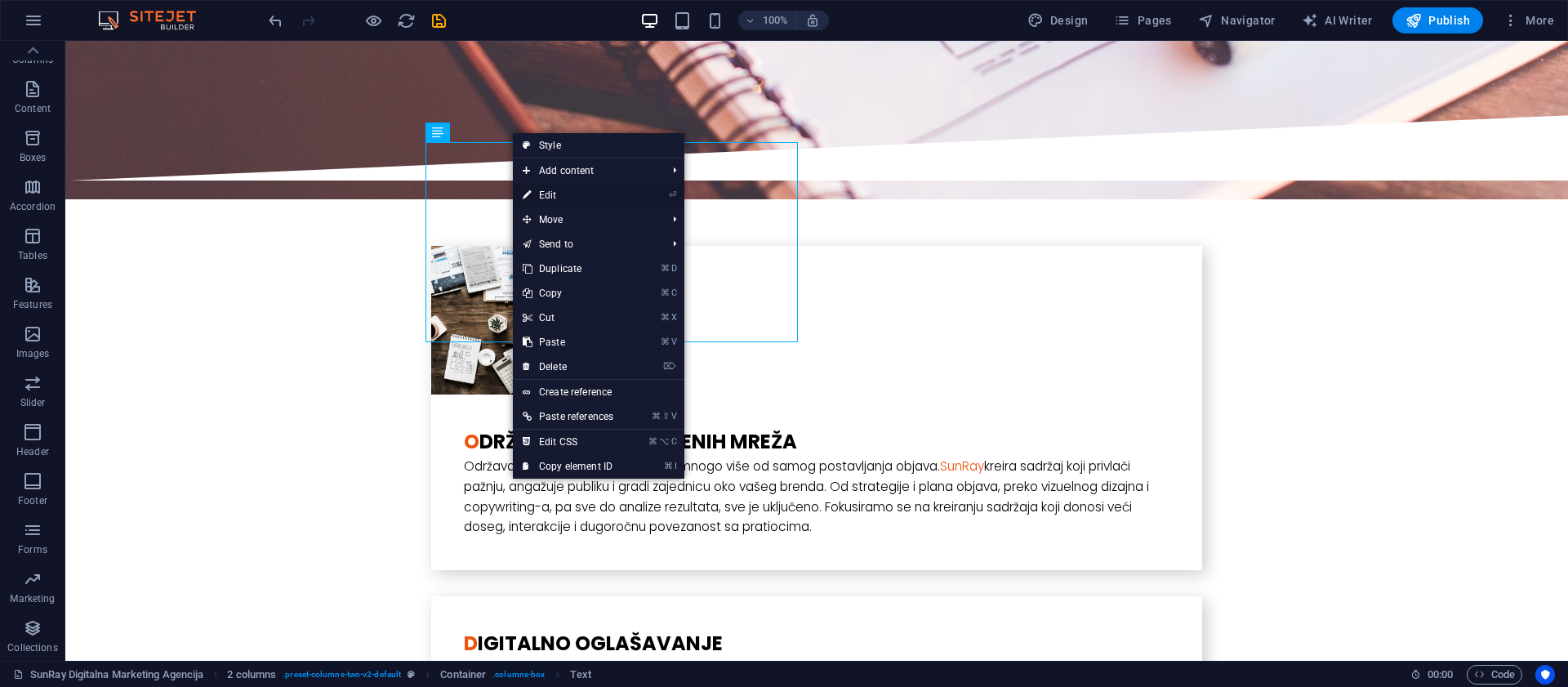
click at [605, 188] on link "⏎ Edit" at bounding box center [567, 195] width 110 height 25
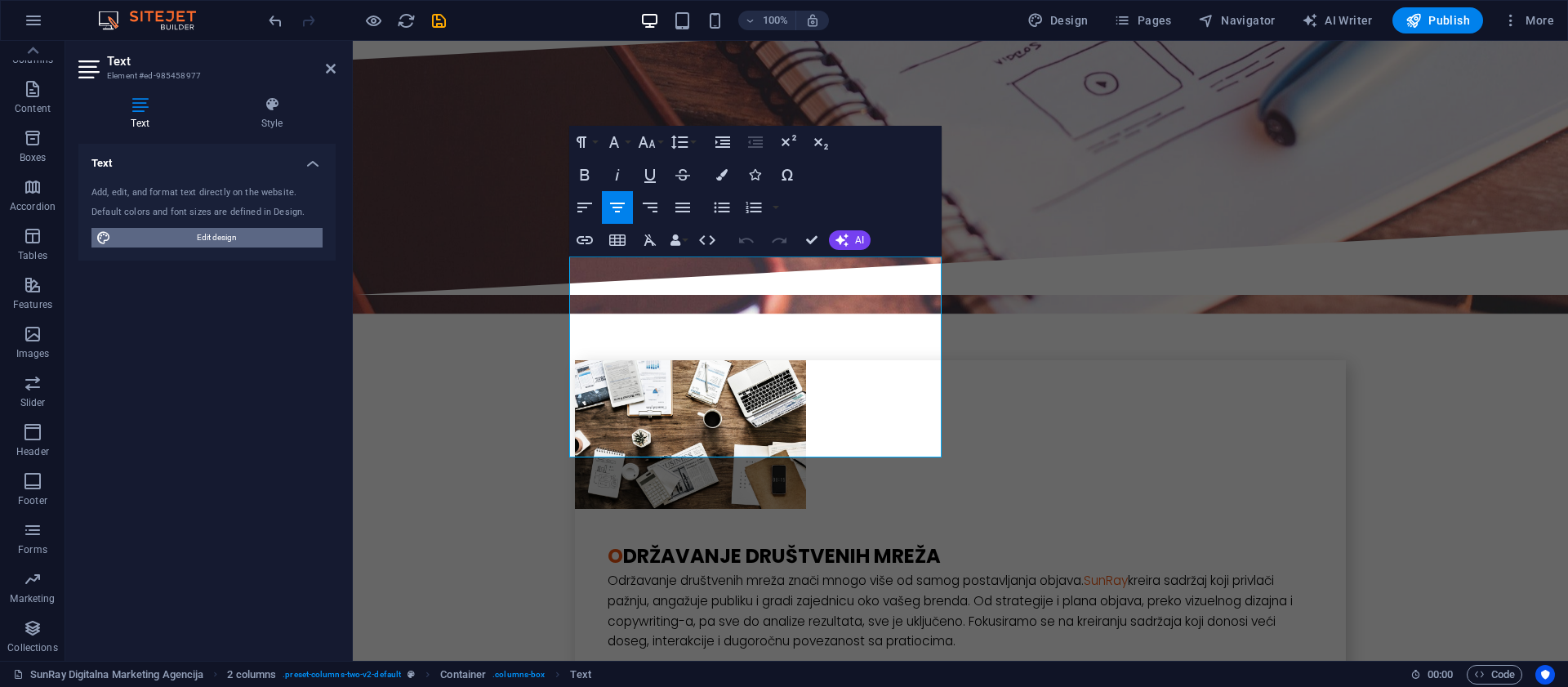
click at [285, 237] on span "Edit design" at bounding box center [217, 238] width 202 height 20
select select "rem"
select select "300"
select select "px"
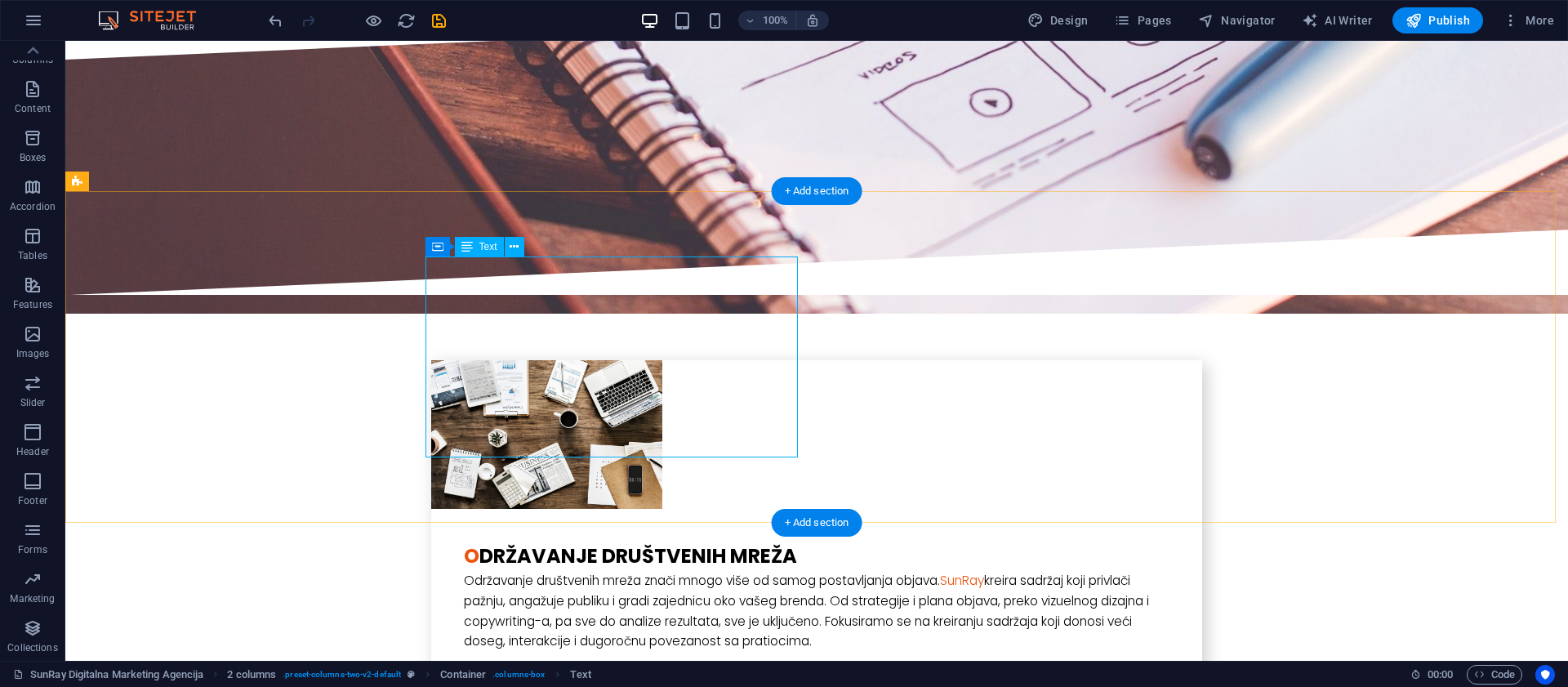
click at [460, 244] on span "Container" at bounding box center [470, 246] width 42 height 10
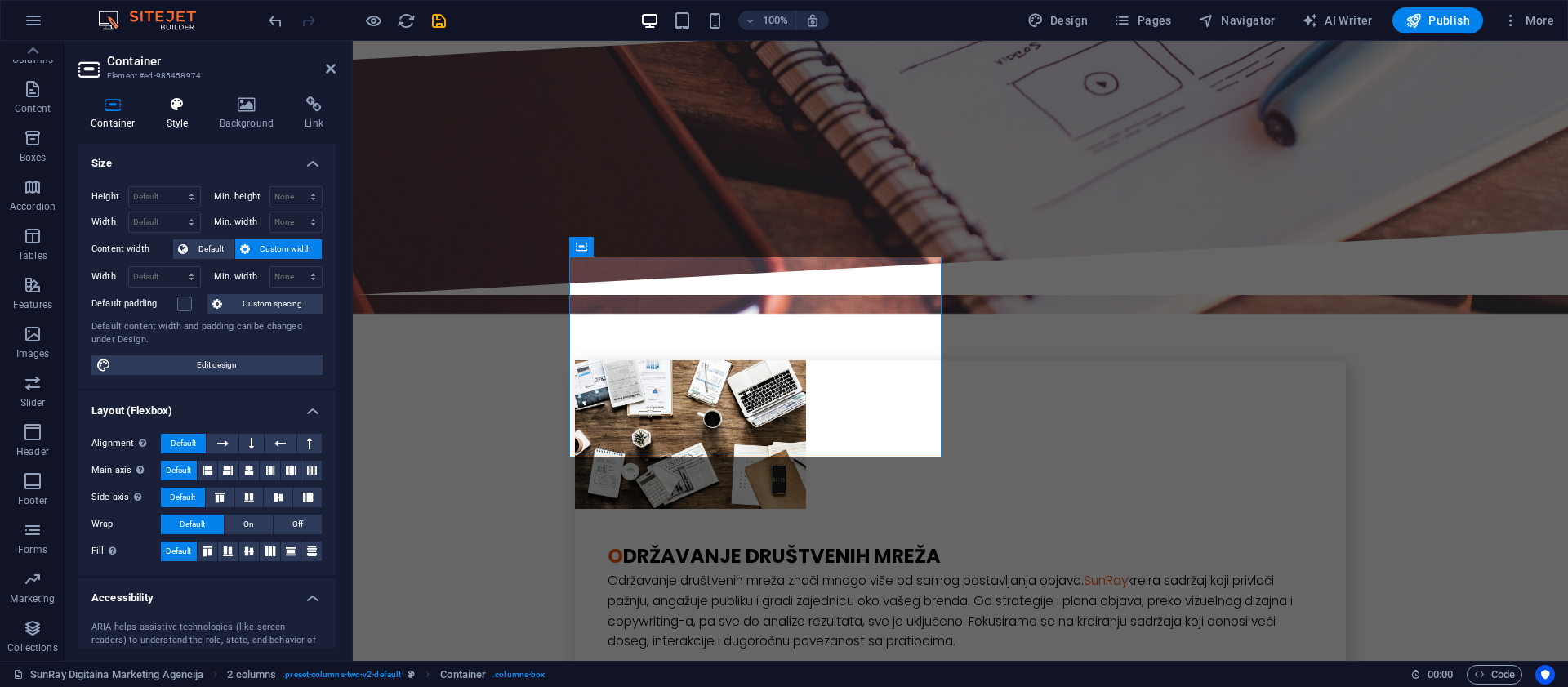
click at [173, 127] on h4 "Style" at bounding box center [181, 113] width 53 height 34
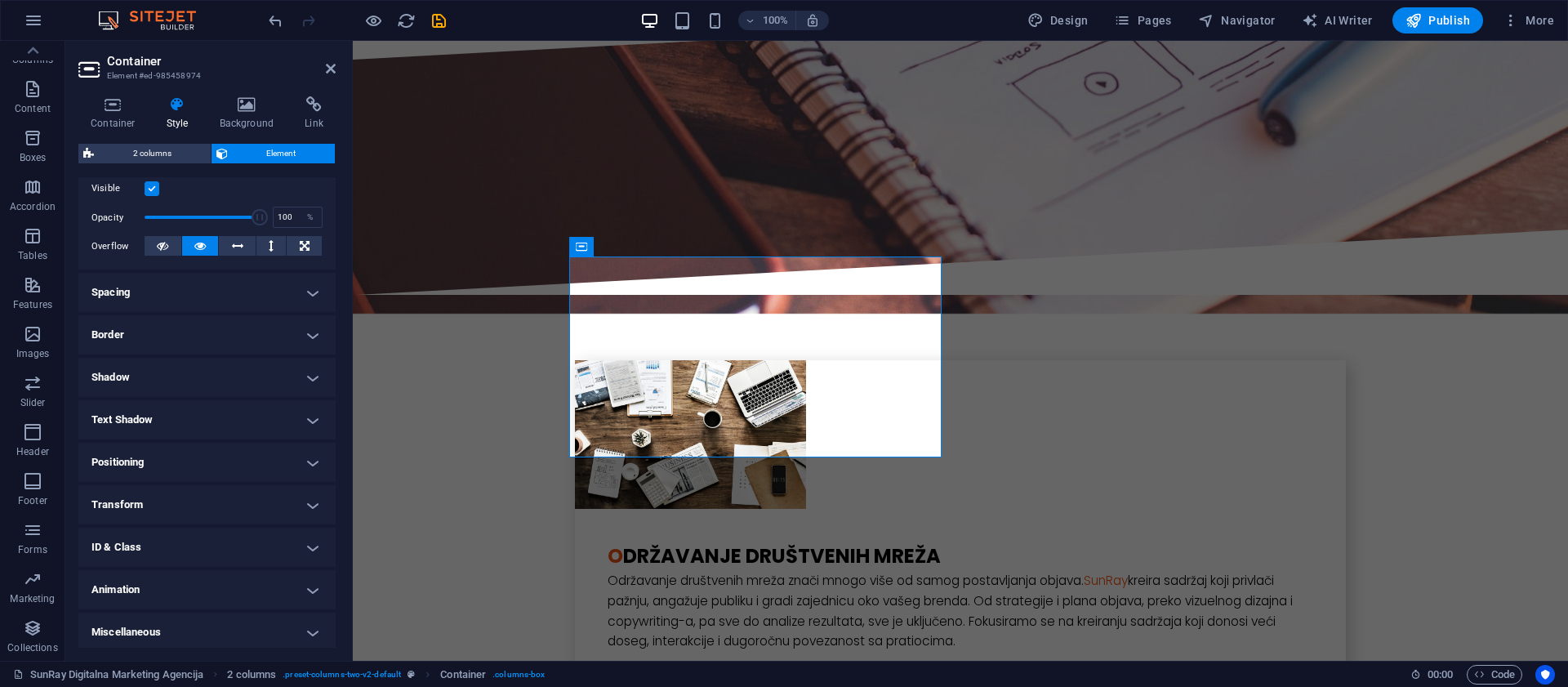
scroll to position [220, 0]
click at [202, 320] on h4 "Border" at bounding box center [207, 330] width 257 height 39
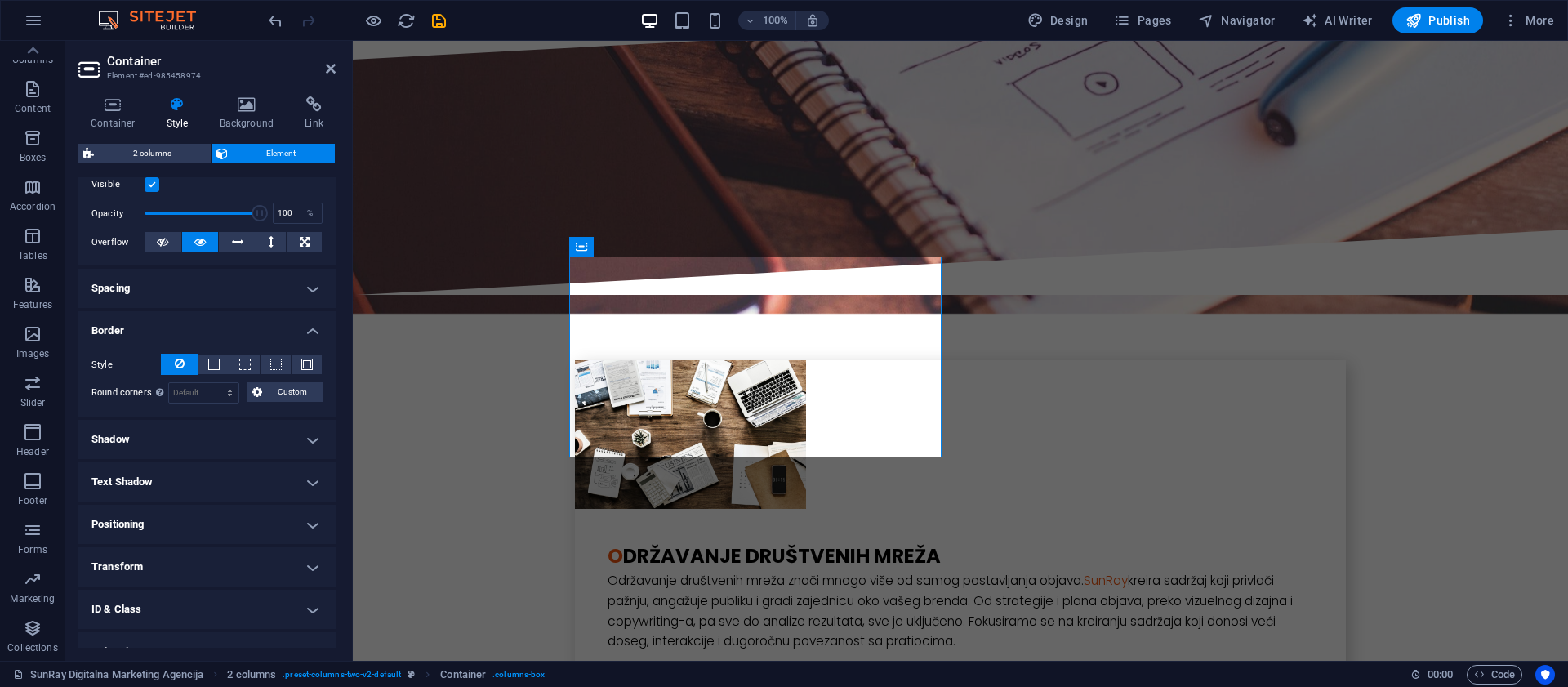
click at [206, 441] on h4 "Shadow" at bounding box center [207, 439] width 257 height 39
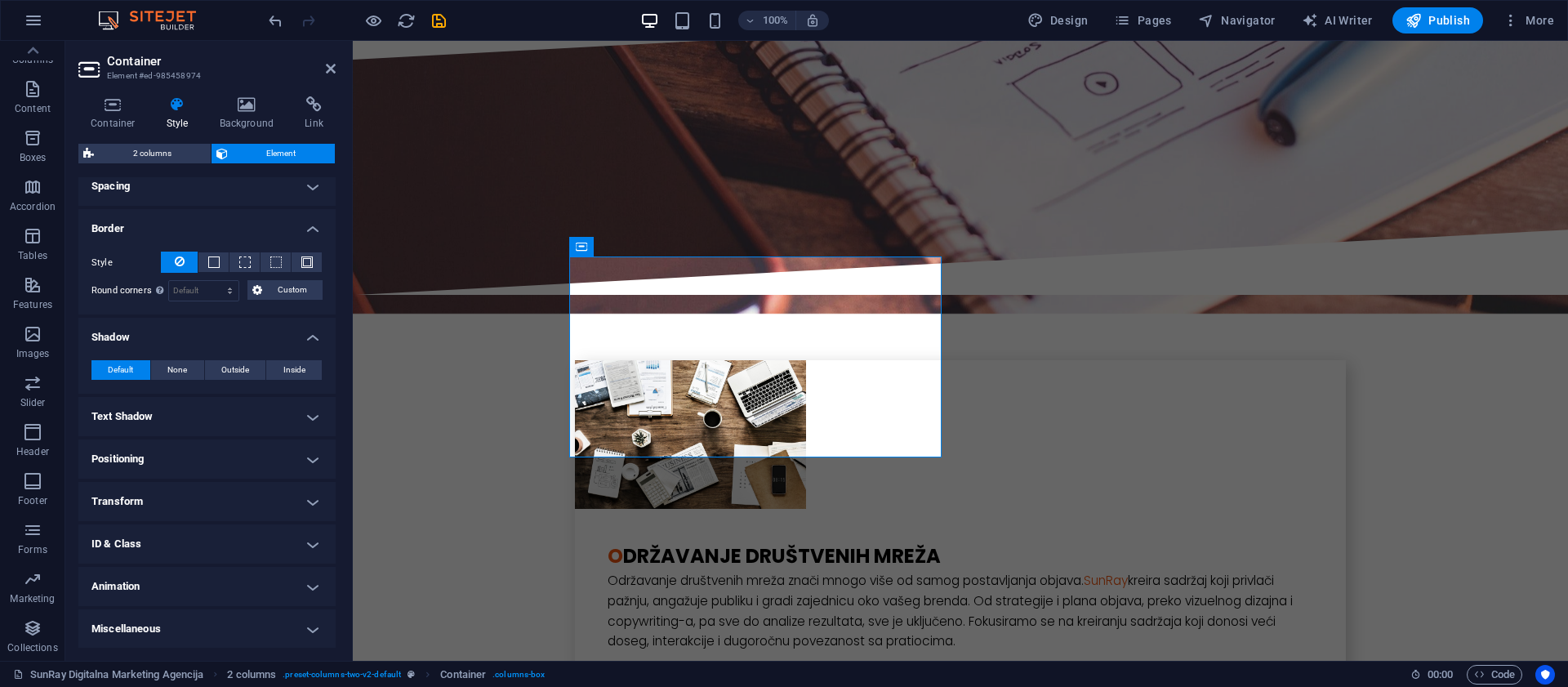
click at [184, 417] on h4 "Text Shadow" at bounding box center [207, 416] width 257 height 39
click at [192, 493] on h4 "Positioning" at bounding box center [207, 495] width 257 height 39
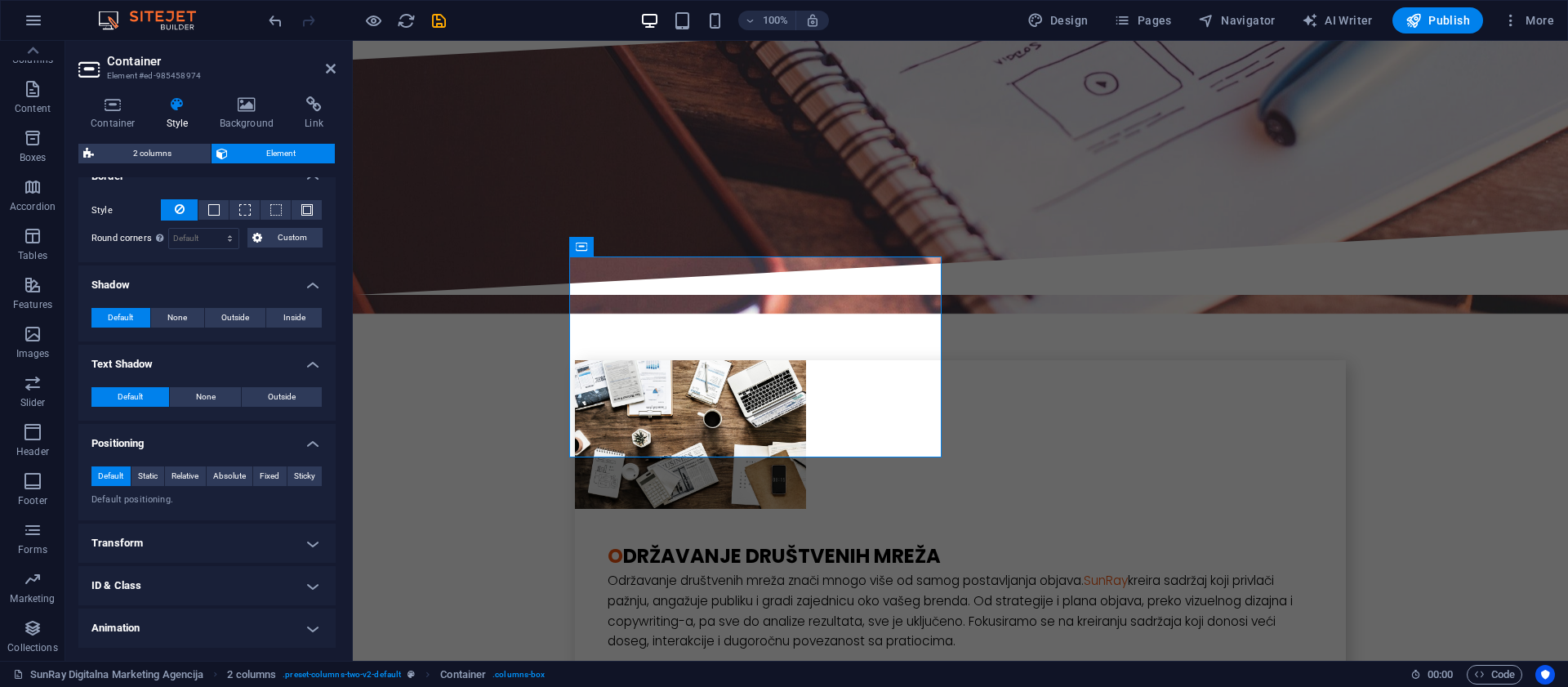
scroll to position [416, 0]
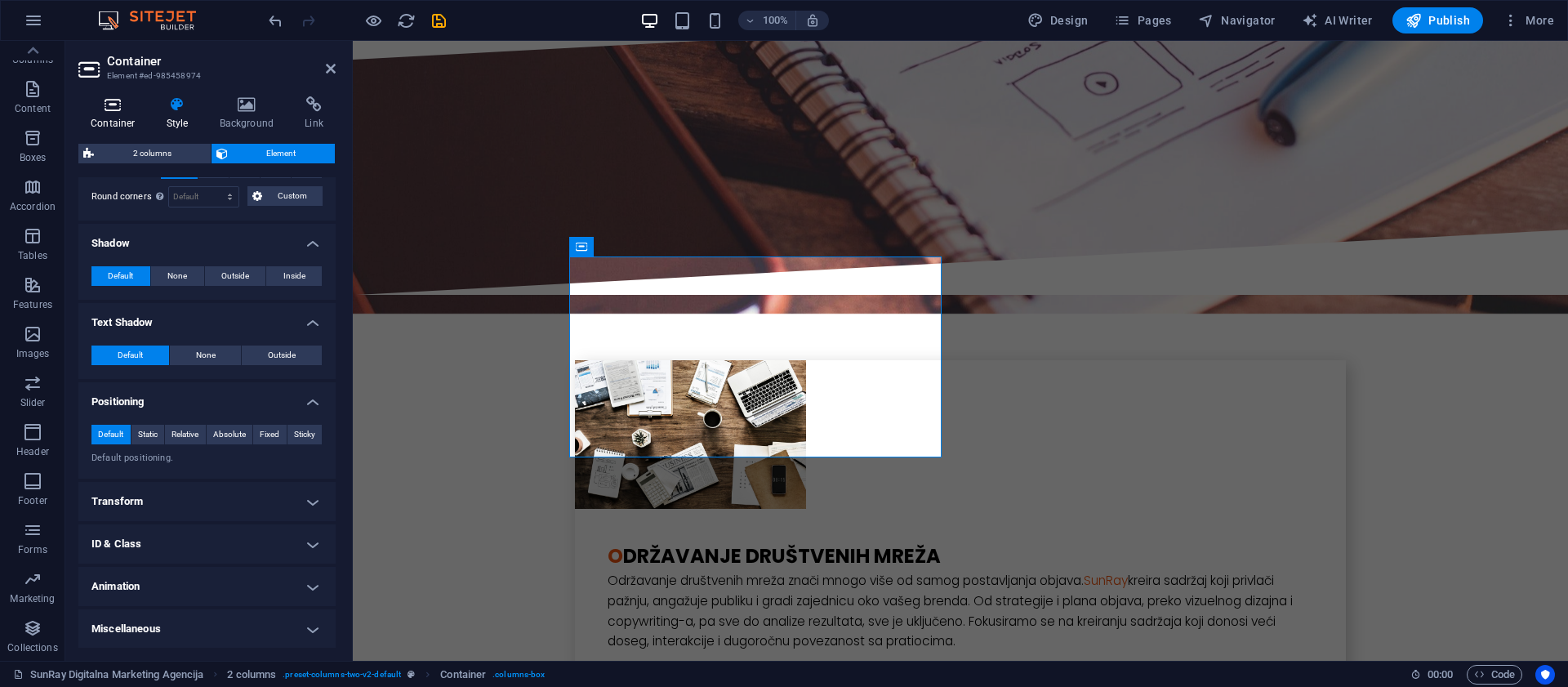
click at [121, 111] on icon at bounding box center [113, 105] width 70 height 17
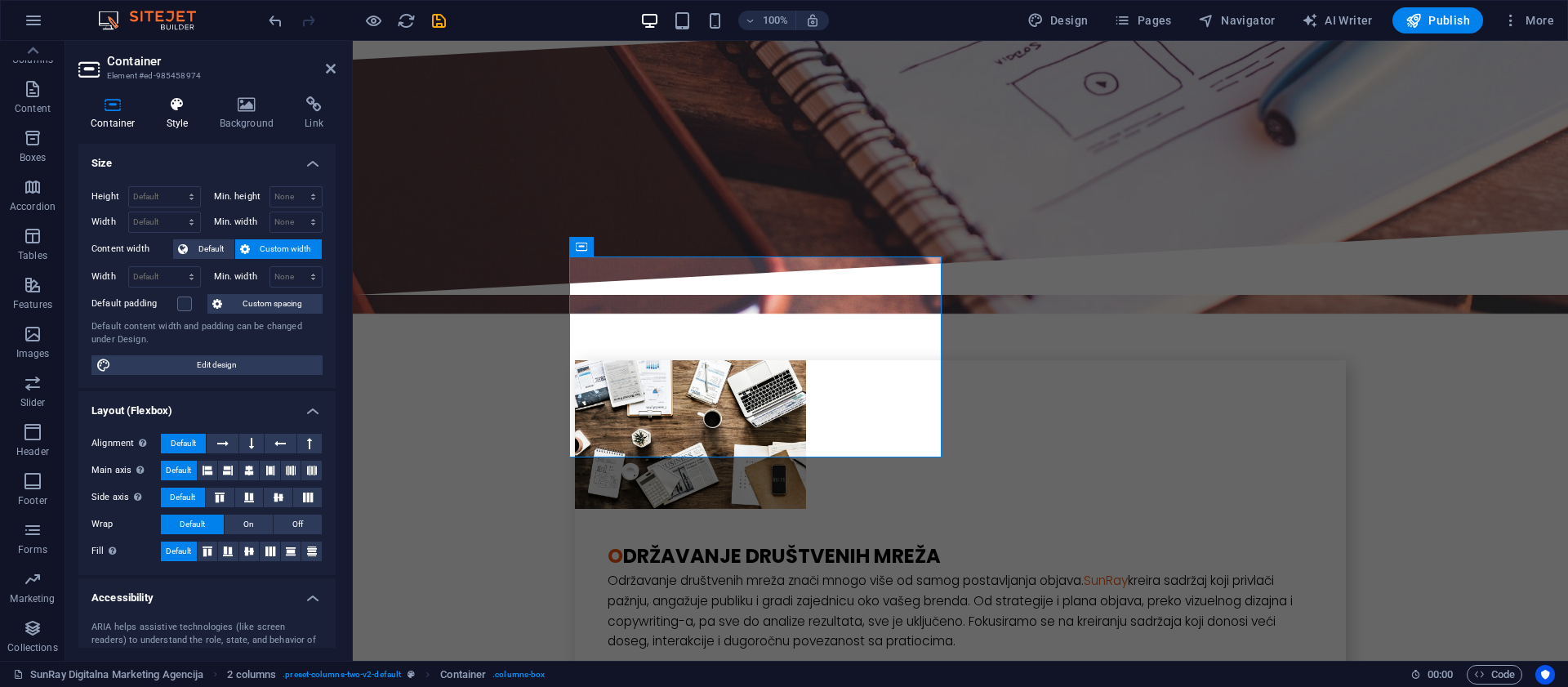
click at [174, 106] on icon at bounding box center [178, 105] width 46 height 17
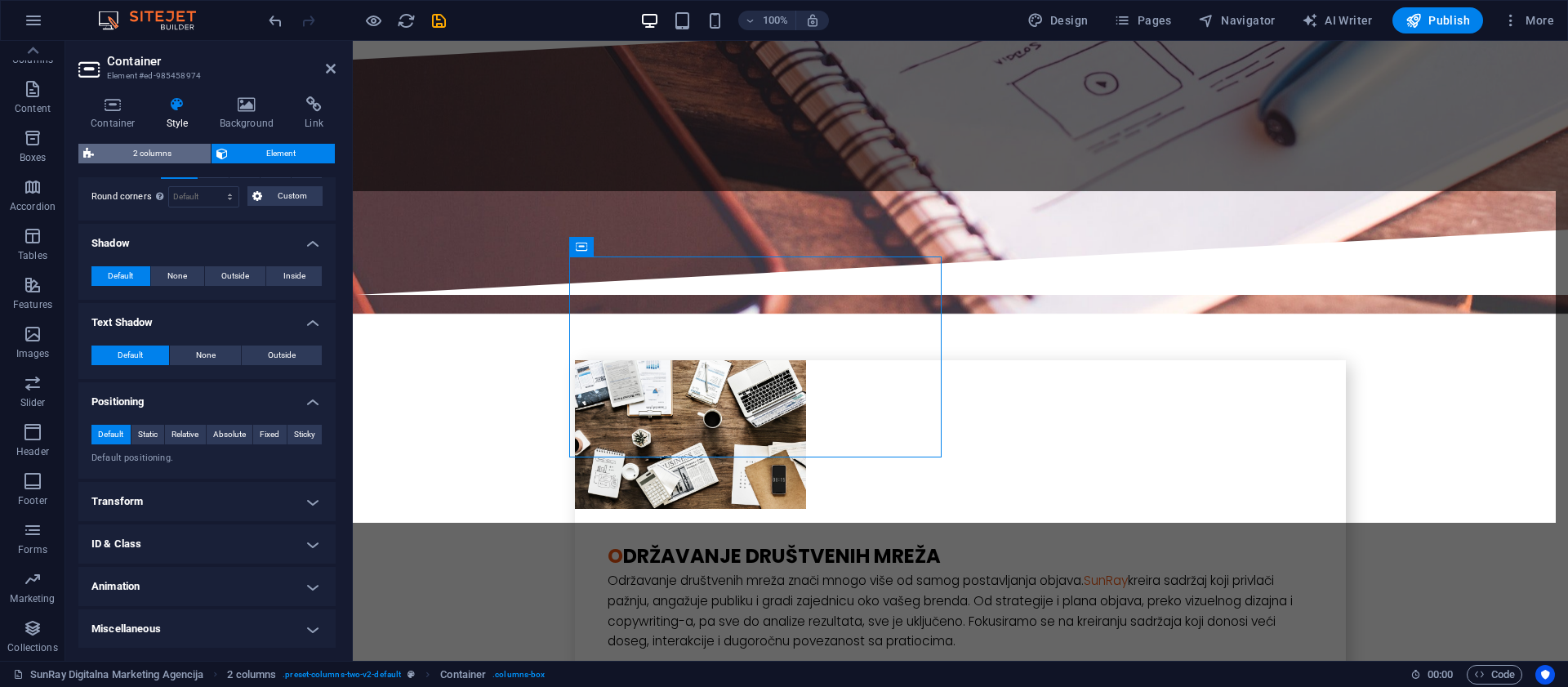
click at [148, 160] on span "2 columns" at bounding box center [152, 153] width 107 height 20
select select "rem"
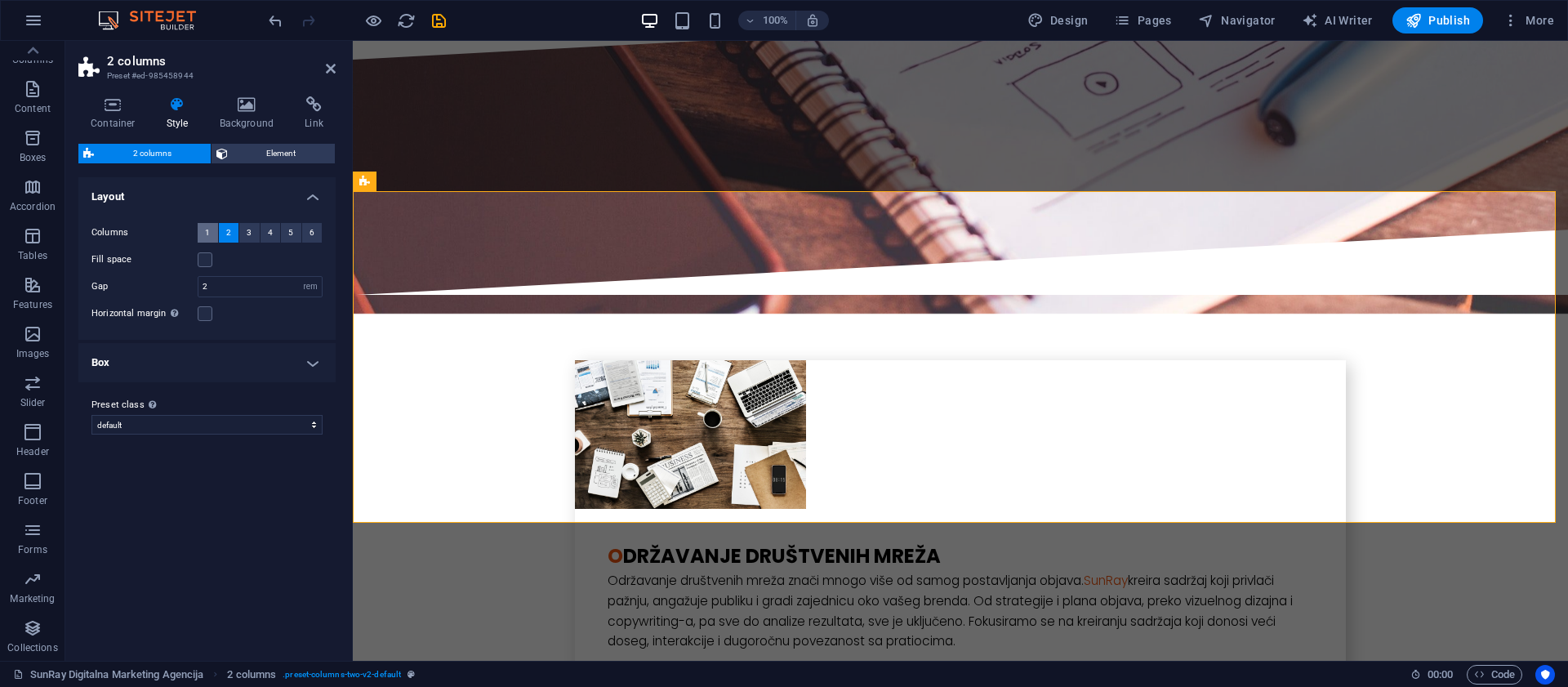
click at [204, 236] on button "1" at bounding box center [207, 233] width 21 height 20
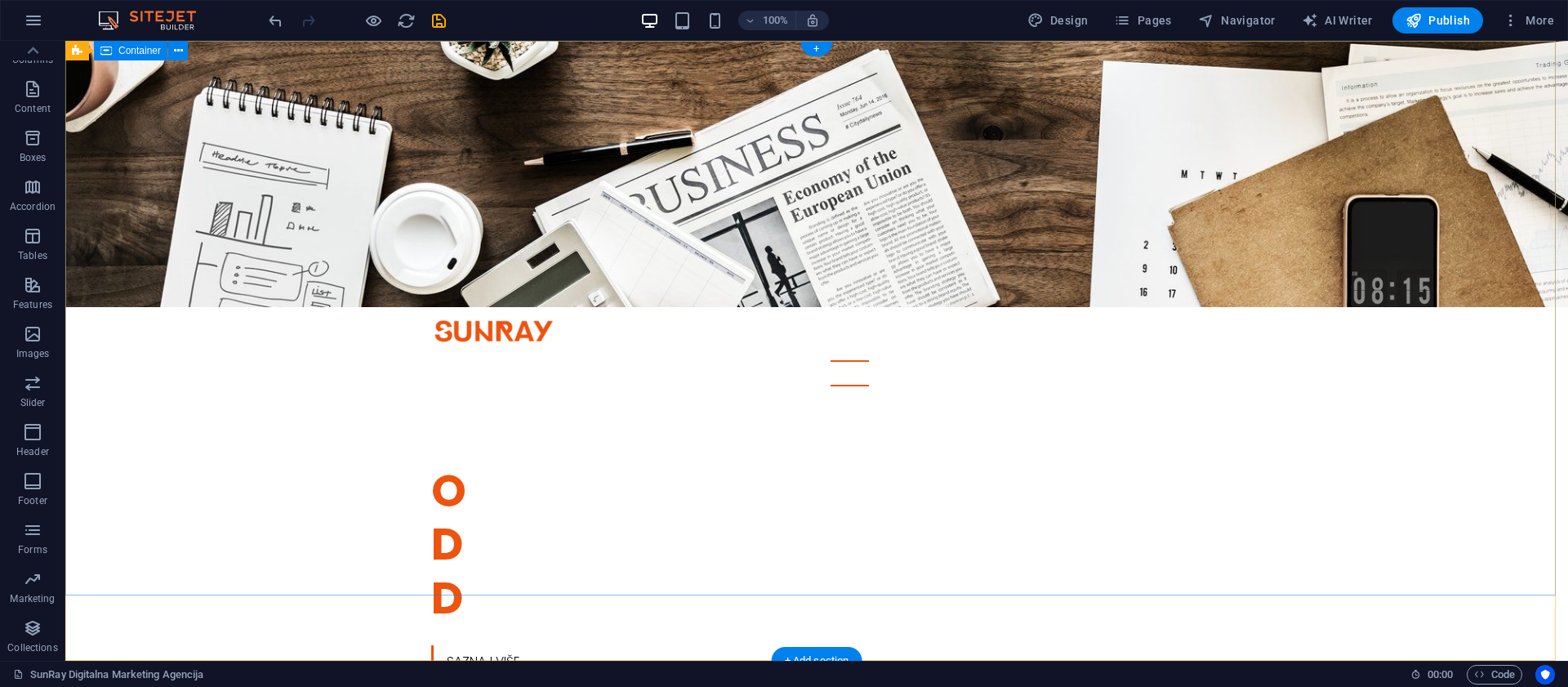
scroll to position [0, 0]
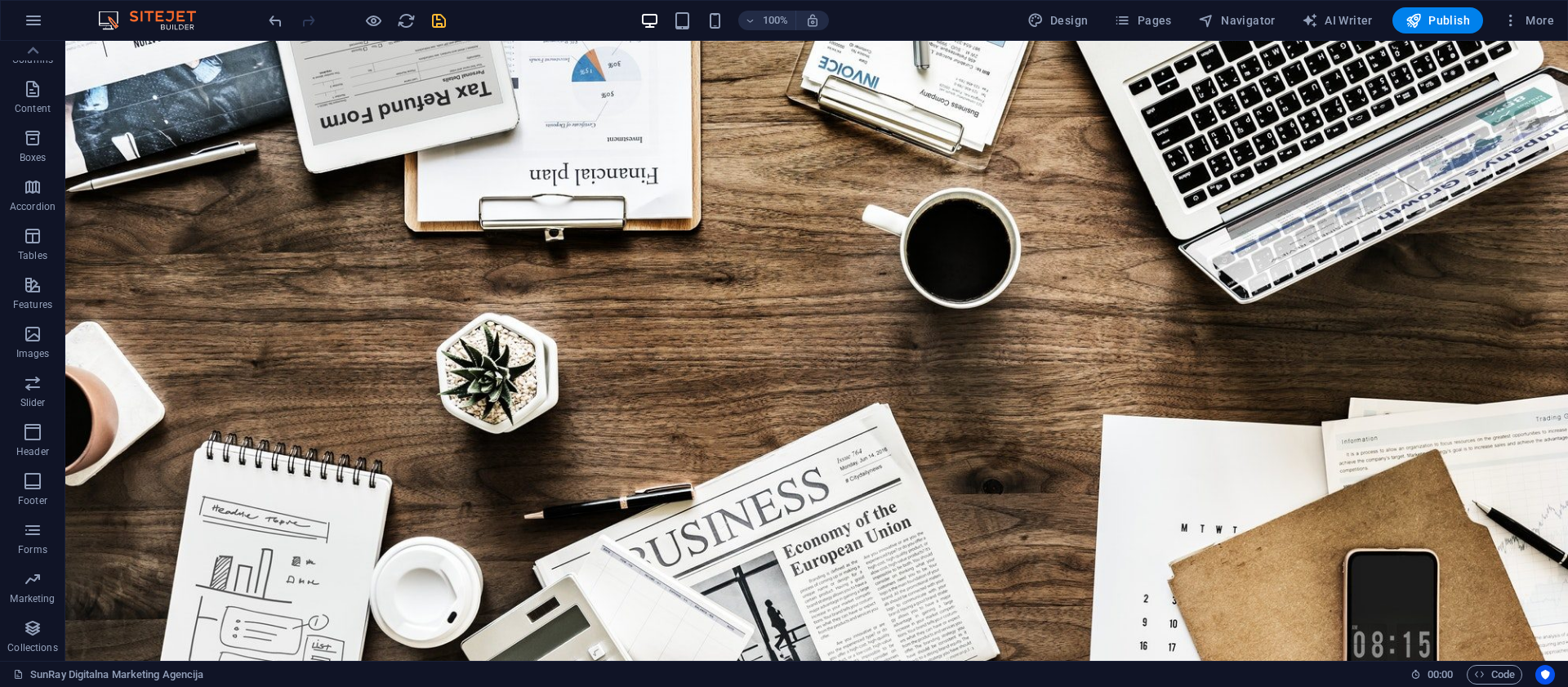
click at [444, 24] on icon "save" at bounding box center [439, 21] width 19 height 19
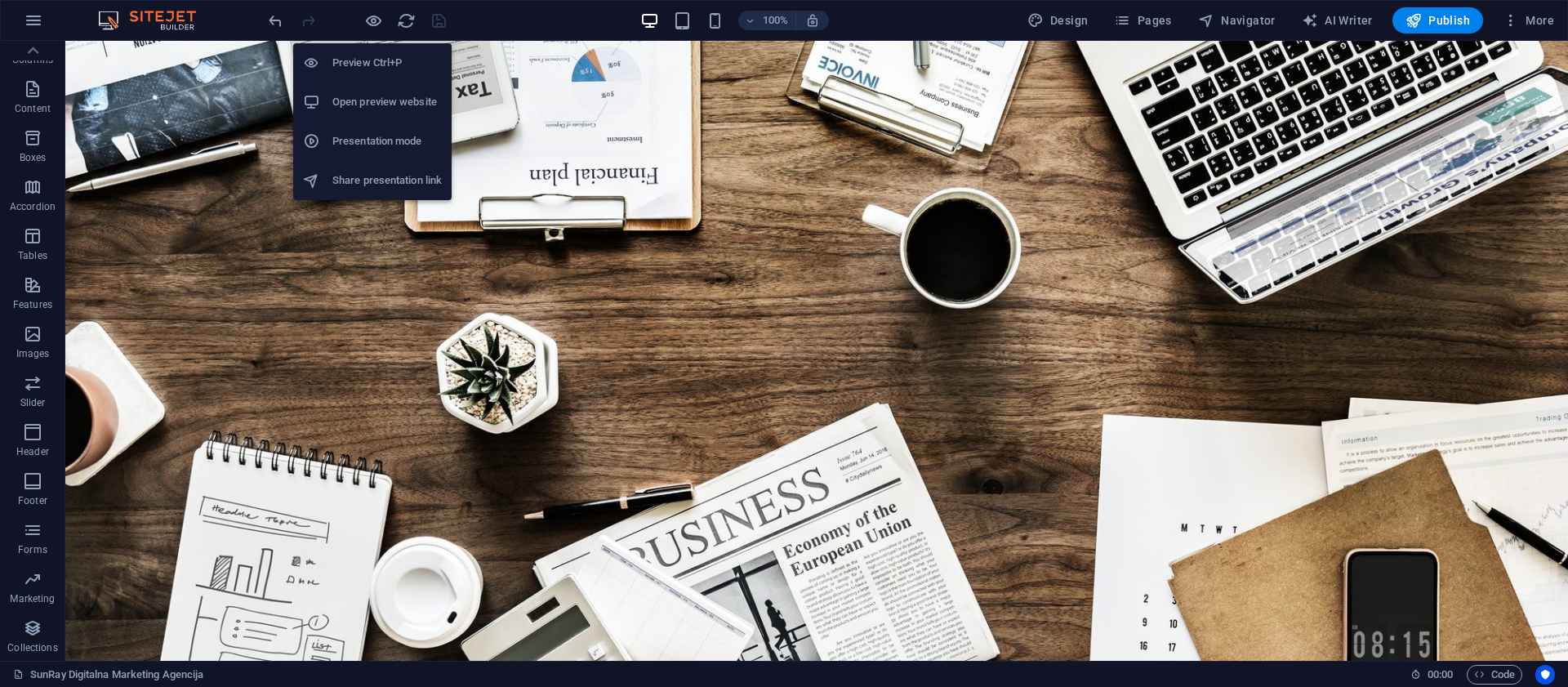
click at [363, 111] on h6 "Open preview website" at bounding box center [387, 102] width 110 height 20
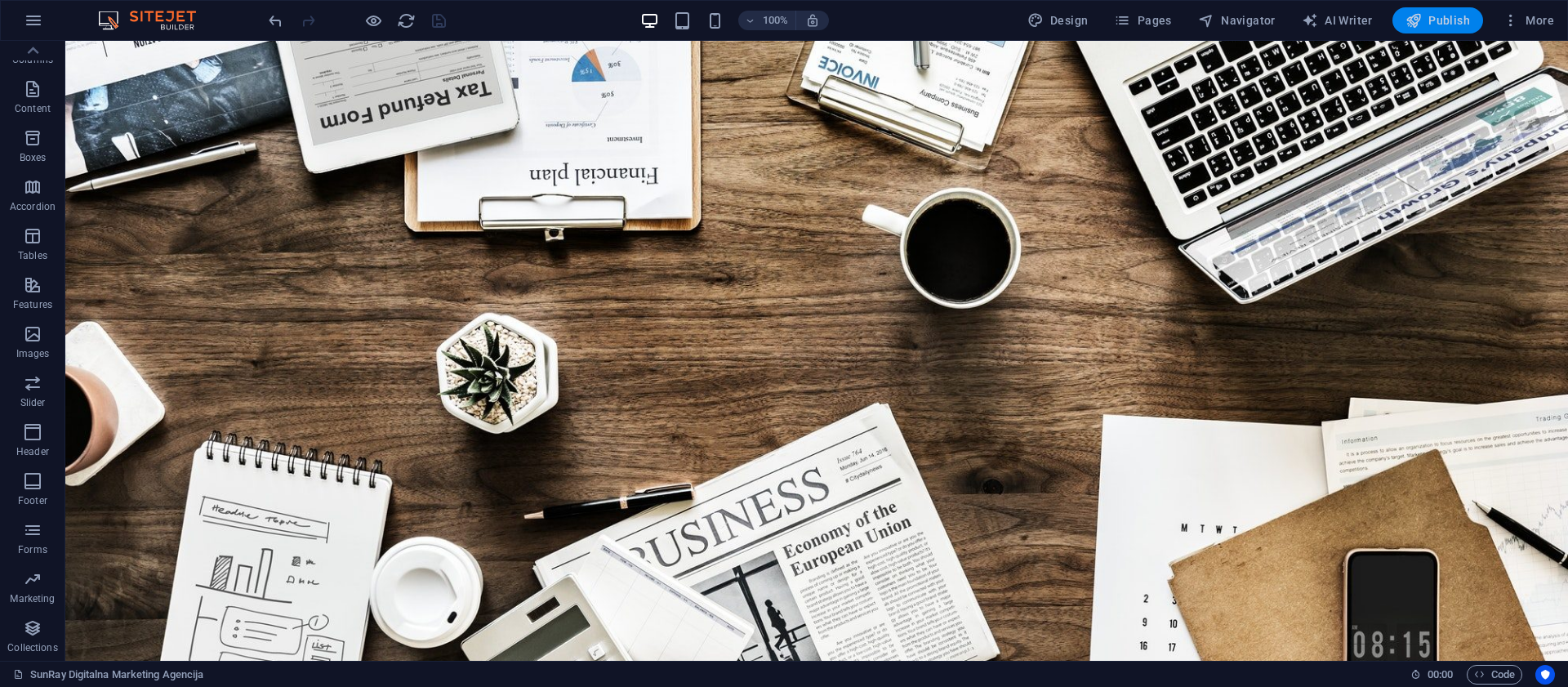
click at [1443, 13] on span "Publish" at bounding box center [1438, 21] width 65 height 17
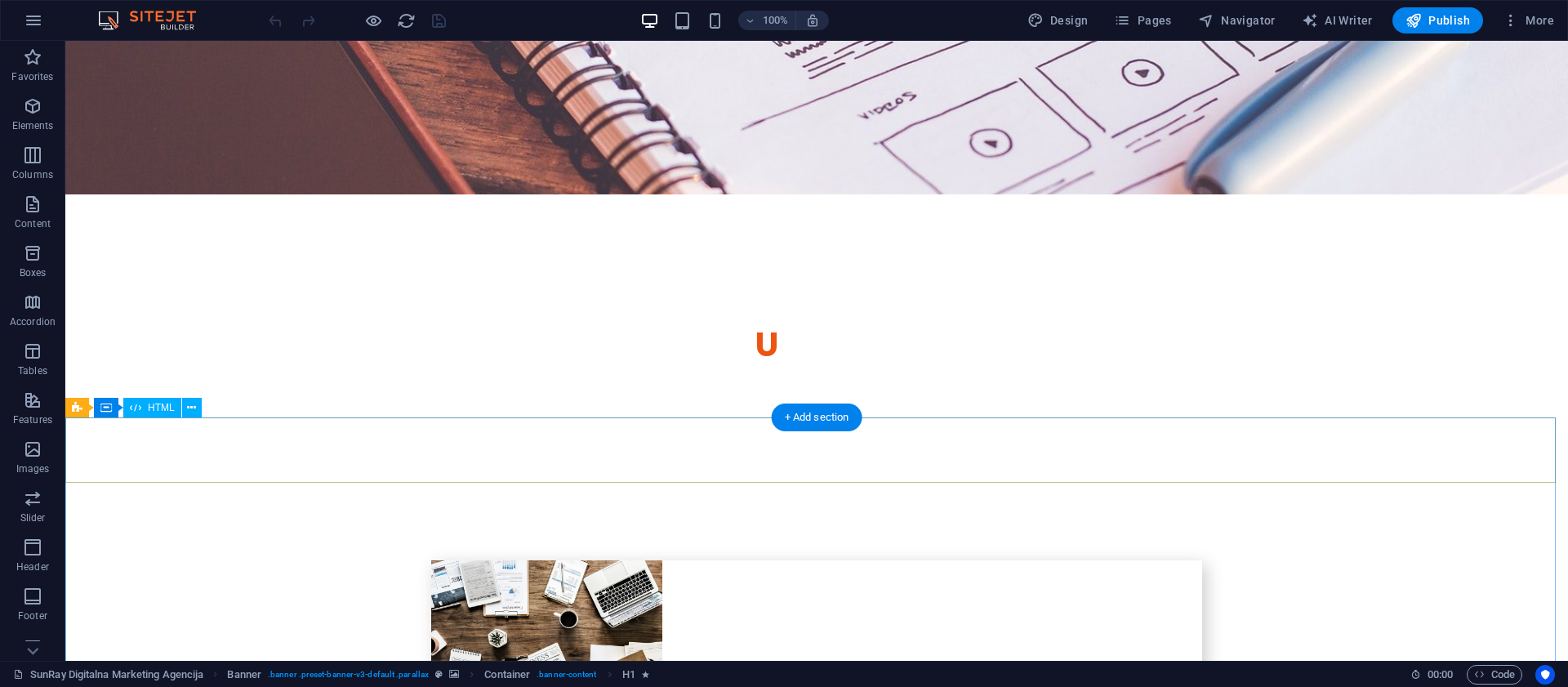
scroll to position [3226, 0]
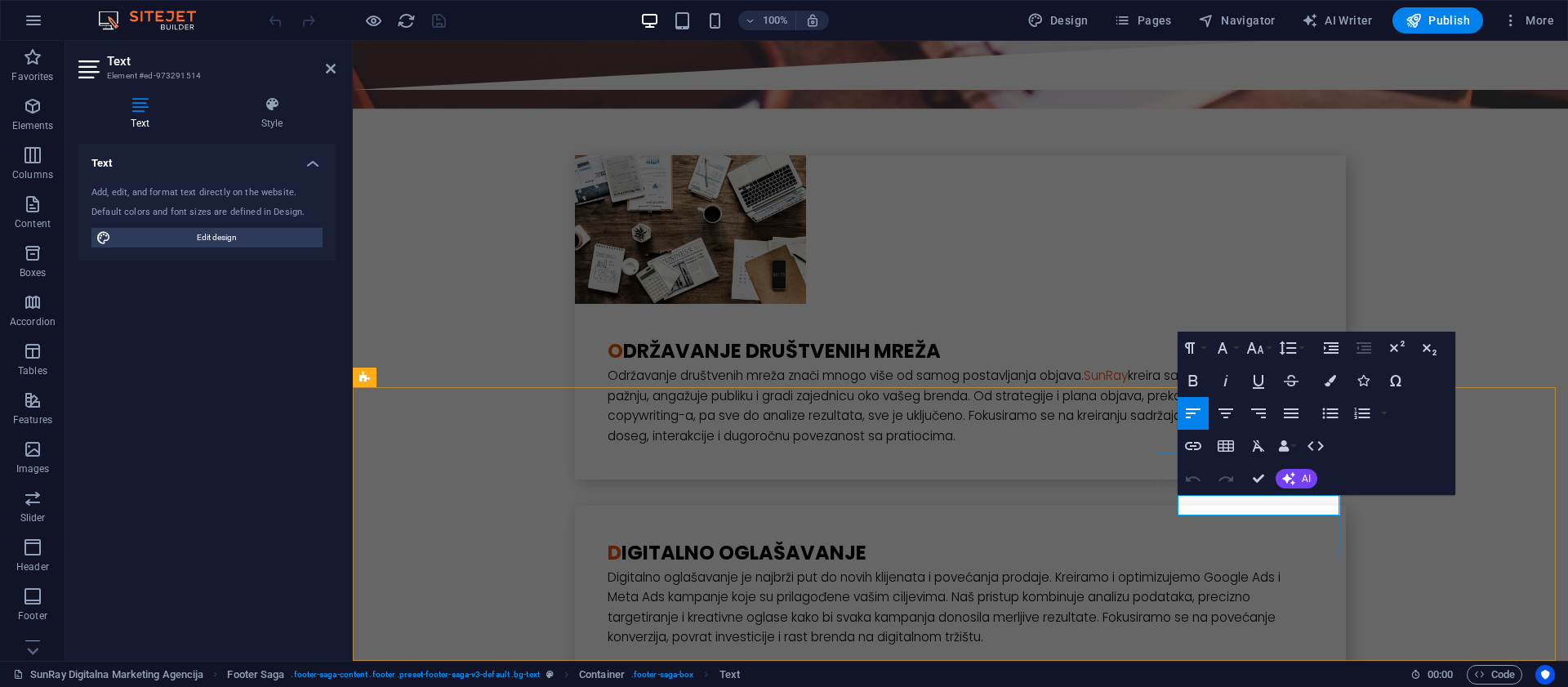
click at [1209, 466] on icon "button" at bounding box center [1208, 464] width 20 height 20
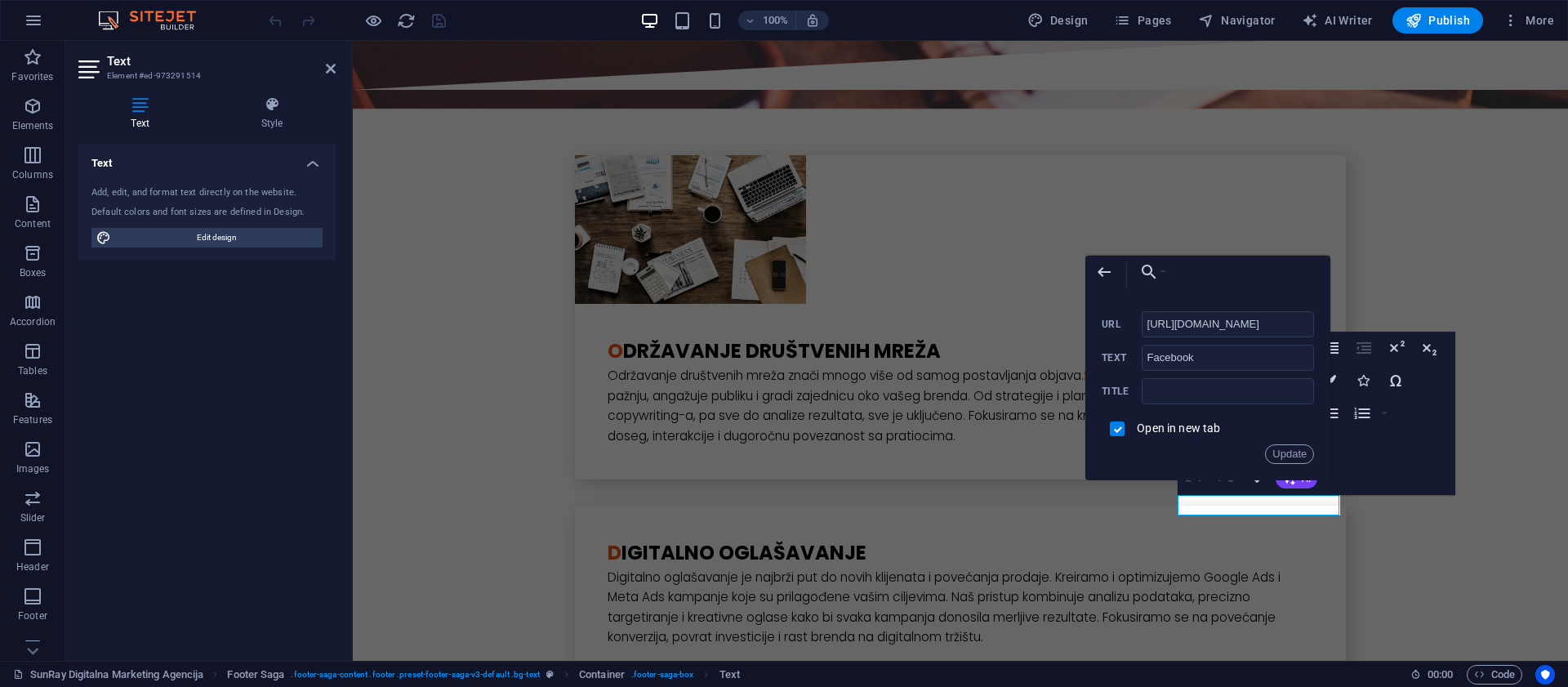
scroll to position [0, 115]
click at [1187, 328] on input "https://www.facebook.com/profile.php?id=61571048211178" at bounding box center [1228, 324] width 173 height 26
click at [1231, 326] on input "https://www.facebook.com/profile.php?id=61571048211178" at bounding box center [1228, 324] width 173 height 26
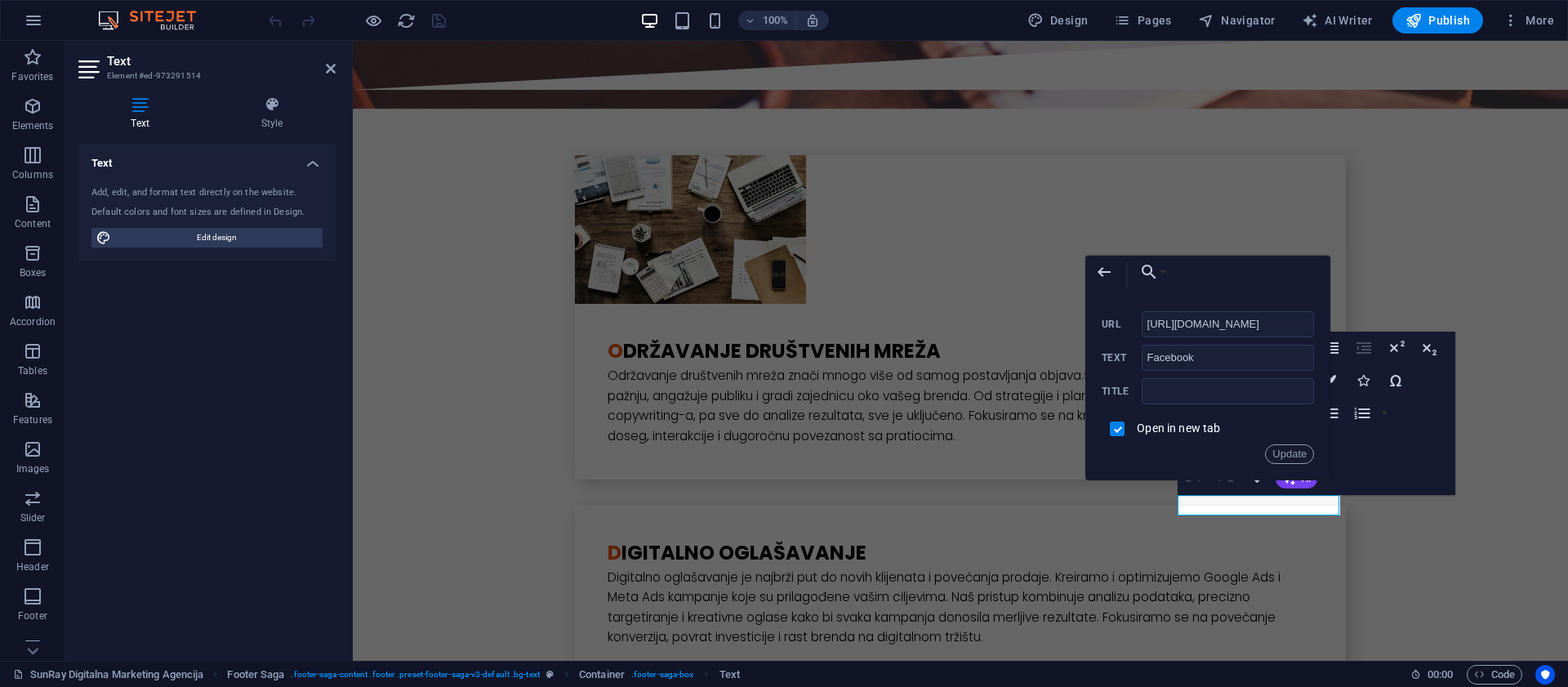
scroll to position [0, 0]
drag, startPoint x: 1249, startPoint y: 329, endPoint x: 1113, endPoint y: 326, distance: 136.0
click at [1113, 326] on div "https://www.facebook.com/profile.php?id=61571048211178 URL" at bounding box center [1208, 324] width 212 height 27
click at [1223, 325] on input "https://www.facebook.com/profile.php?id=61571048211178" at bounding box center [1228, 324] width 173 height 26
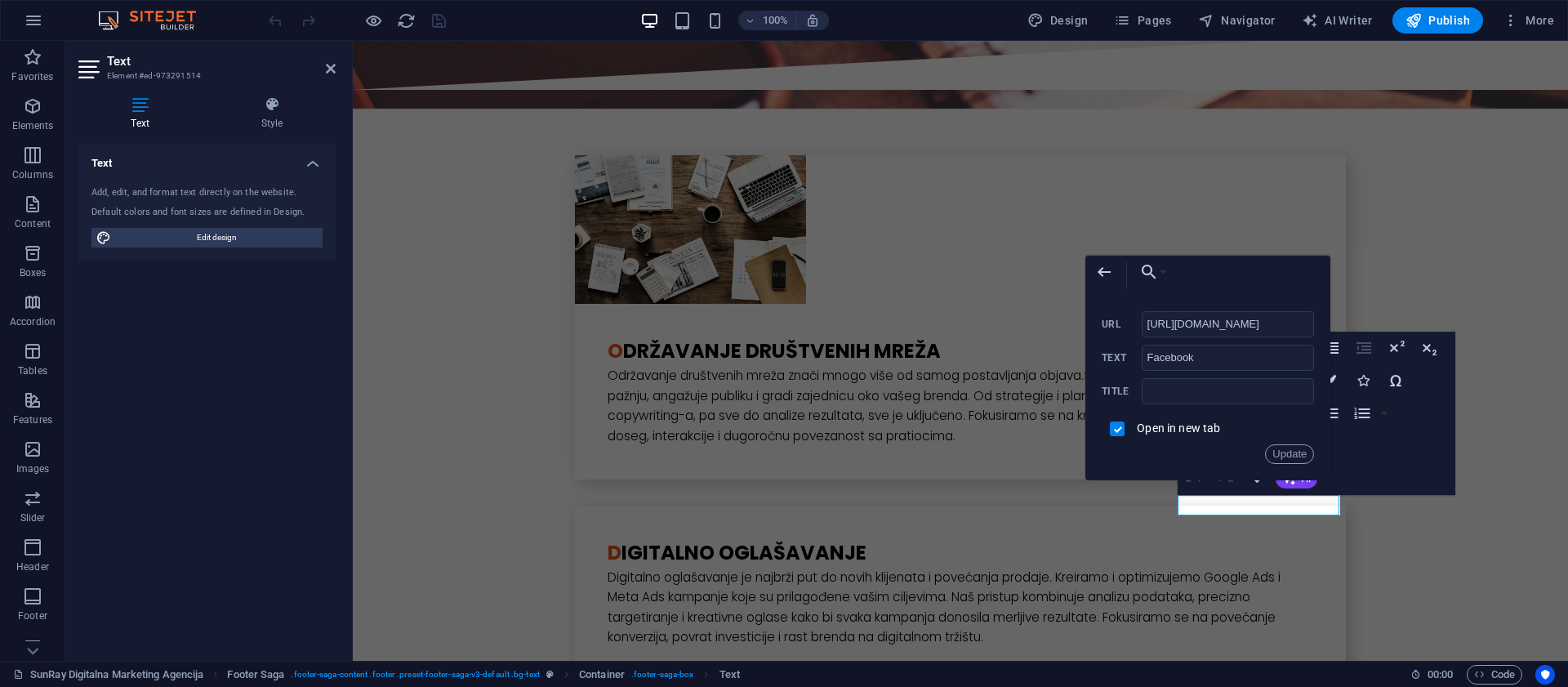
drag, startPoint x: 1253, startPoint y: 327, endPoint x: 1316, endPoint y: 328, distance: 63.0
click at [1322, 328] on div "Back Choose Link SunRay Digitalna Marketing Agencija Subpage Legal Notice Priva…" at bounding box center [1207, 368] width 245 height 225
click at [1234, 325] on input "https://www.facebook.com/profile.php?id=61571048211178" at bounding box center [1228, 324] width 173 height 26
click at [1235, 325] on input "https://www.facebook.com/profile.php?id=61571048211178" at bounding box center [1228, 324] width 173 height 26
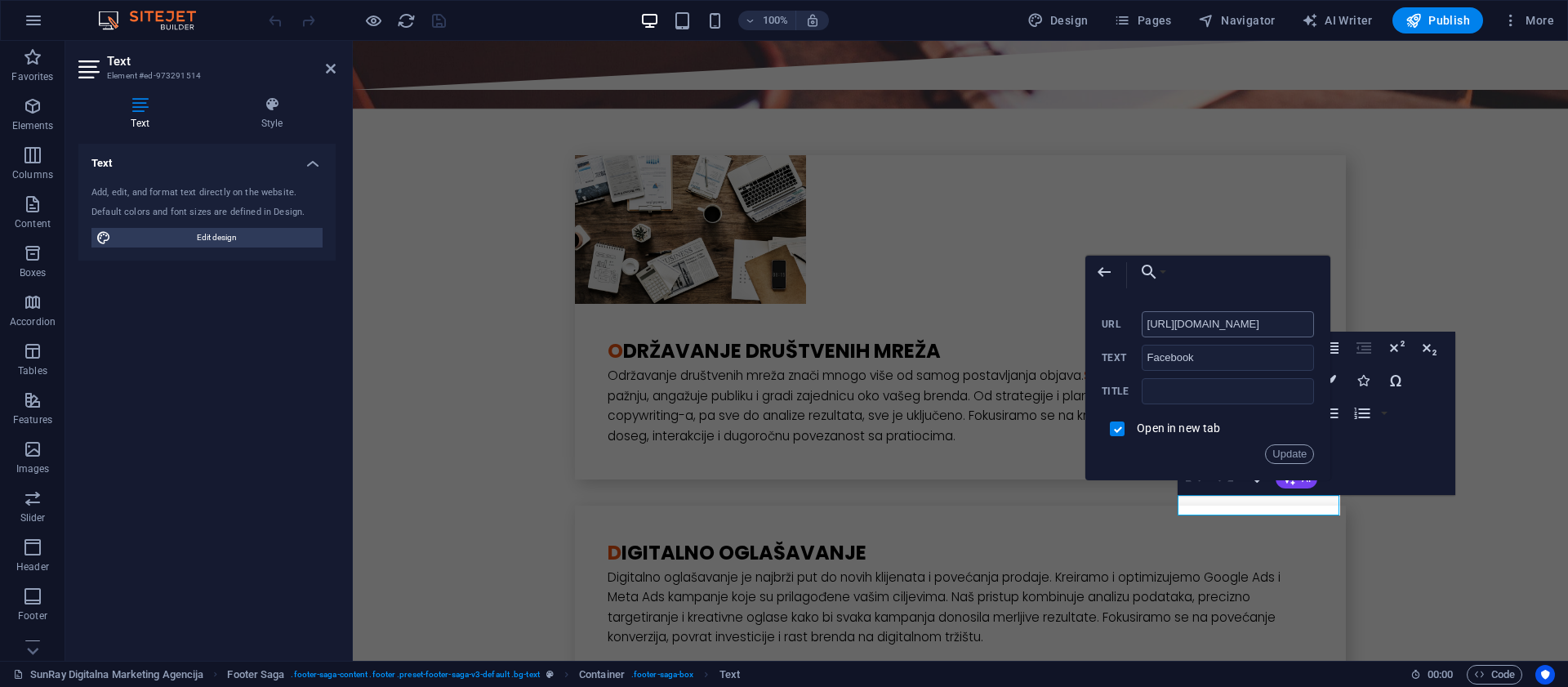
type input "https://www.facebook.com/people/SunRay-Digitalna-Marketing-Agencija/61571048211…"
click at [1297, 453] on button "Update" at bounding box center [1289, 454] width 49 height 20
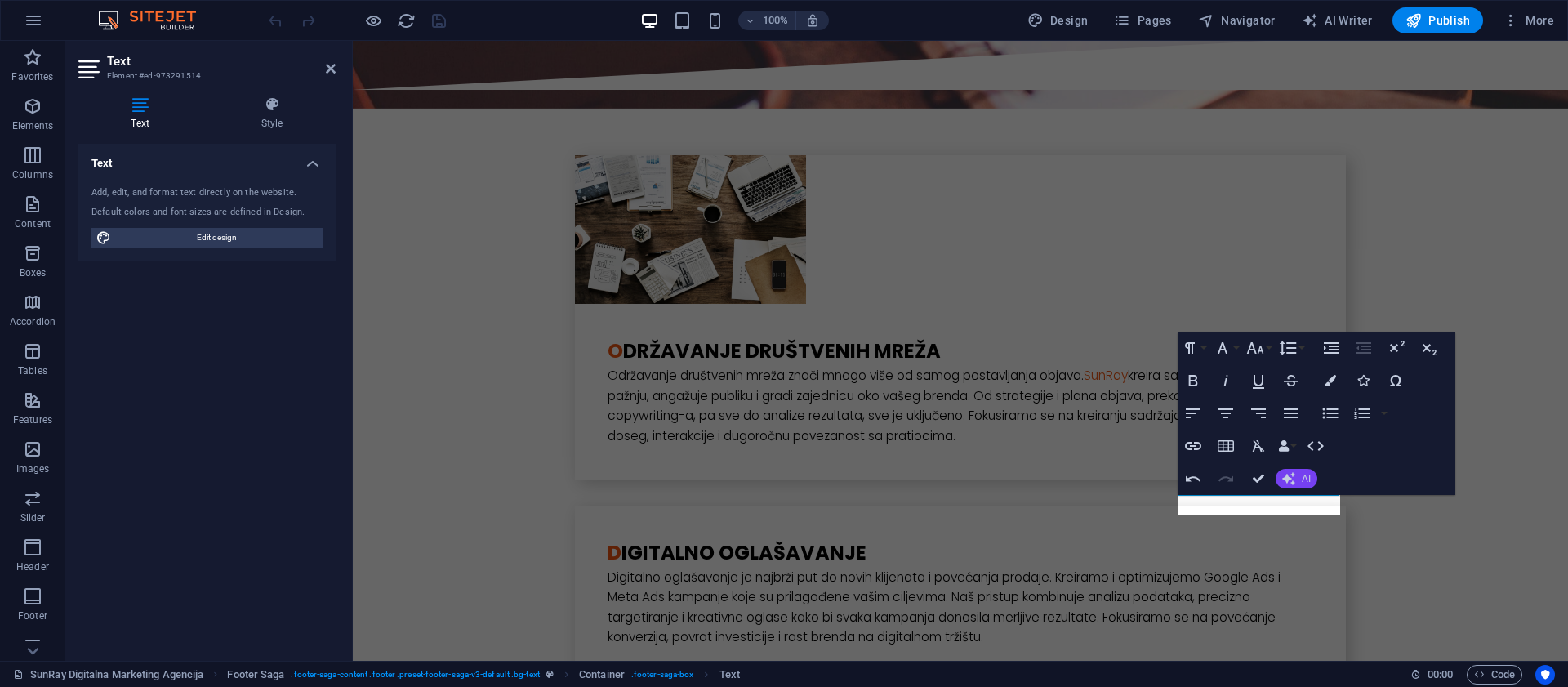
scroll to position [0, 0]
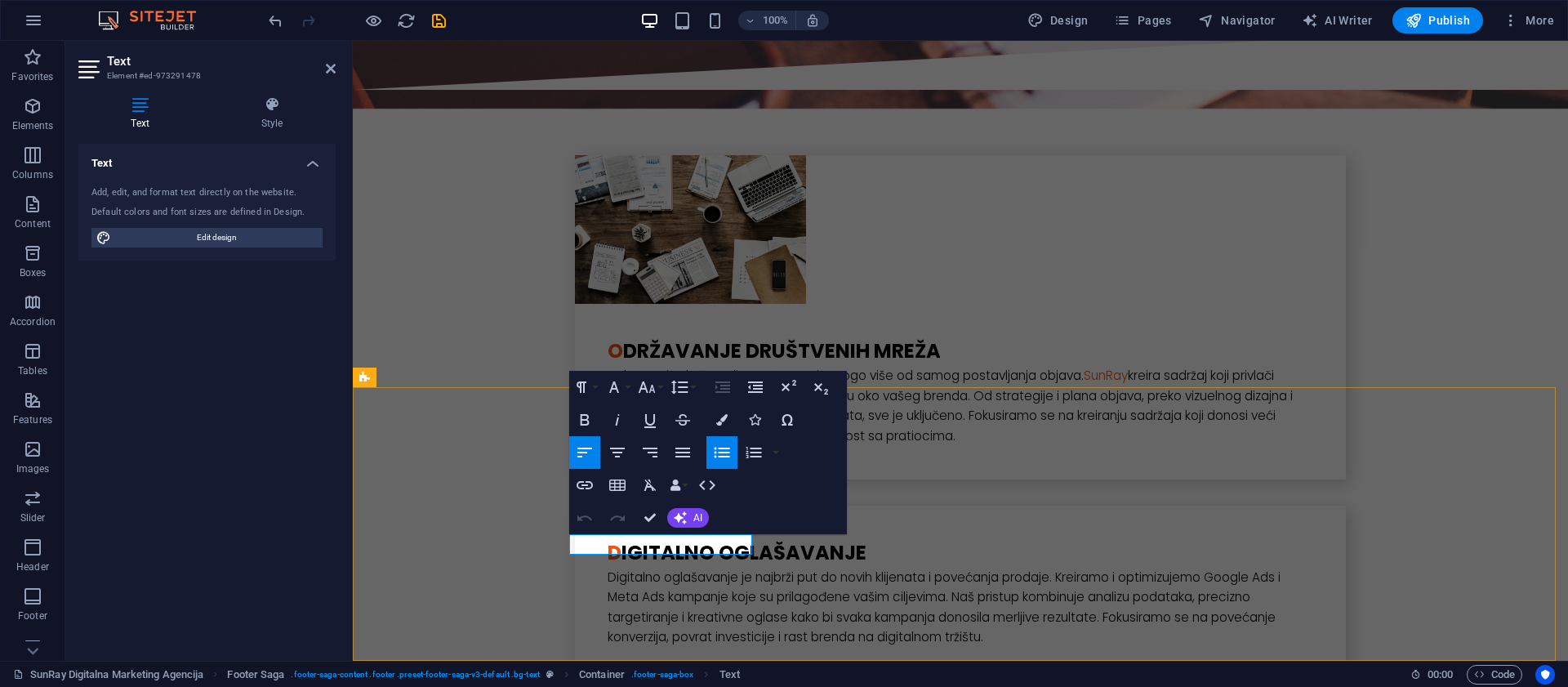
click at [626, 507] on icon "button" at bounding box center [631, 503] width 20 height 20
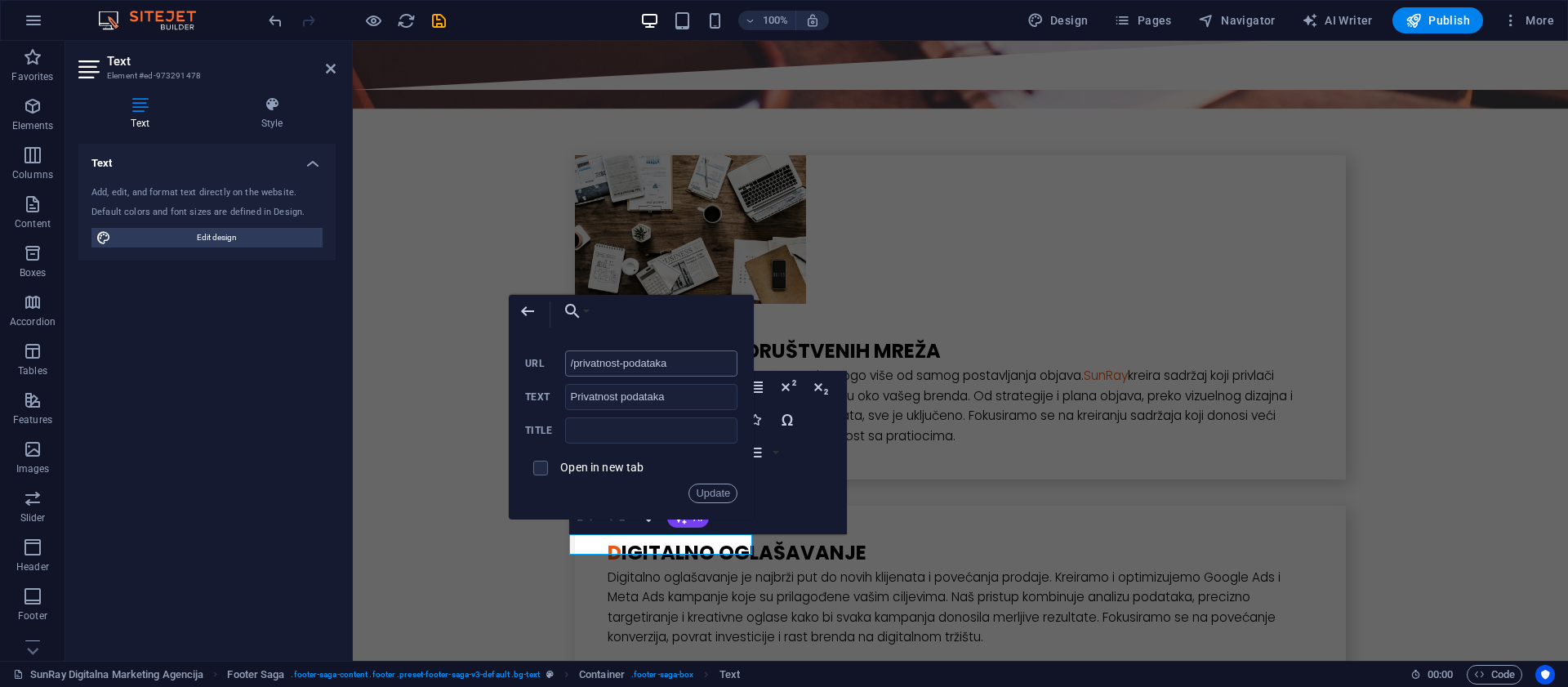
click at [676, 358] on input "/privatnost-podataka" at bounding box center [651, 363] width 173 height 26
drag, startPoint x: 612, startPoint y: 362, endPoint x: 575, endPoint y: 362, distance: 37.0
click at [575, 362] on input "/privatnost-podataka" at bounding box center [651, 363] width 173 height 26
click at [1515, 19] on icon "button" at bounding box center [1511, 21] width 17 height 17
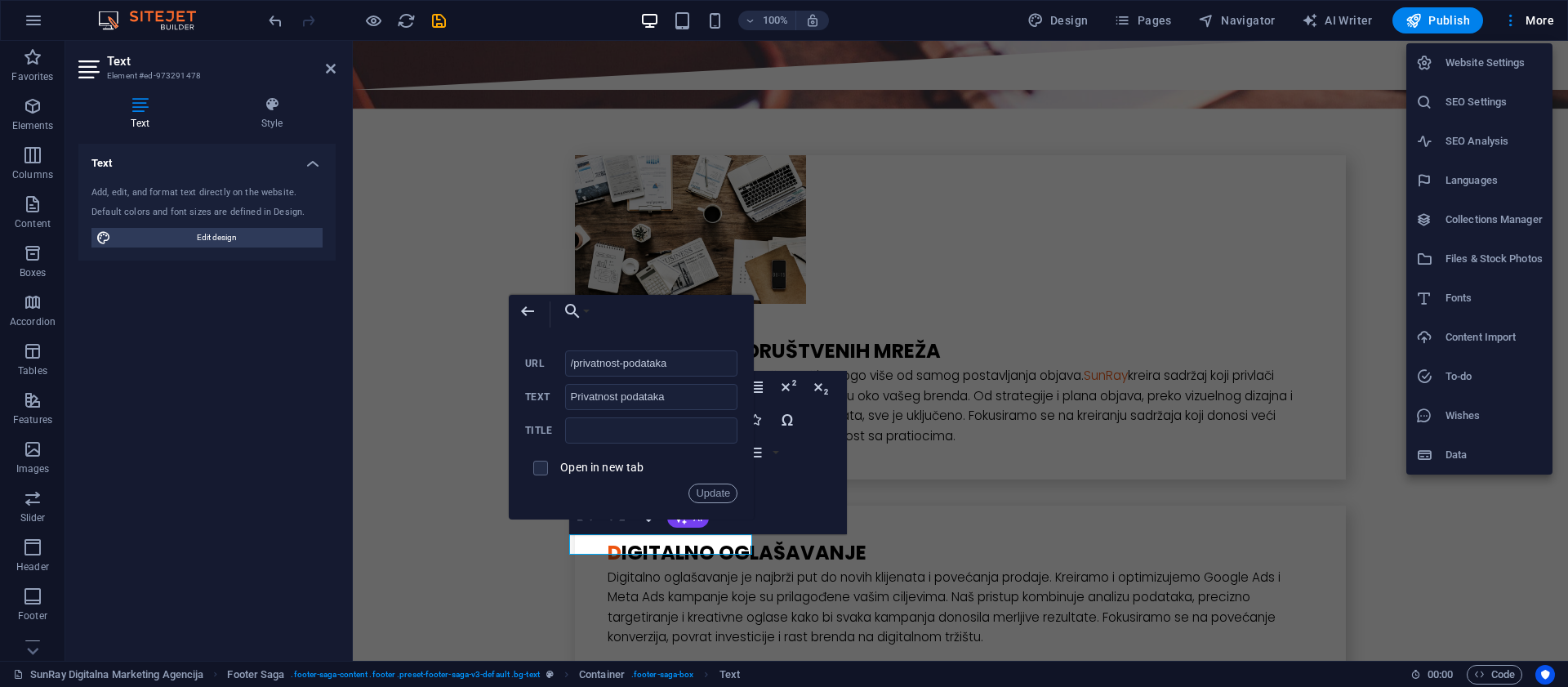
click at [1148, 24] on div at bounding box center [784, 344] width 1568 height 687
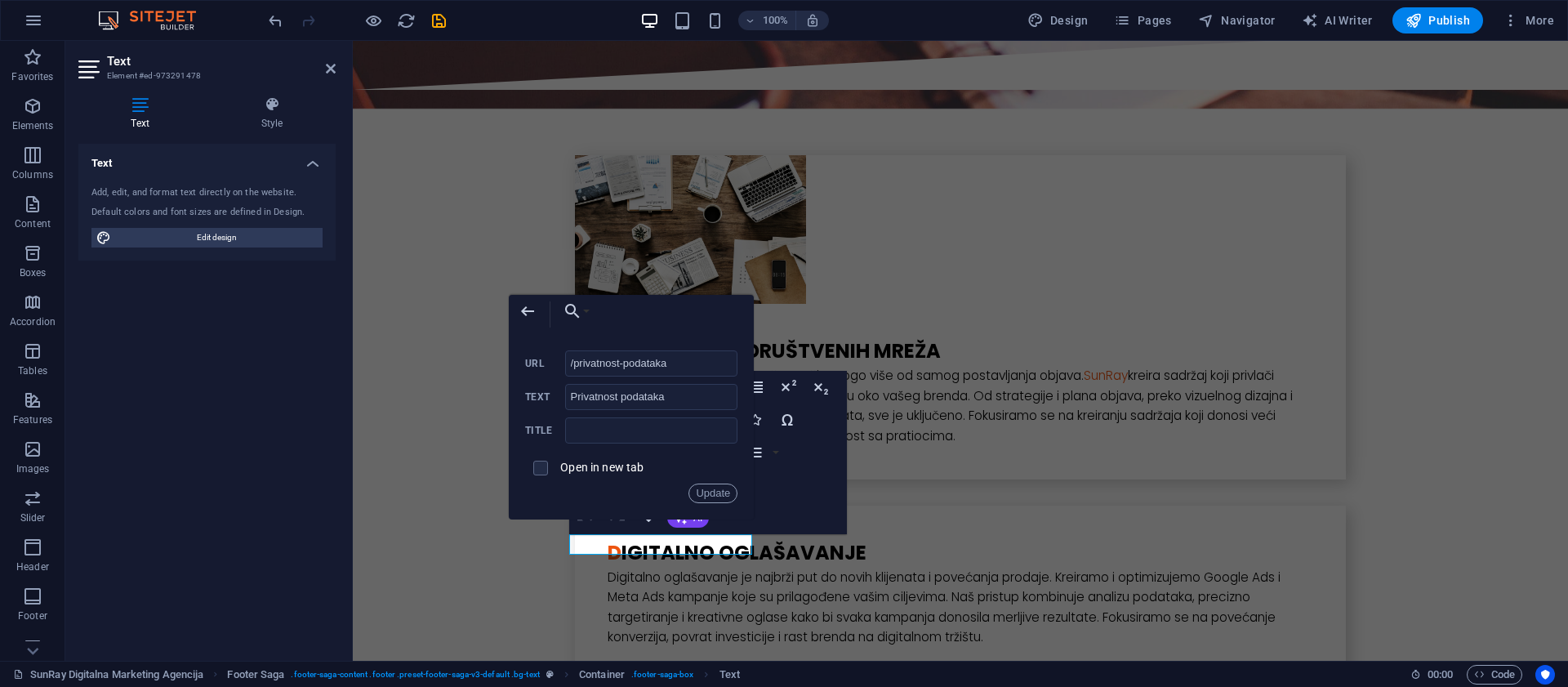
click at [1143, 22] on span "Pages" at bounding box center [1142, 21] width 57 height 17
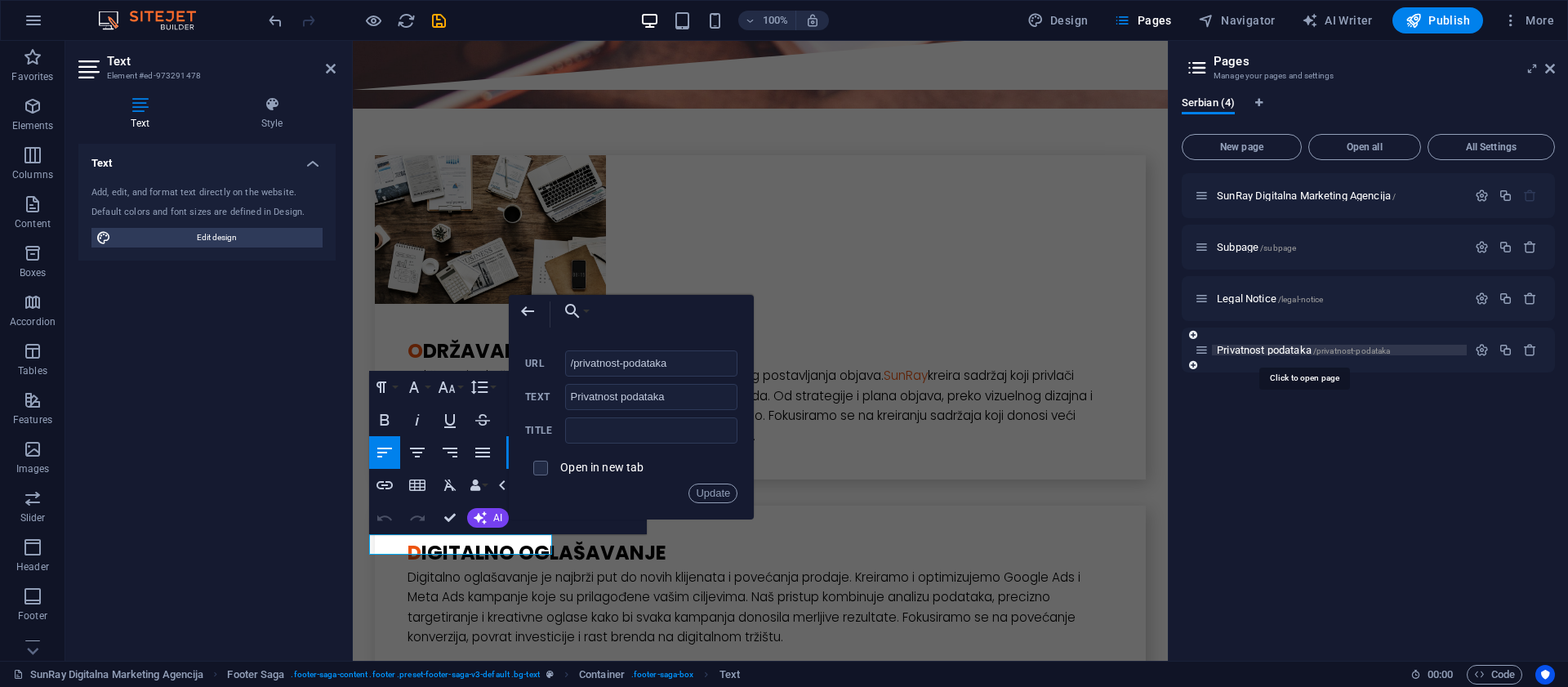
click at [1286, 348] on span "Privatnost podataka /privatnost-podataka" at bounding box center [1303, 349] width 173 height 12
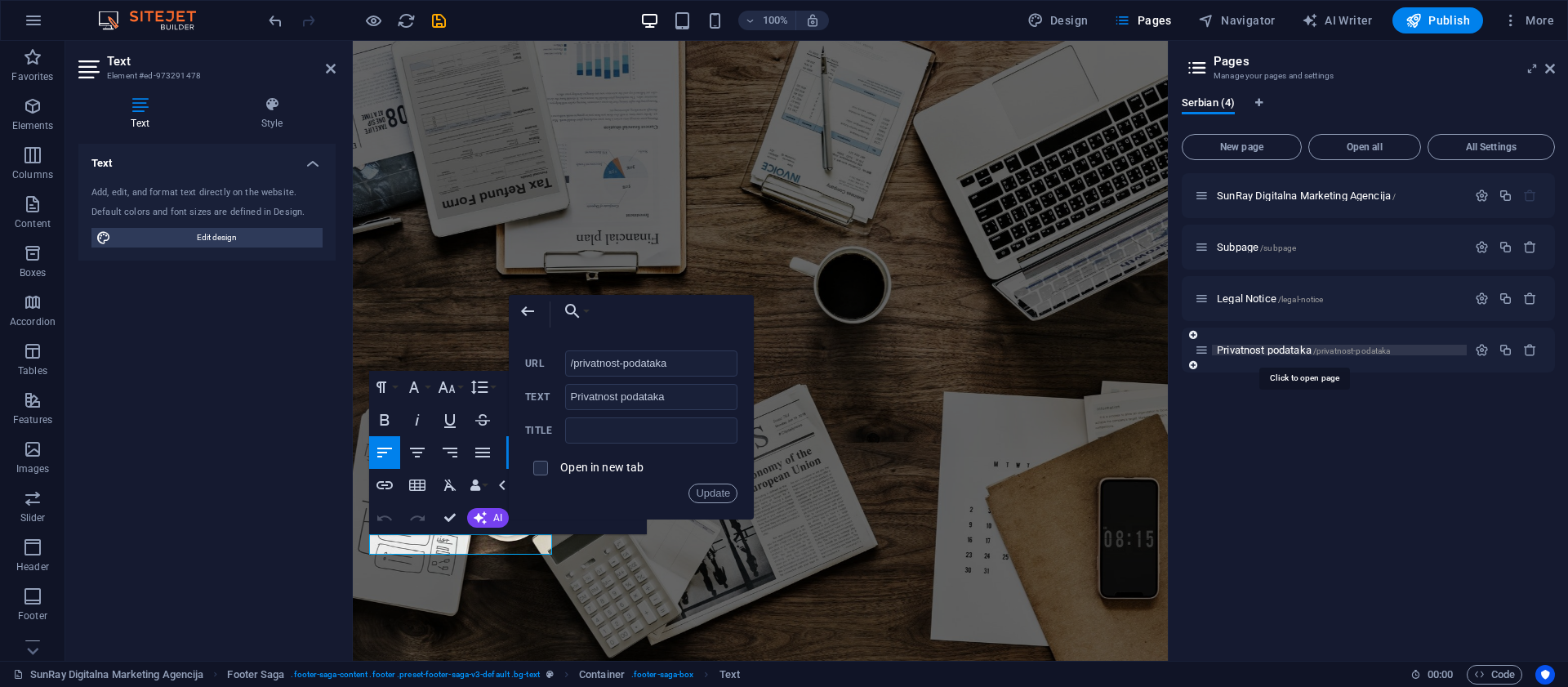
click at [1286, 348] on div "Privatnost podataka /privatnost-podataka" at bounding box center [1368, 350] width 373 height 45
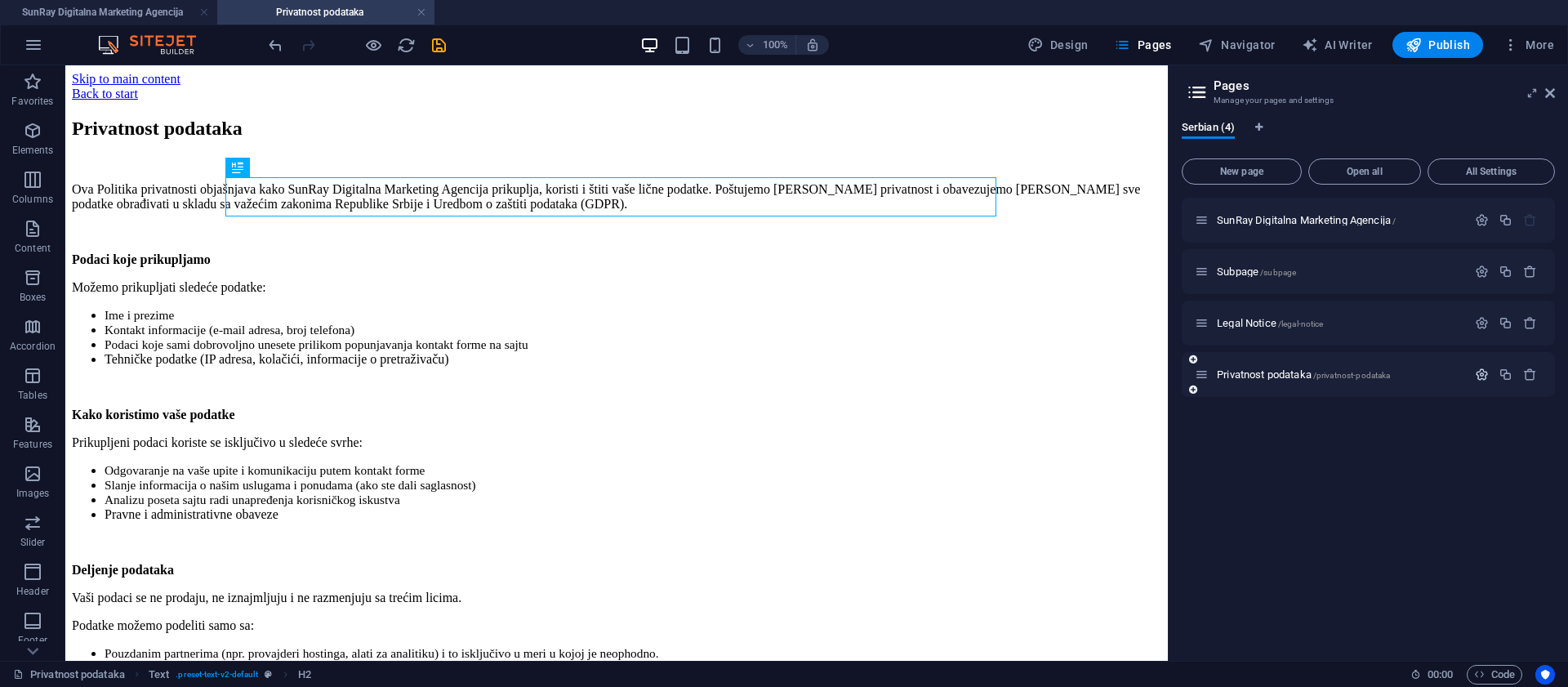
click at [1483, 378] on icon "button" at bounding box center [1482, 374] width 14 height 14
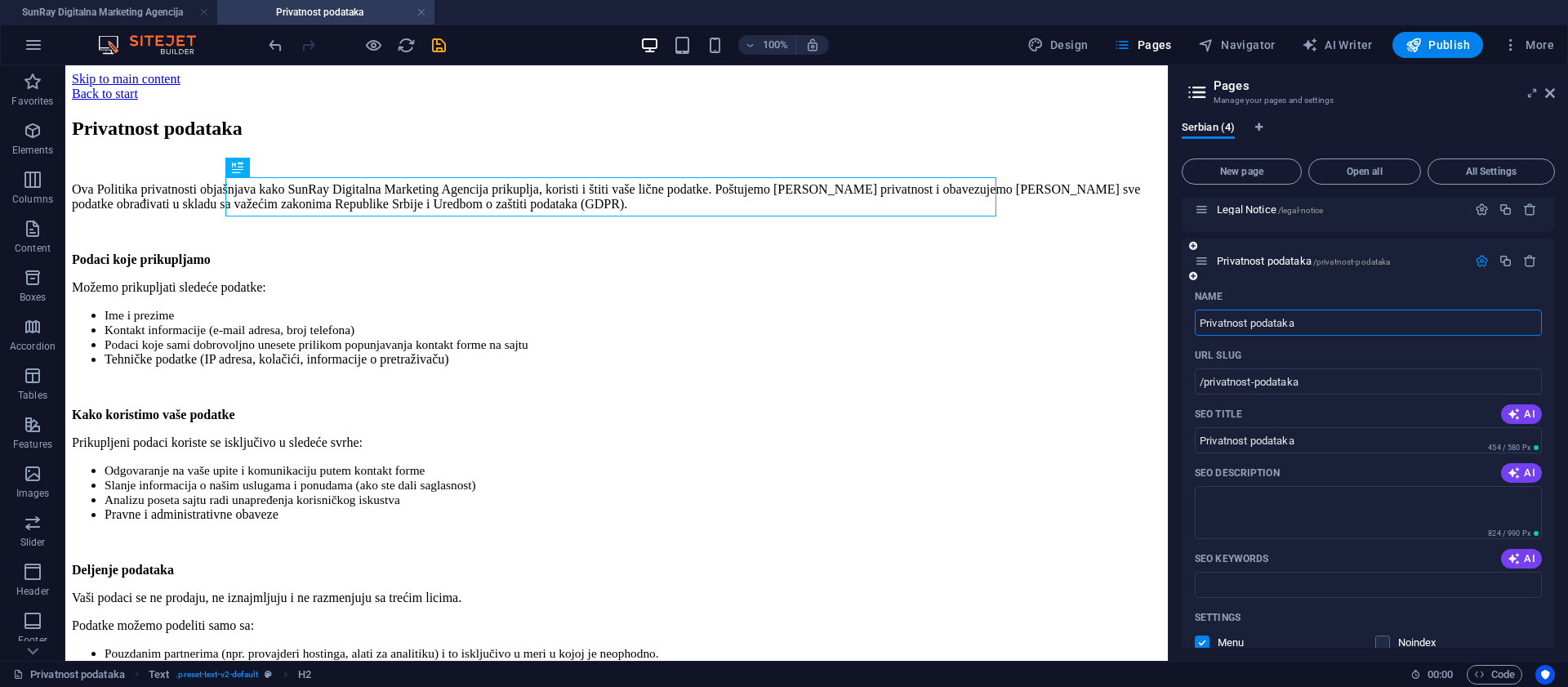
scroll to position [178, 0]
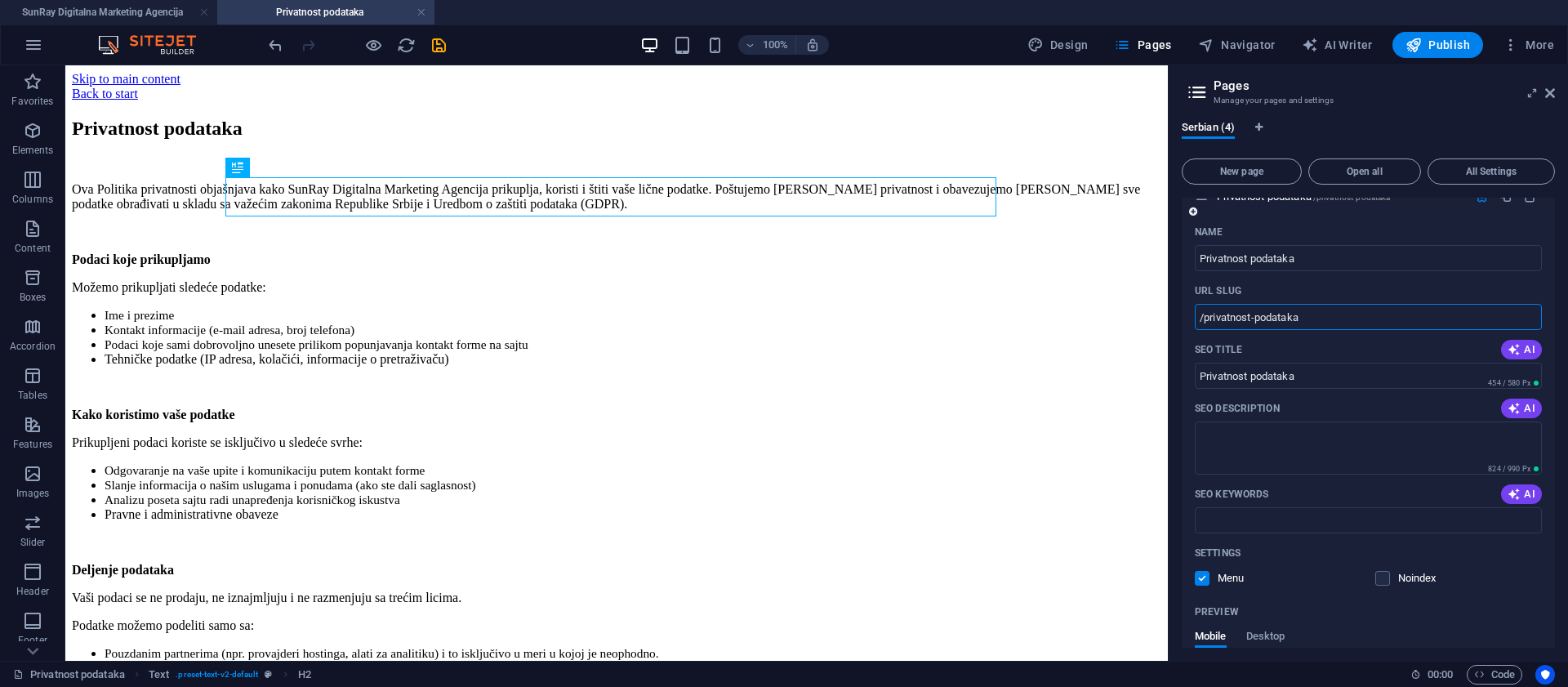
drag, startPoint x: 1321, startPoint y: 316, endPoint x: 1206, endPoint y: 322, distance: 115.2
click at [1206, 322] on input "/privatnost-podataka" at bounding box center [1368, 316] width 347 height 26
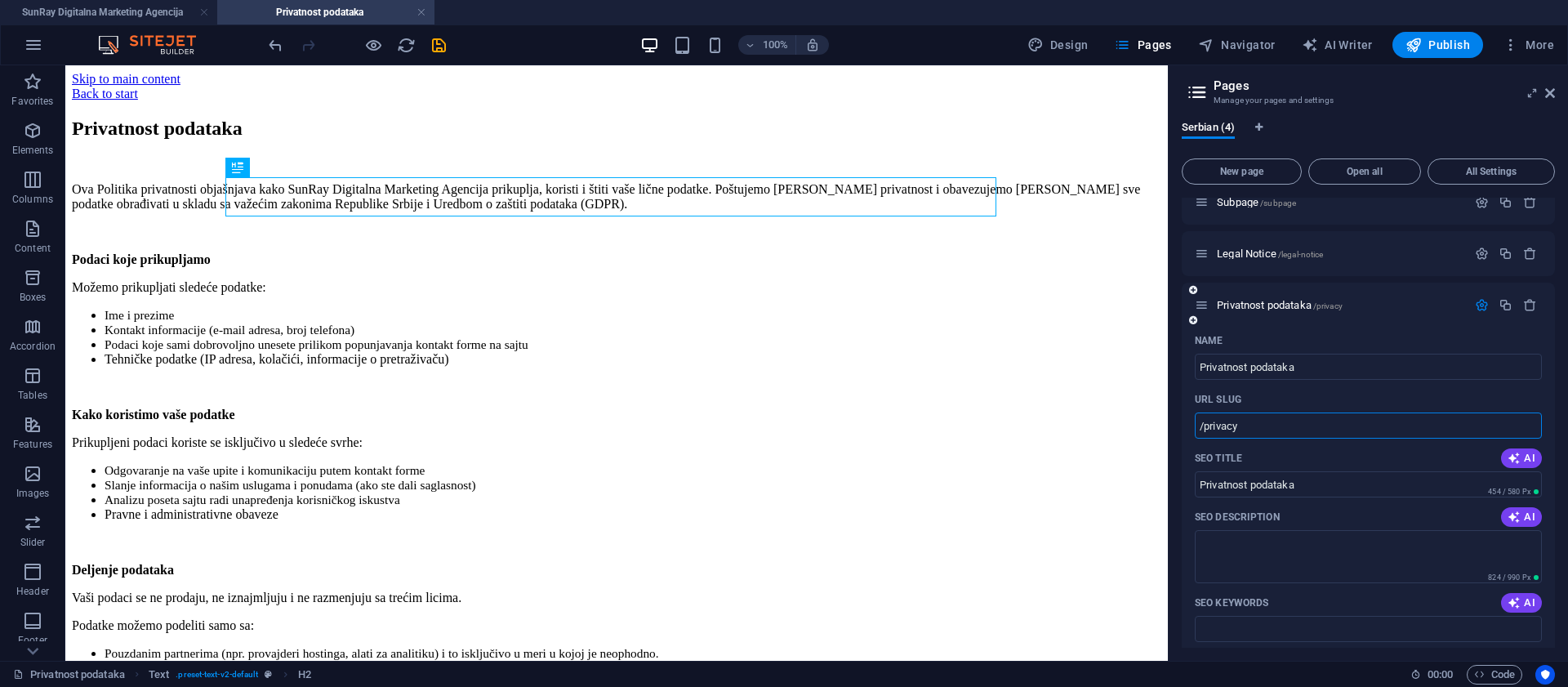
scroll to position [68, 0]
click at [1379, 337] on div "Name" at bounding box center [1368, 342] width 347 height 26
click at [273, 46] on icon "undo" at bounding box center [275, 45] width 19 height 19
type input "/priva"
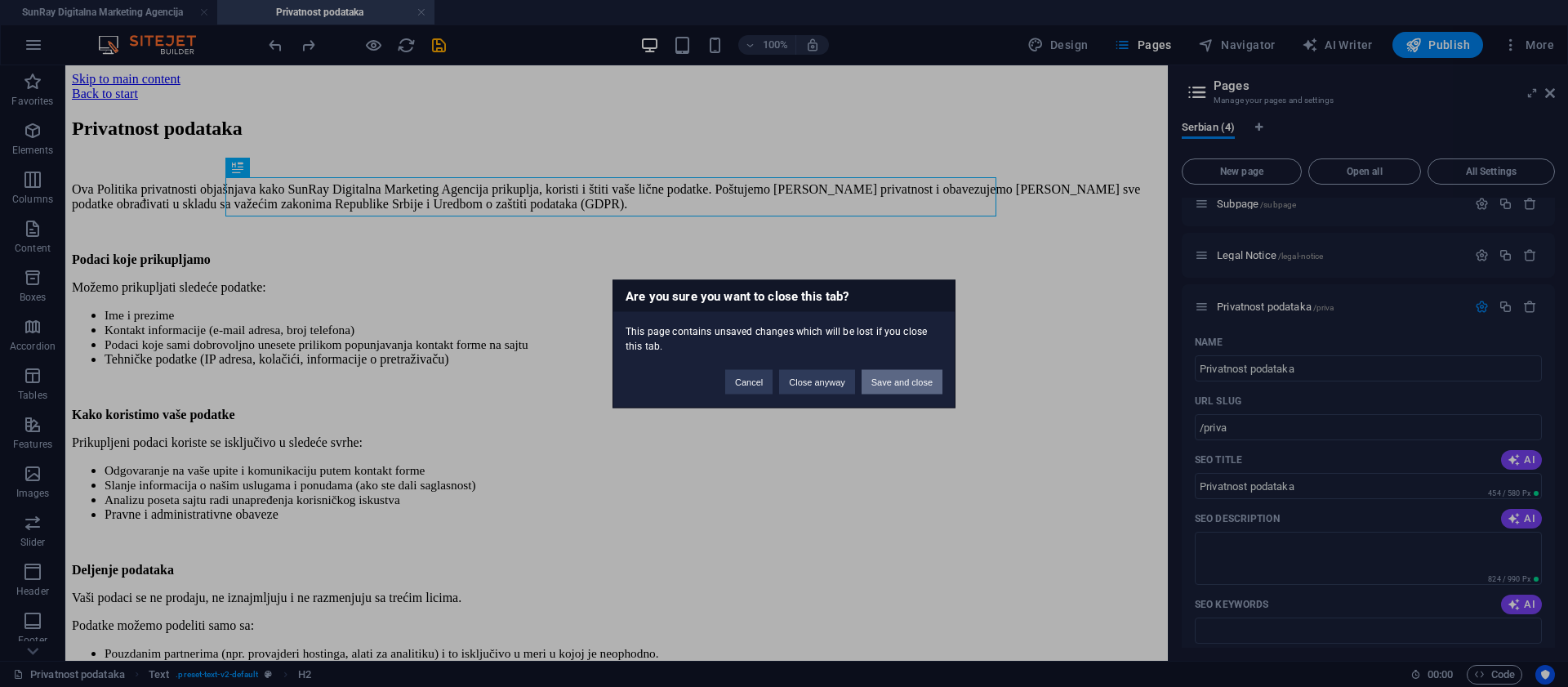
click at [892, 378] on button "Save and close" at bounding box center [901, 382] width 80 height 25
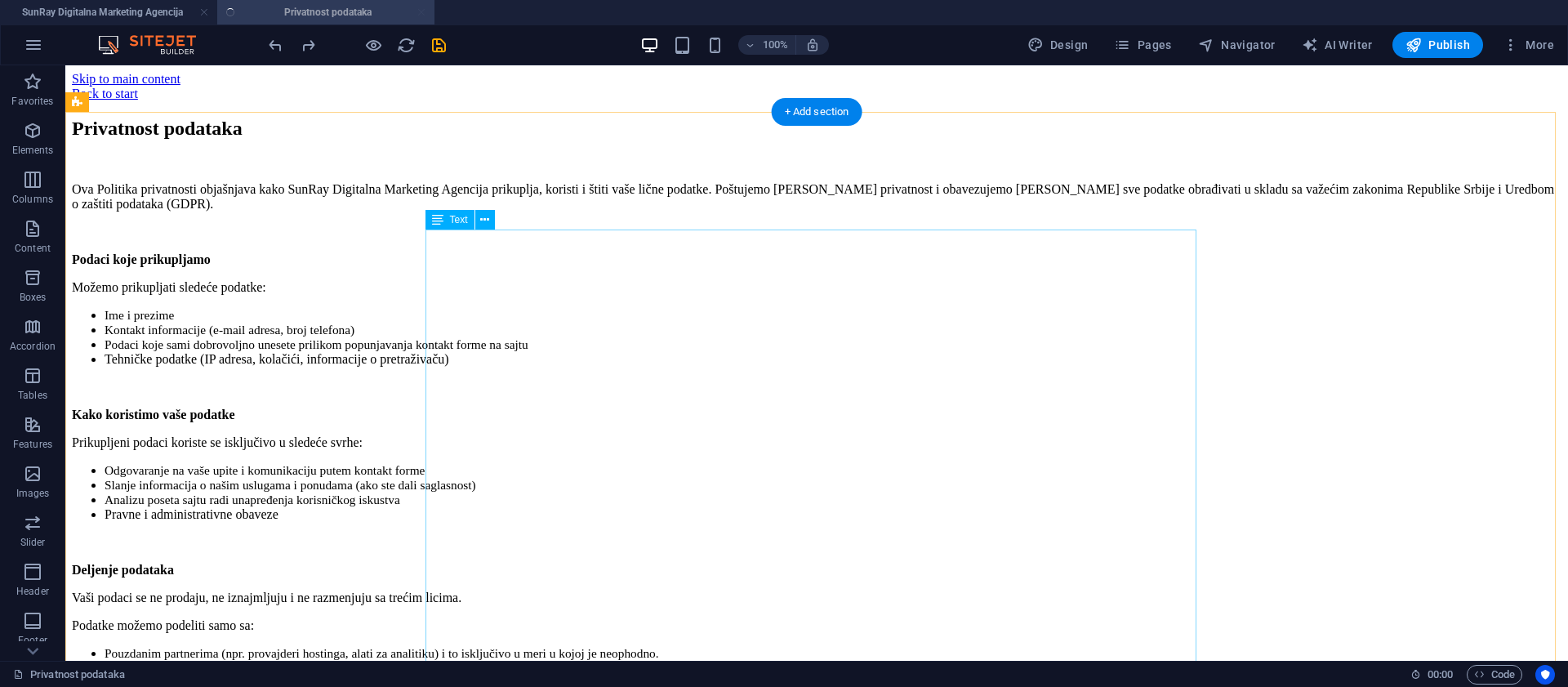
scroll to position [3226, 0]
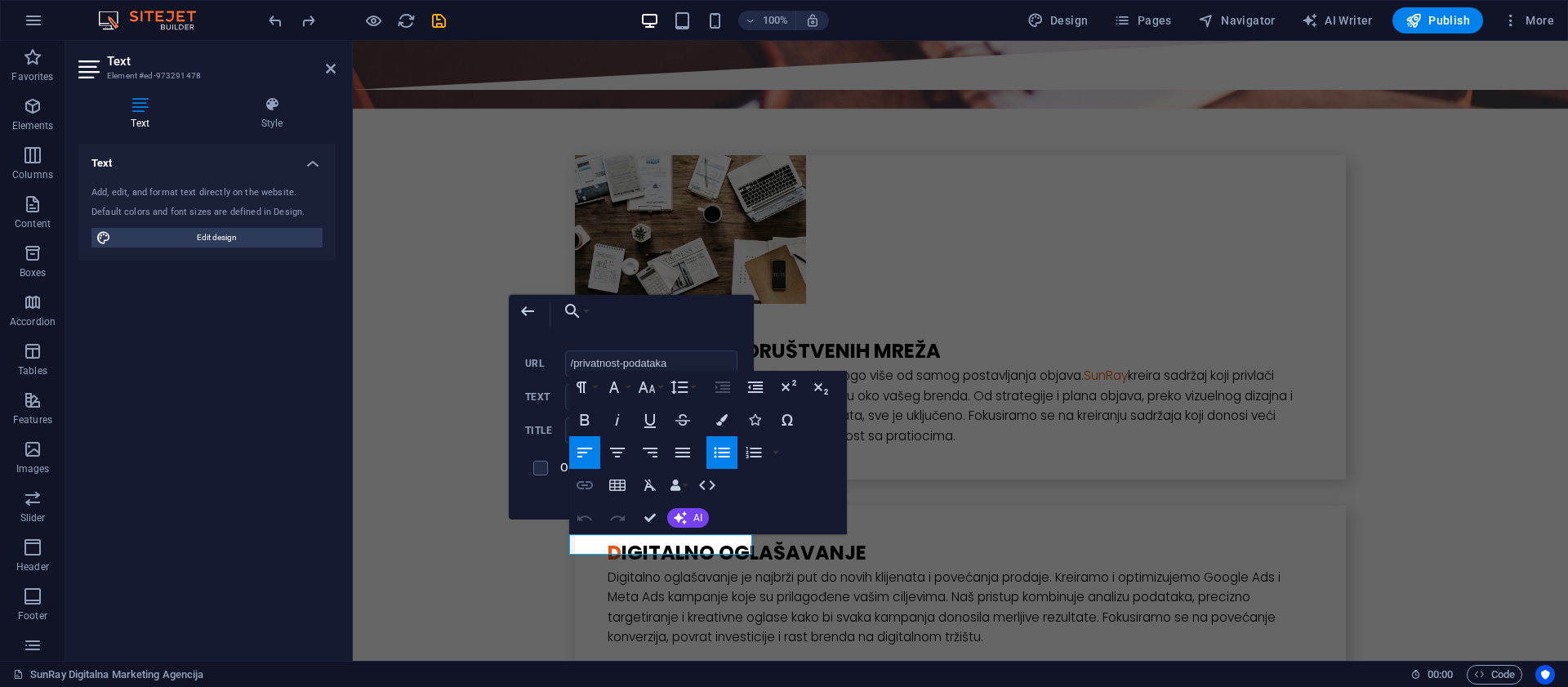
click at [590, 494] on icon "button" at bounding box center [585, 485] width 20 height 20
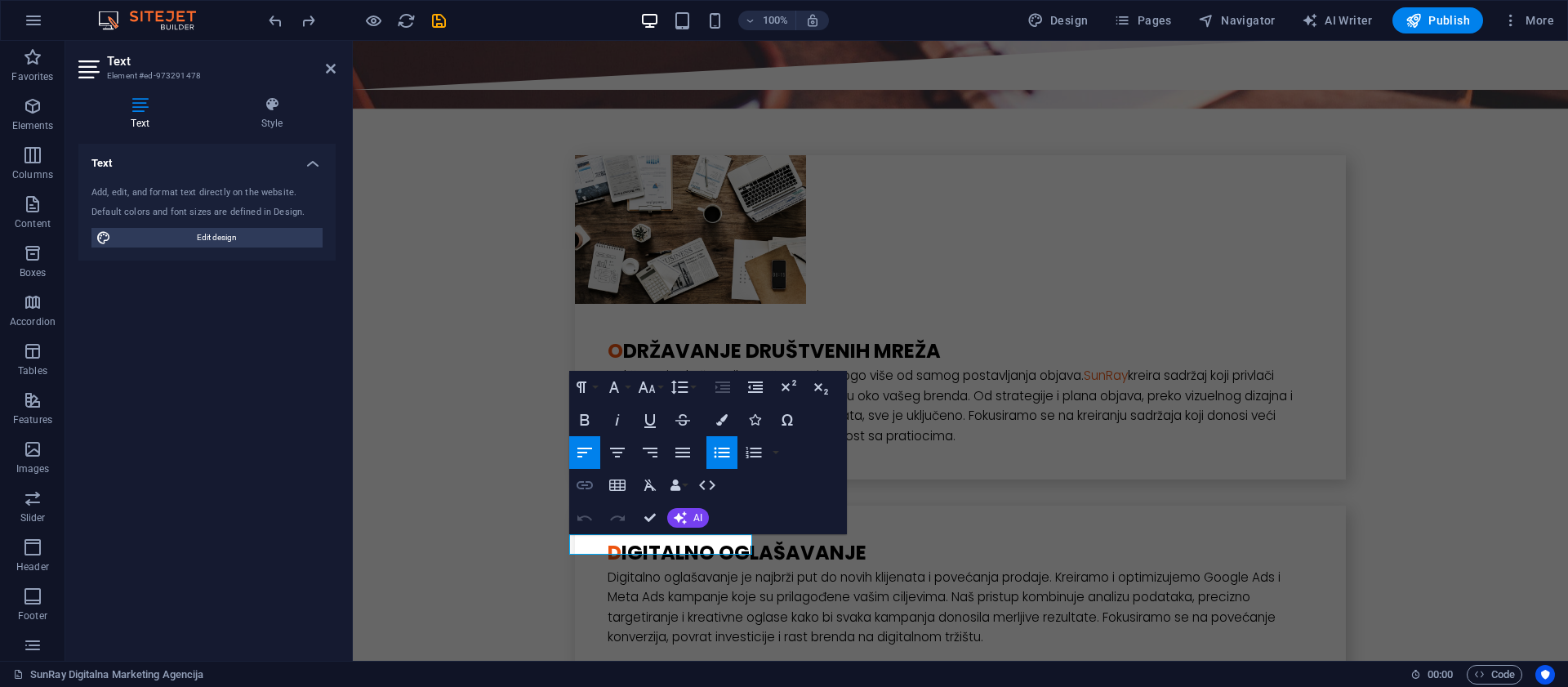
click at [590, 492] on icon "button" at bounding box center [585, 485] width 20 height 20
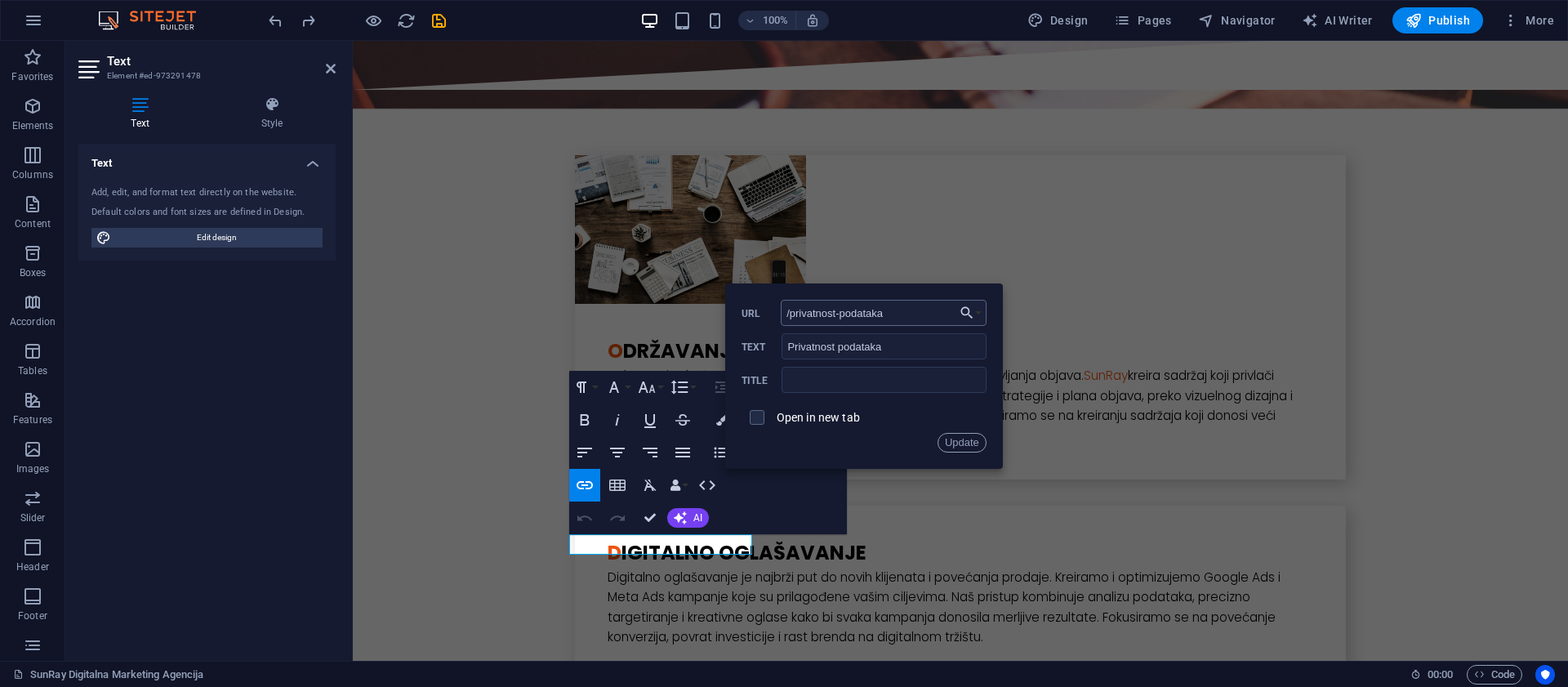
click at [857, 310] on input "/privatnost-podataka" at bounding box center [884, 312] width 206 height 26
drag, startPoint x: 911, startPoint y: 316, endPoint x: 790, endPoint y: 317, distance: 121.0
click at [790, 317] on input "/privatnost-podataka" at bounding box center [884, 312] width 206 height 26
type input "/privacy"
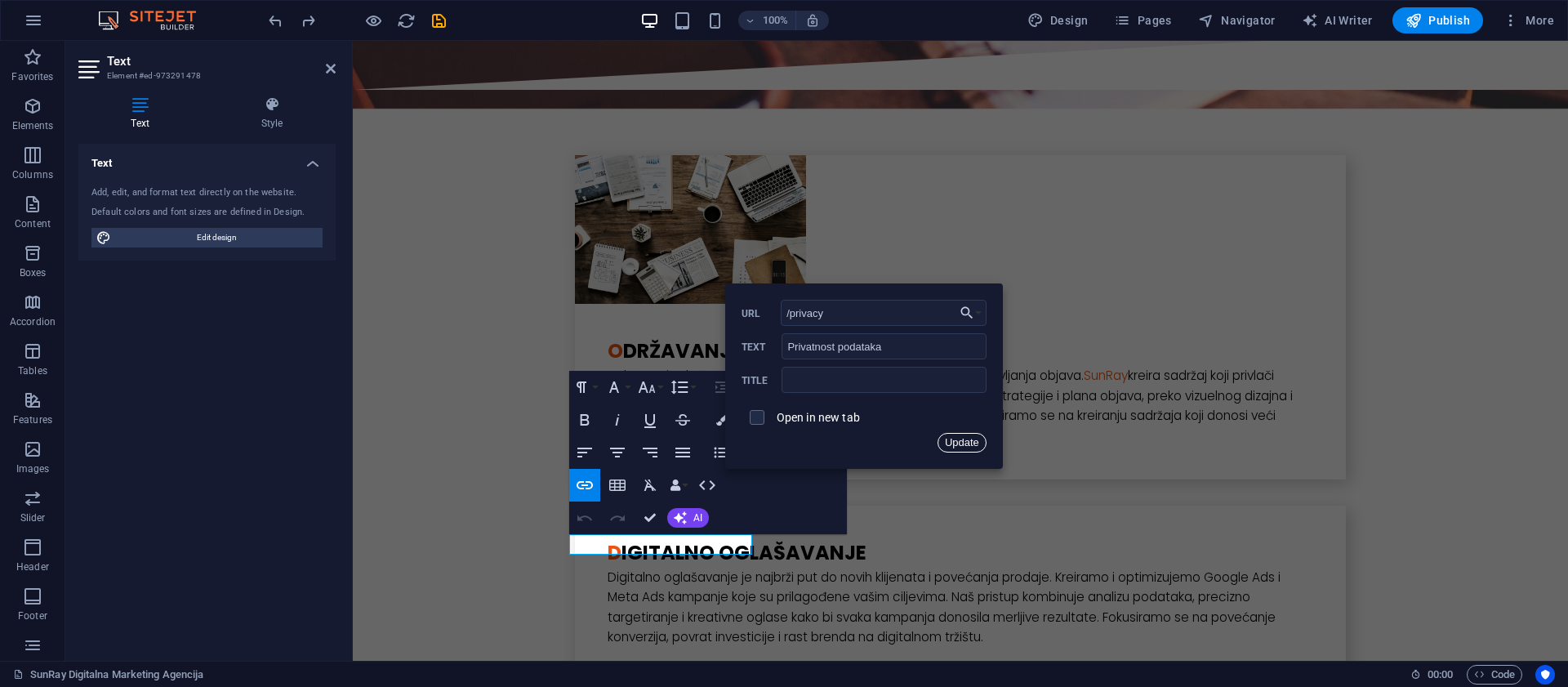
click at [957, 443] on button "Update" at bounding box center [962, 443] width 49 height 20
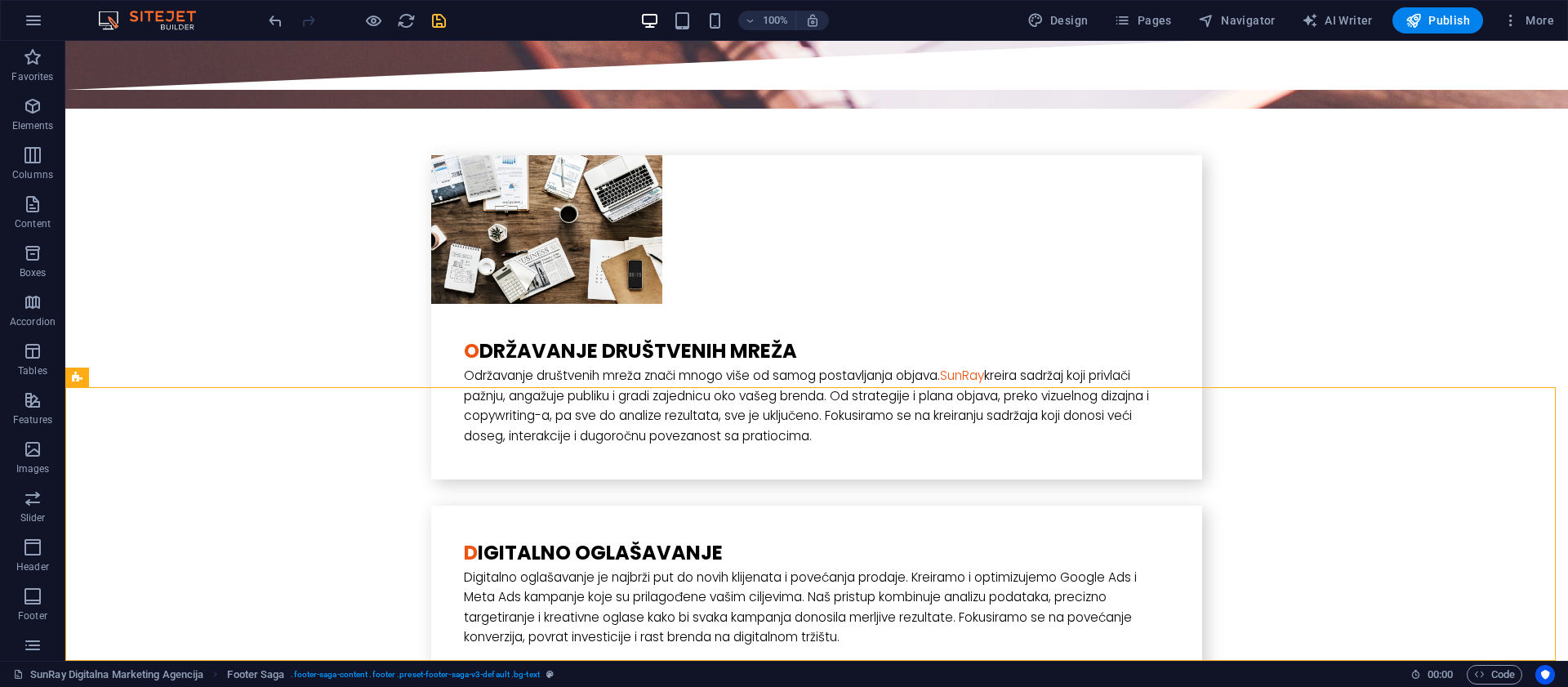
click at [440, 22] on icon "save" at bounding box center [439, 21] width 19 height 19
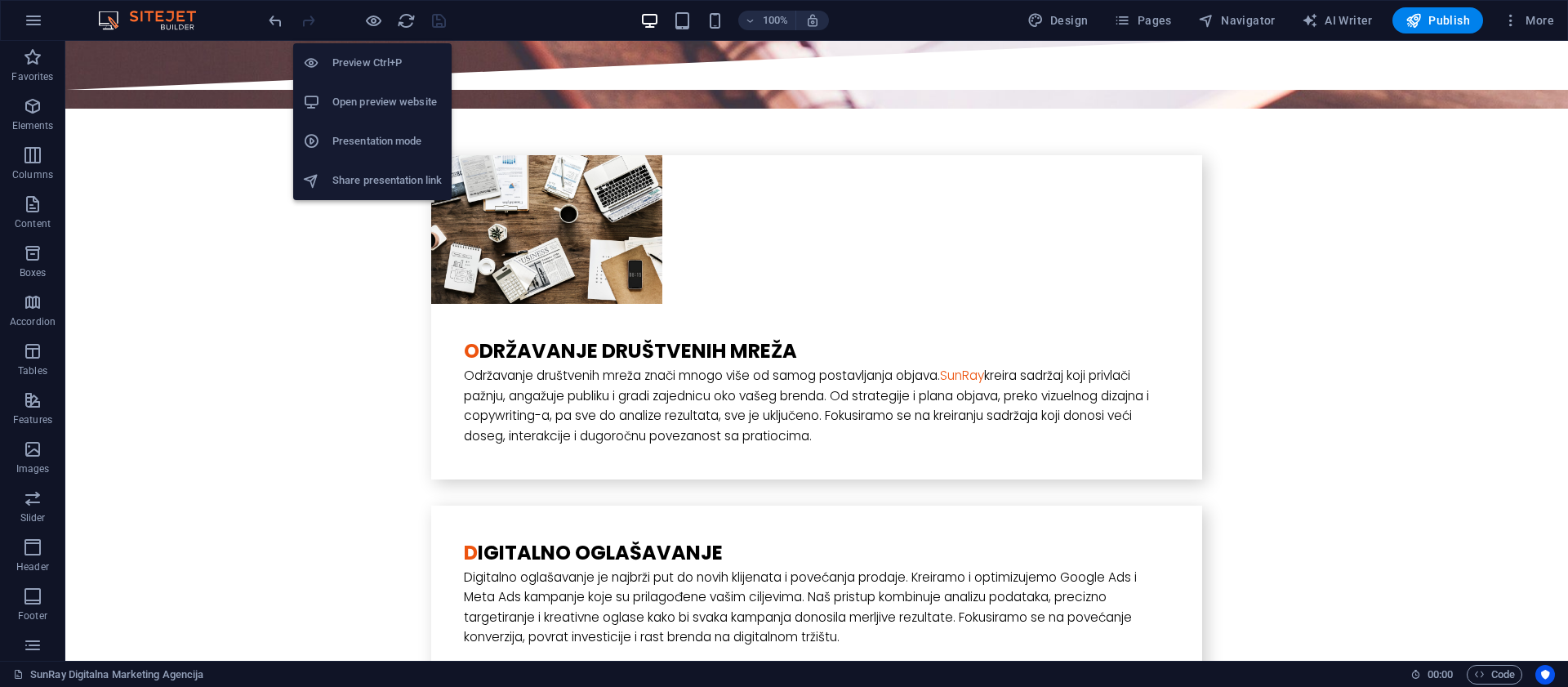
click at [388, 96] on h6 "Open preview website" at bounding box center [387, 102] width 110 height 20
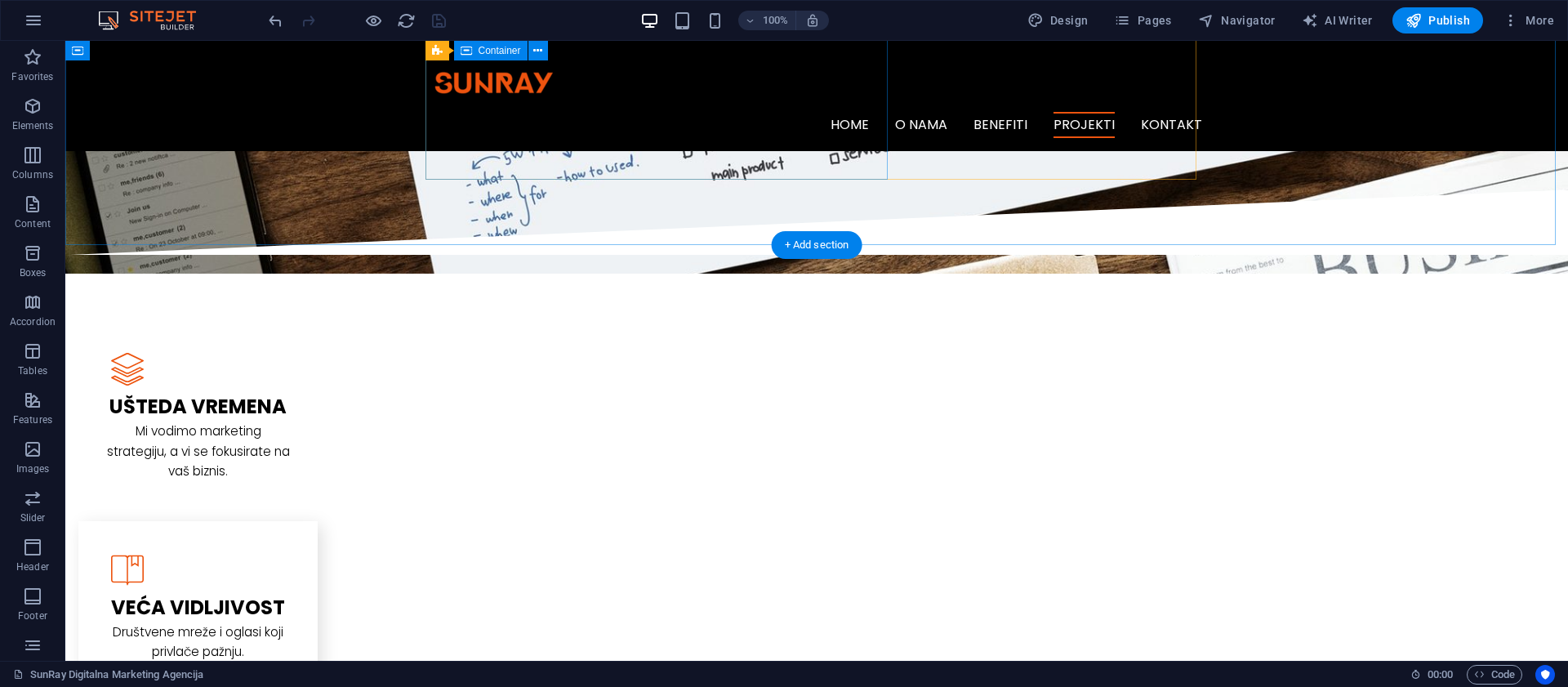
scroll to position [1701, 0]
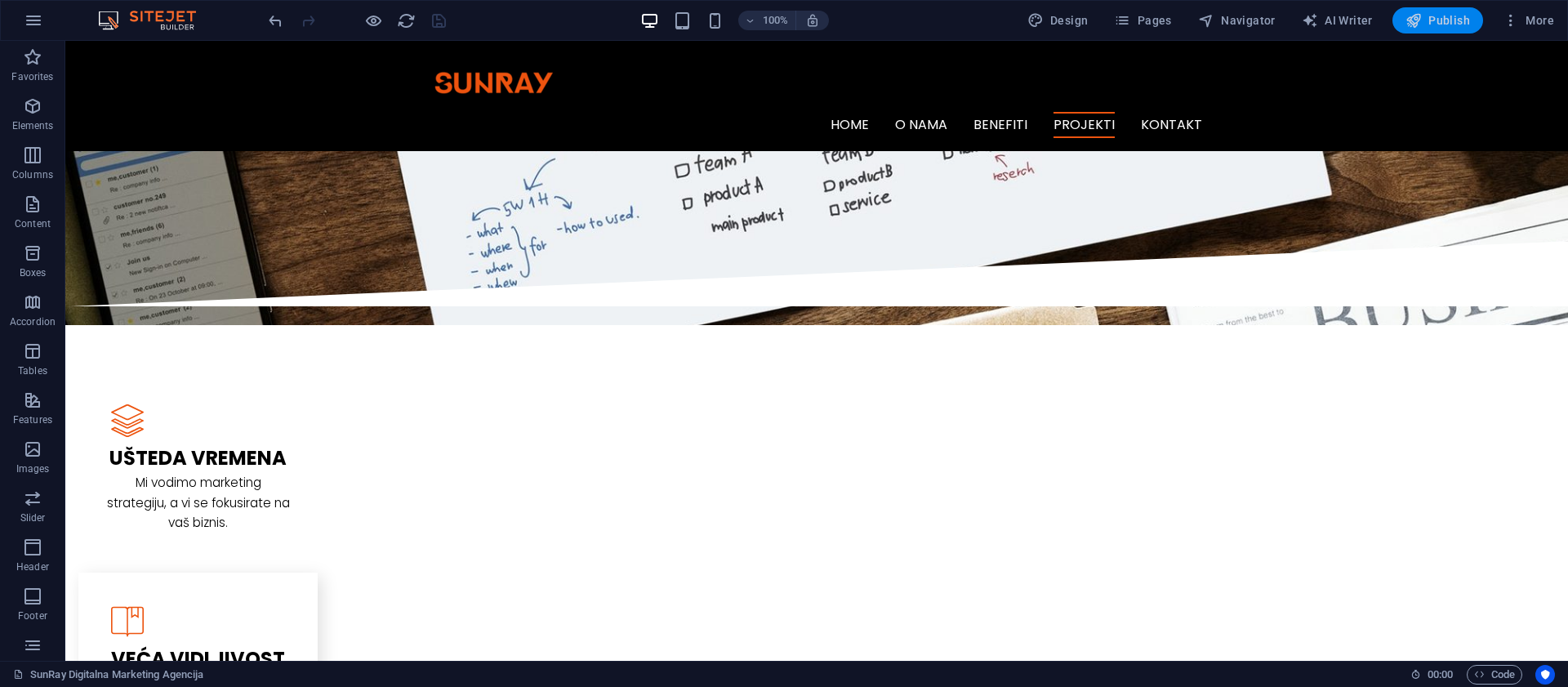
click at [1439, 20] on span "Publish" at bounding box center [1438, 21] width 65 height 17
